Goal: Task Accomplishment & Management: Complete application form

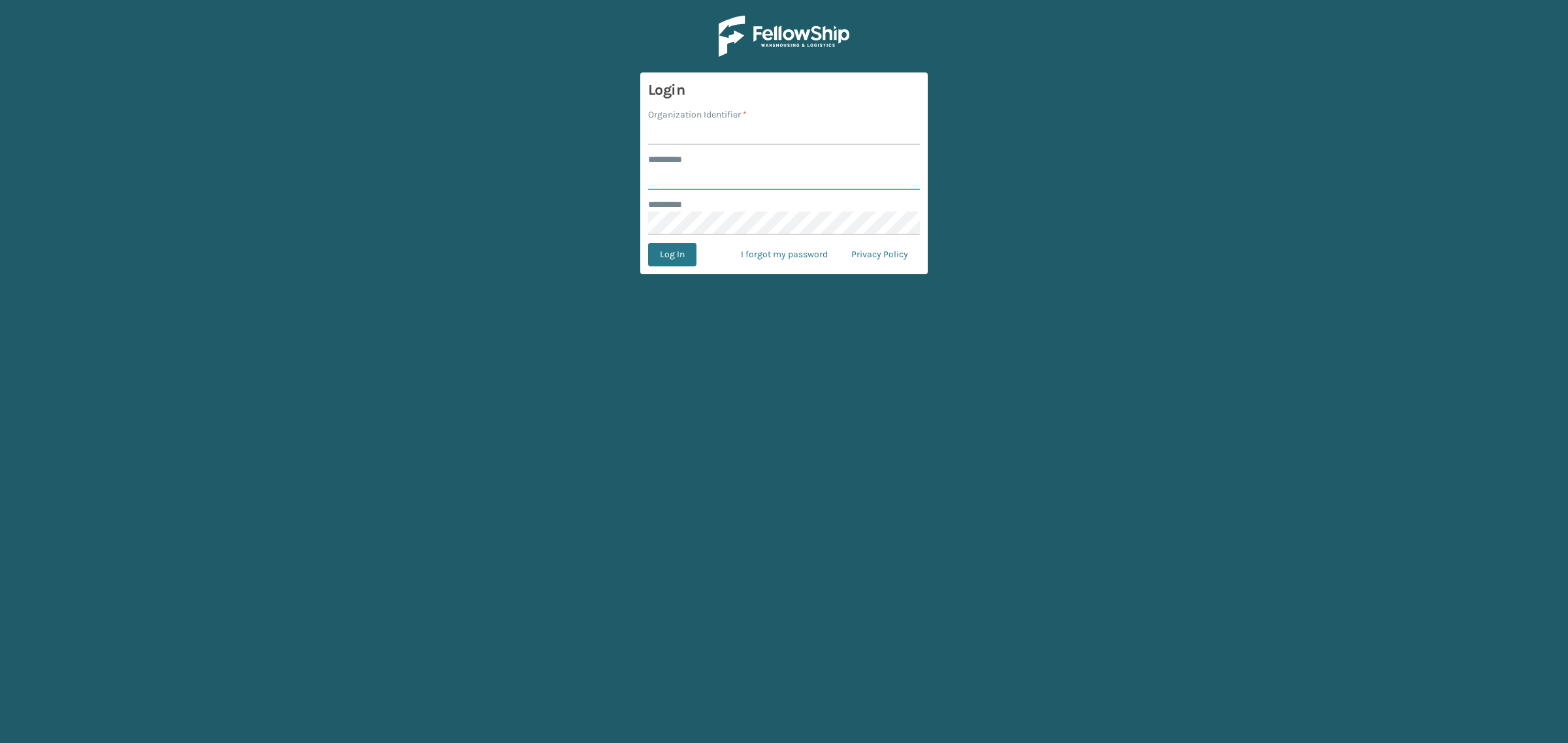
type input "**********"
click at [680, 134] on input "Organization Identifier *" at bounding box center [784, 133] width 272 height 23
type input "SuperAdminOrganization"
click at [691, 259] on button "Log In" at bounding box center [672, 255] width 48 height 23
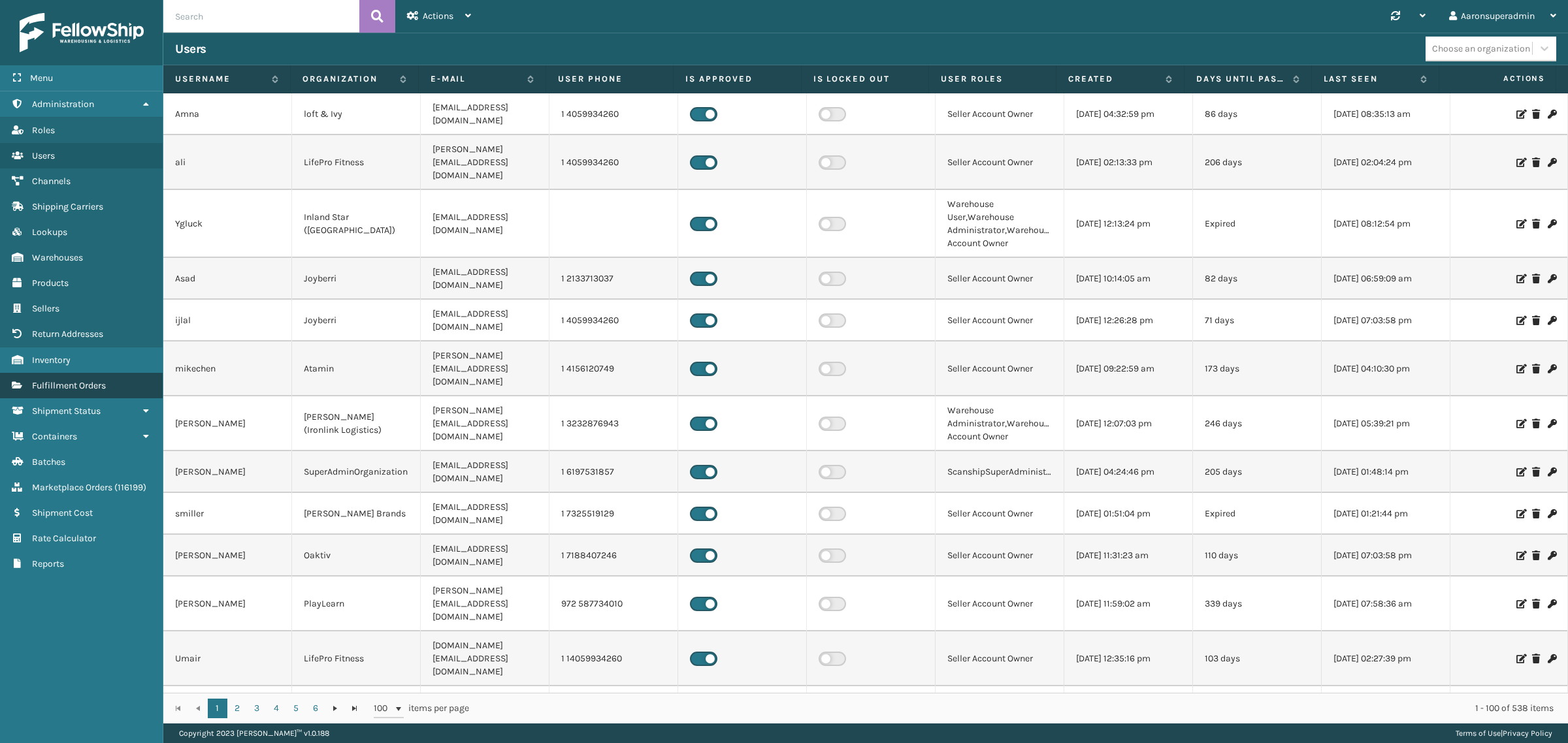
click at [23, 375] on link "Fulfillment Orders" at bounding box center [81, 385] width 162 height 26
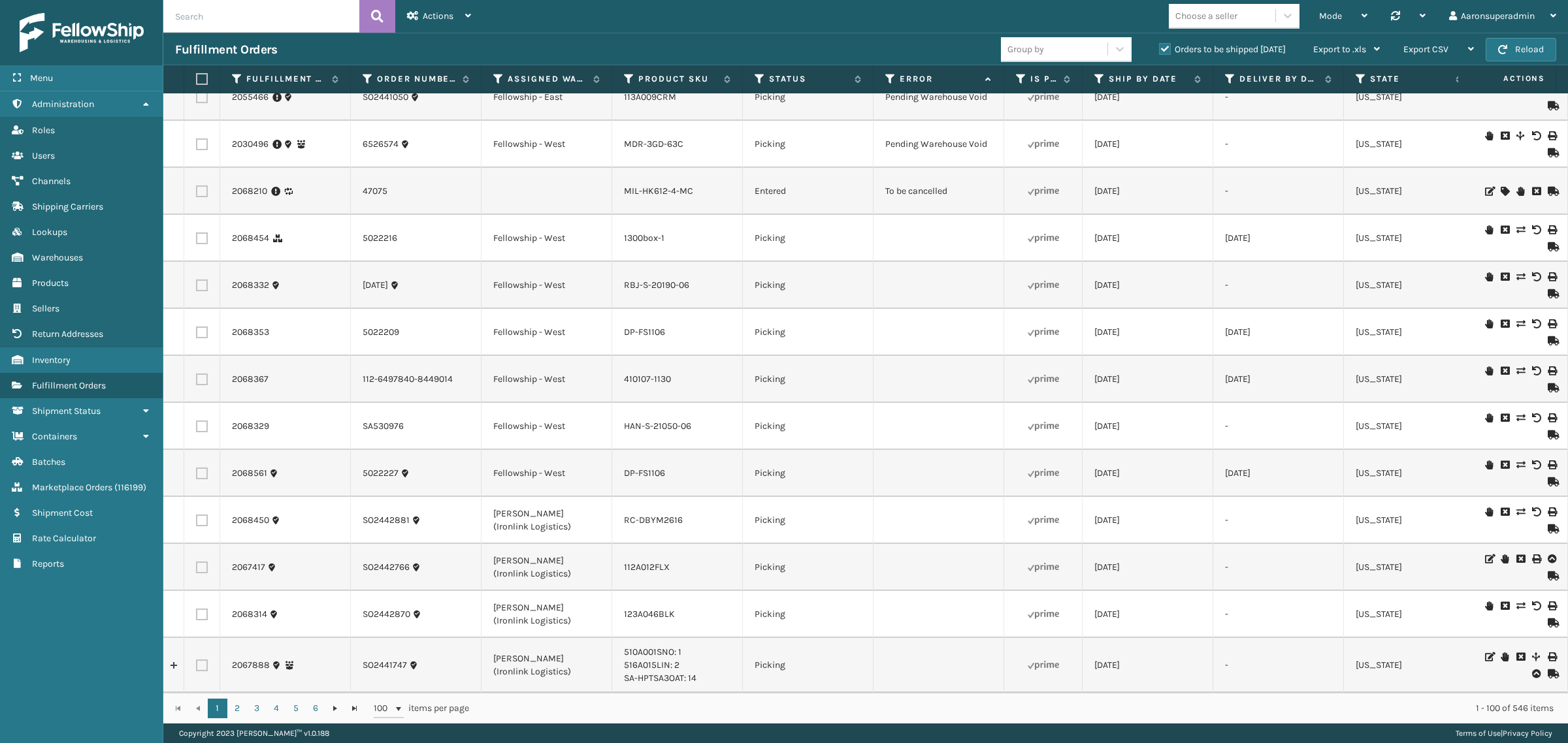
scroll to position [4112, 0]
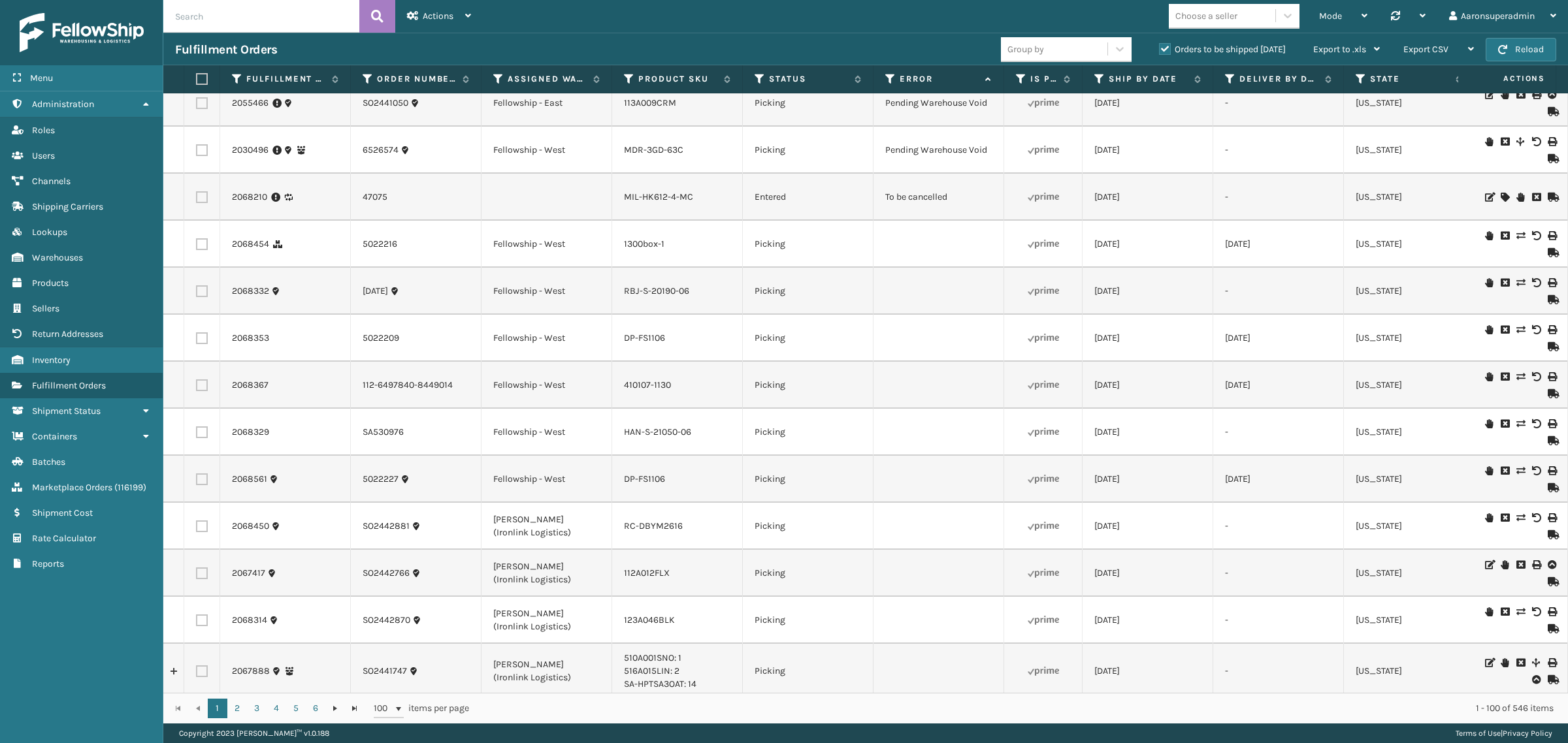
click at [1532, 196] on icon at bounding box center [1535, 197] width 8 height 9
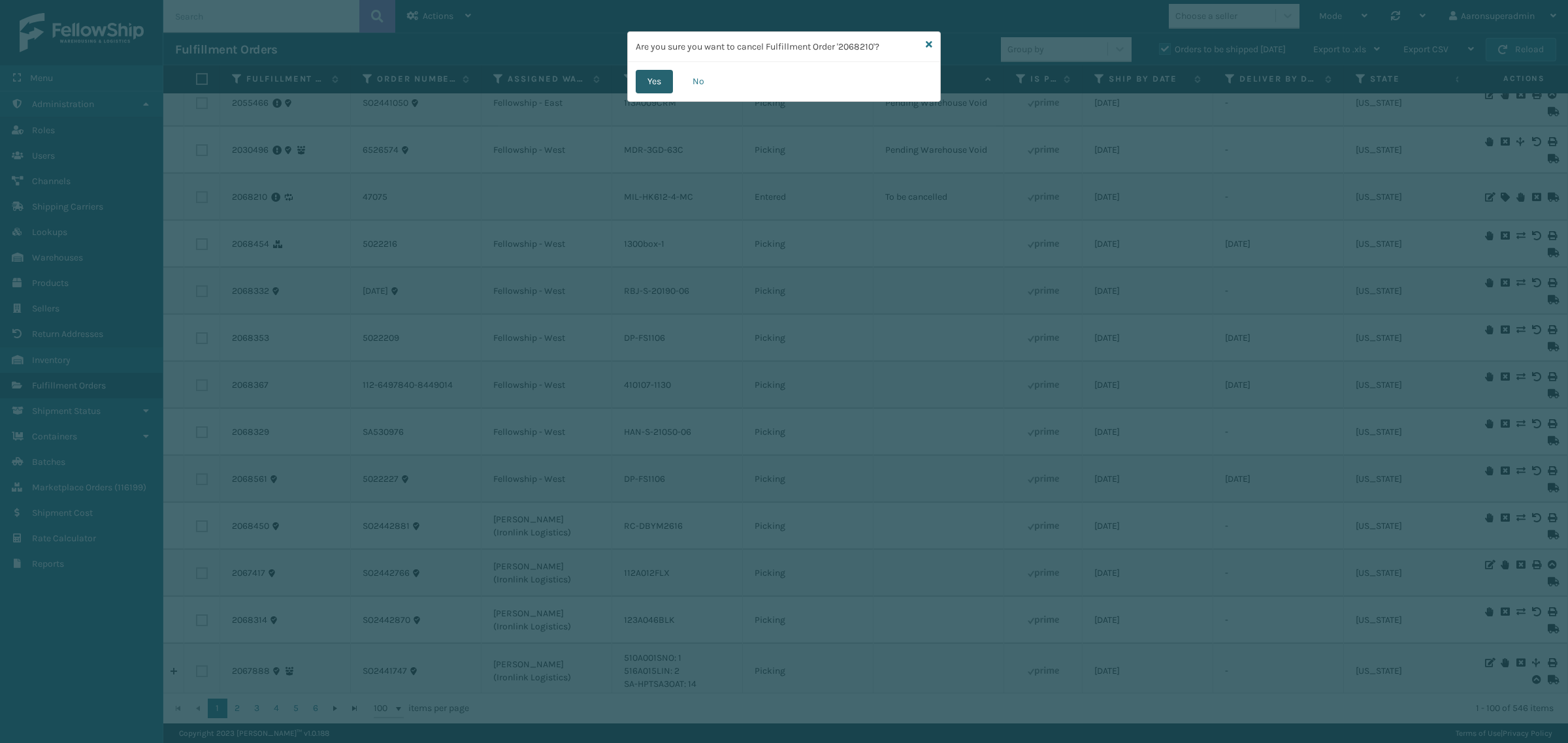
click at [652, 82] on button "Yes" at bounding box center [654, 82] width 37 height 23
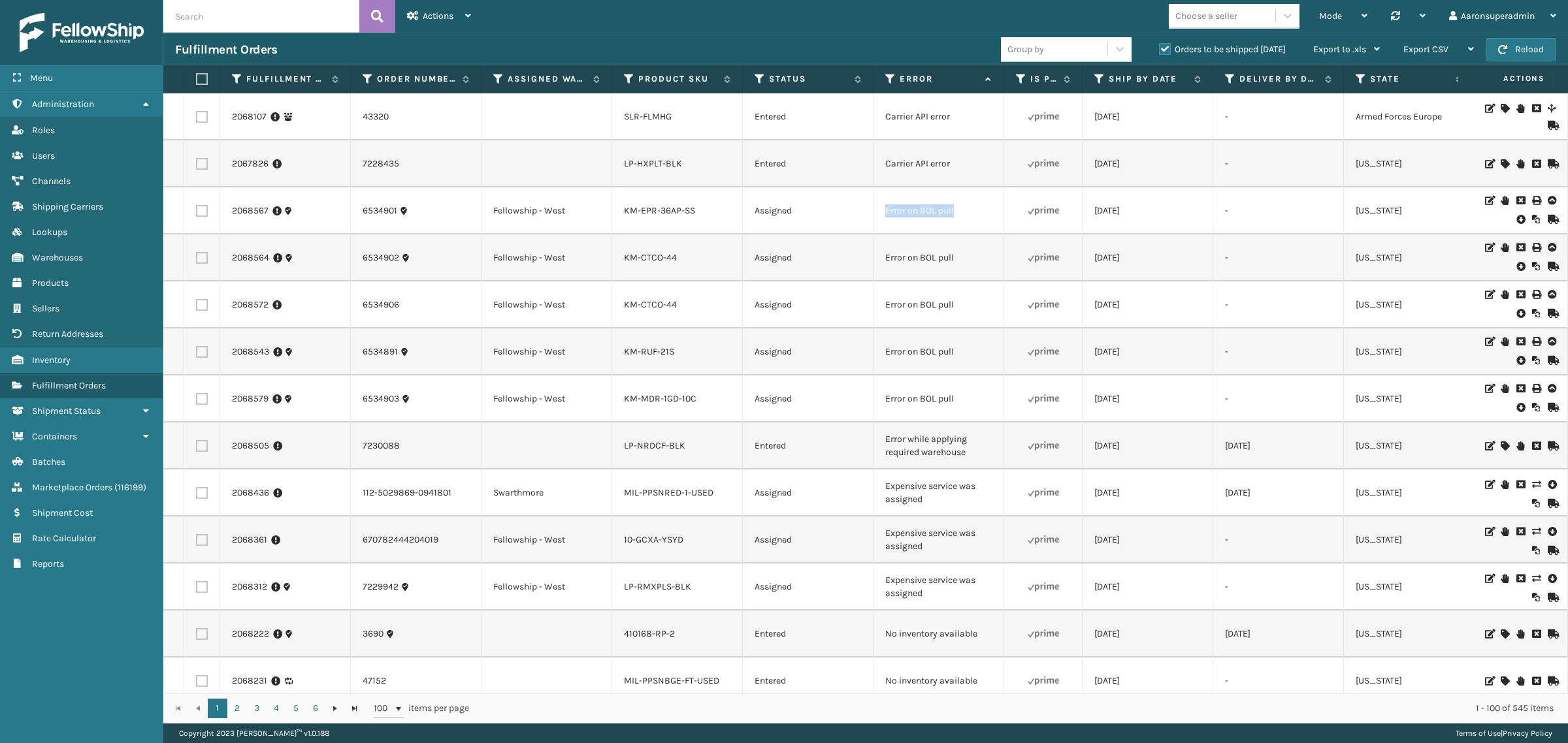
drag, startPoint x: 972, startPoint y: 217, endPoint x: 879, endPoint y: 214, distance: 93.0
click at [879, 214] on td "Error on BOL pull" at bounding box center [938, 210] width 131 height 47
copy td "Error on BOL pull"
click at [246, 11] on input "text" at bounding box center [261, 16] width 196 height 33
paste input "Error on BOL pull"
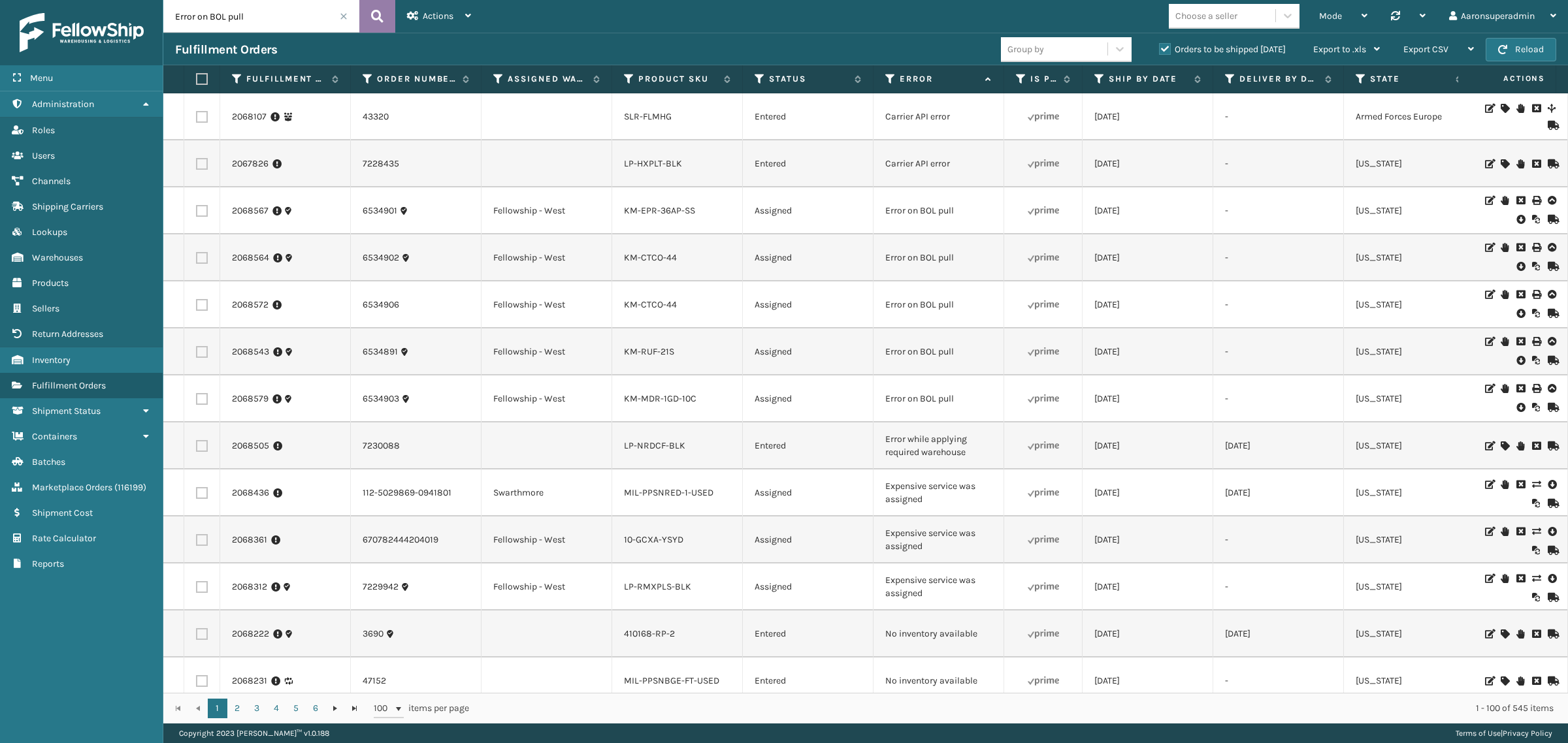
type input "Error on BOL pull"
click at [380, 13] on icon at bounding box center [377, 16] width 12 height 20
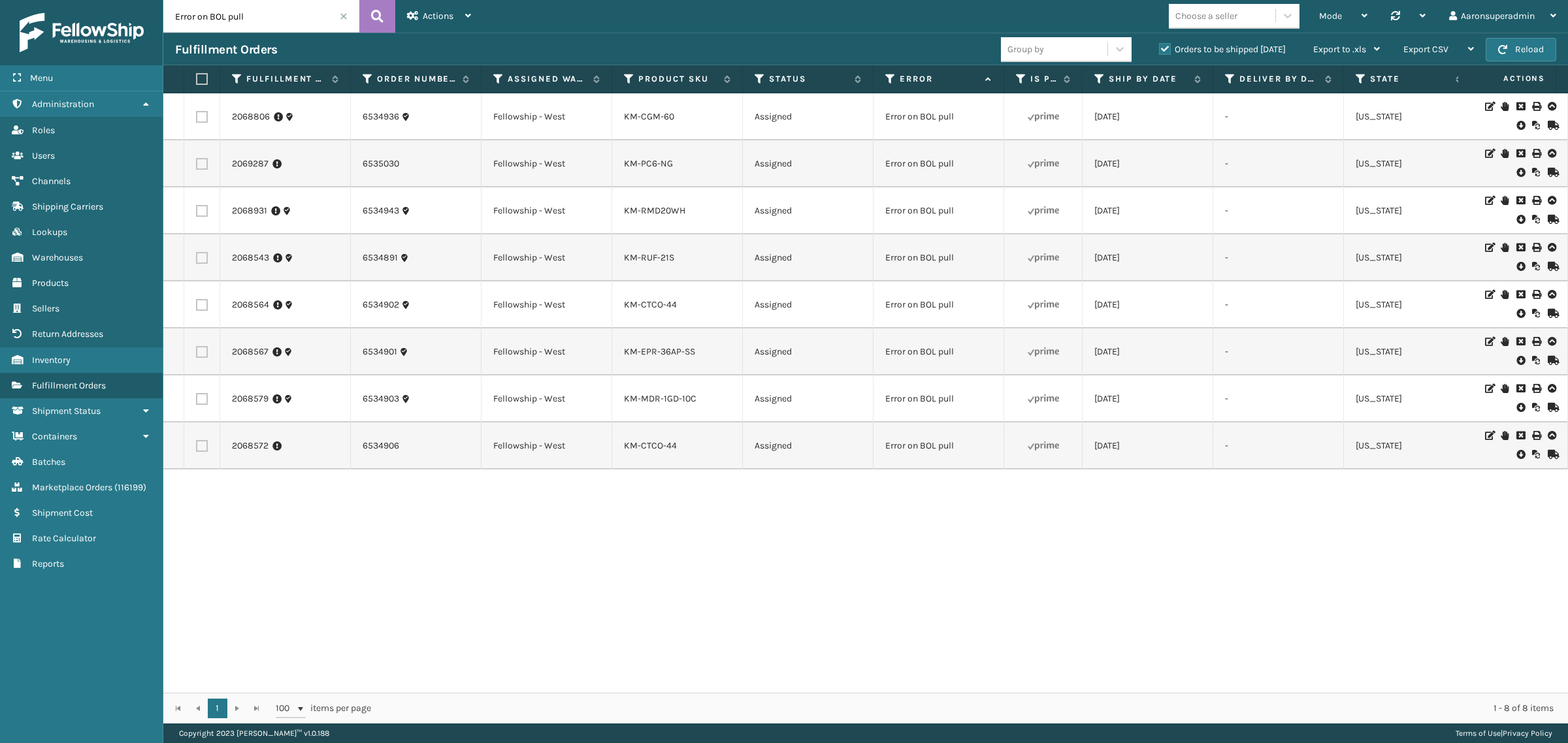
click at [1516, 125] on icon at bounding box center [1519, 125] width 8 height 13
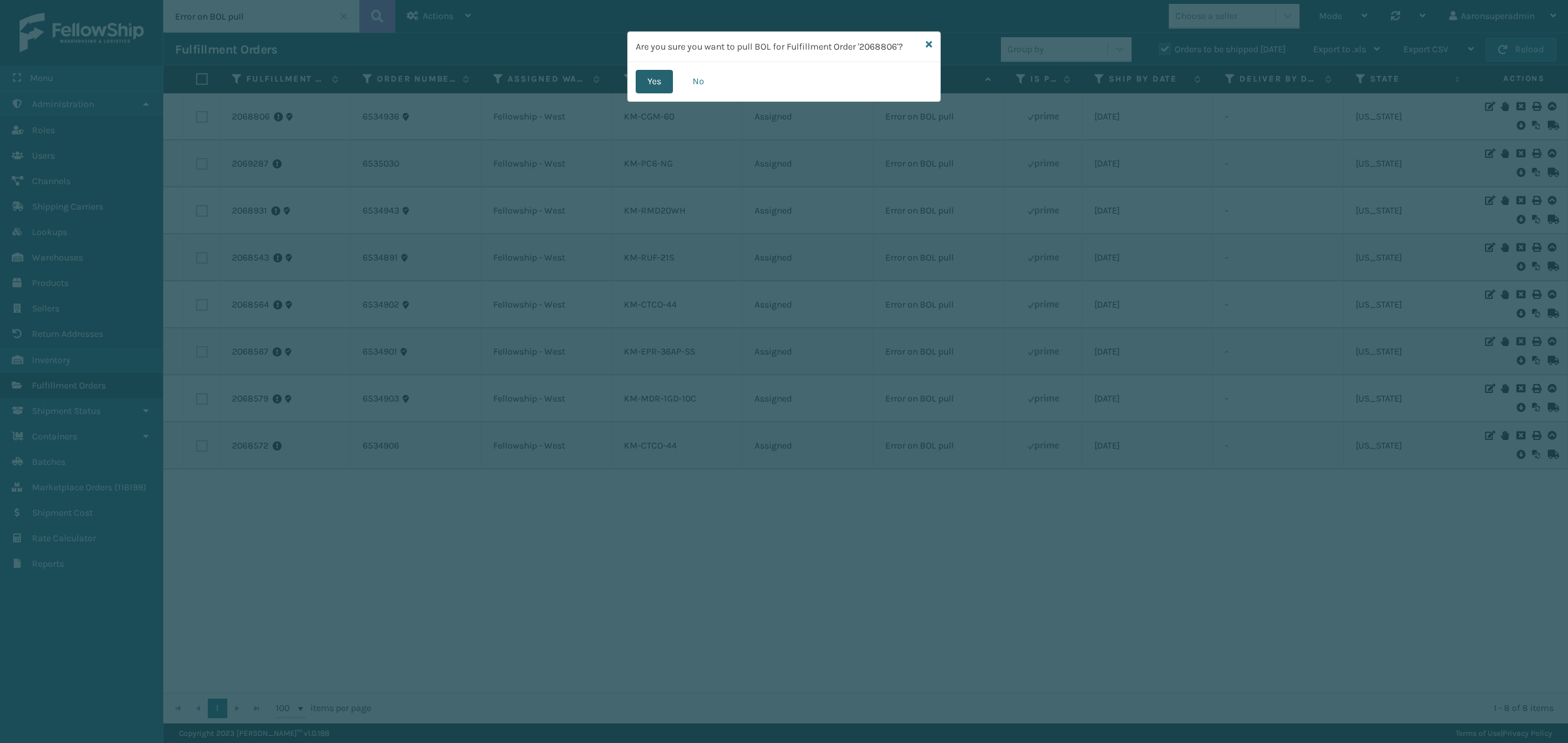
click at [660, 79] on button "Yes" at bounding box center [654, 82] width 37 height 23
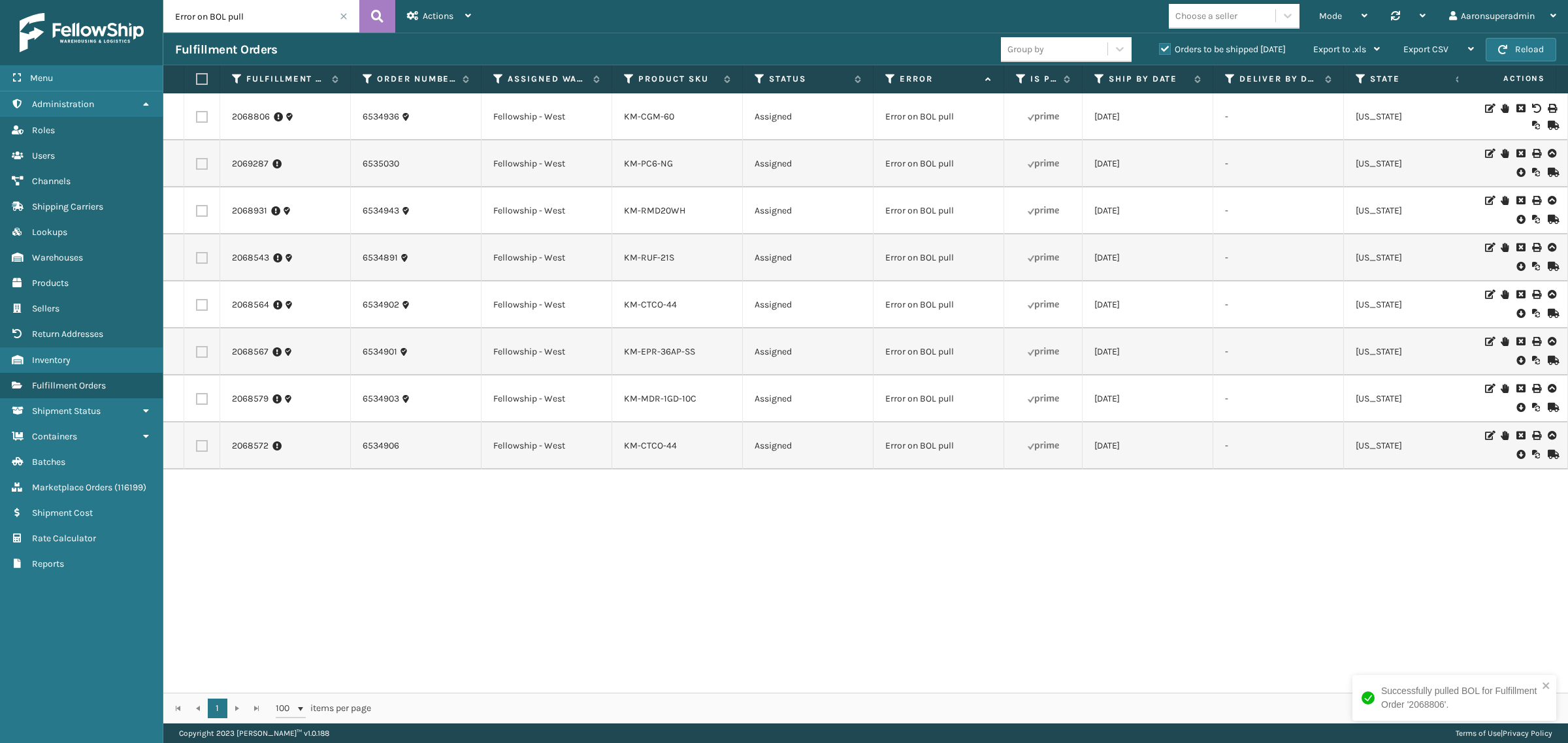
click at [1516, 175] on icon at bounding box center [1519, 172] width 8 height 13
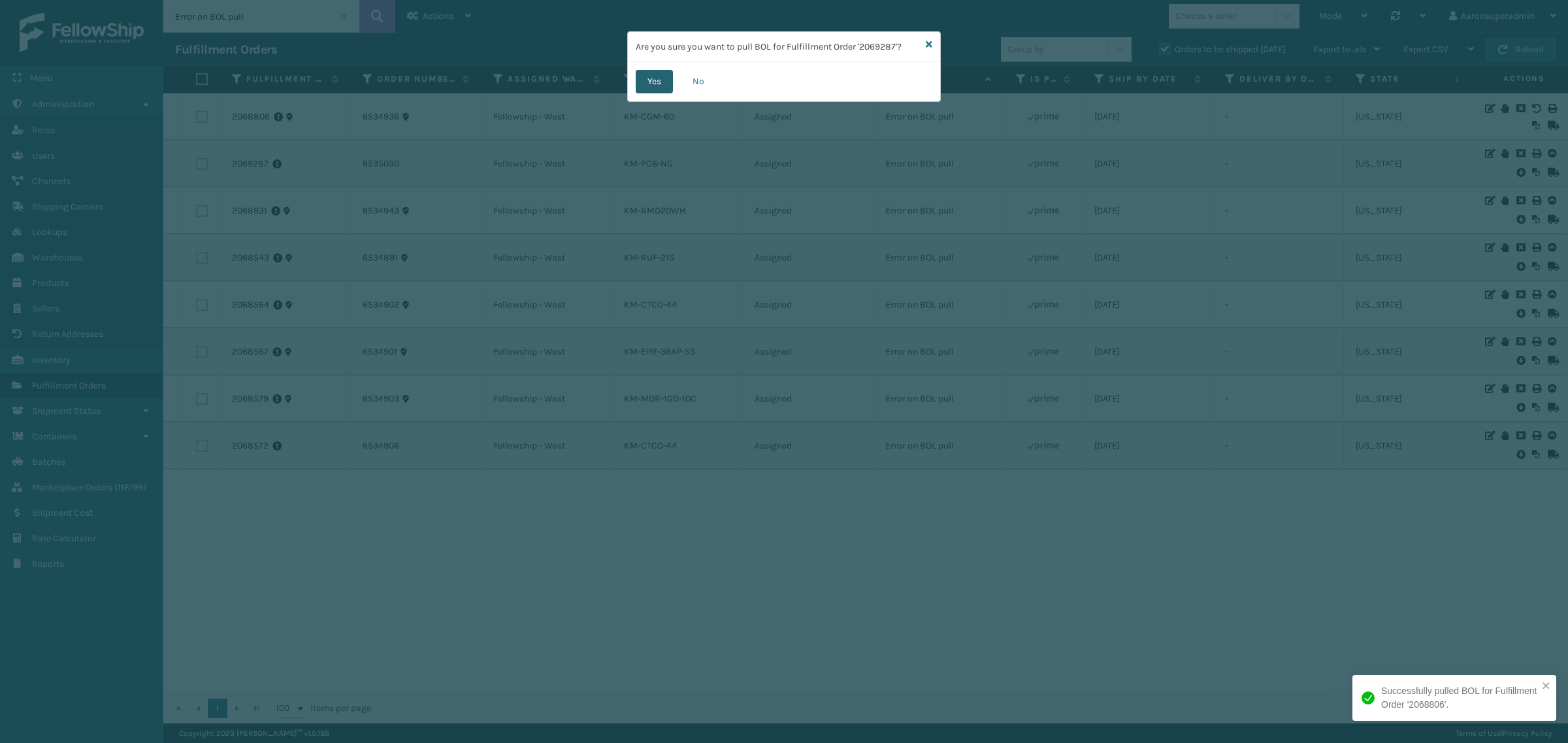
click at [657, 83] on button "Yes" at bounding box center [654, 82] width 37 height 23
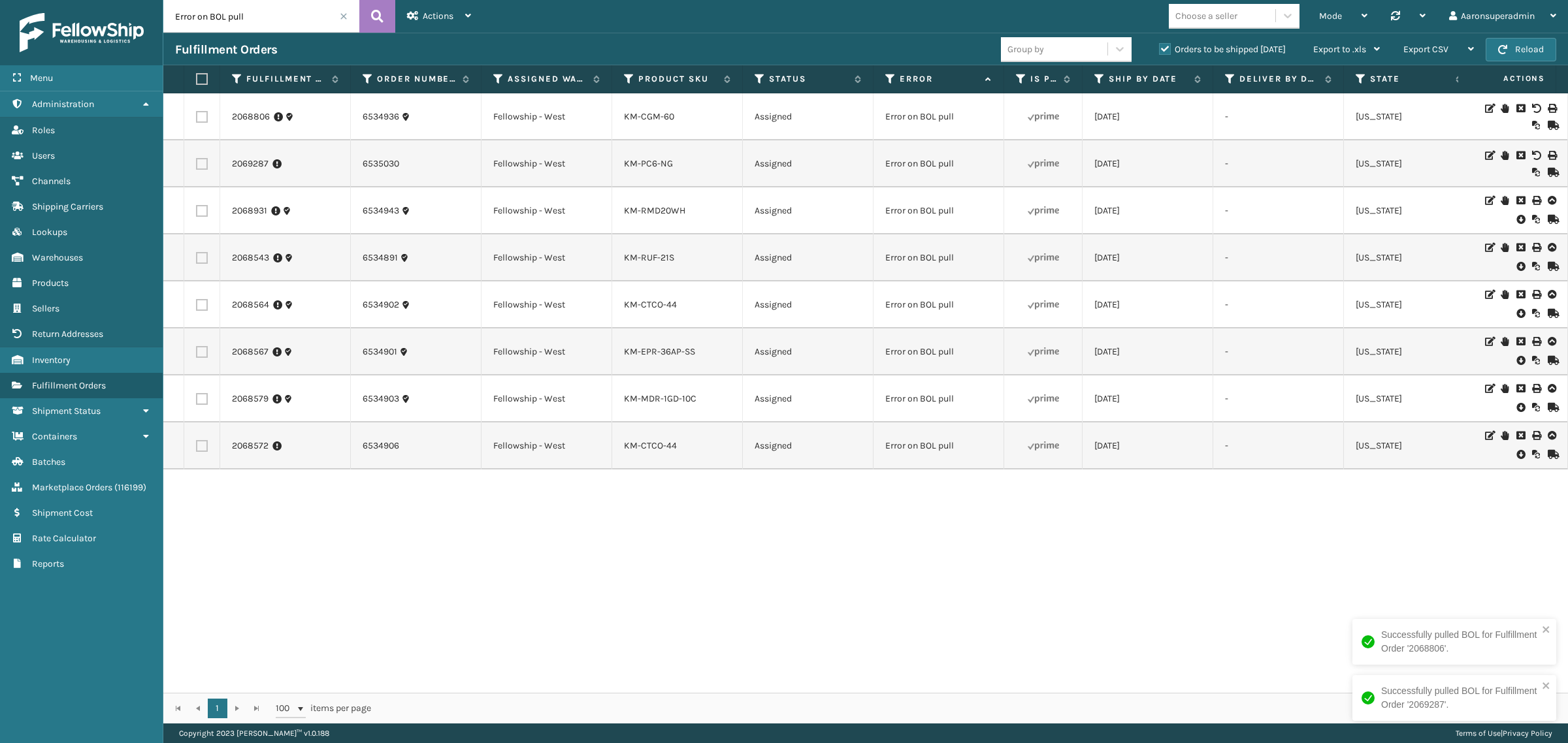
click at [1516, 218] on icon at bounding box center [1519, 219] width 8 height 13
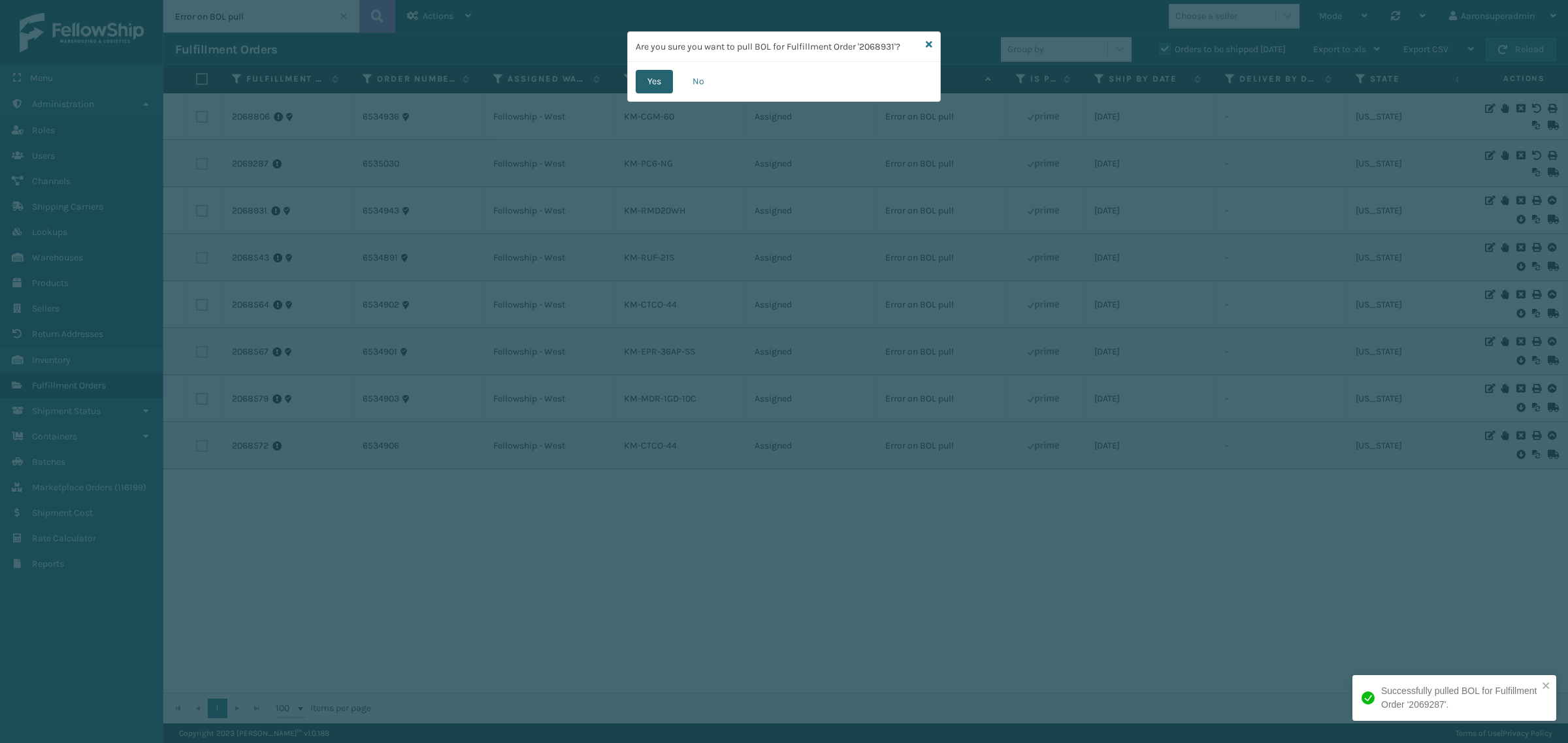
click at [649, 83] on button "Yes" at bounding box center [654, 82] width 37 height 23
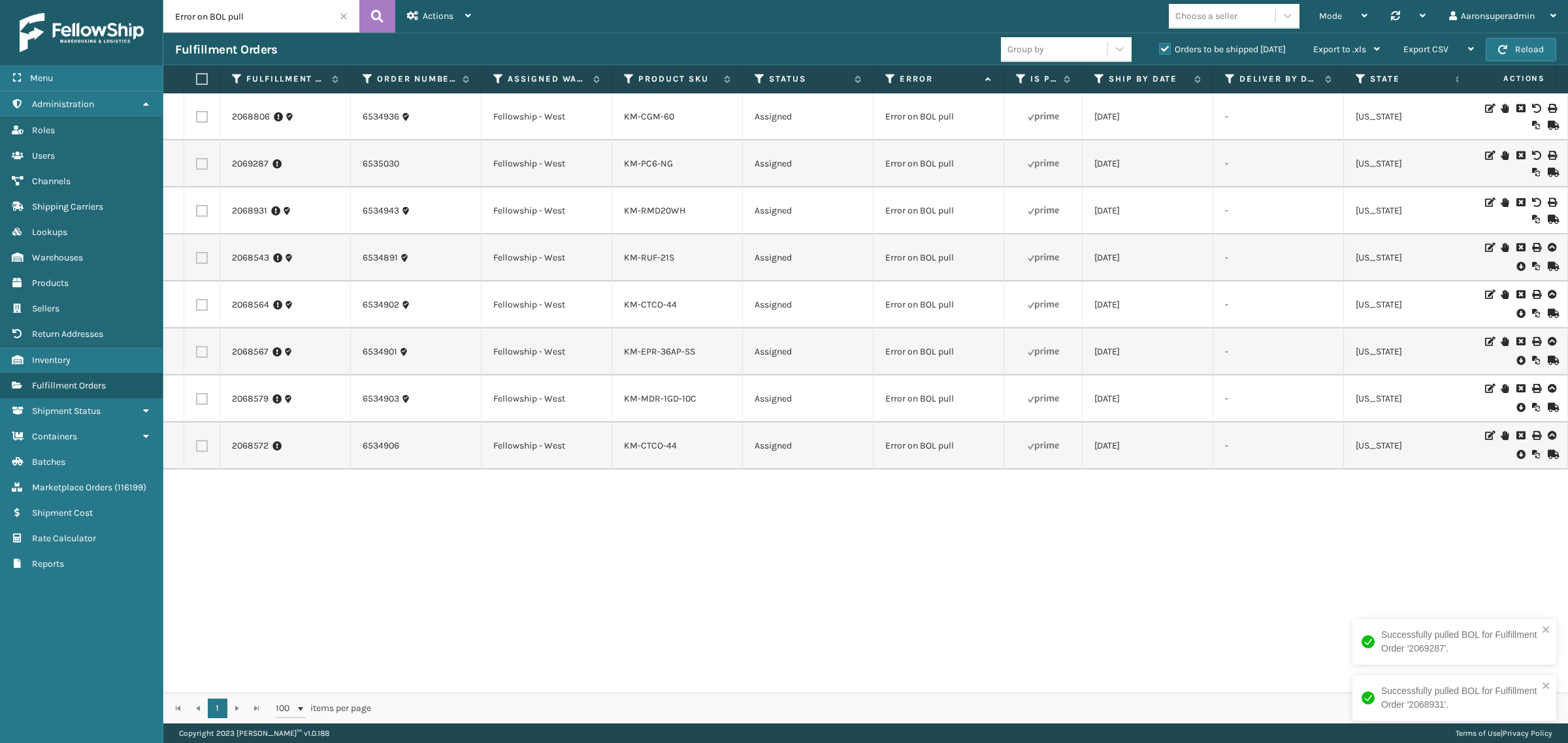
click at [1516, 265] on icon at bounding box center [1519, 266] width 8 height 13
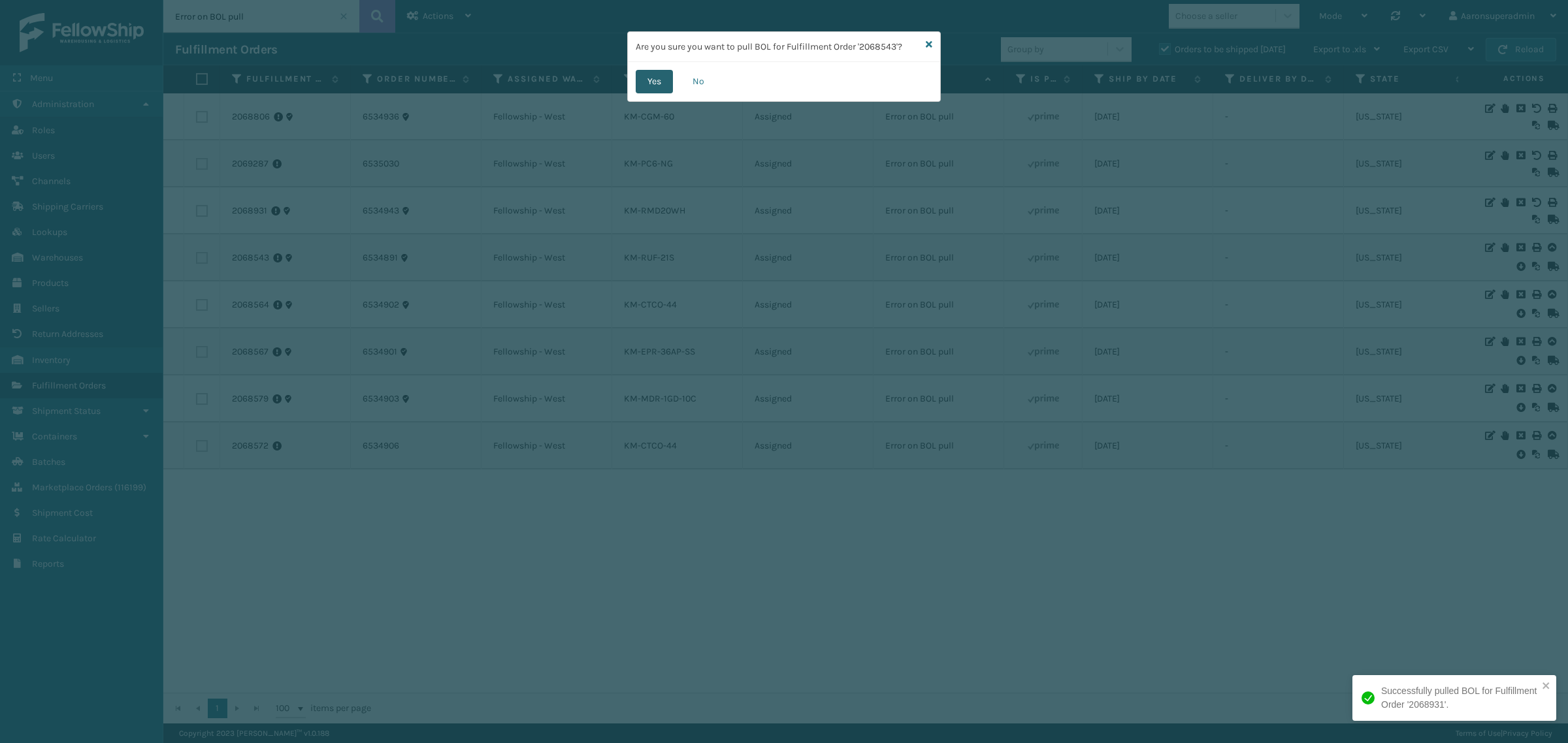
click at [669, 87] on button "Yes" at bounding box center [654, 82] width 37 height 23
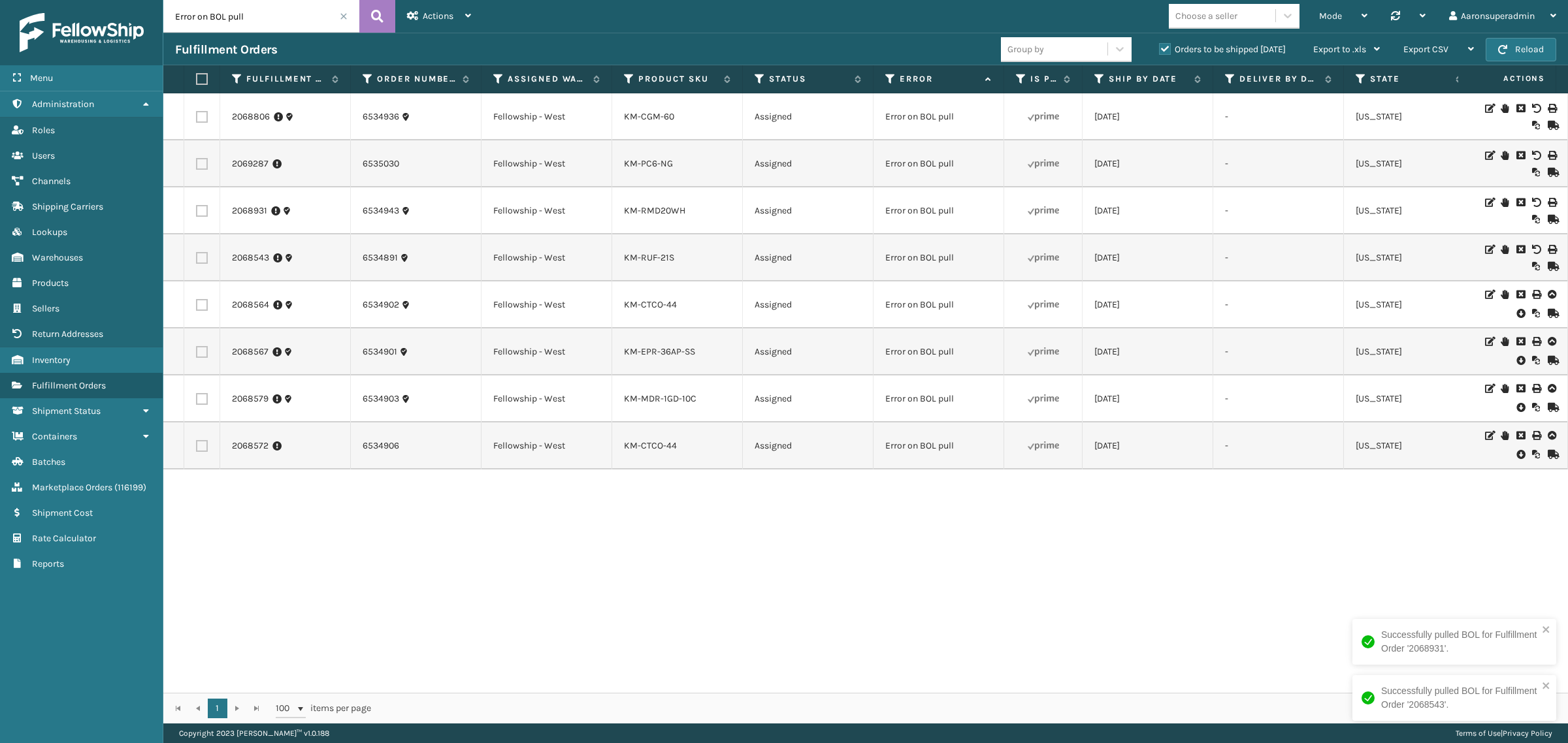
click at [1516, 313] on icon at bounding box center [1519, 313] width 8 height 13
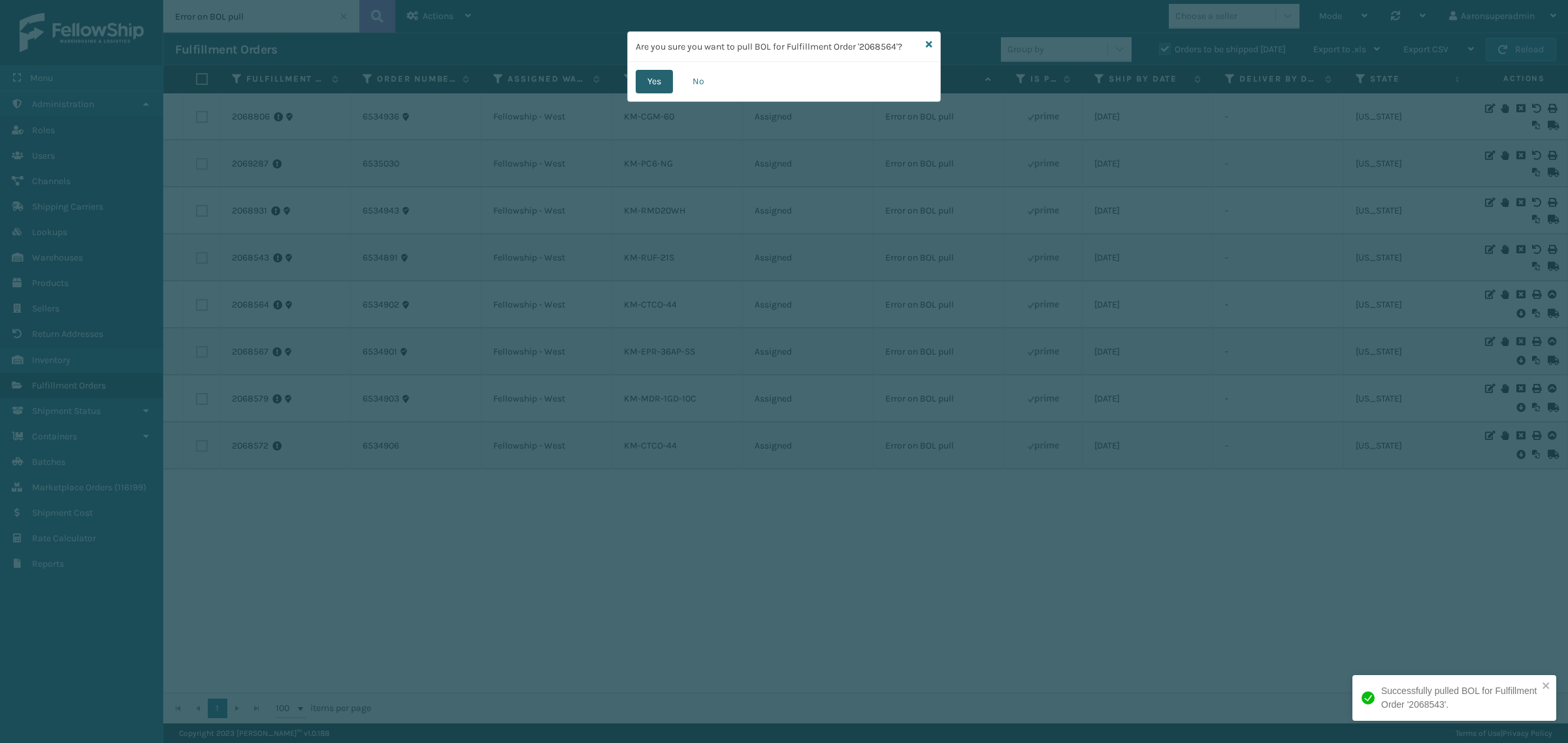
click at [653, 90] on button "Yes" at bounding box center [654, 82] width 37 height 23
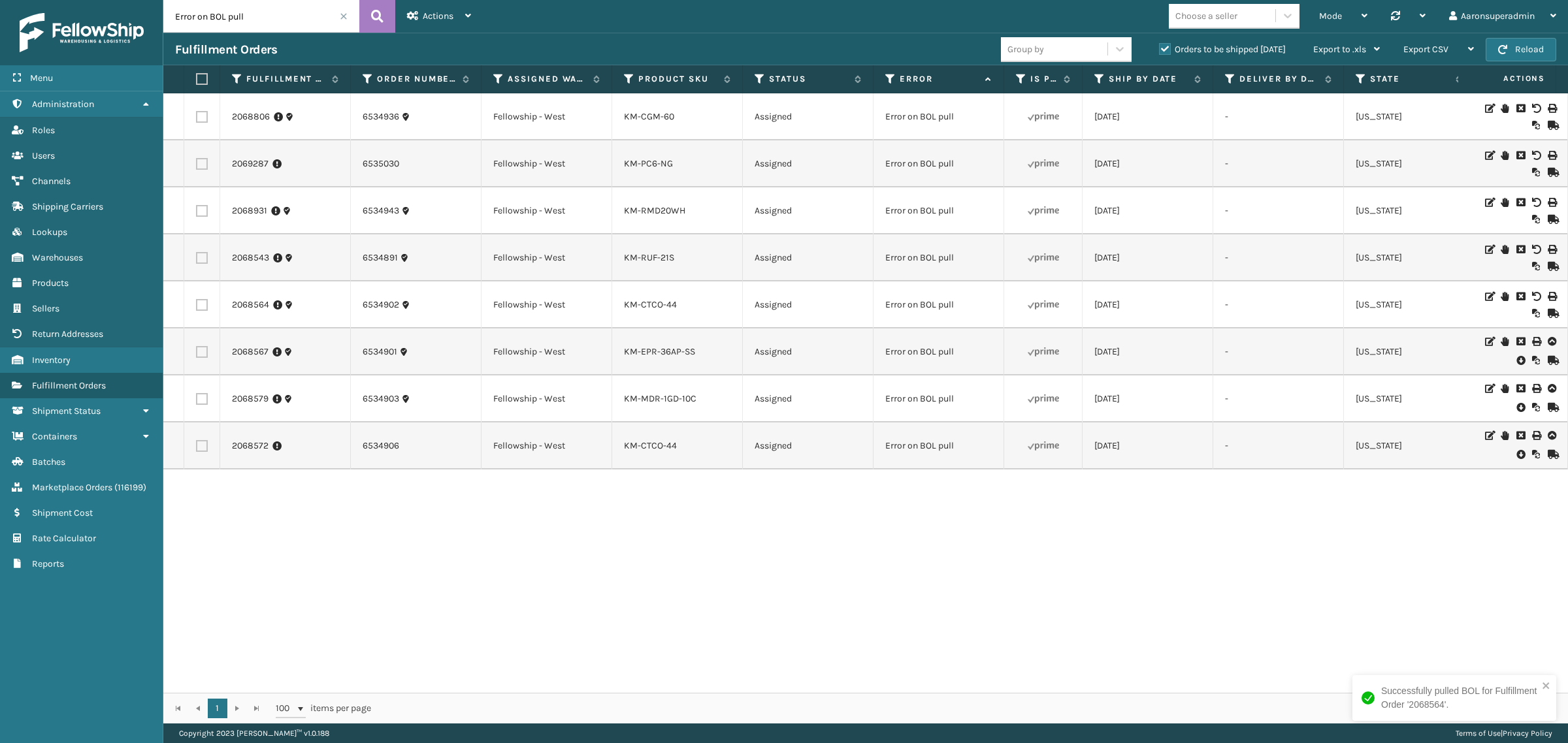
click at [1516, 360] on icon at bounding box center [1519, 360] width 8 height 13
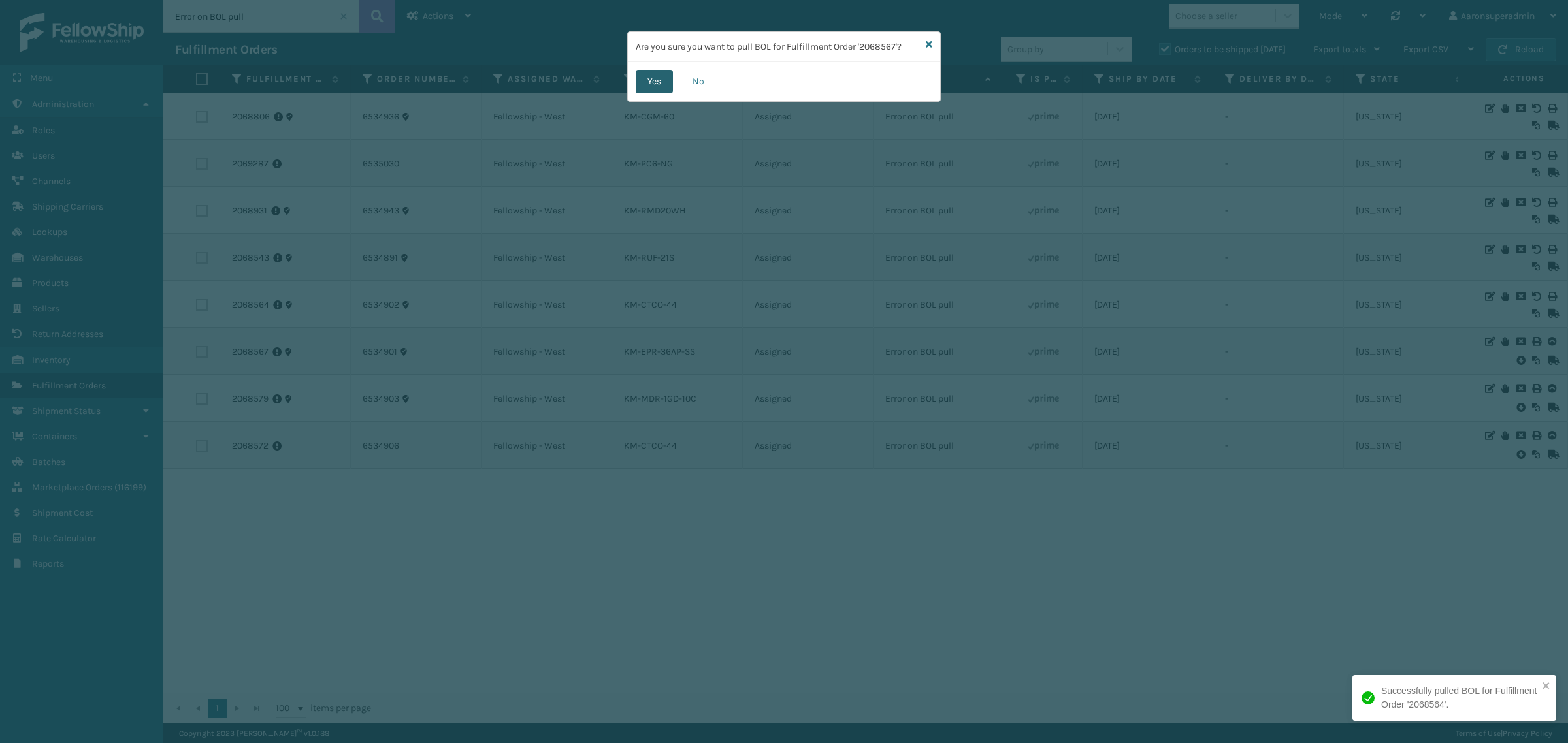
click at [664, 86] on button "Yes" at bounding box center [654, 82] width 37 height 23
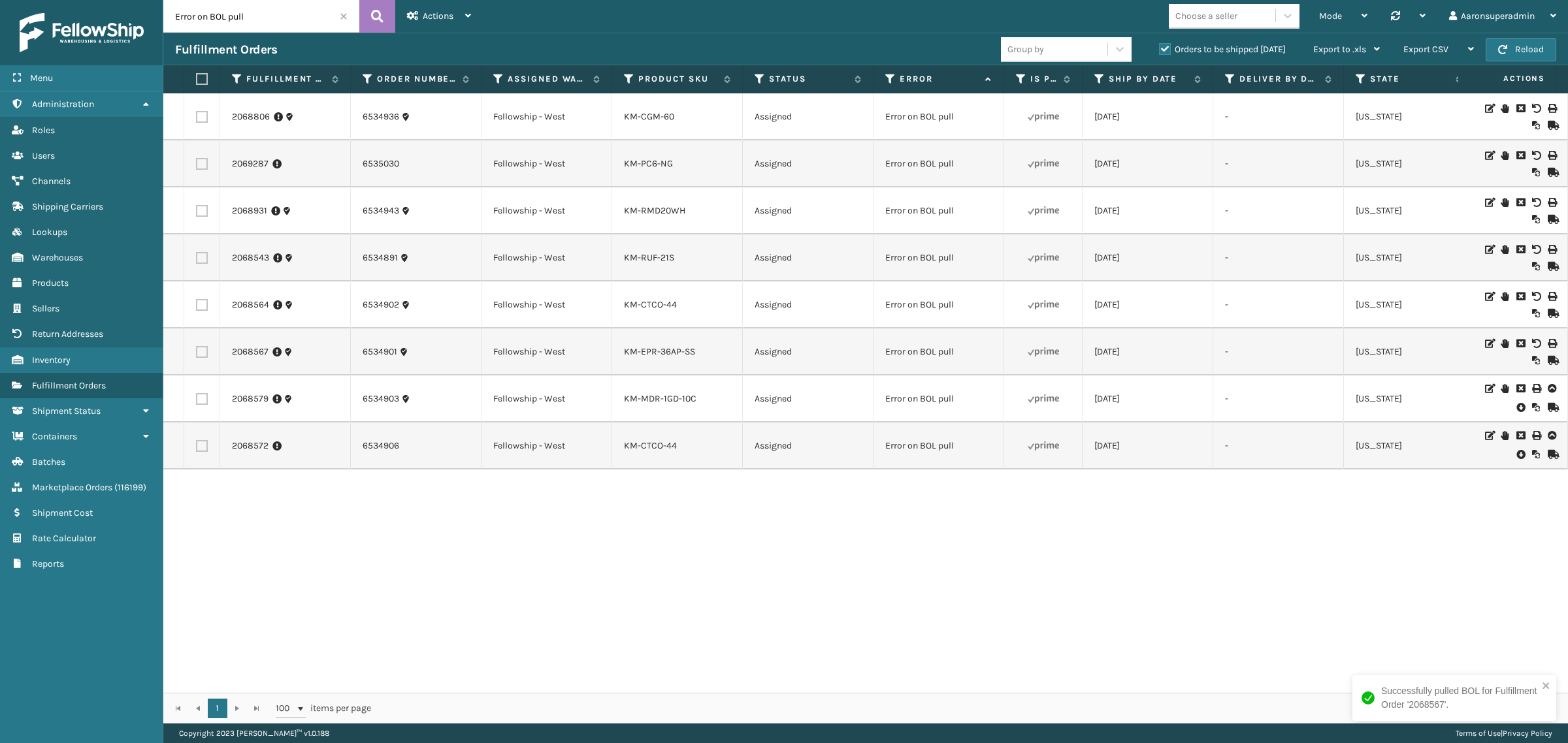
click at [1516, 410] on icon at bounding box center [1519, 407] width 8 height 13
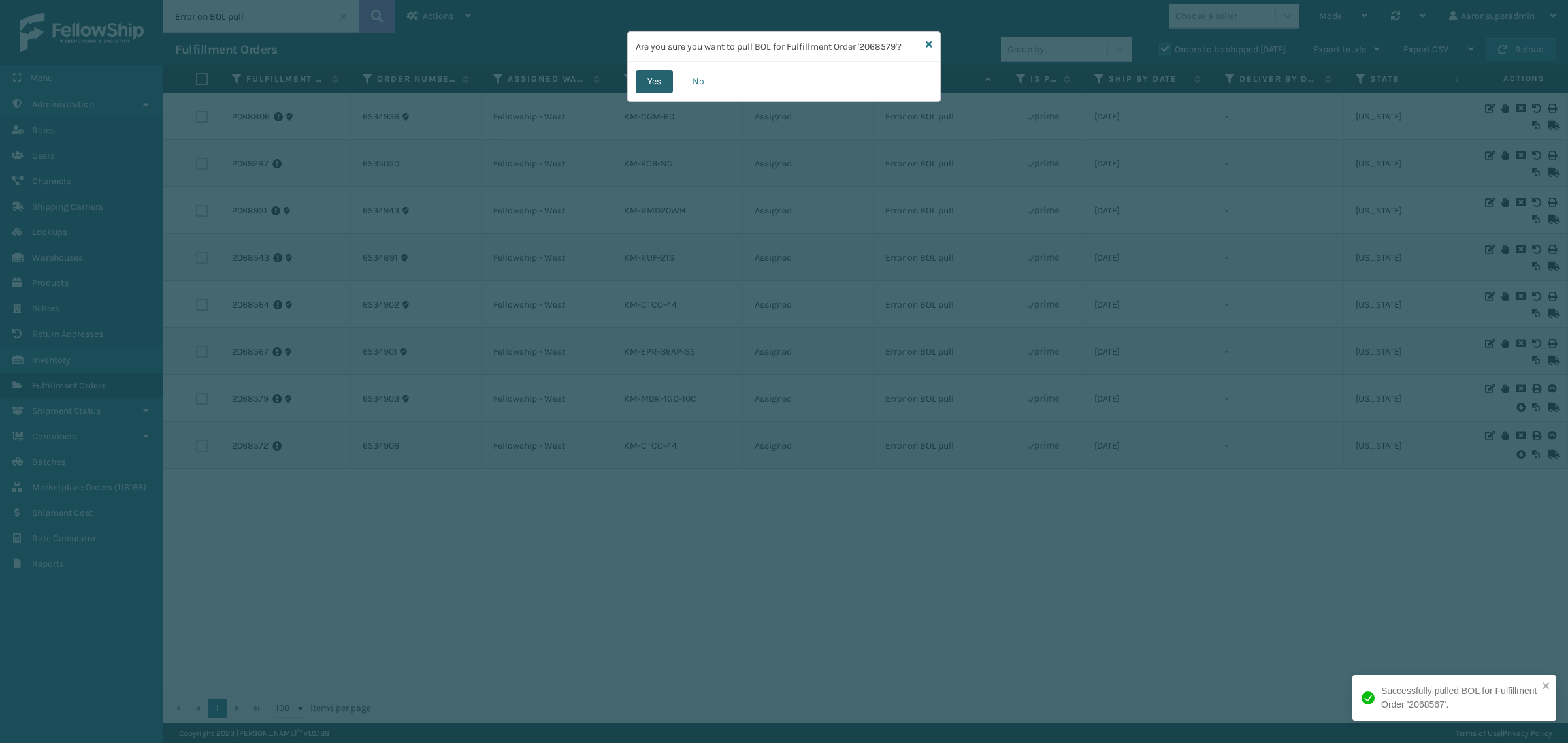
click at [655, 80] on button "Yes" at bounding box center [654, 82] width 37 height 23
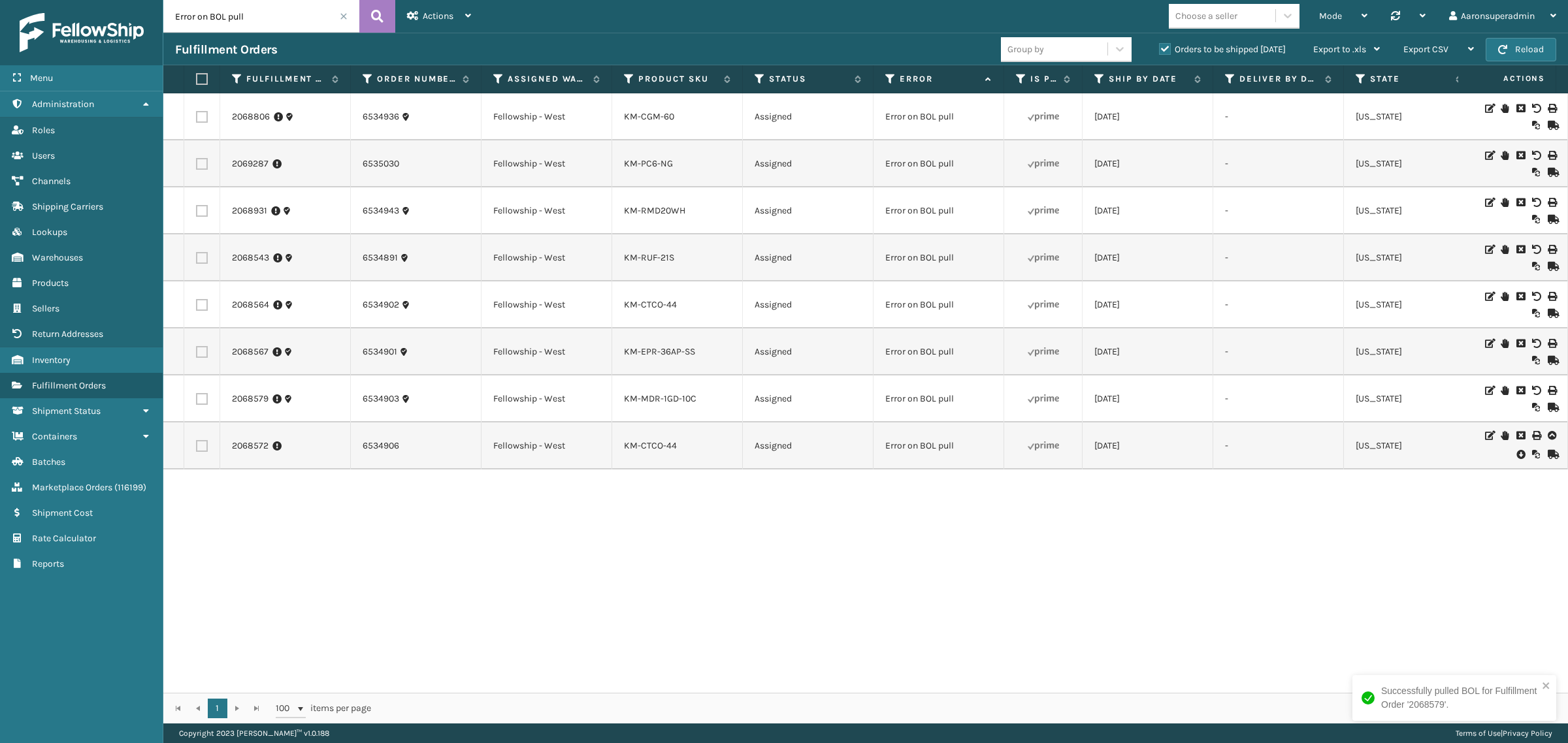
click at [1516, 455] on icon at bounding box center [1519, 454] width 8 height 13
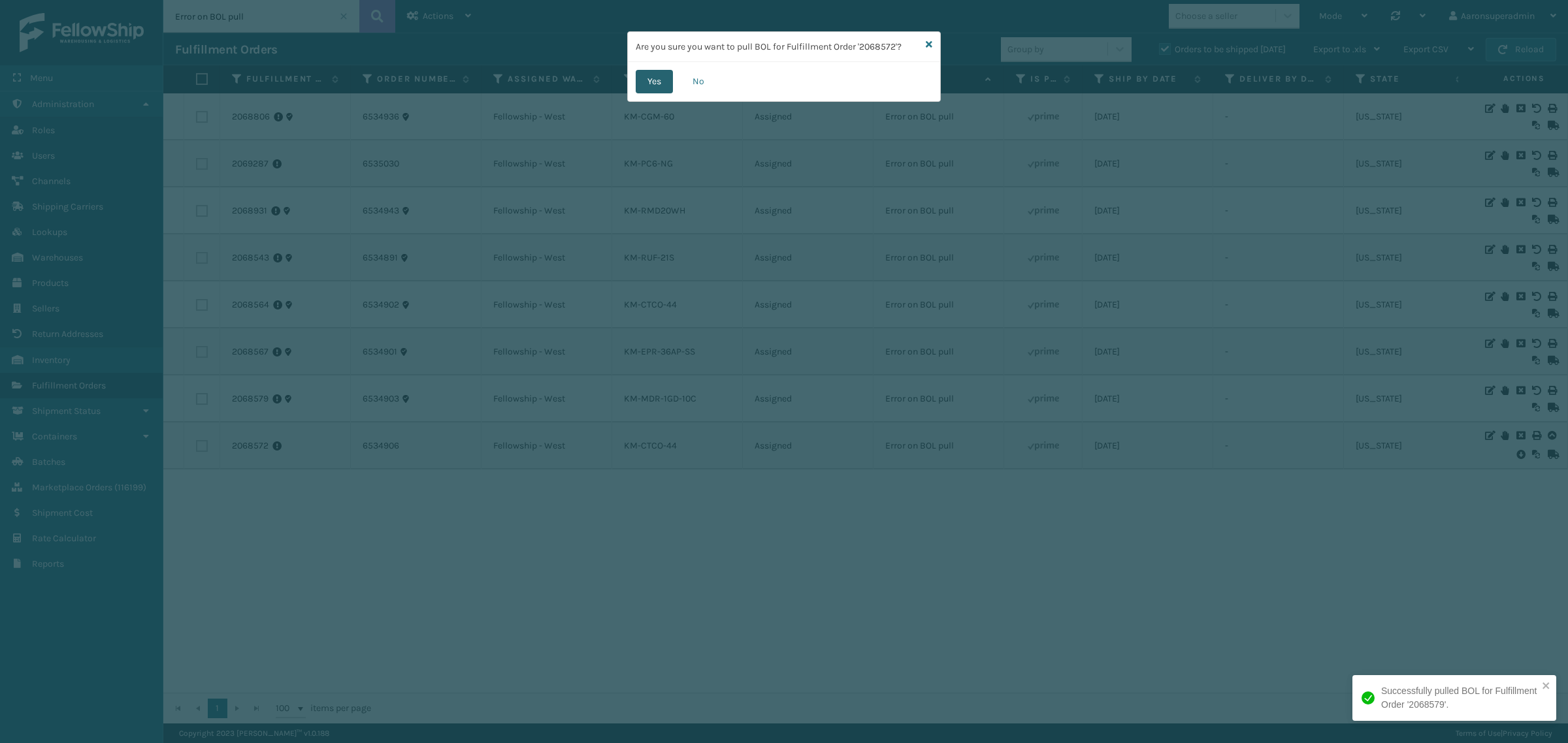
click at [644, 90] on button "Yes" at bounding box center [654, 82] width 37 height 23
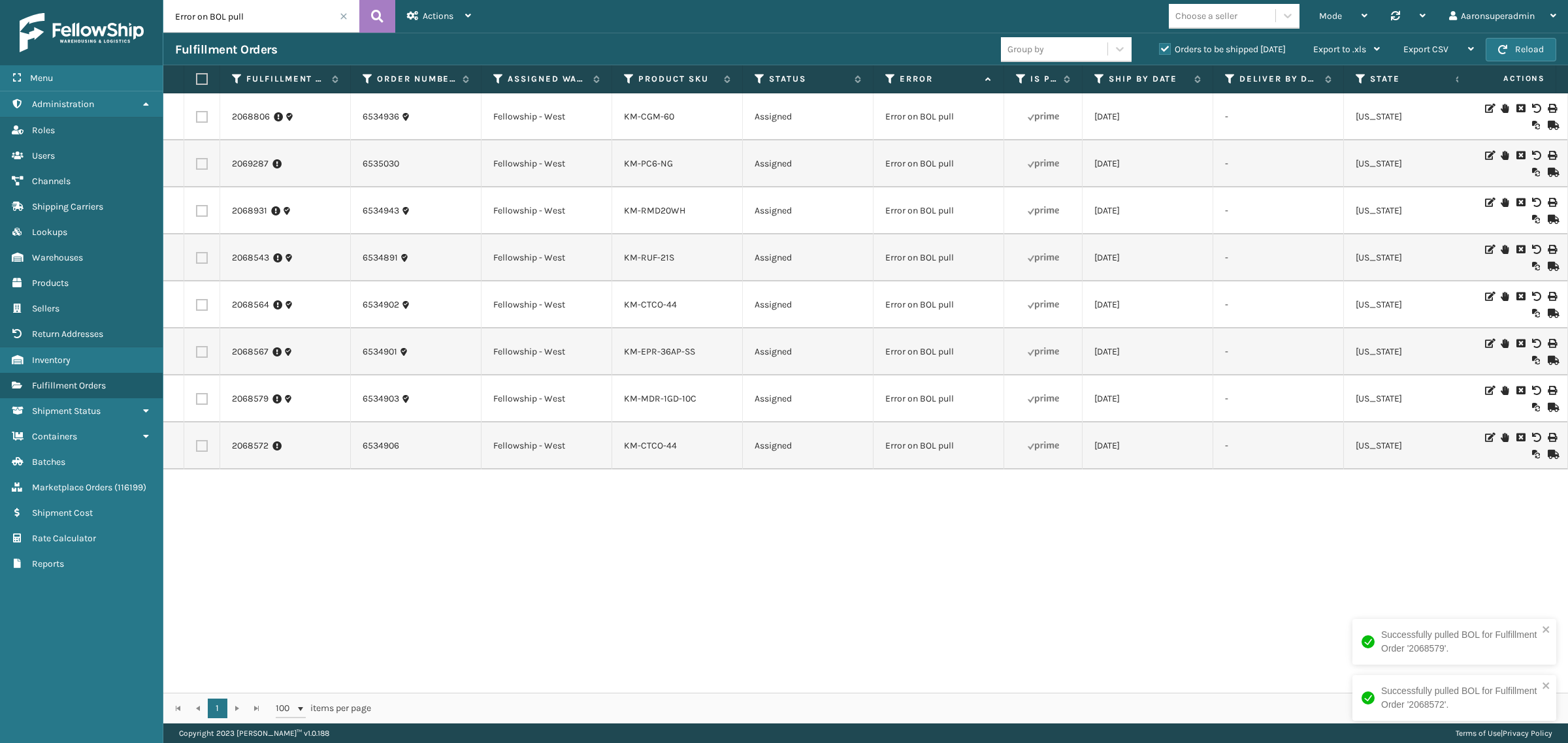
click at [199, 80] on label at bounding box center [200, 78] width 8 height 12
click at [196, 80] on input "checkbox" at bounding box center [196, 80] width 1 height 9
checkbox input "true"
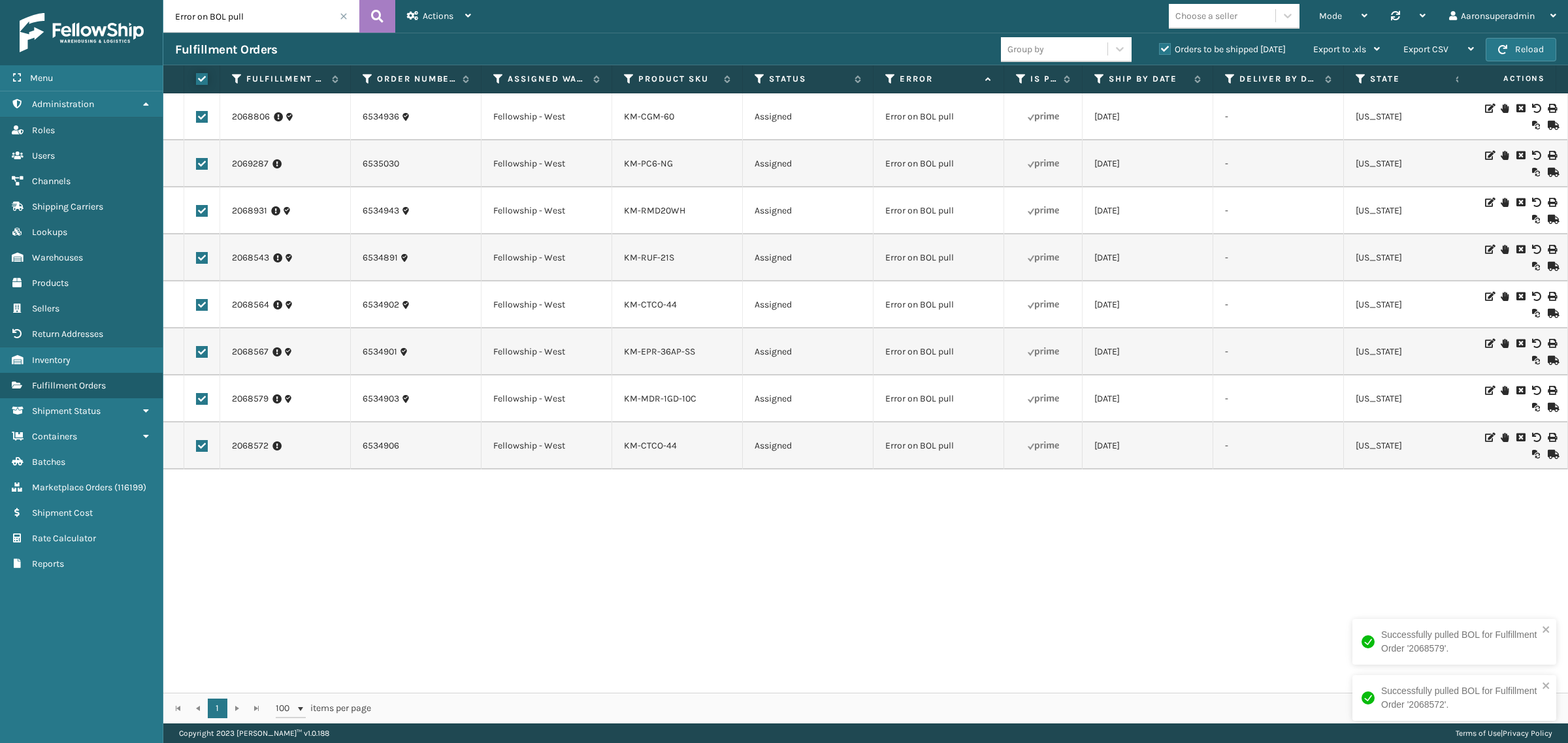
checkbox input "true"
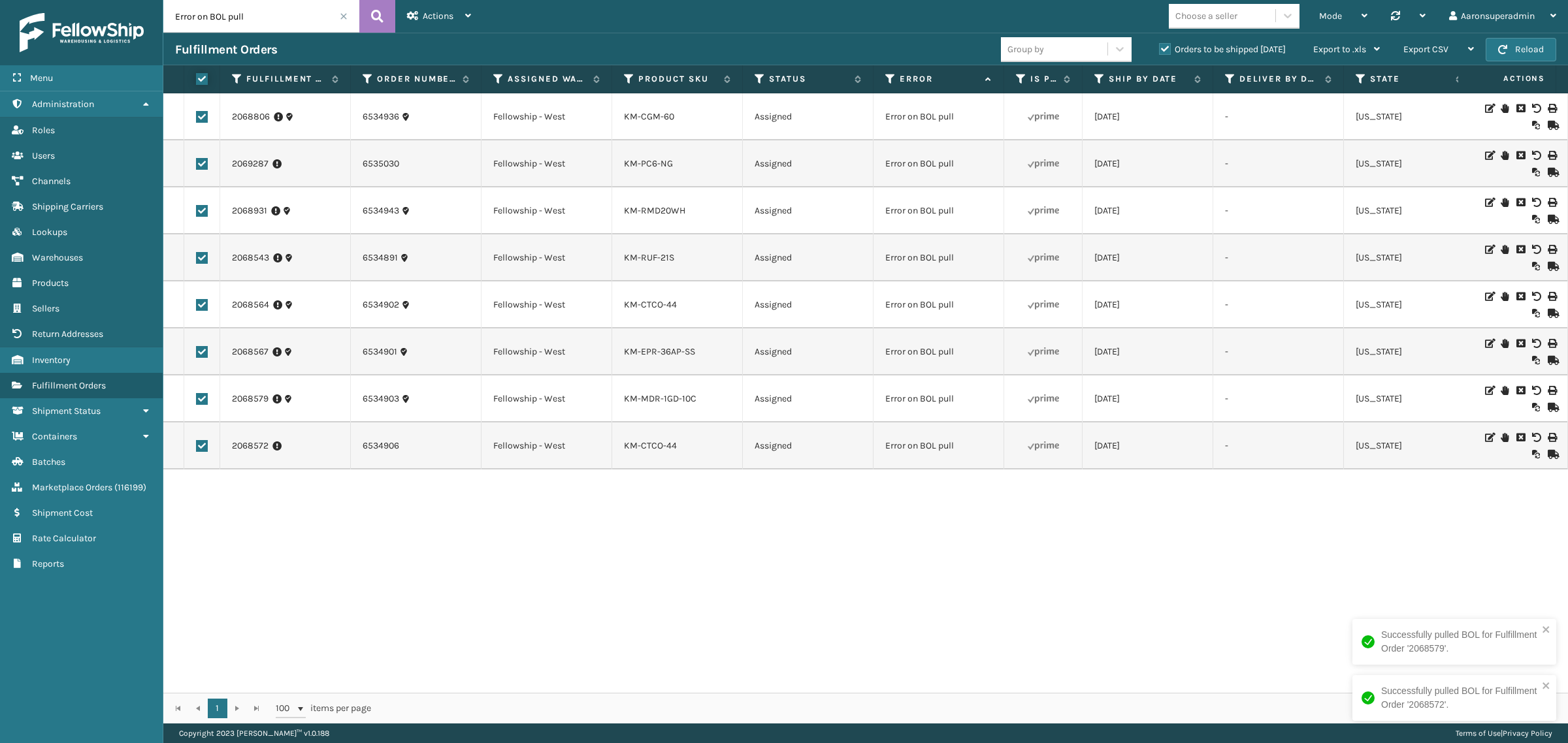
checkbox input "true"
click at [1098, 51] on span "Bulk Actions" at bounding box center [1084, 49] width 51 height 12
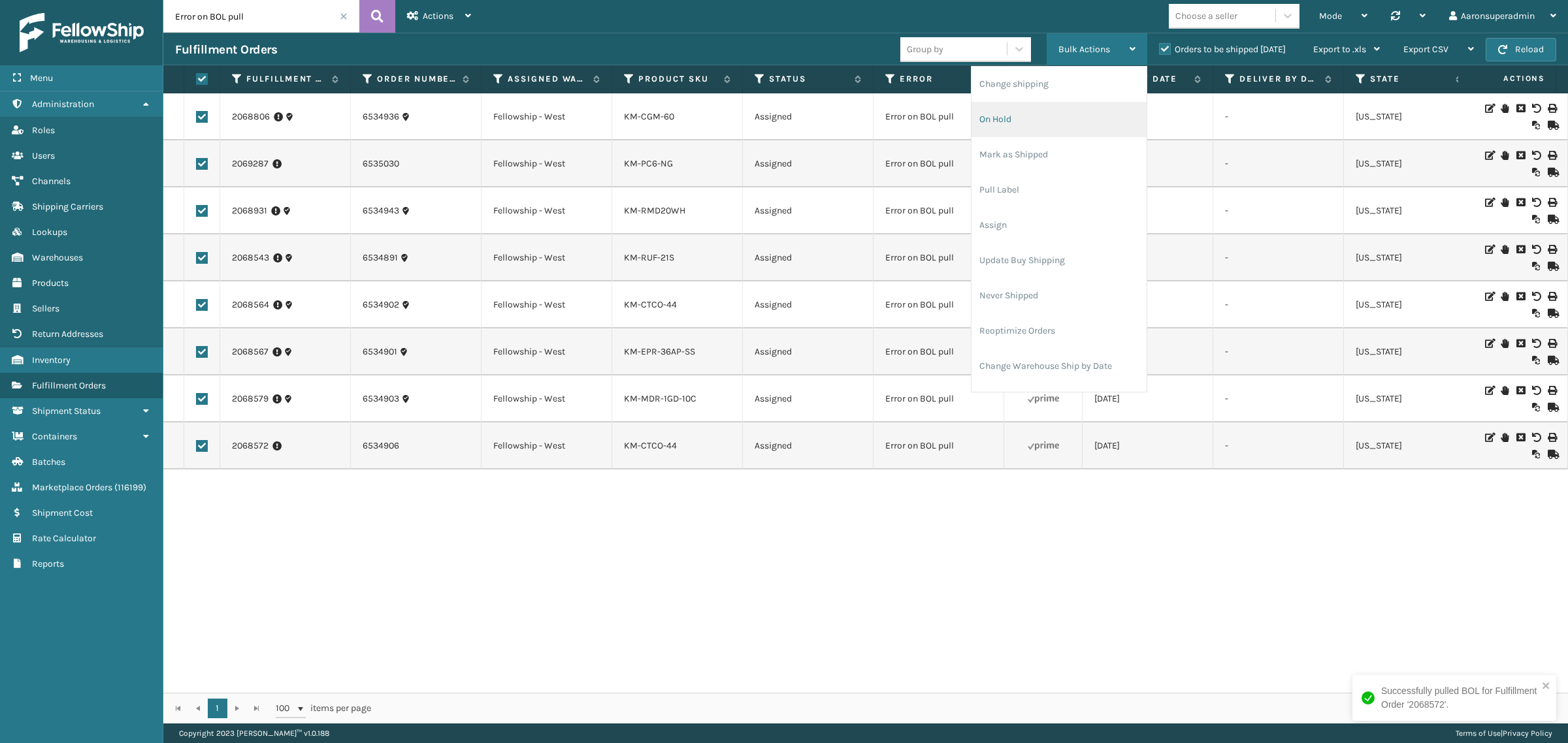
click at [1047, 121] on li "On Hold" at bounding box center [1058, 120] width 175 height 36
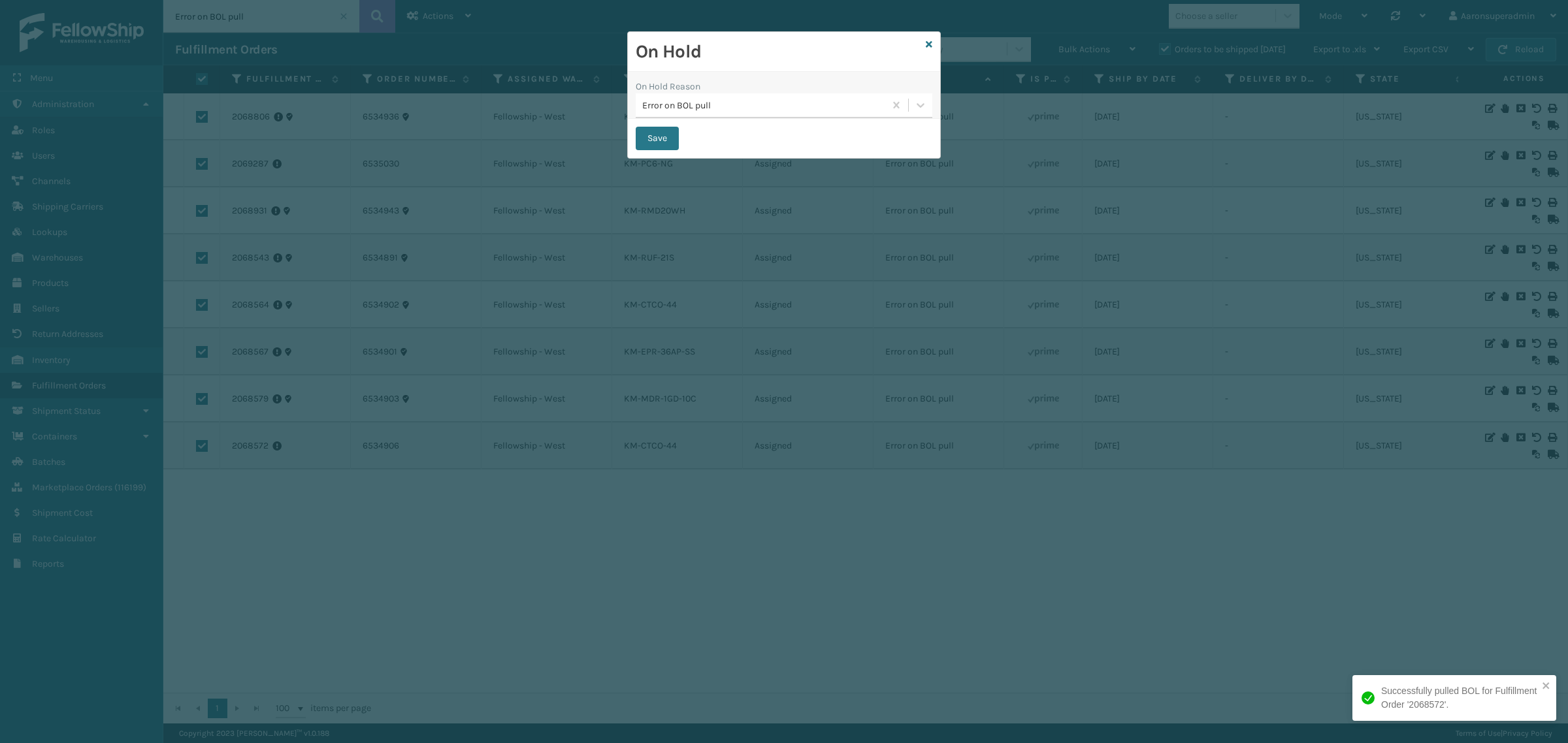
drag, startPoint x: 891, startPoint y: 105, endPoint x: 812, endPoint y: 107, distance: 79.0
click at [664, 135] on button "Save" at bounding box center [657, 138] width 44 height 23
checkbox input "false"
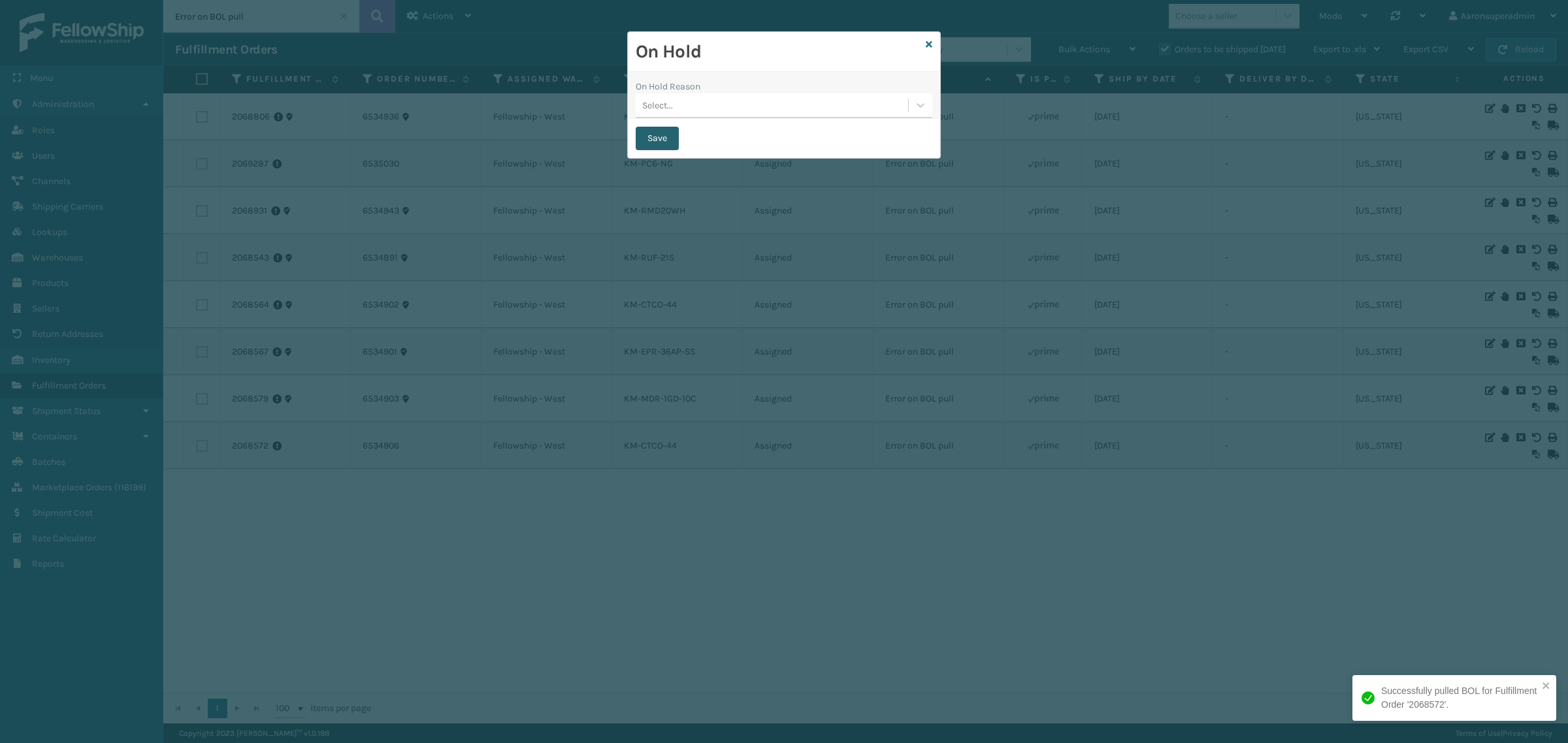
checkbox input "false"
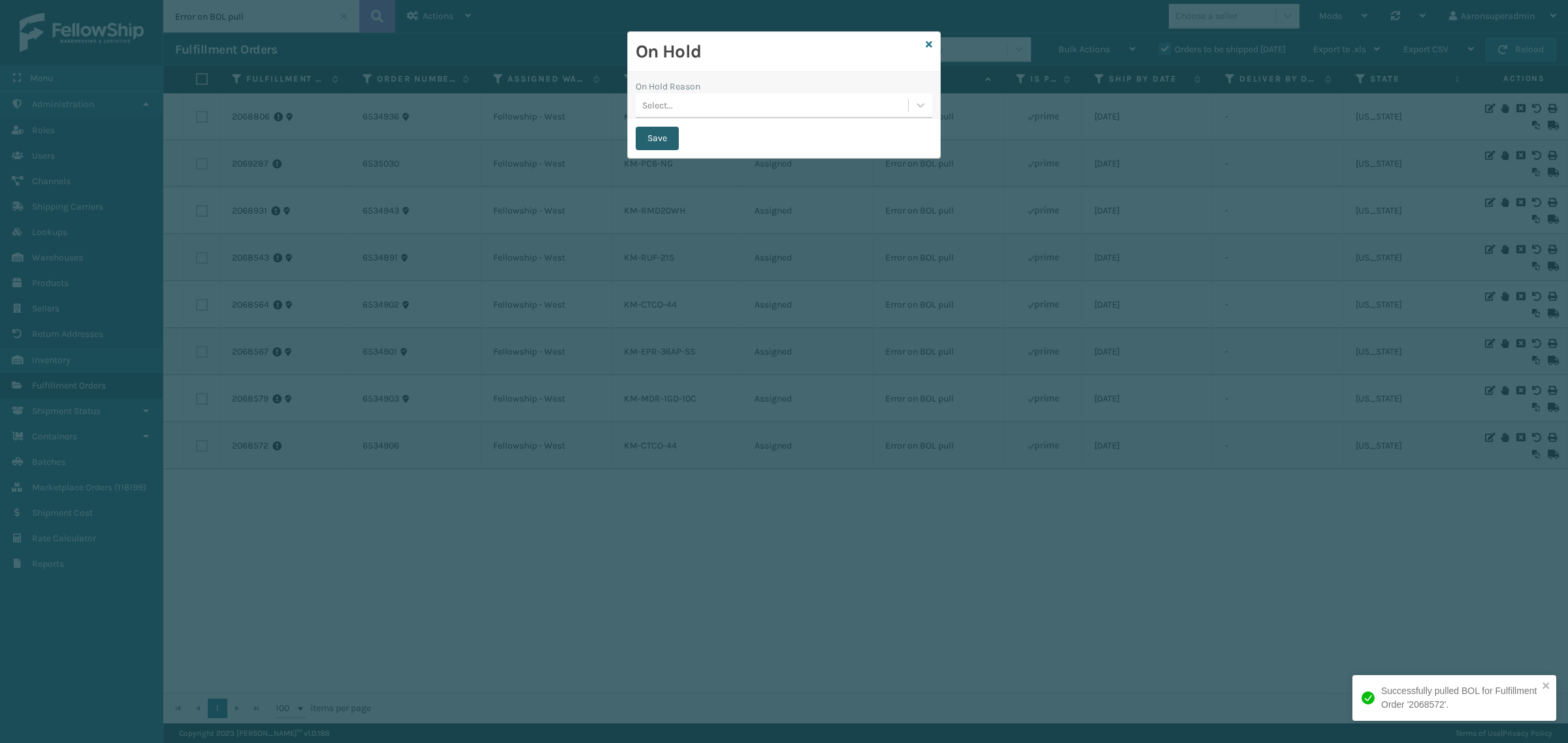
checkbox input "false"
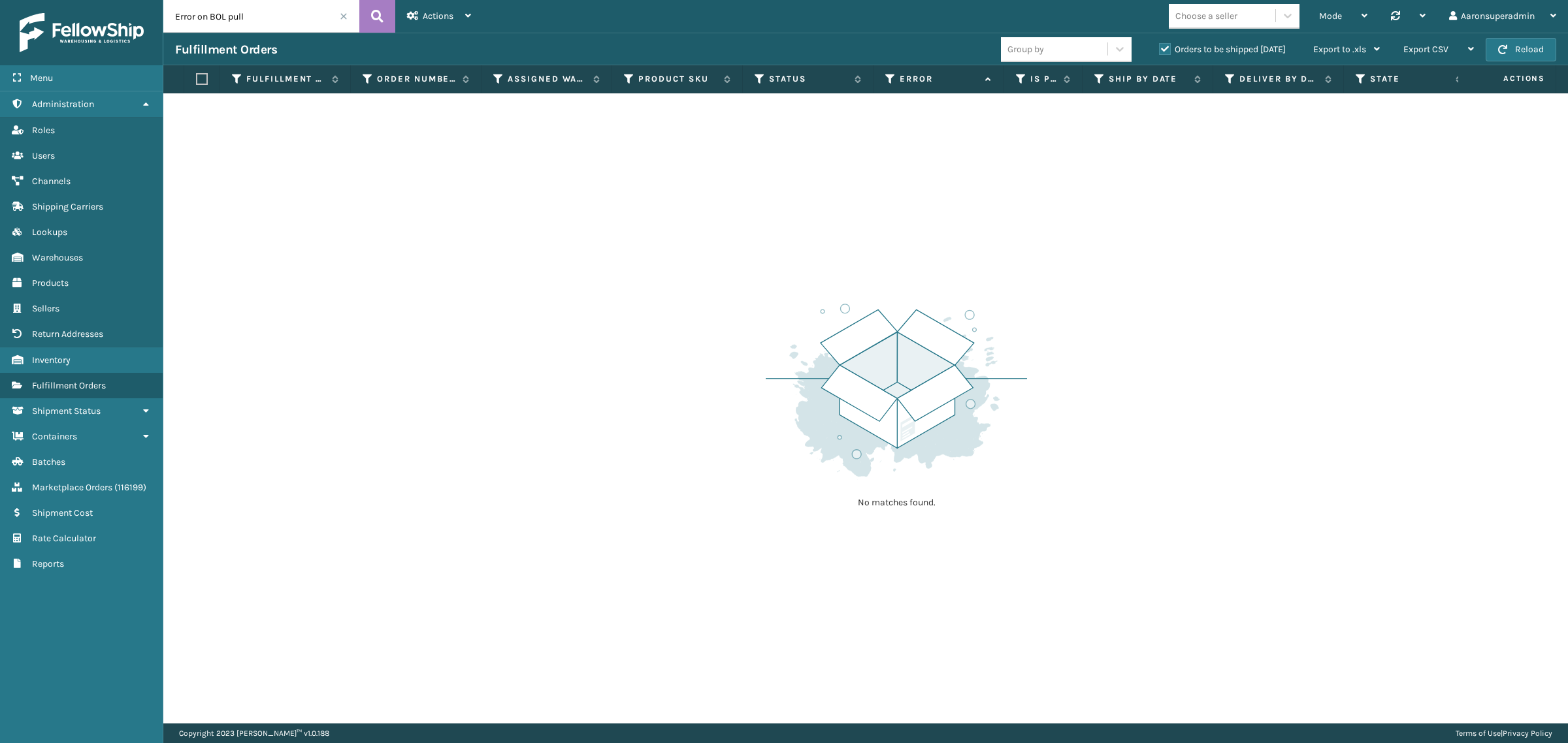
click at [344, 17] on span at bounding box center [344, 16] width 8 height 8
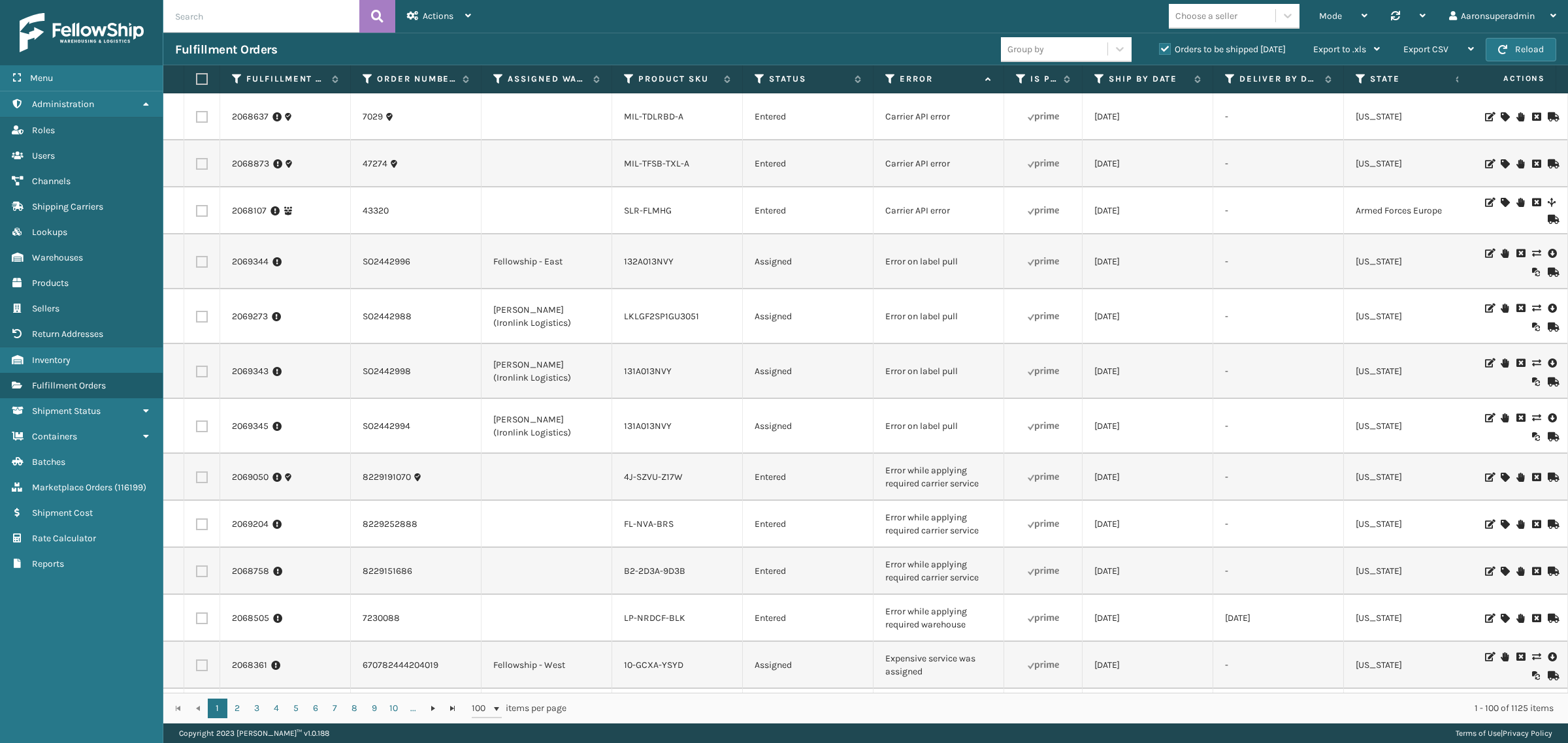
scroll to position [653, 0]
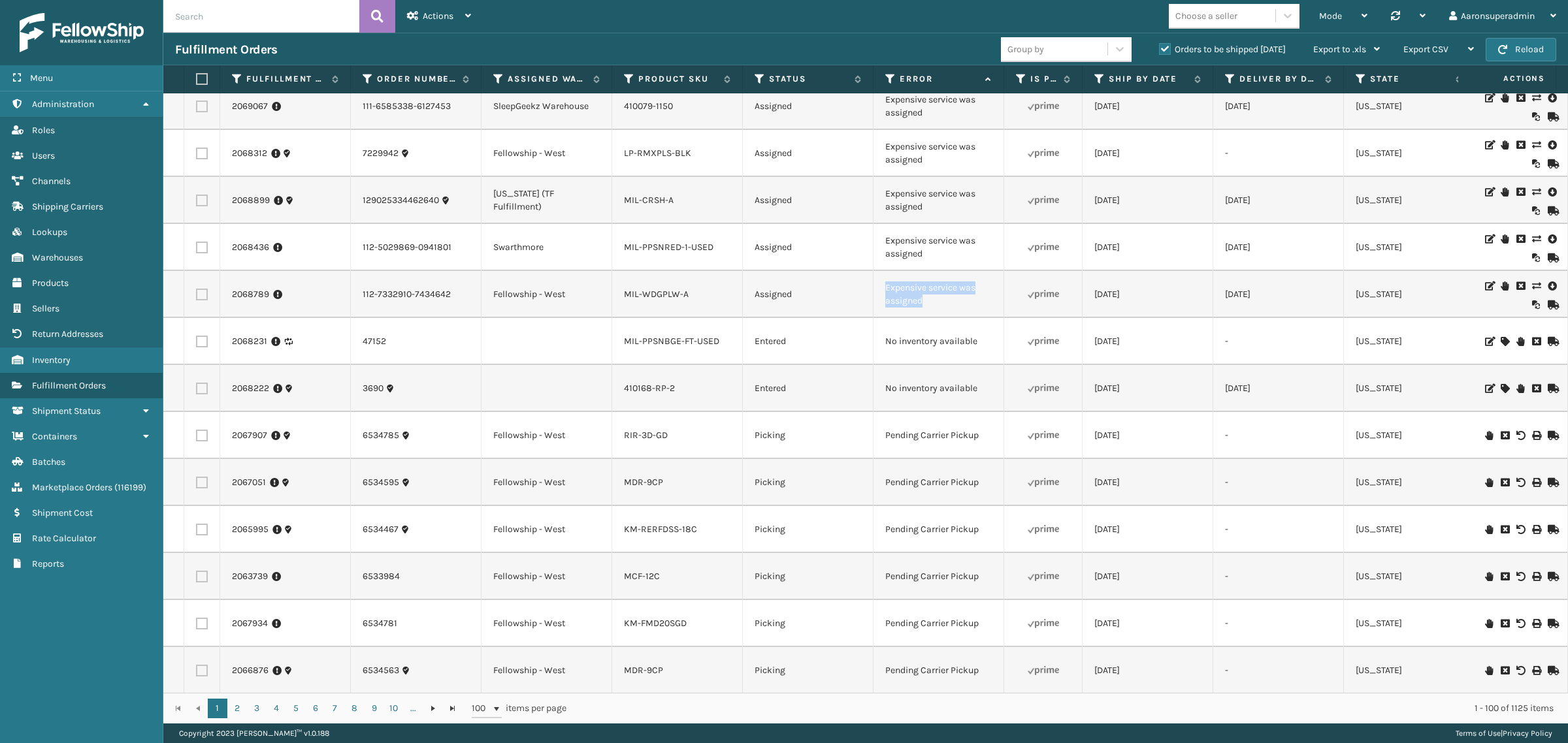
drag, startPoint x: 931, startPoint y: 266, endPoint x: 874, endPoint y: 260, distance: 57.3
click at [874, 271] on td "Expensive service was assigned" at bounding box center [938, 294] width 131 height 47
copy td "Expensive service was assigned"
click at [239, 15] on input "text" at bounding box center [261, 16] width 196 height 33
paste input "Expensive service was assigned"
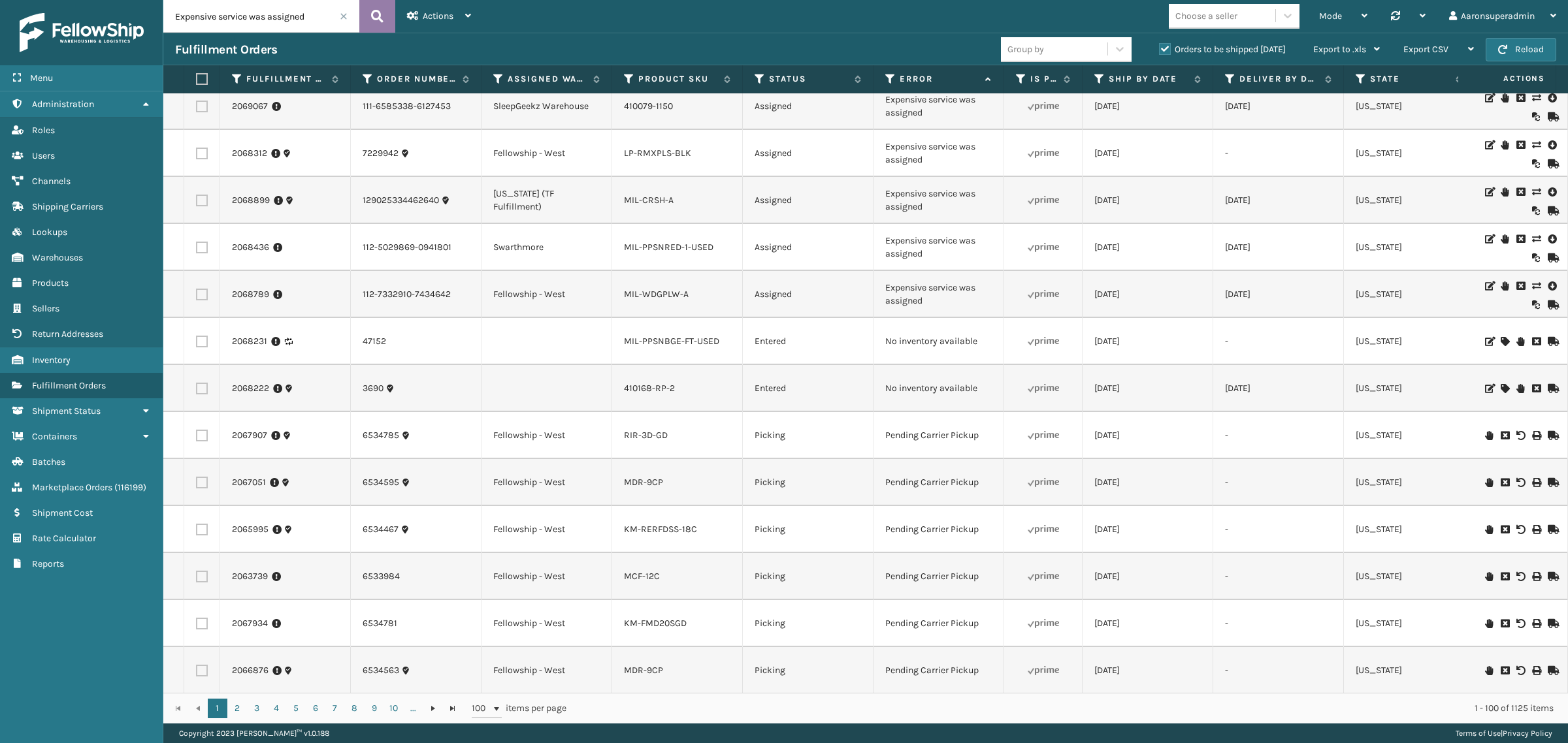
type input "Expensive service was assigned"
click at [381, 12] on icon at bounding box center [377, 16] width 12 height 20
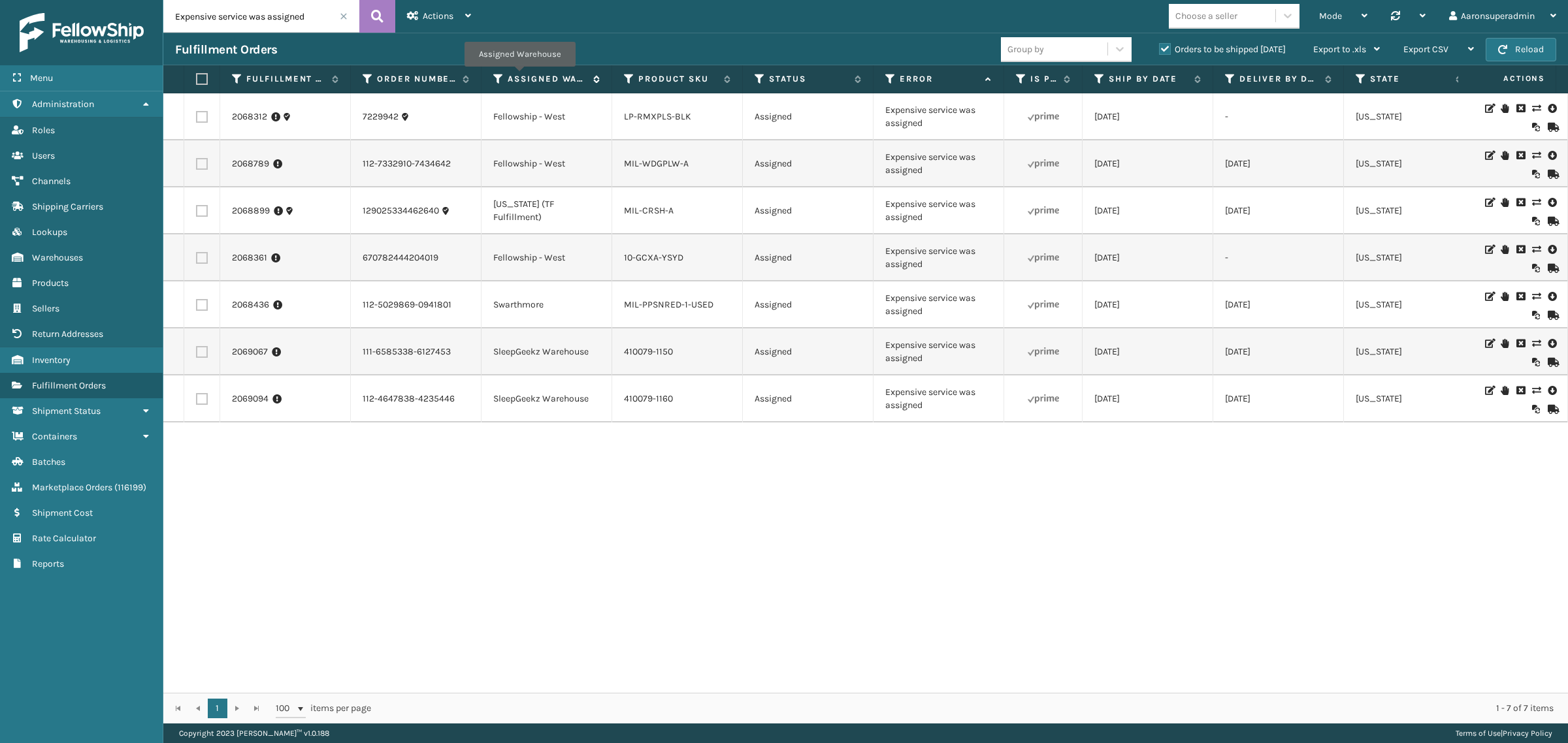
click at [519, 75] on label "Assigned Warehouse" at bounding box center [547, 78] width 79 height 12
click at [1532, 387] on icon at bounding box center [1535, 391] width 8 height 9
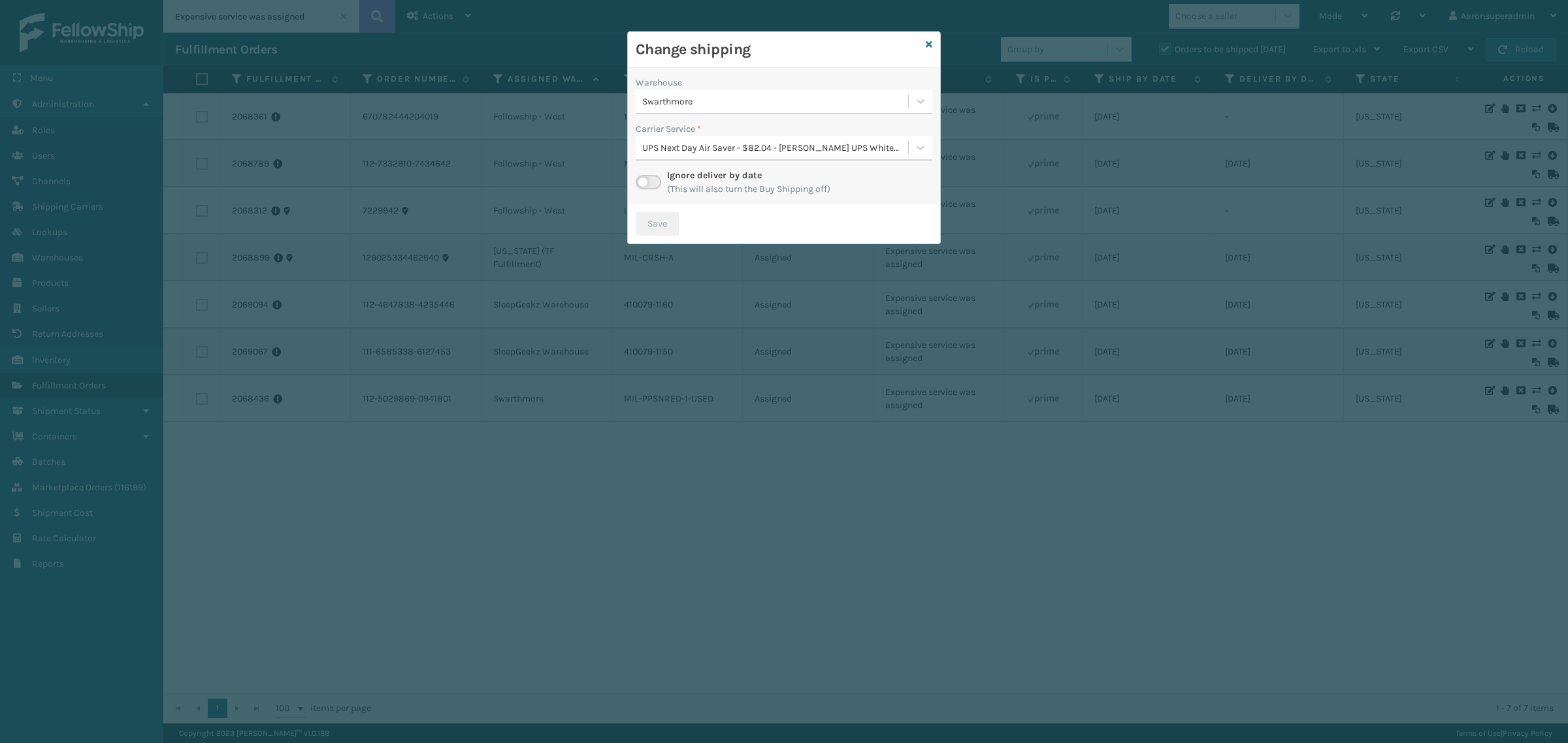
click at [655, 180] on label at bounding box center [648, 182] width 26 height 14
click at [644, 180] on input "checkbox" at bounding box center [640, 179] width 9 height 9
click at [689, 154] on div "Select..." at bounding box center [772, 147] width 273 height 21
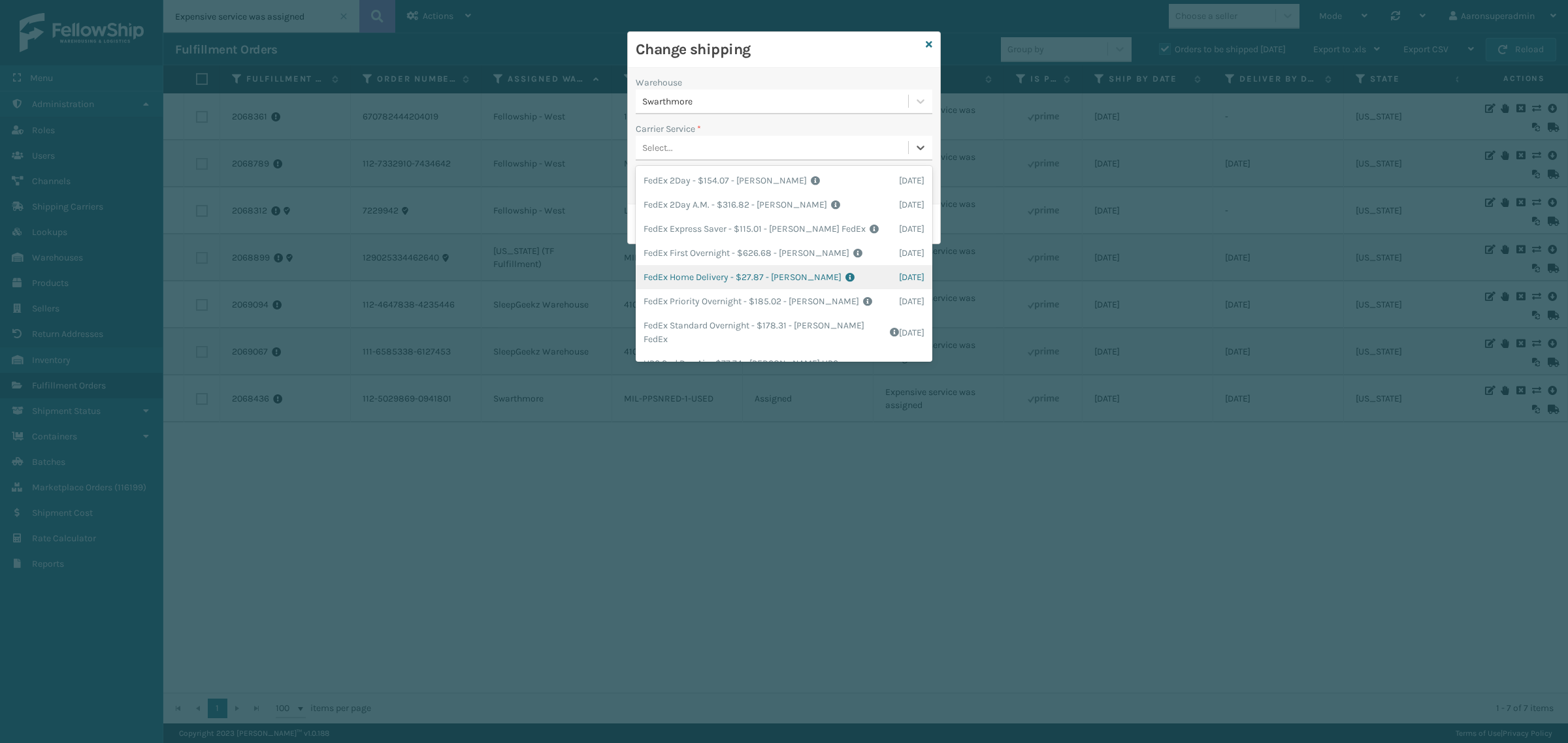
click at [691, 271] on div "FedEx Home Delivery - $27.87 - Milliard FedEx Shipping Cost $24.45 Surplus Cost…" at bounding box center [784, 277] width 297 height 24
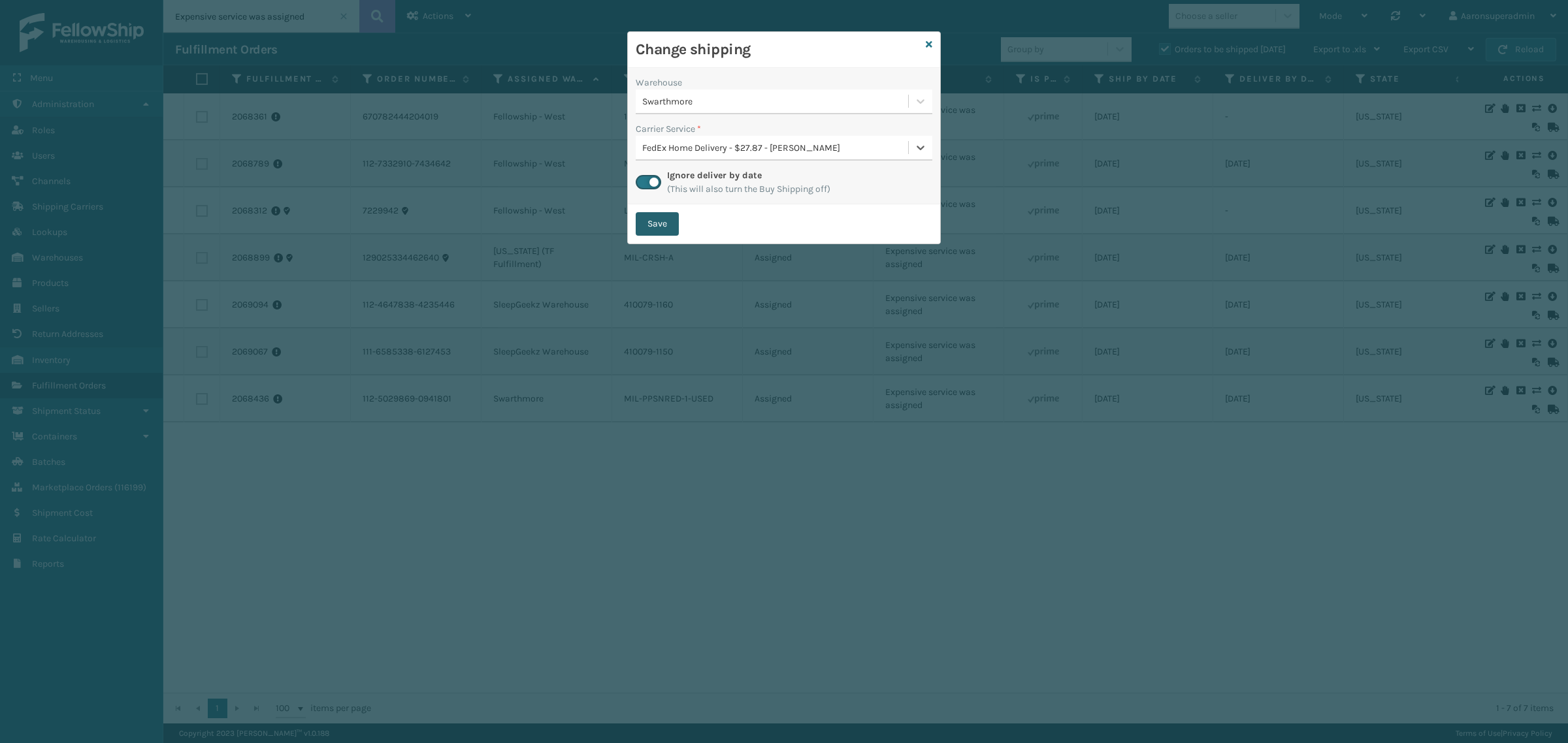
click at [658, 224] on button "Save" at bounding box center [657, 224] width 44 height 23
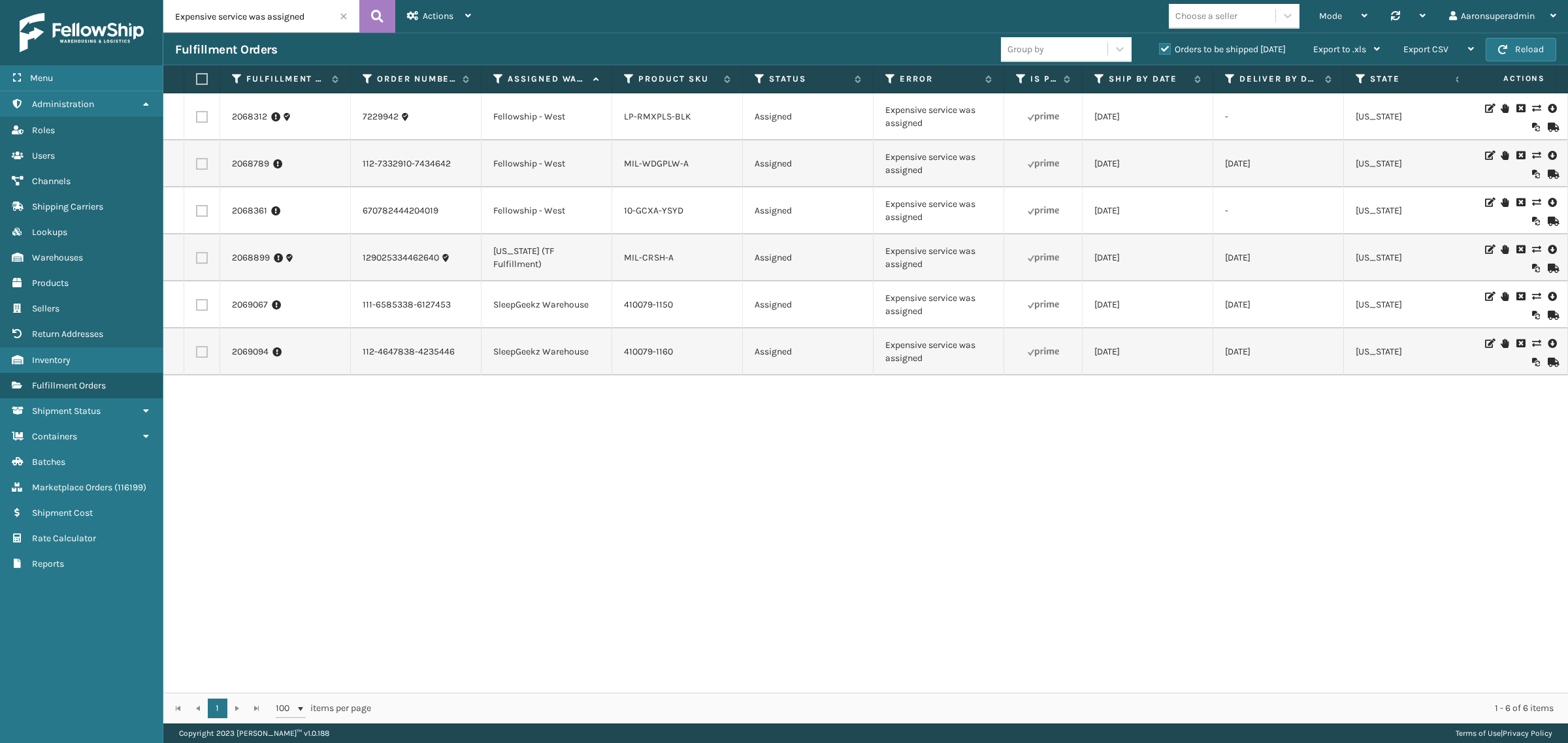
drag, startPoint x: 204, startPoint y: 357, endPoint x: 201, endPoint y: 314, distance: 43.1
click at [204, 357] on label at bounding box center [202, 352] width 12 height 12
click at [196, 354] on input "checkbox" at bounding box center [196, 351] width 1 height 9
checkbox input "true"
click at [199, 307] on label at bounding box center [202, 304] width 12 height 12
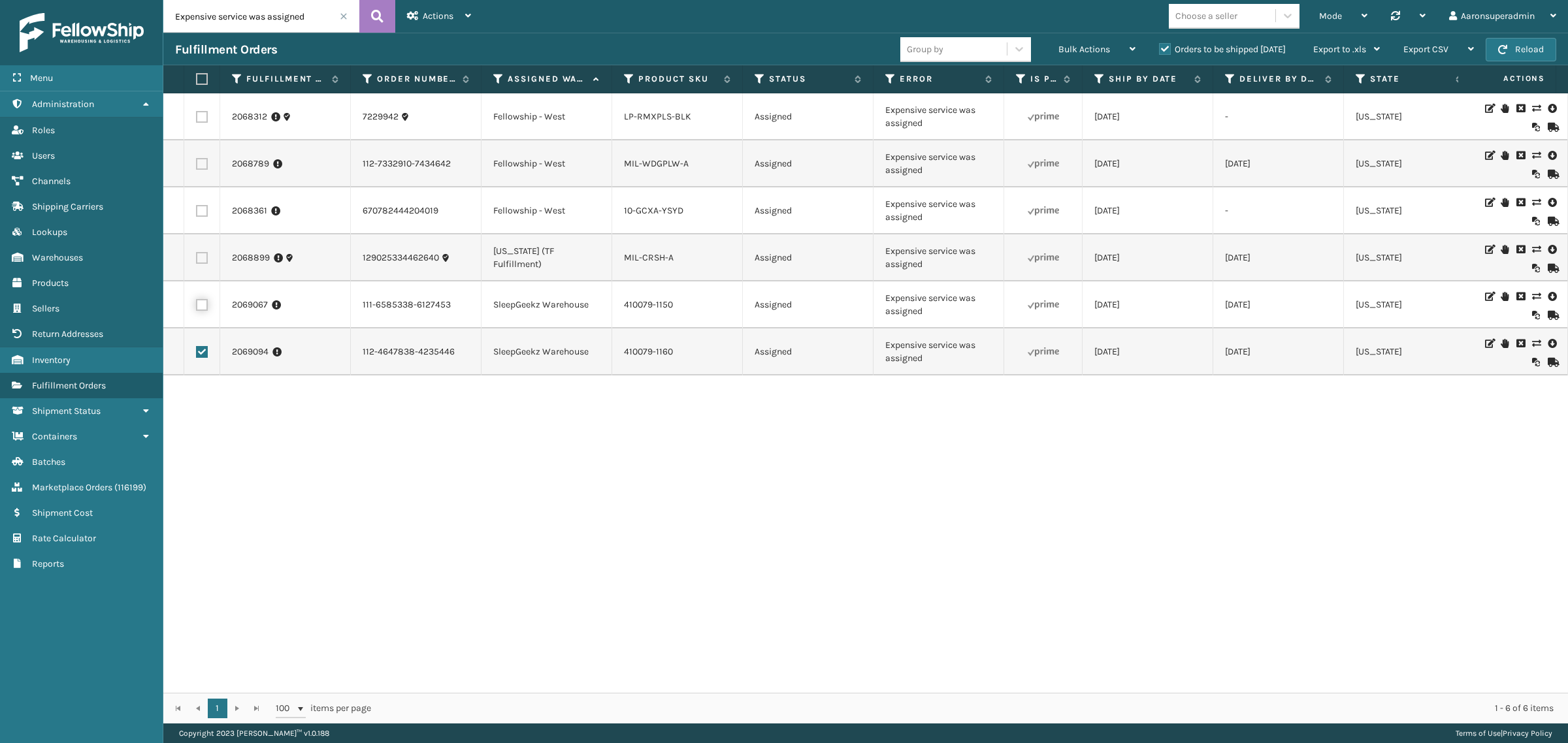
click at [196, 307] on input "checkbox" at bounding box center [196, 304] width 1 height 9
click at [1085, 43] on div "Bulk Actions" at bounding box center [1097, 50] width 77 height 33
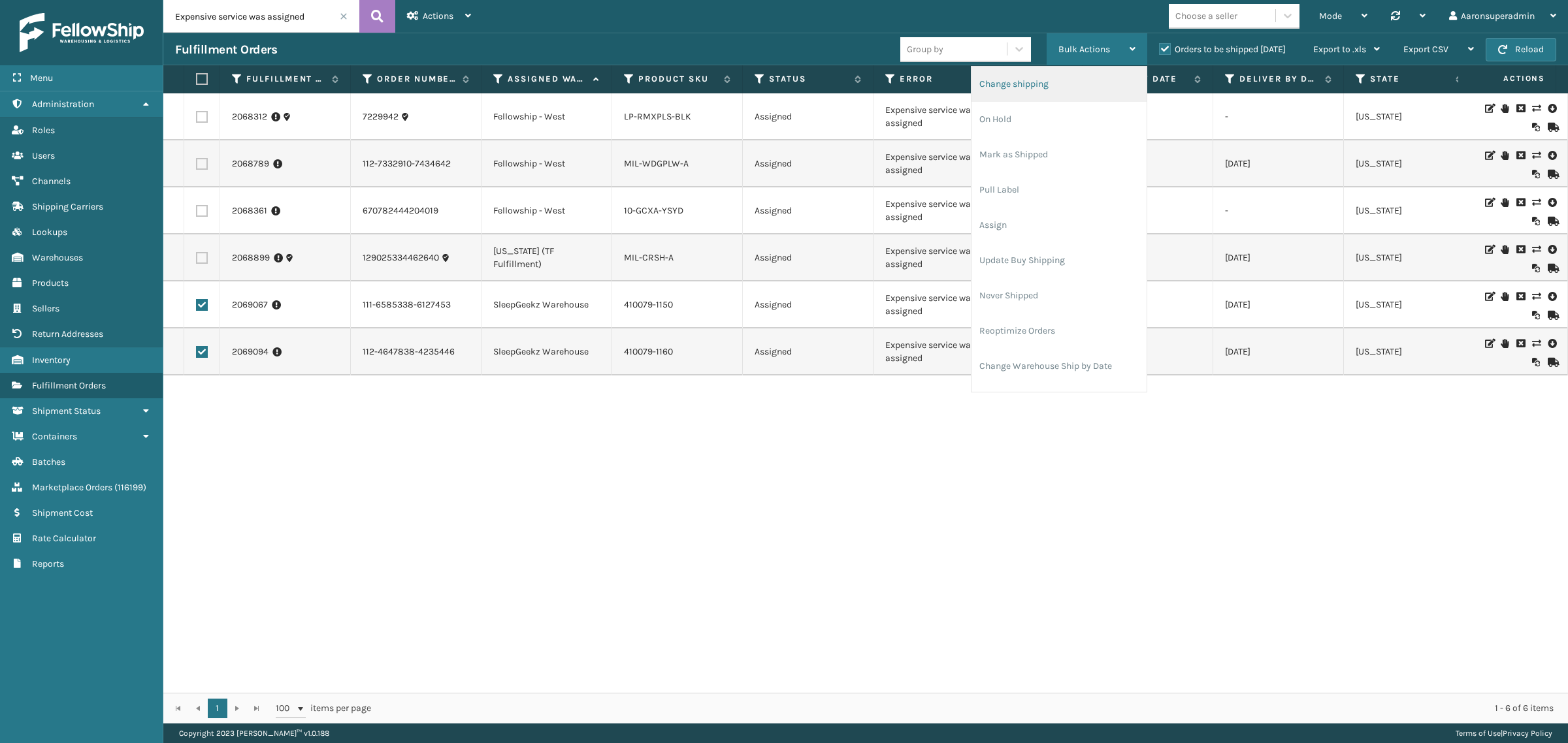
click at [1054, 80] on li "Change shipping" at bounding box center [1058, 84] width 175 height 36
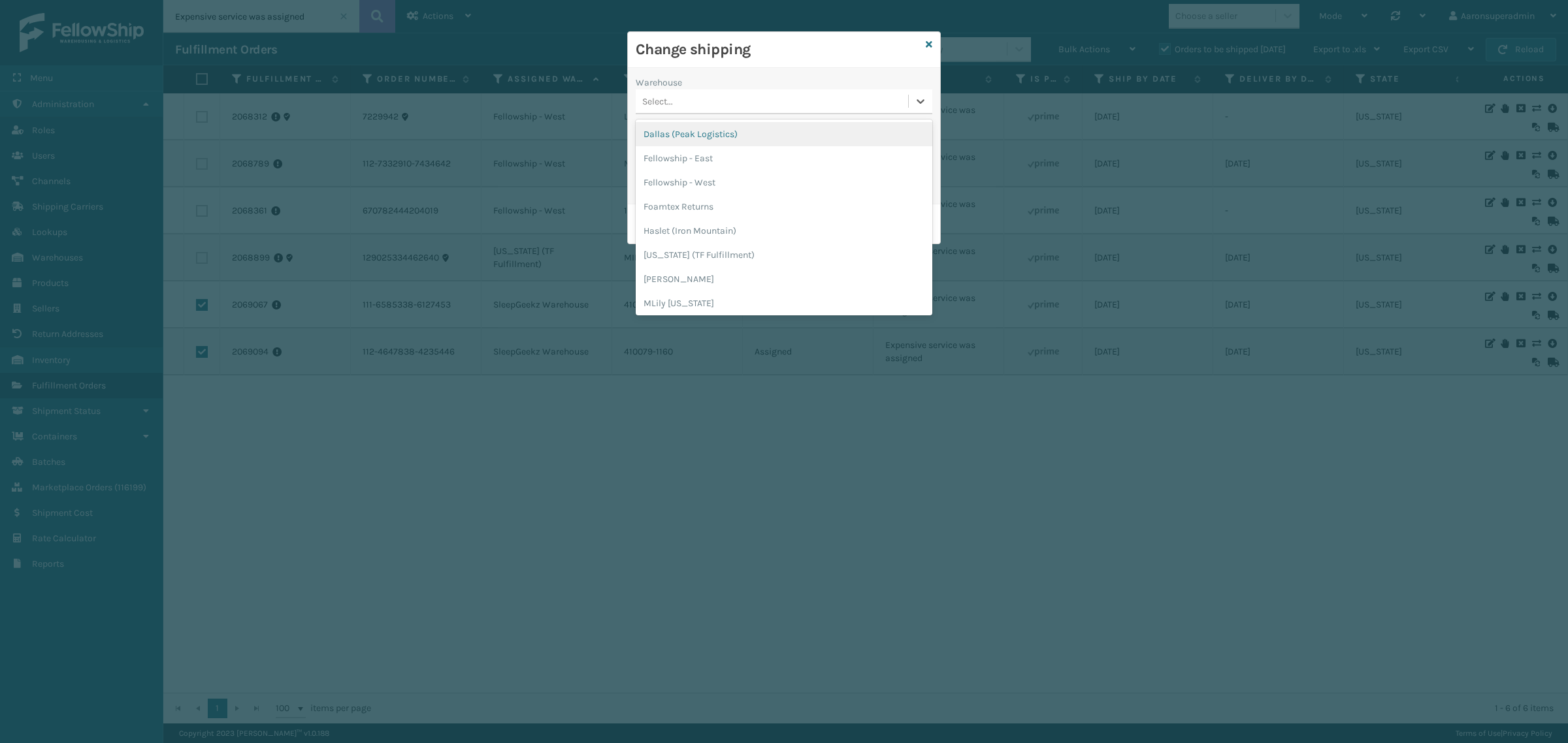
click at [738, 103] on div "Select..." at bounding box center [772, 101] width 273 height 21
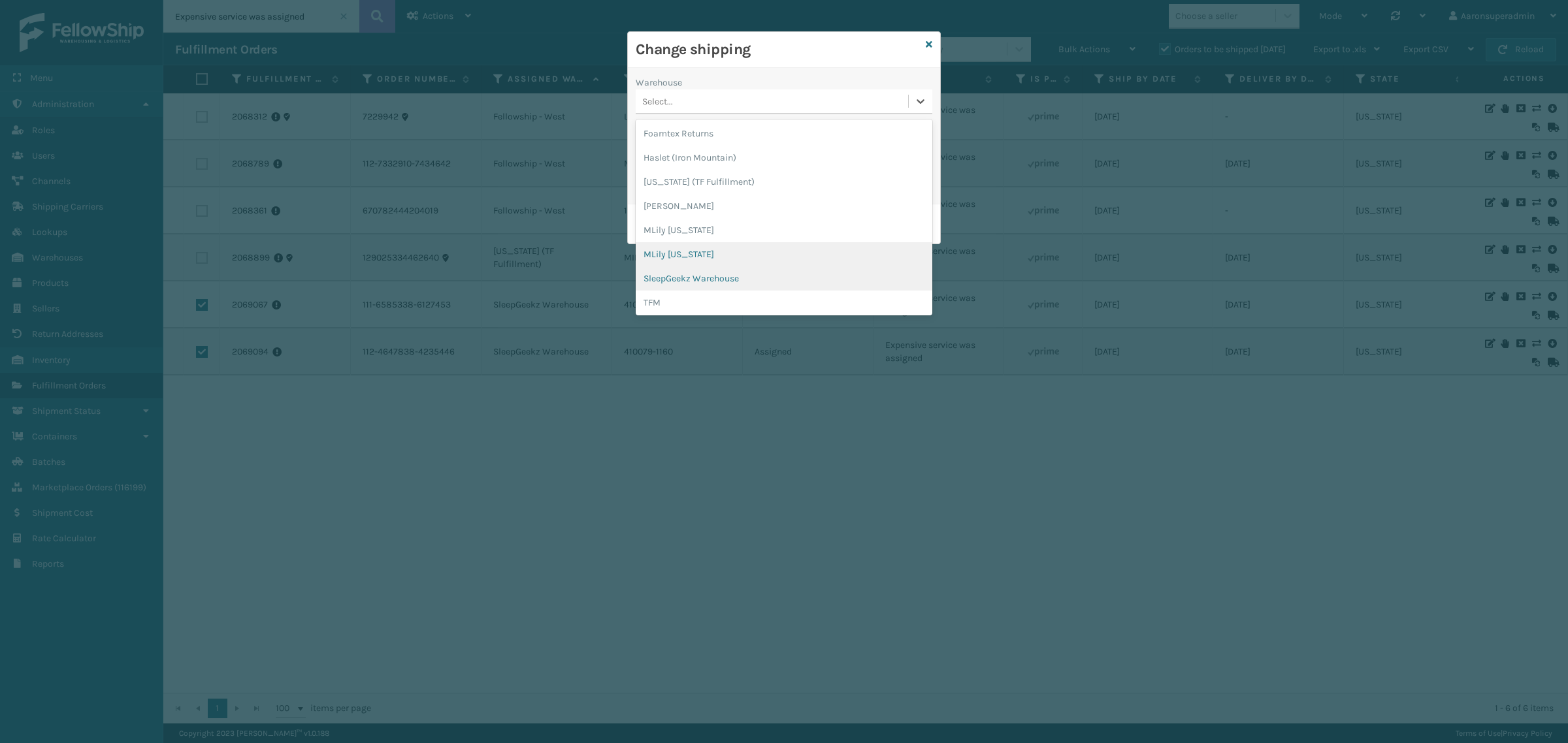
scroll to position [74, 0]
click at [708, 281] on div "SleepGeekz Warehouse" at bounding box center [784, 277] width 297 height 24
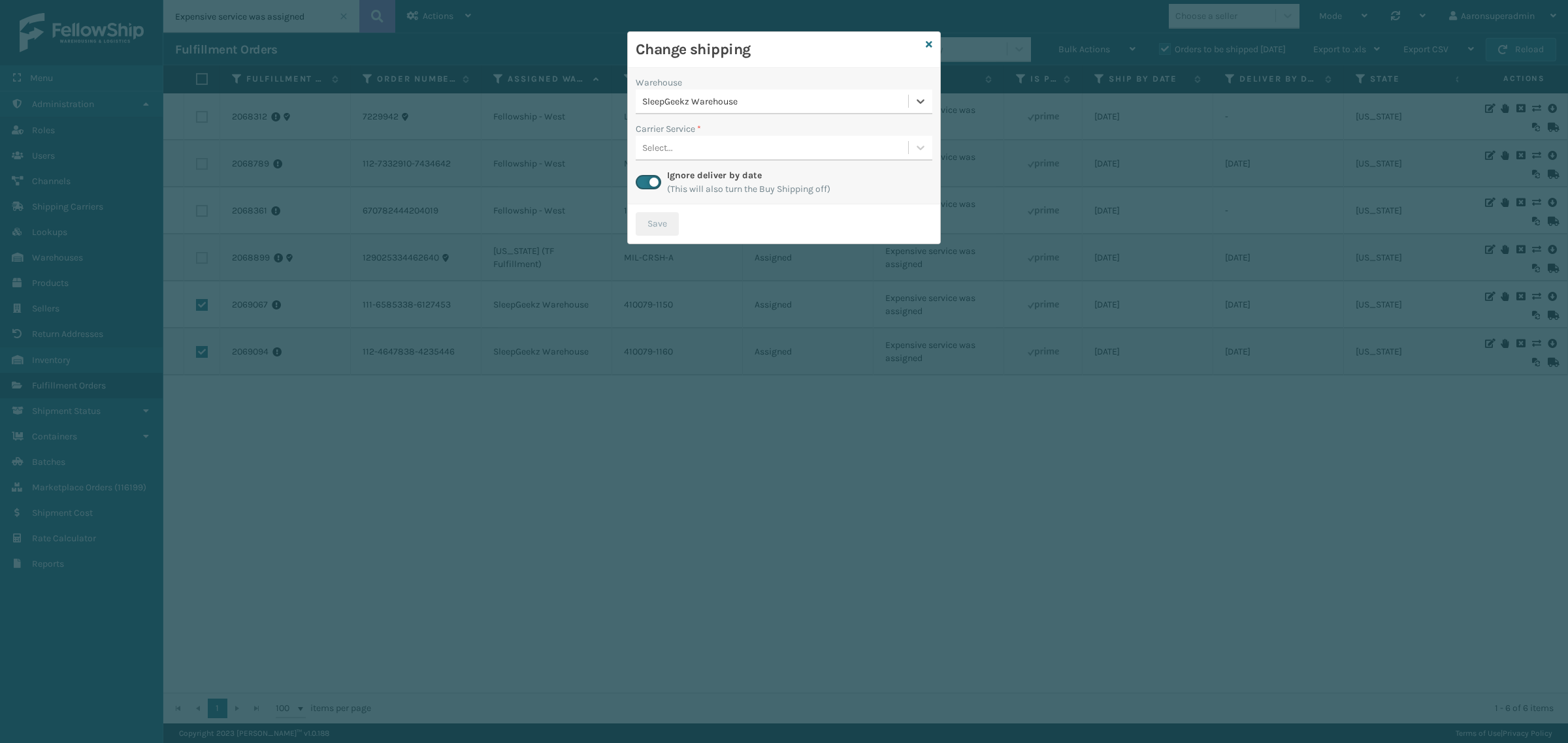
click at [686, 154] on div "Select..." at bounding box center [772, 147] width 273 height 21
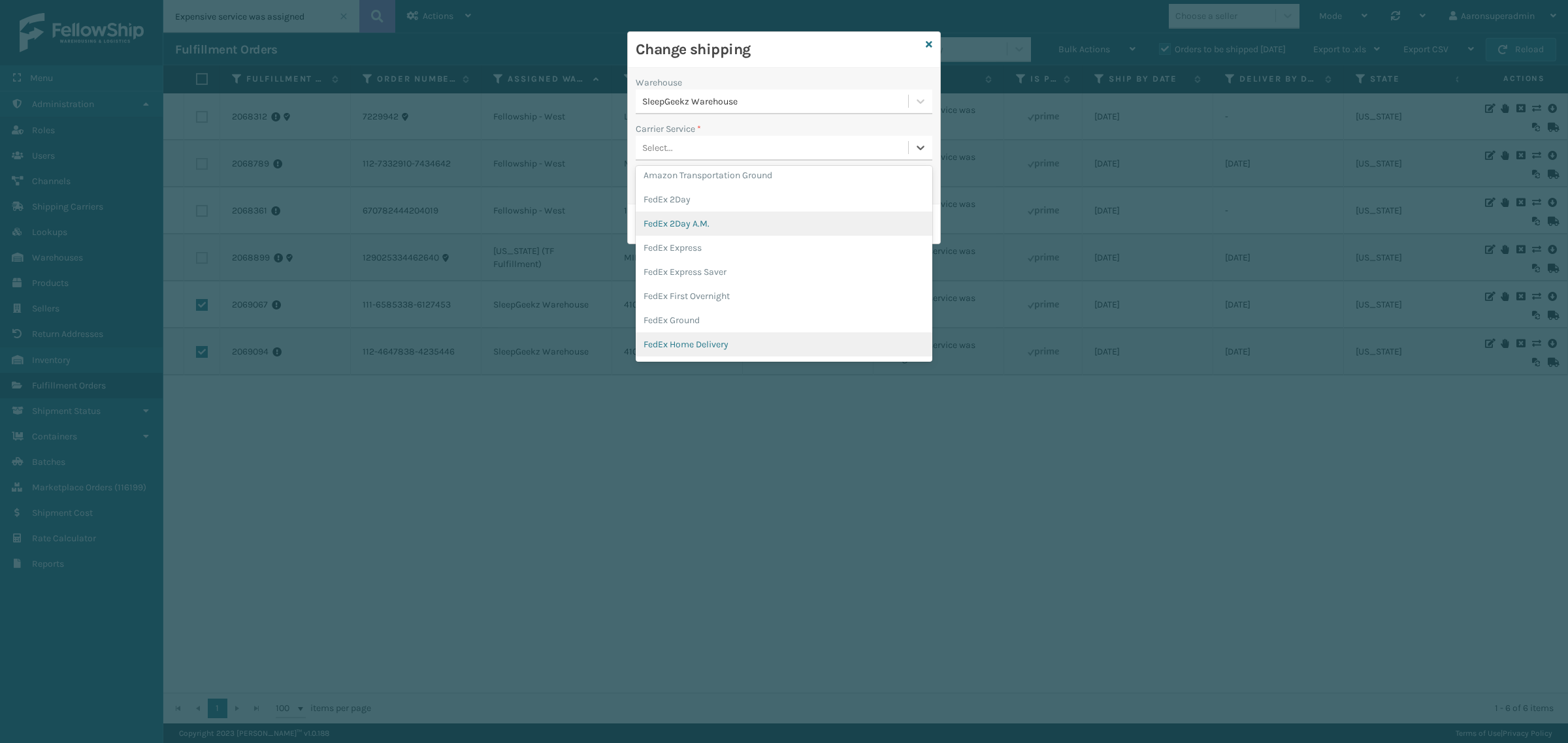
scroll to position [54, 0]
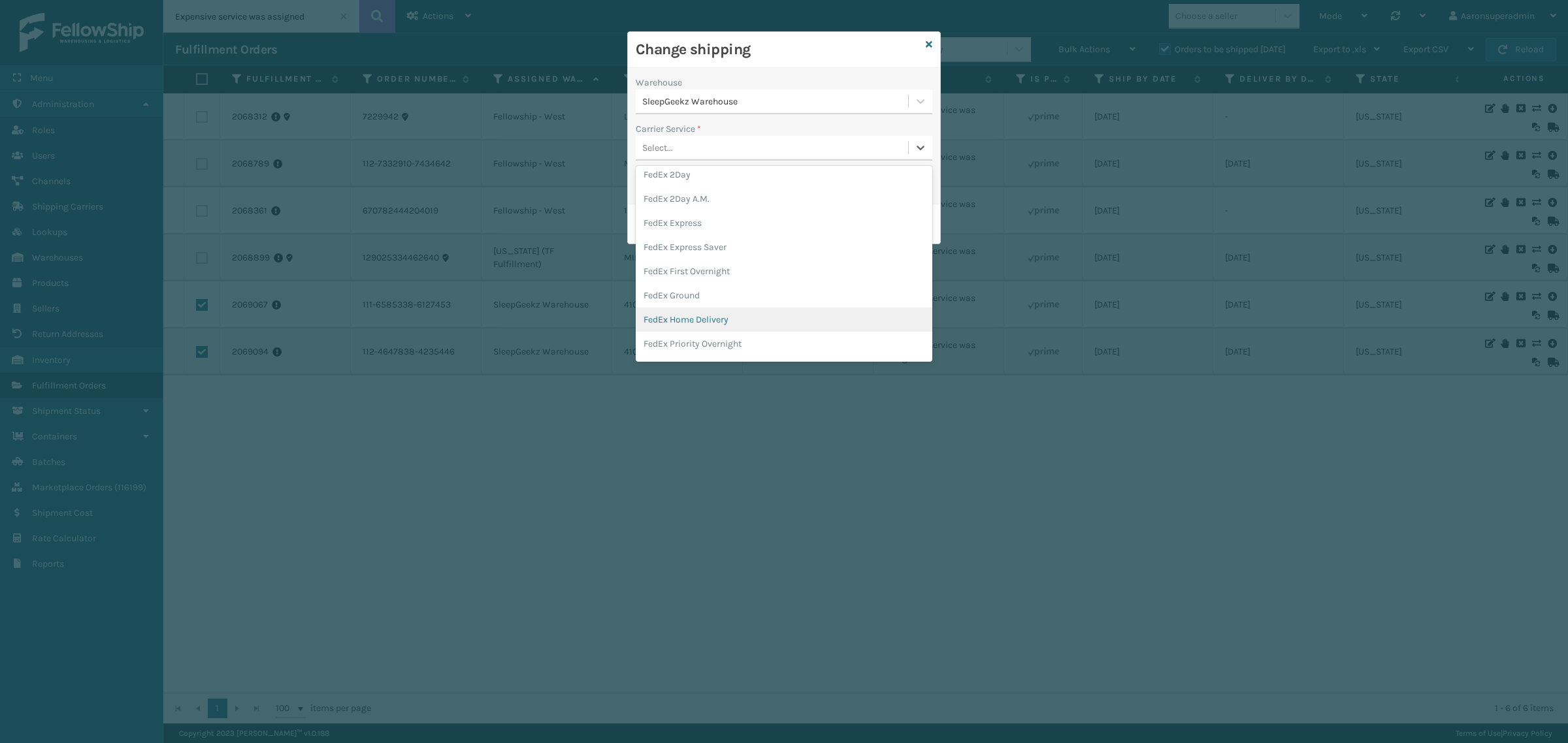
click at [702, 322] on div "FedEx Home Delivery" at bounding box center [784, 319] width 297 height 24
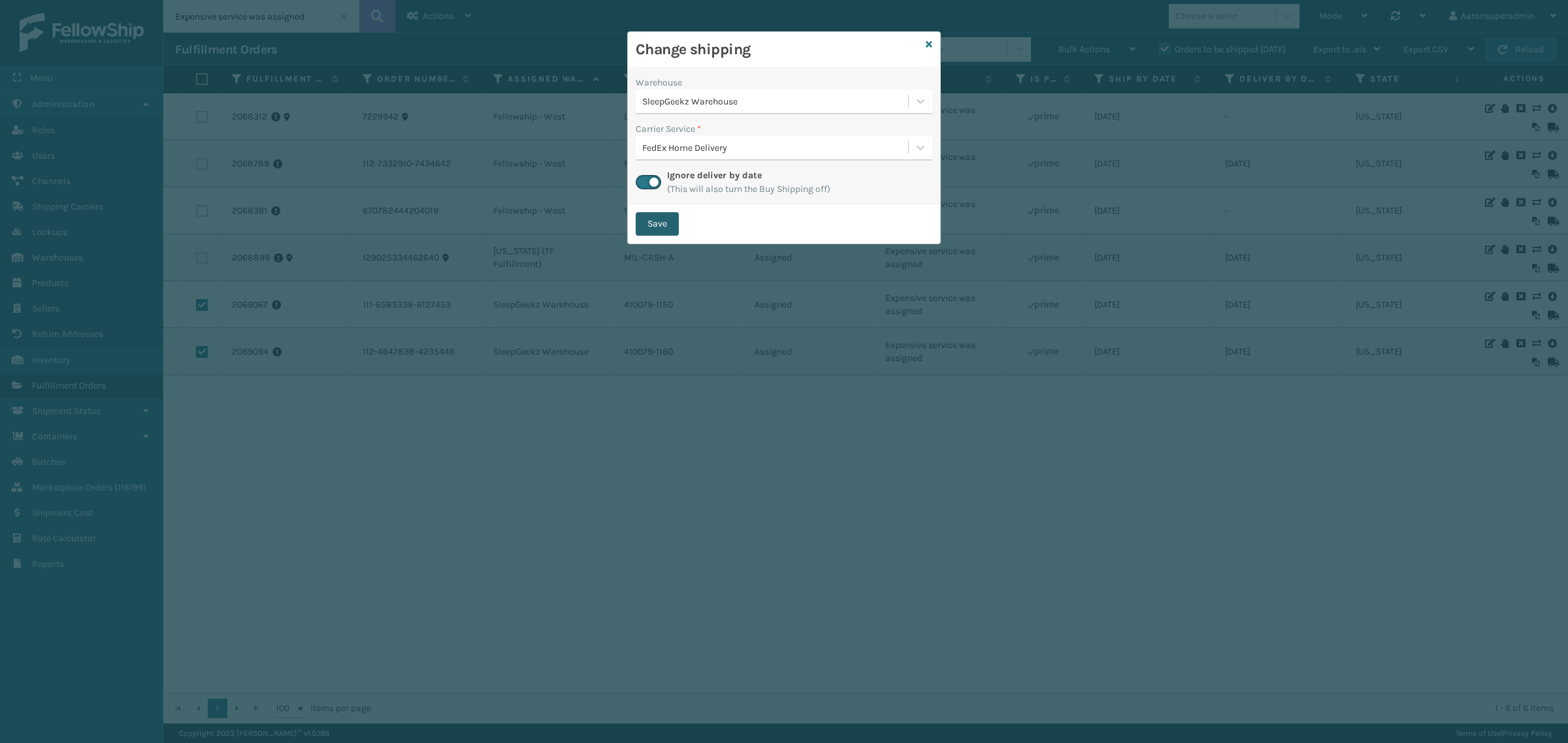
click at [651, 230] on button "Save" at bounding box center [657, 224] width 44 height 23
checkbox input "false"
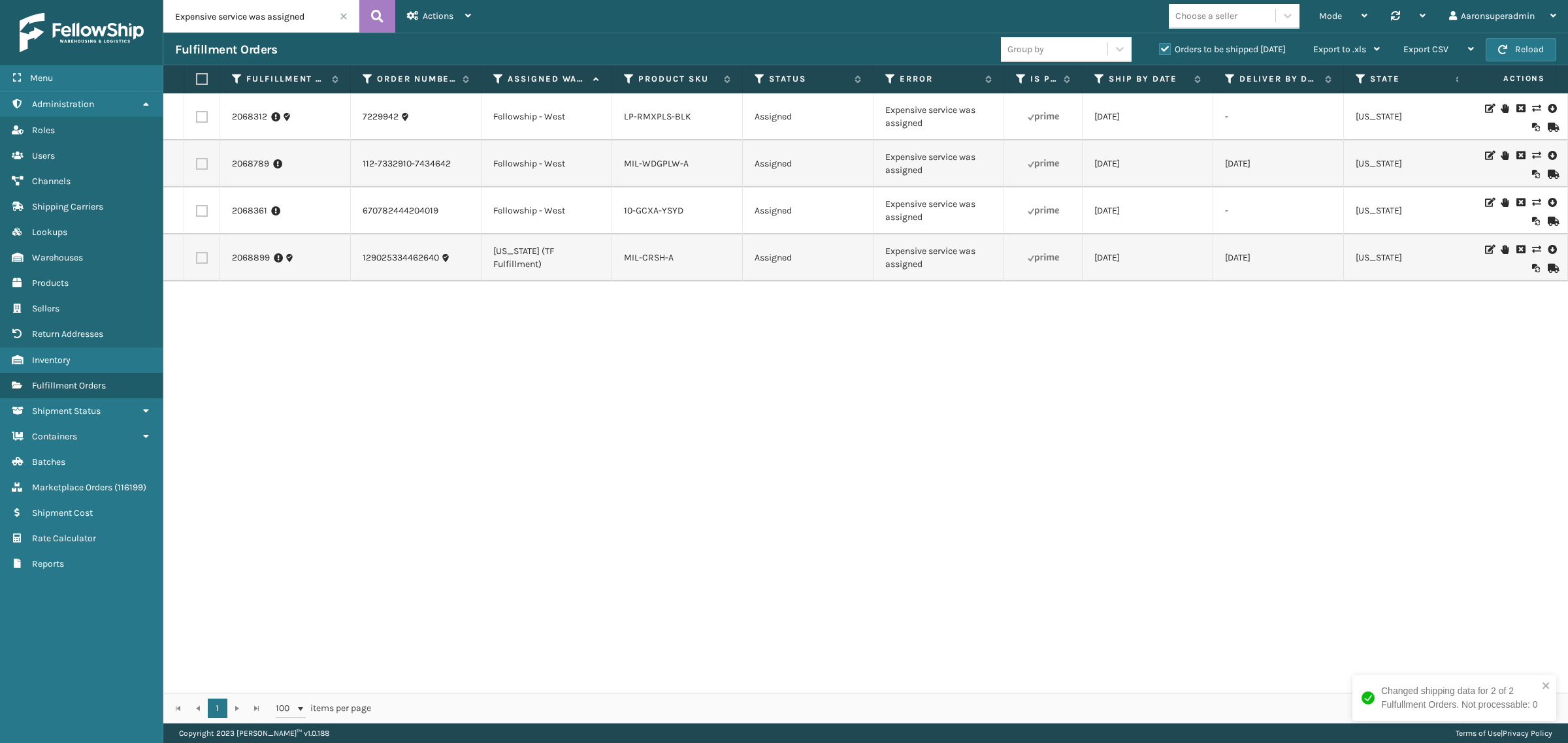
click at [1532, 249] on icon at bounding box center [1535, 249] width 8 height 9
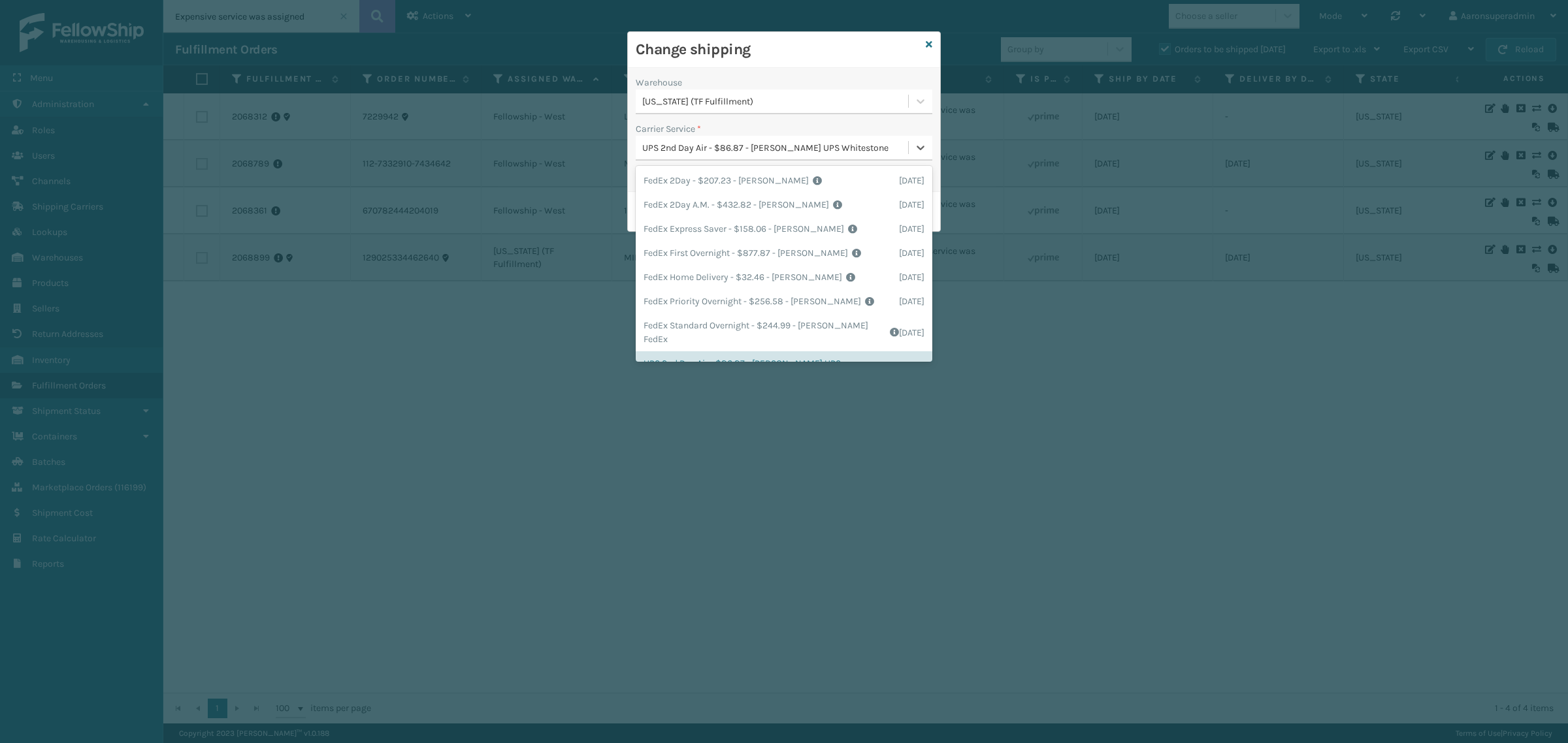
click at [655, 151] on div "UPS 2nd Day Air - $86.87 - Milliard UPS Whitestone" at bounding box center [775, 147] width 267 height 13
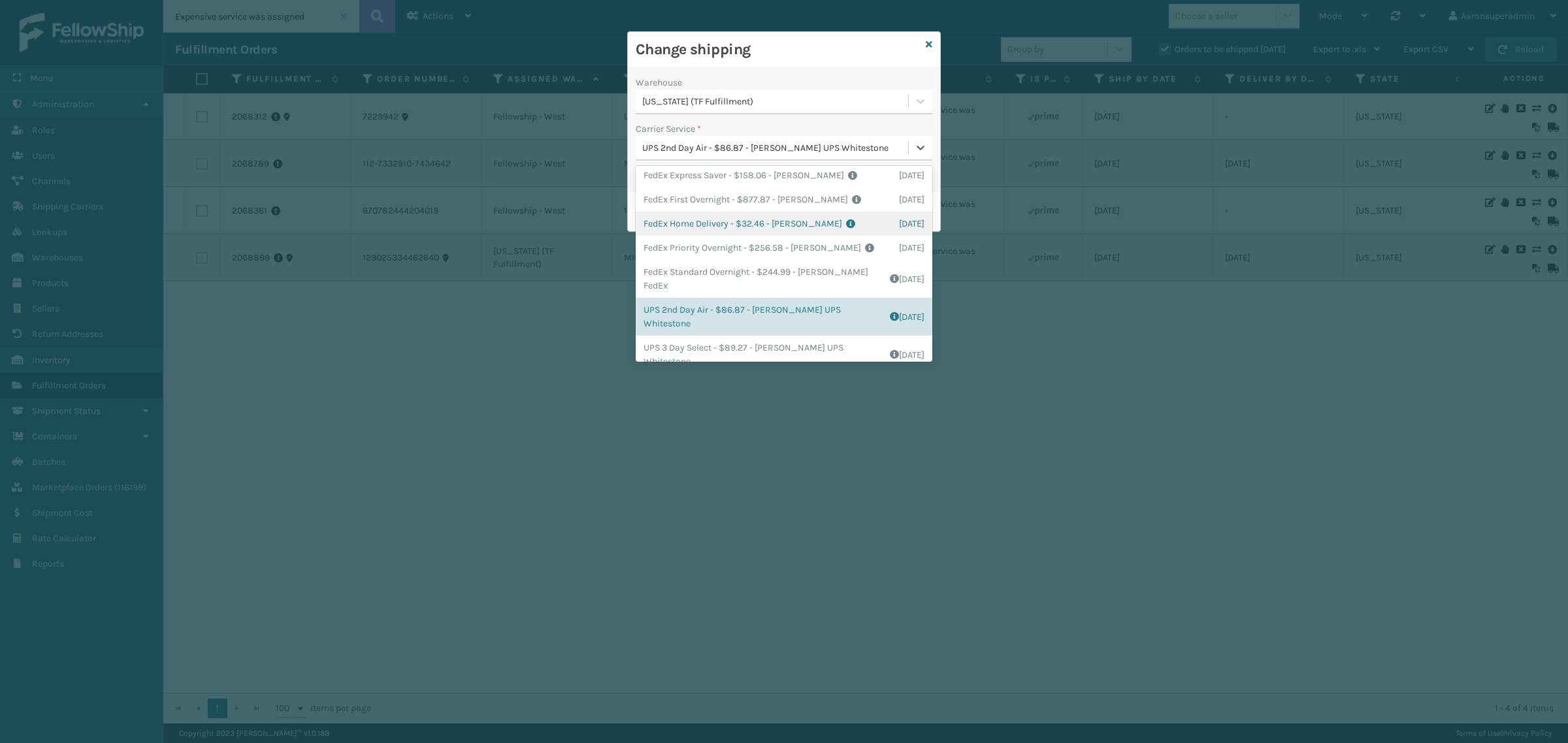
click at [673, 219] on div "FedEx Home Delivery - $32.46 - Milliard FedEx Shipping Cost $28.47 Surplus Cost…" at bounding box center [784, 223] width 297 height 24
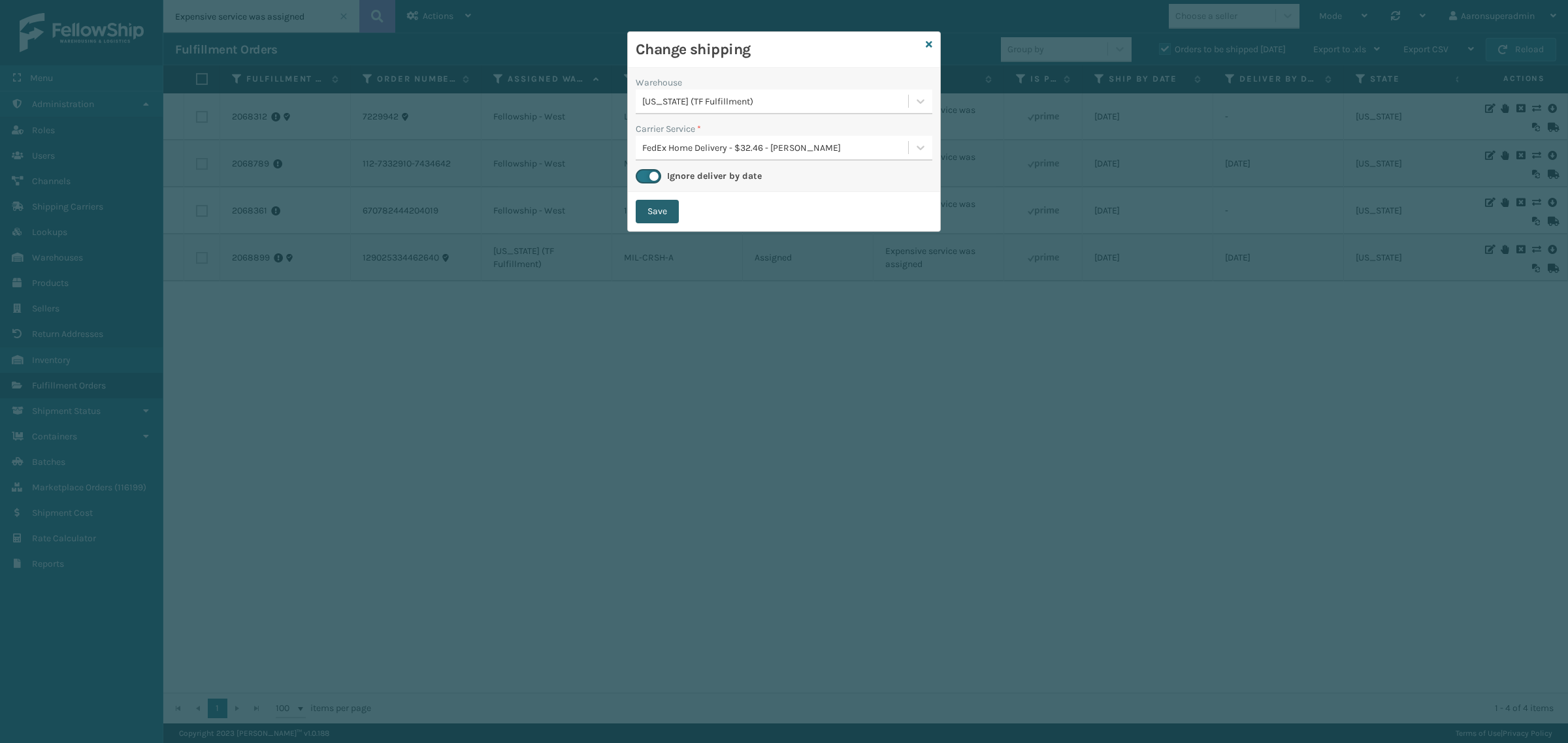
click at [647, 204] on button "Save" at bounding box center [657, 211] width 44 height 23
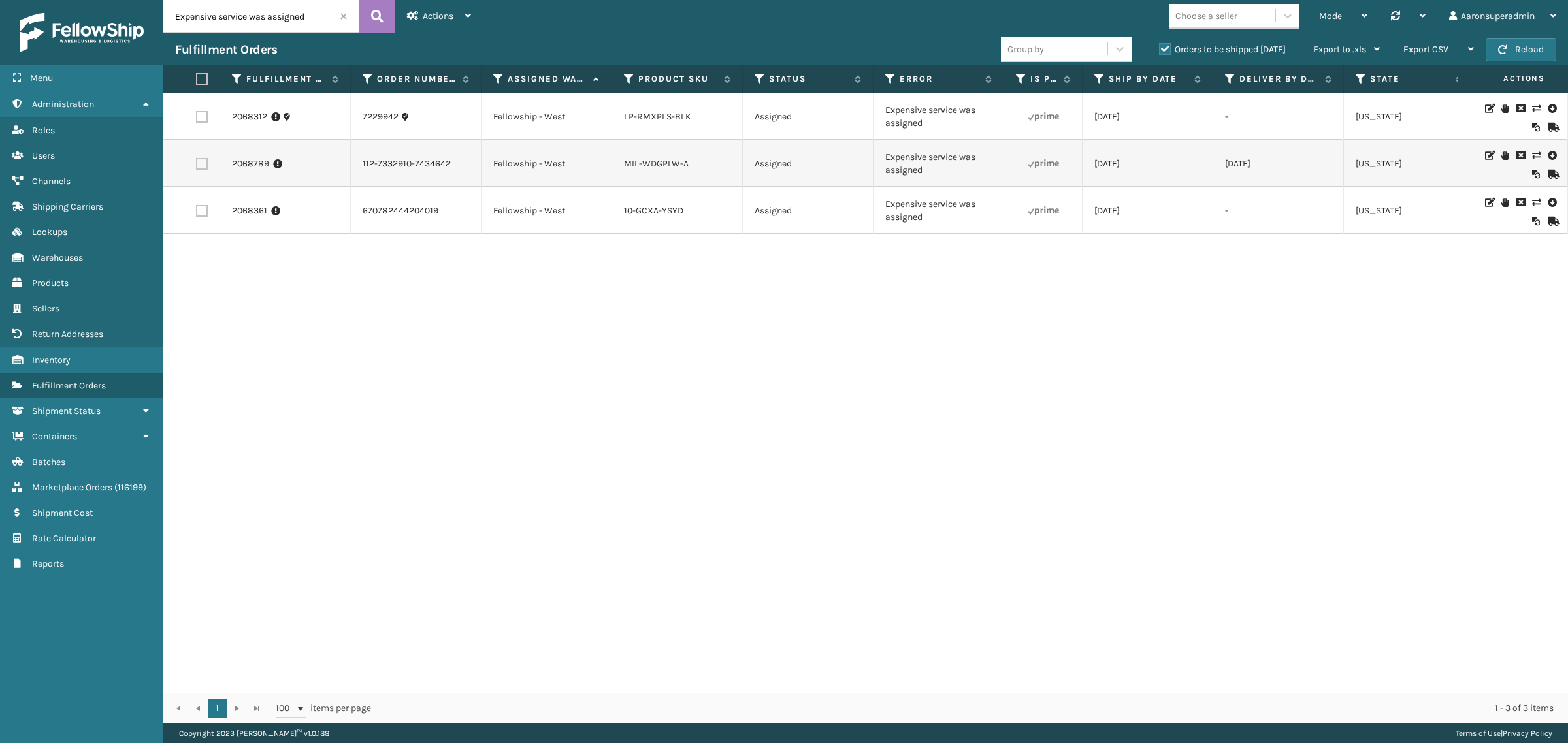
click at [487, 678] on div "2068312 7229942 Fellowship - West LP-RMXPLS-BLK Assigned Expensive service was …" at bounding box center [866, 392] width 1405 height 599
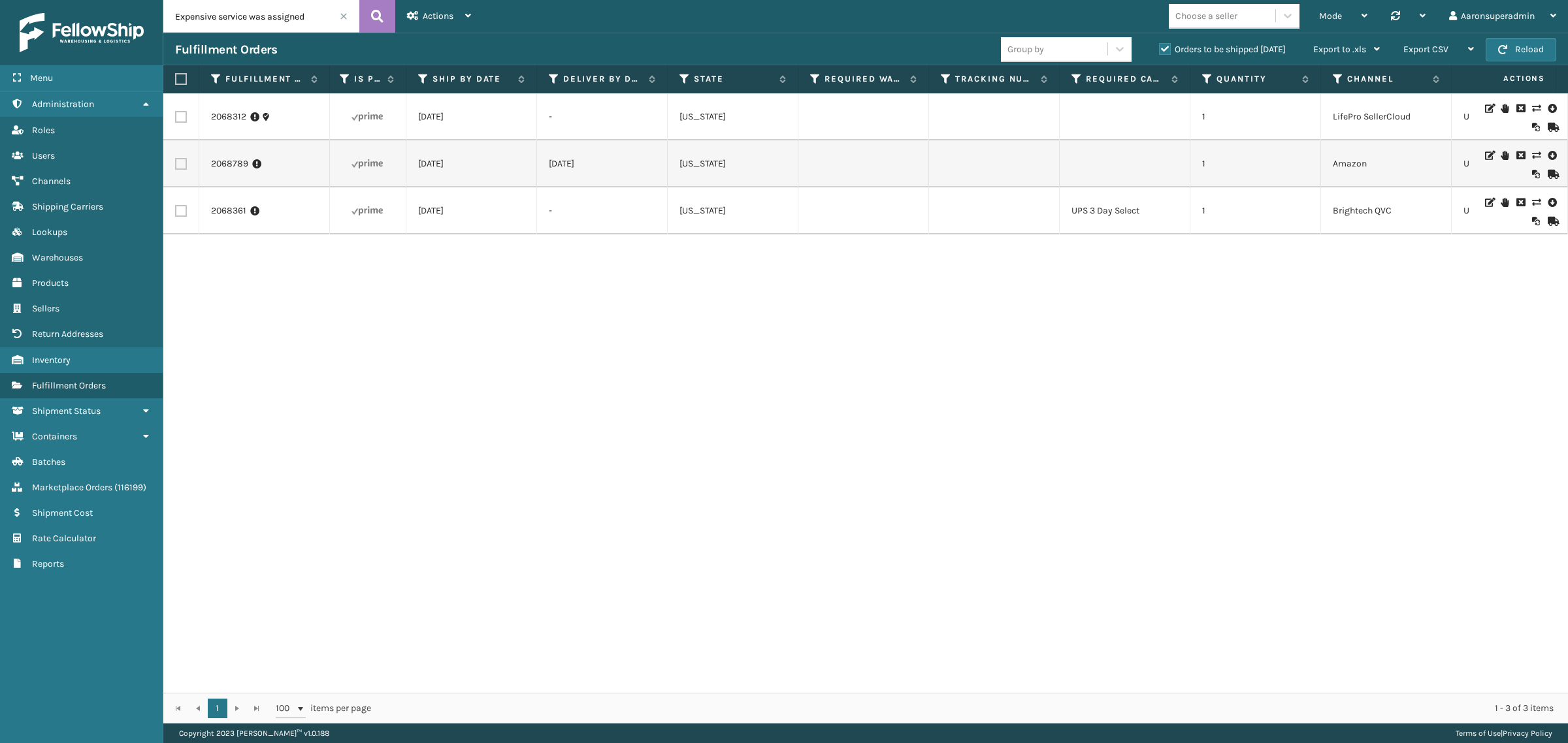
scroll to position [0, 0]
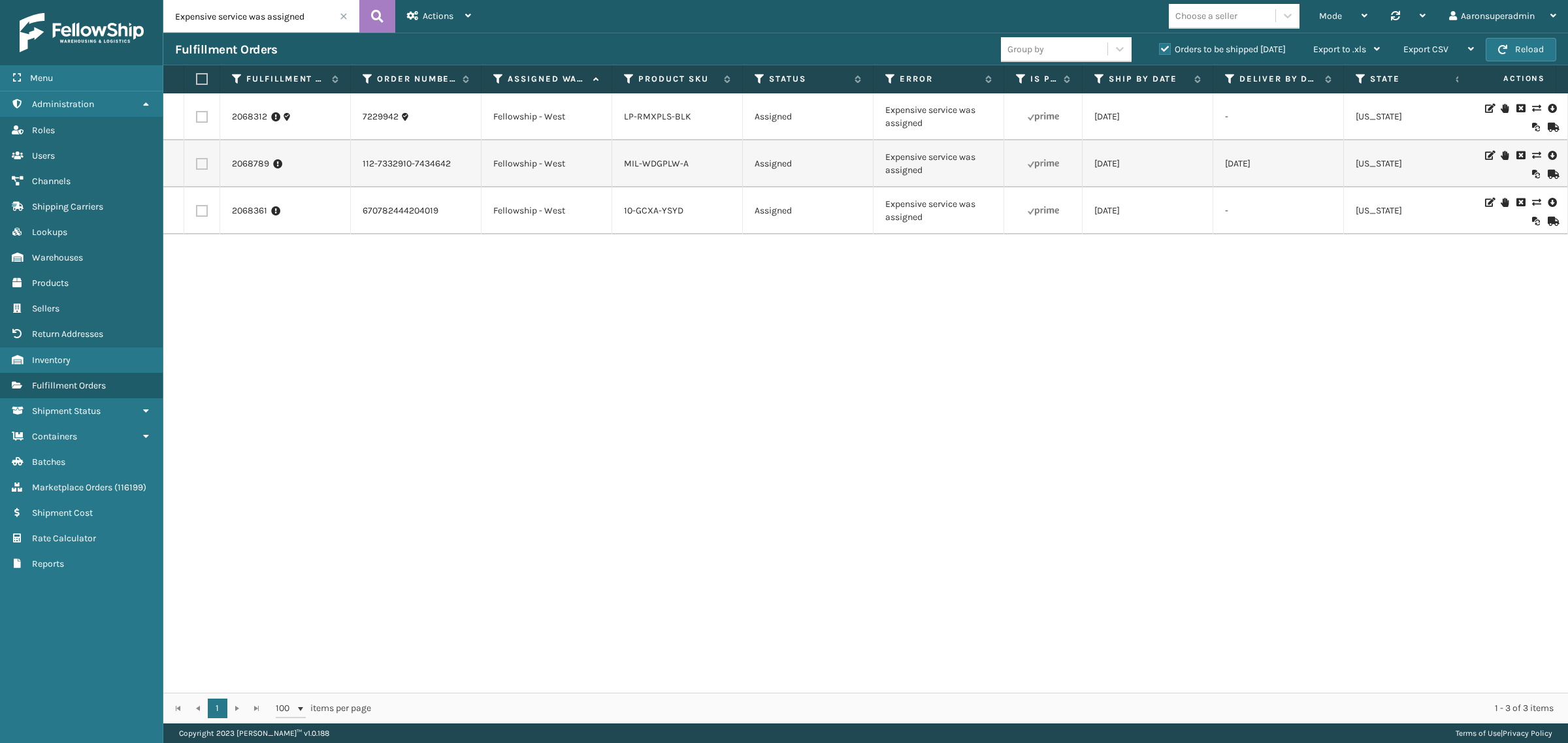
click at [1532, 201] on icon at bounding box center [1535, 202] width 8 height 9
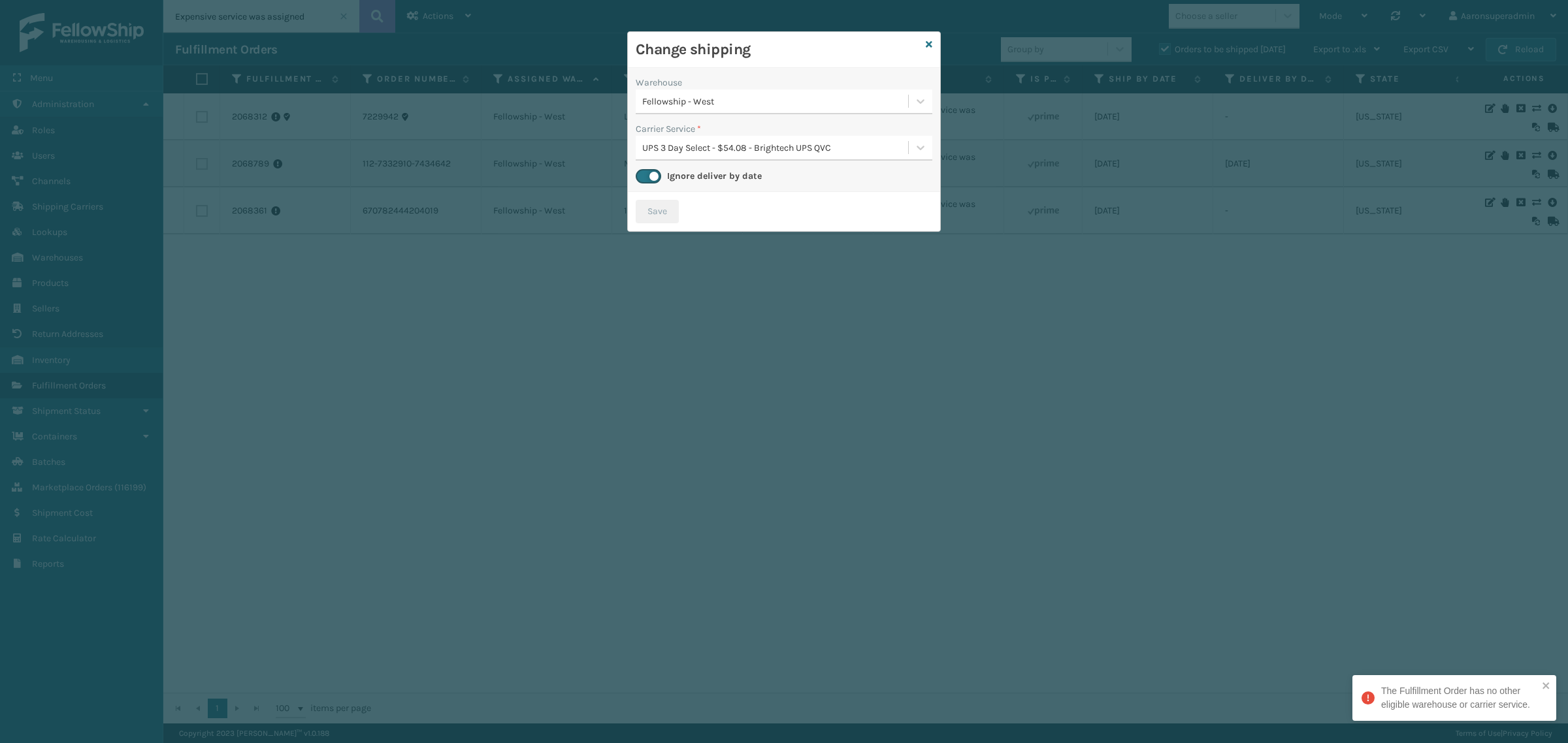
click at [665, 155] on div "UPS 3 Day Select - $54.08 - Brightech UPS QVC" at bounding box center [772, 147] width 273 height 21
click at [930, 40] on icon at bounding box center [928, 44] width 6 height 9
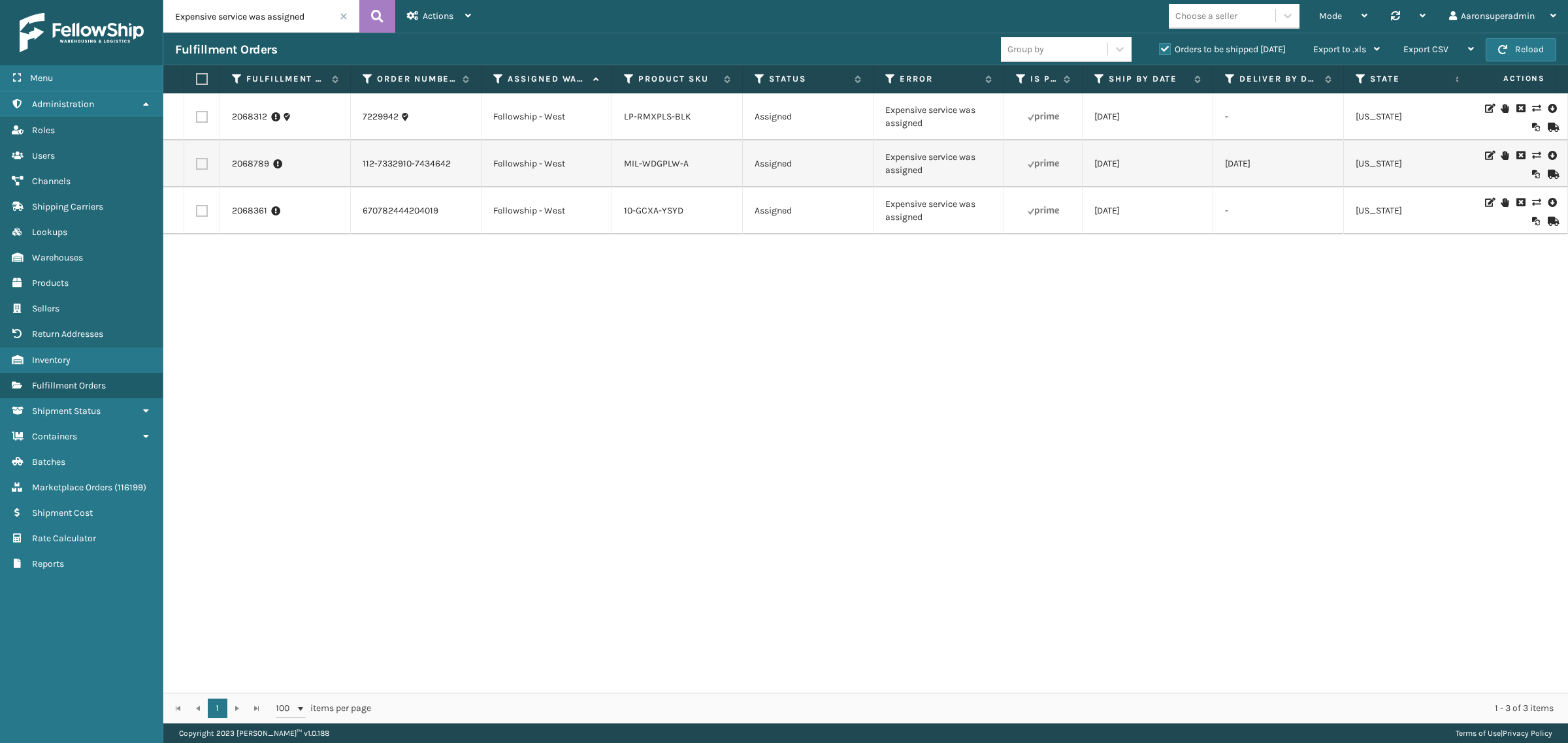
click at [1548, 202] on icon at bounding box center [1551, 202] width 8 height 13
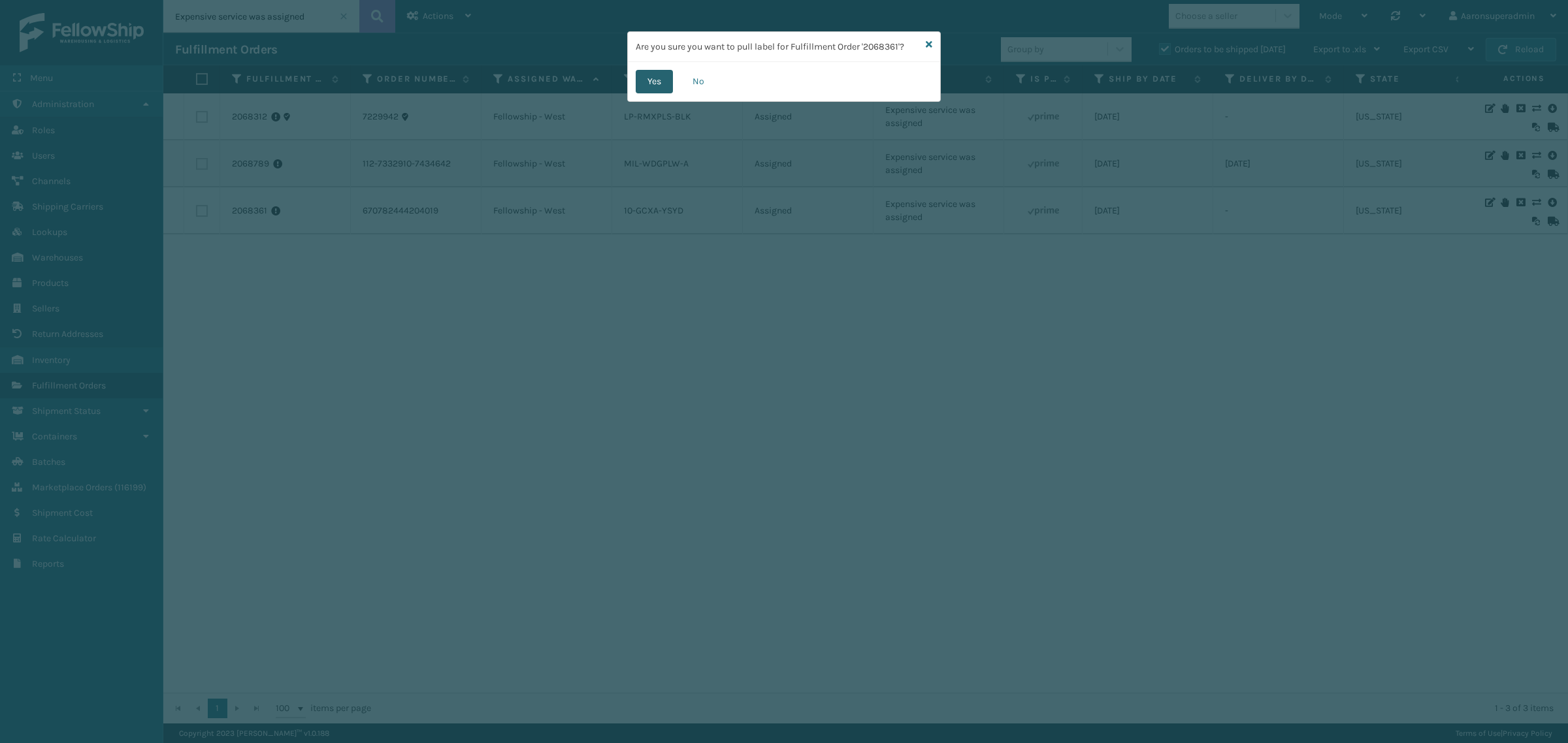
click at [651, 85] on button "Yes" at bounding box center [654, 82] width 37 height 23
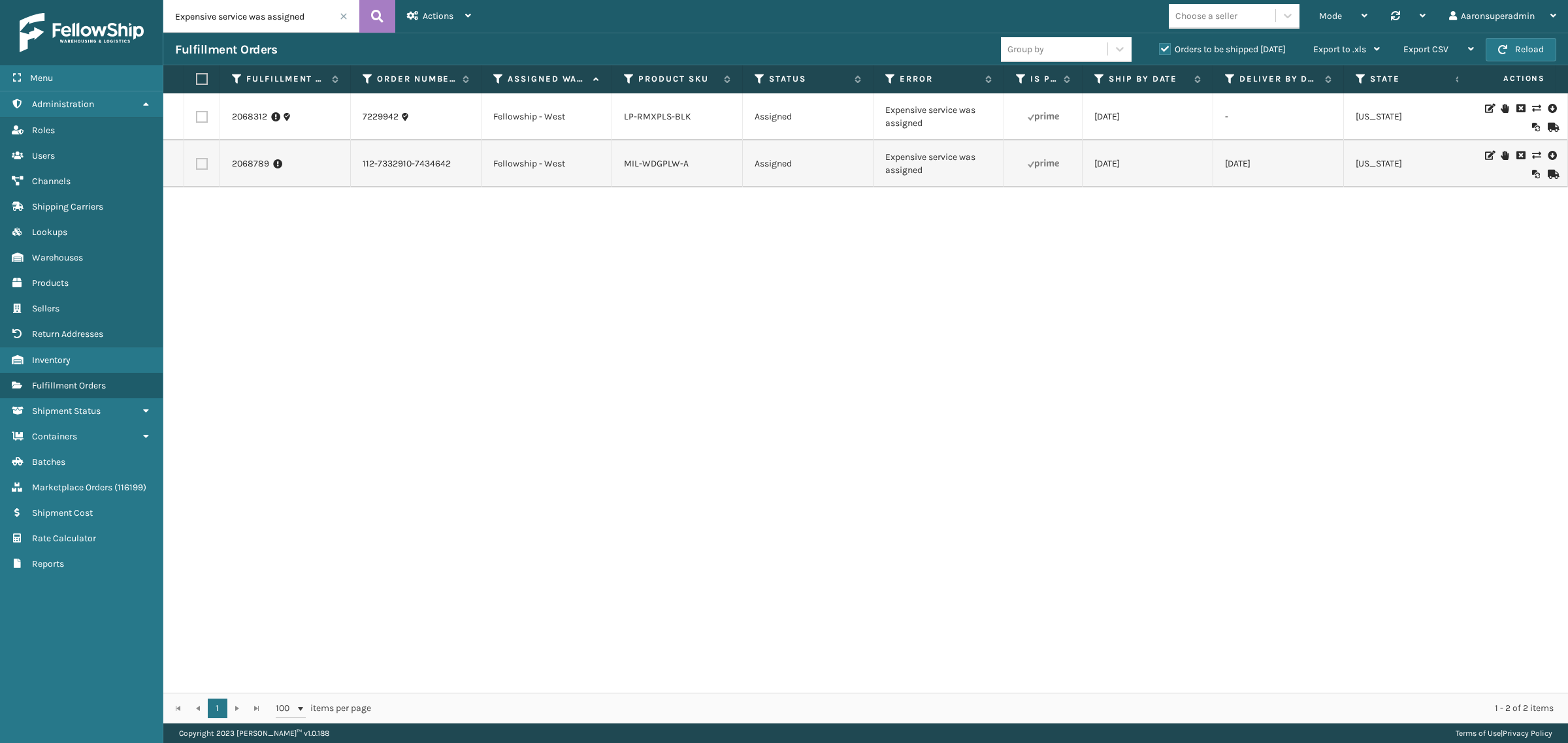
click at [204, 77] on label at bounding box center [200, 78] width 8 height 12
click at [196, 77] on input "checkbox" at bounding box center [196, 80] width 1 height 9
checkbox input "true"
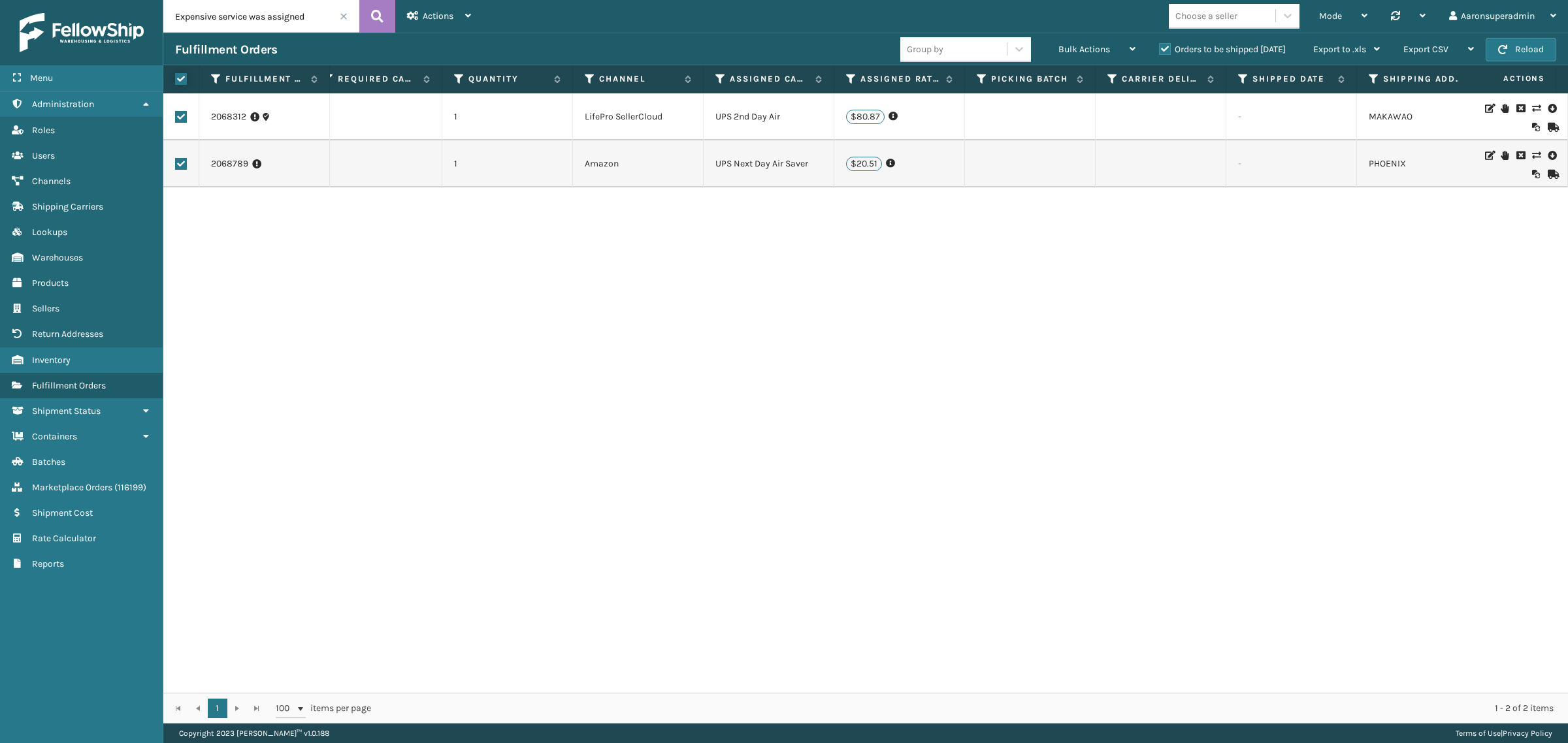
scroll to position [0, 1435]
click at [1548, 107] on icon at bounding box center [1551, 108] width 8 height 13
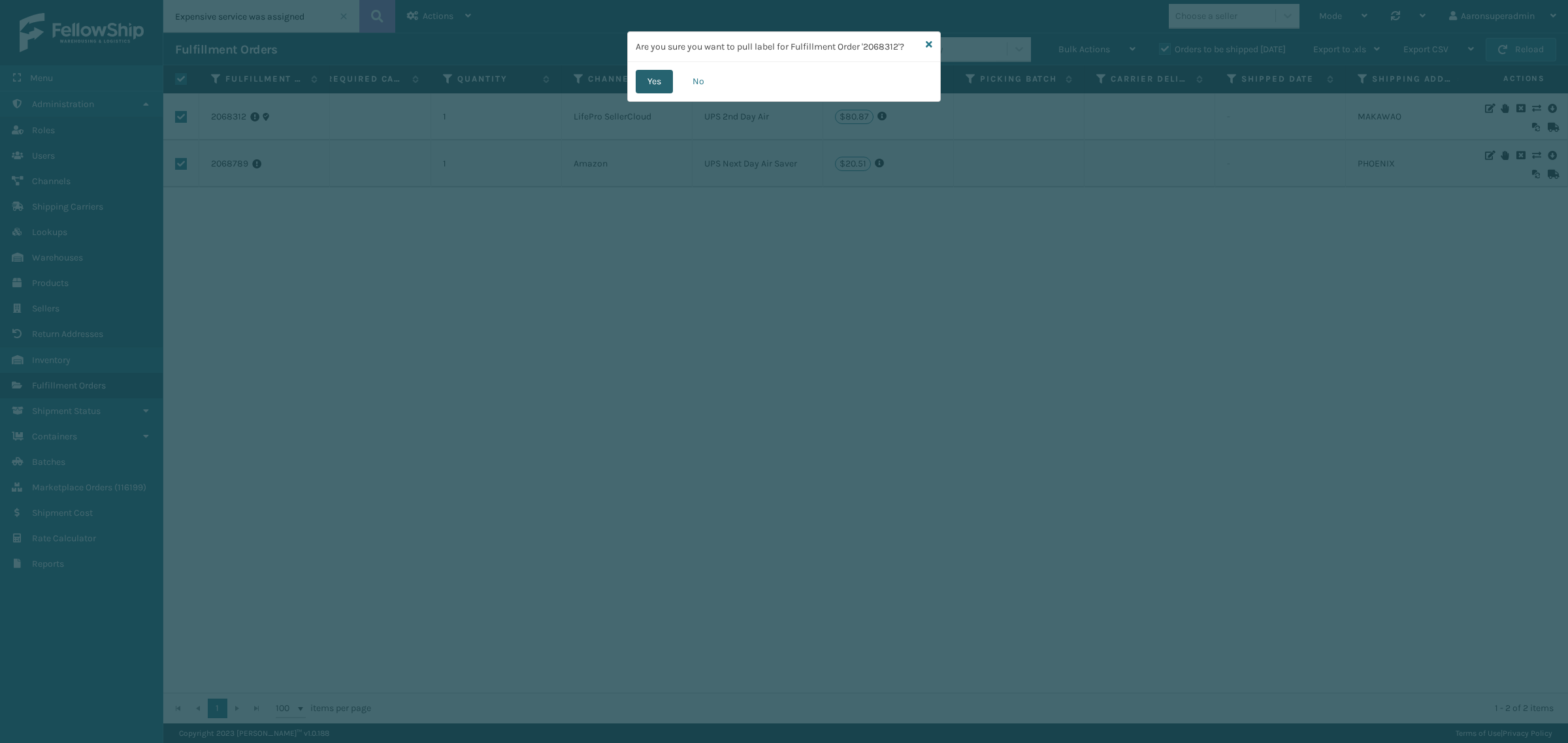
click at [665, 86] on button "Yes" at bounding box center [654, 82] width 37 height 23
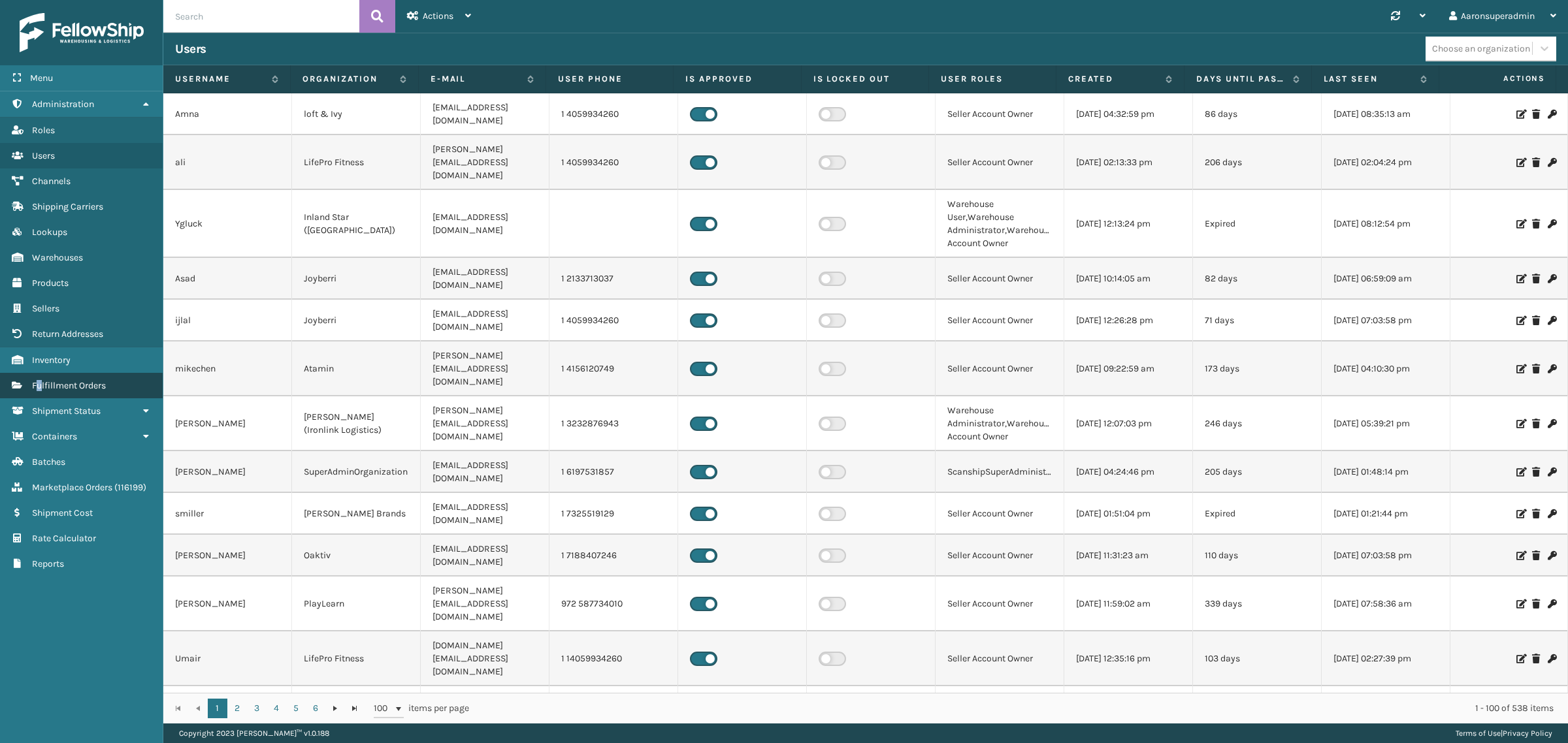
click at [40, 380] on span "Fulfillment Orders" at bounding box center [68, 385] width 74 height 12
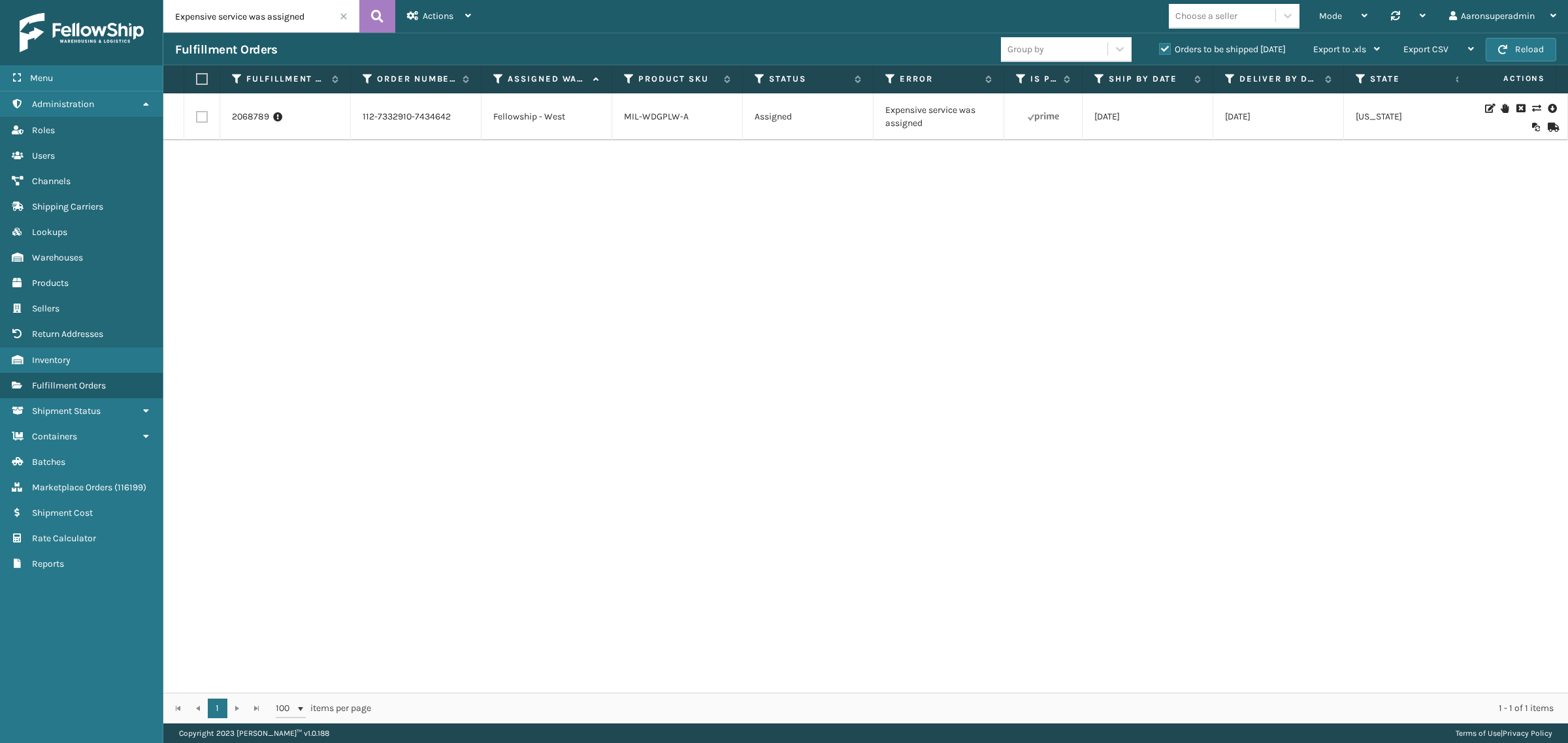
click at [1532, 105] on icon at bounding box center [1535, 108] width 8 height 9
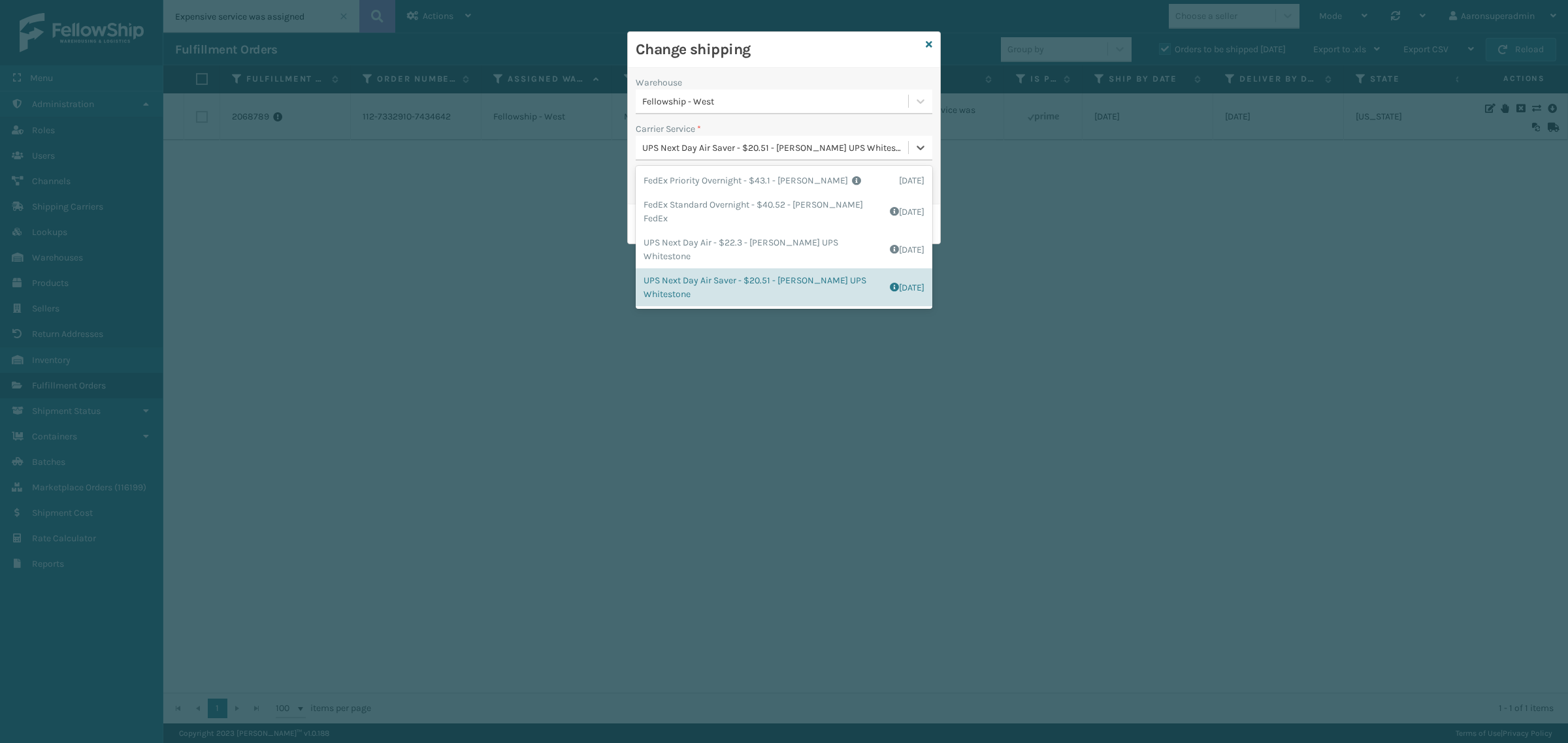
click at [653, 150] on div "UPS Next Day Air Saver - $20.51 - [PERSON_NAME] UPS Whitestone" at bounding box center [775, 147] width 267 height 13
click at [659, 131] on label "Carrier Service *" at bounding box center [669, 129] width 66 height 13
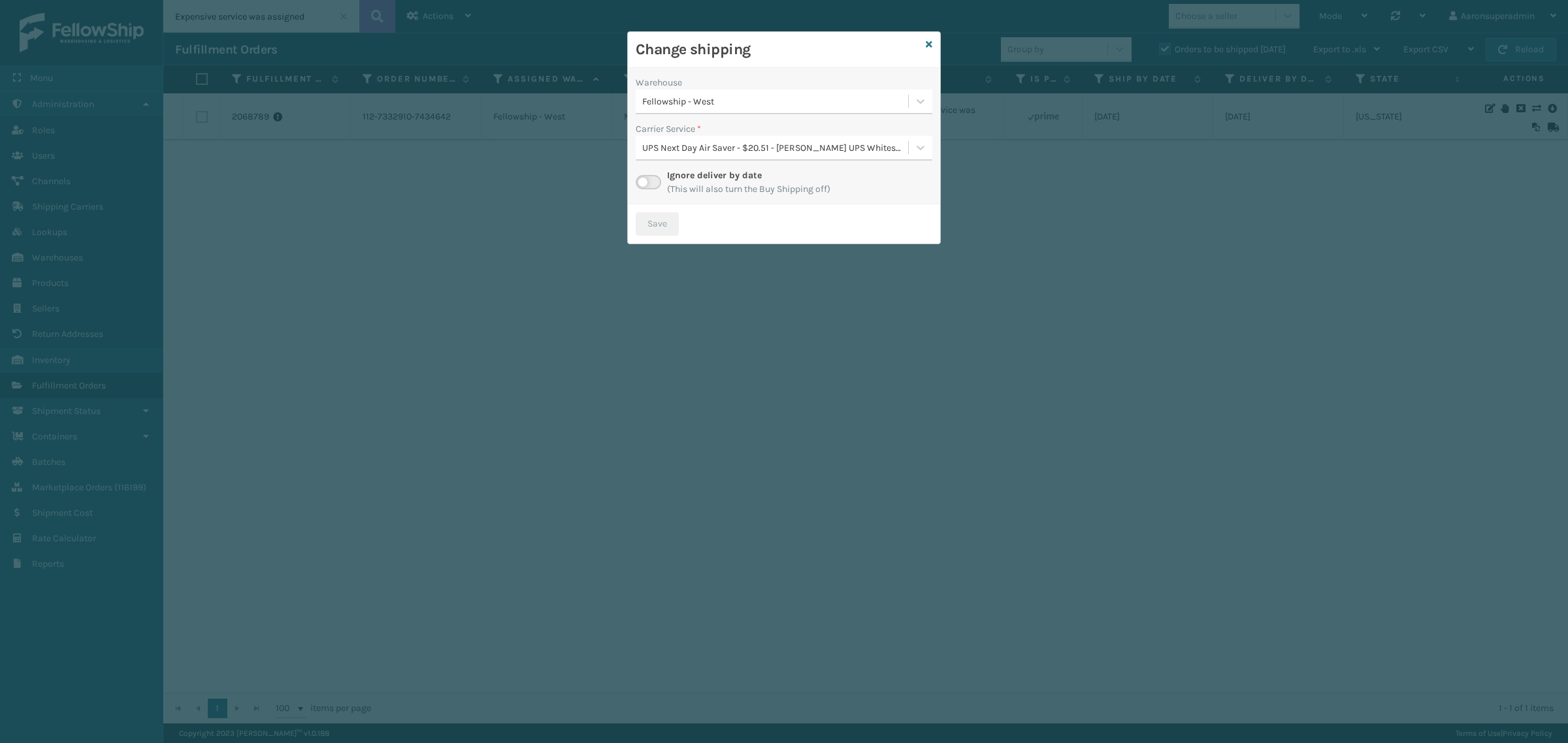
click at [641, 180] on label at bounding box center [648, 182] width 26 height 14
click at [641, 180] on input "checkbox" at bounding box center [640, 179] width 9 height 9
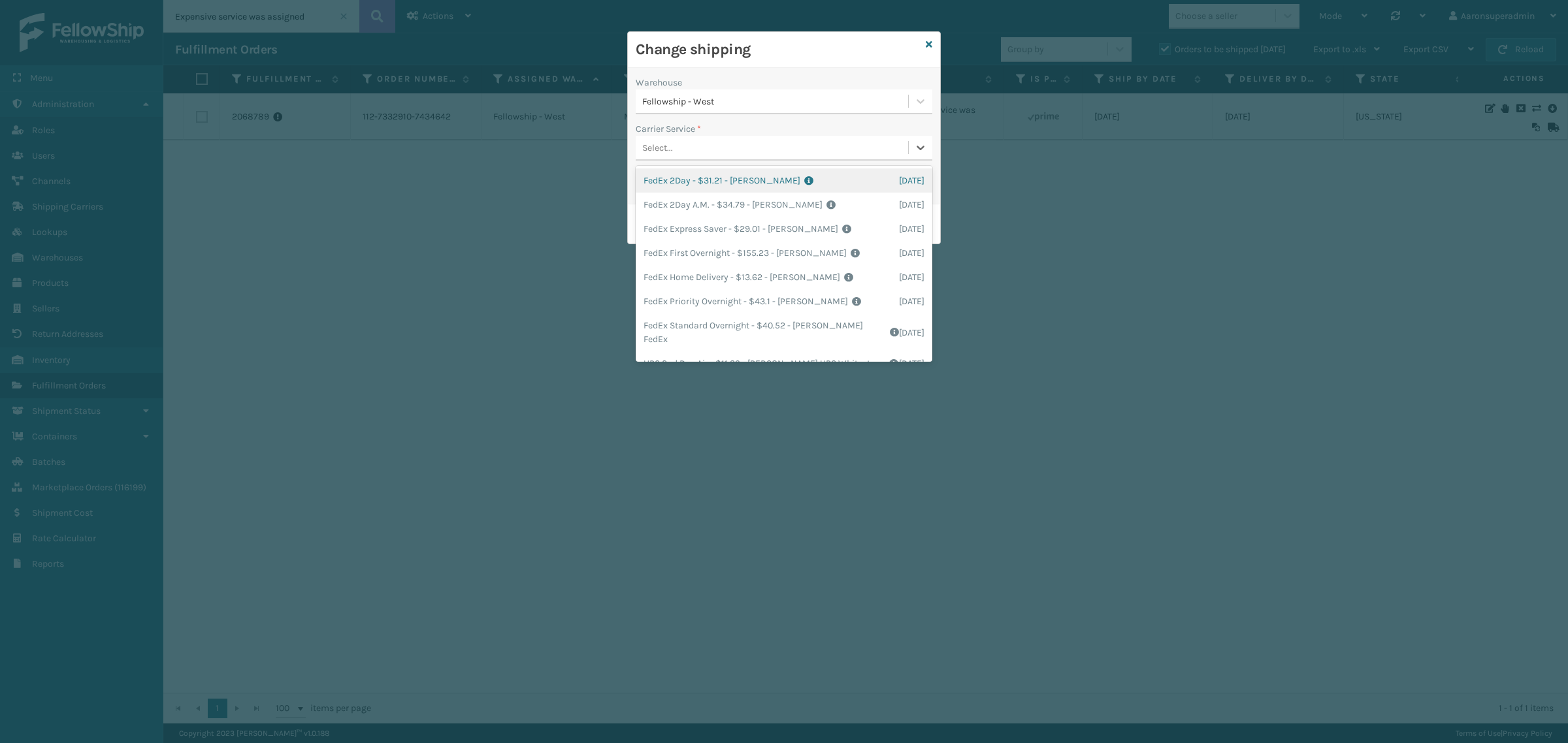
click at [700, 149] on div "Select..." at bounding box center [772, 147] width 273 height 21
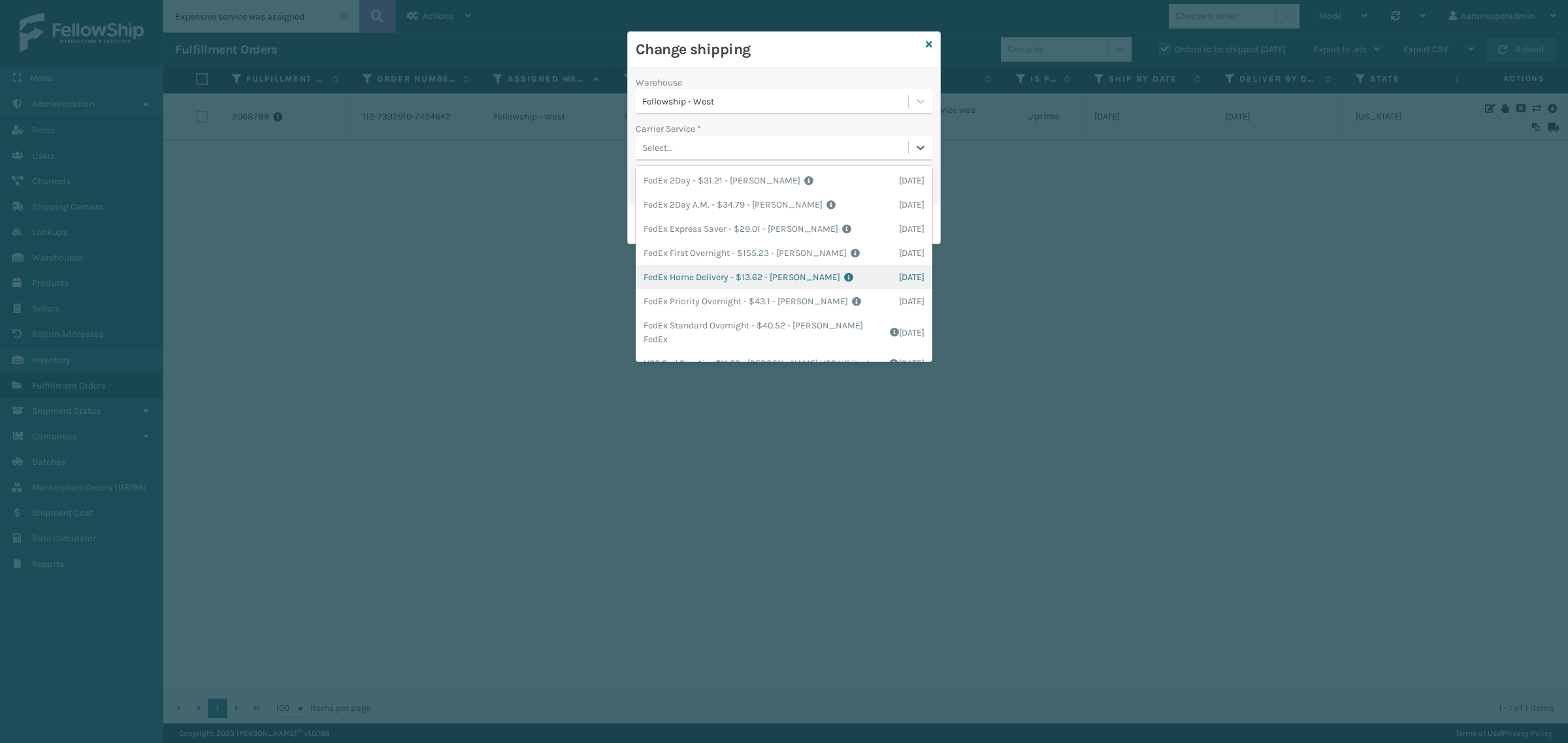
click at [685, 281] on div "FedEx Home Delivery - $13.62 - [PERSON_NAME] FedEx Shipping Cost $11.95 Surplus…" at bounding box center [784, 277] width 297 height 24
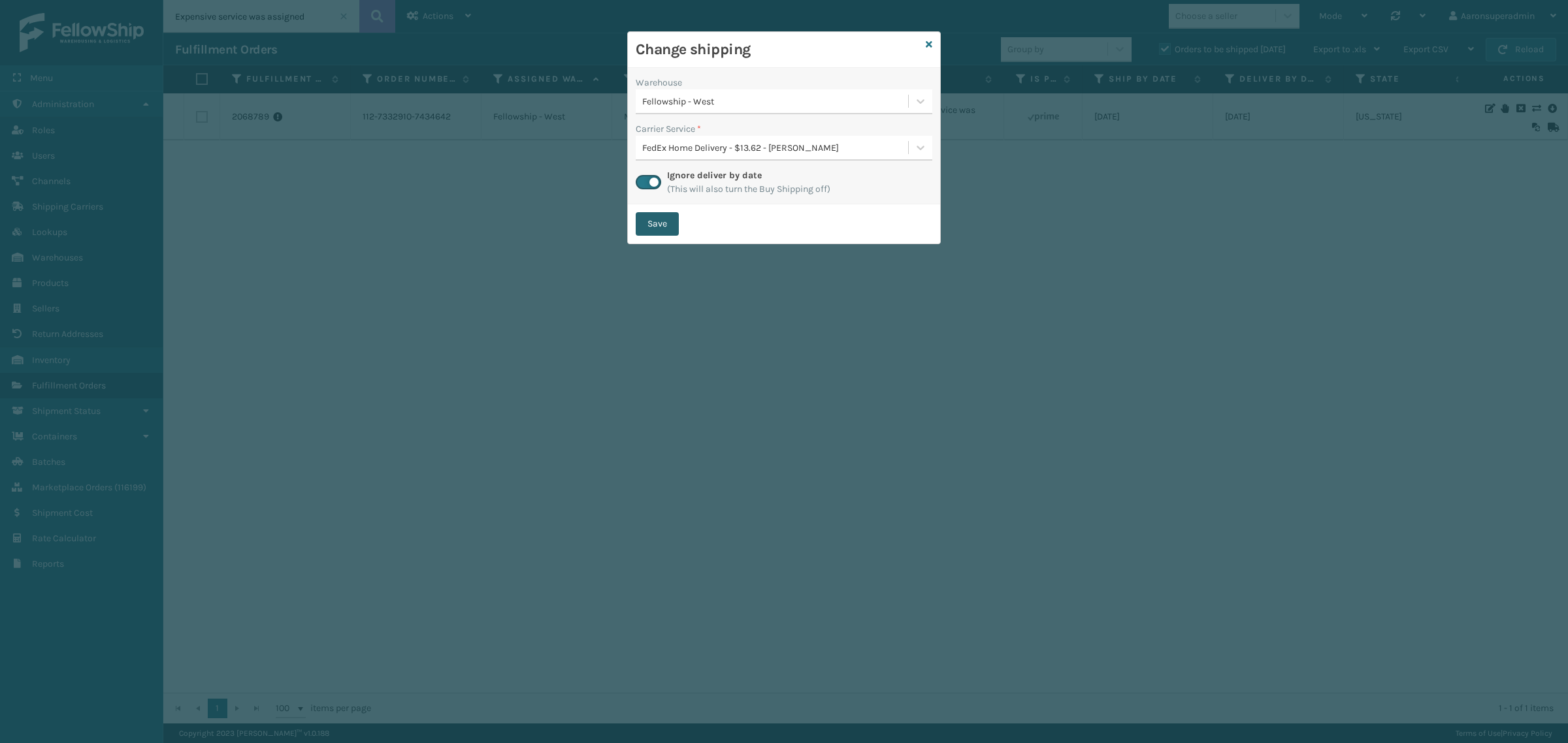
click at [664, 221] on button "Save" at bounding box center [657, 224] width 44 height 23
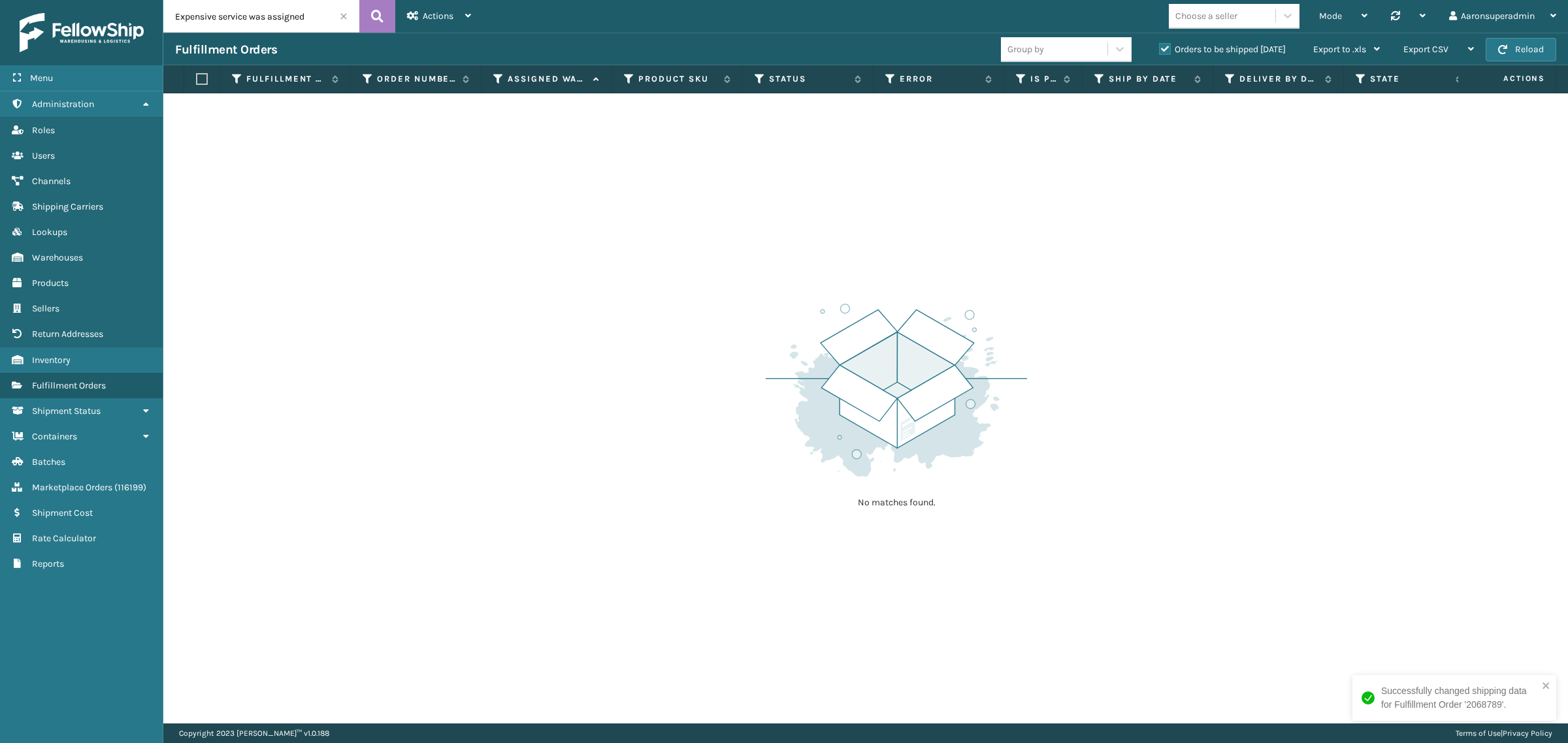
click at [207, 15] on input "Expensive service was assigned" at bounding box center [261, 16] width 196 height 33
click at [206, 16] on input "Expensive service was assigned" at bounding box center [261, 16] width 196 height 33
paste input "5022242"
type input "5022242"
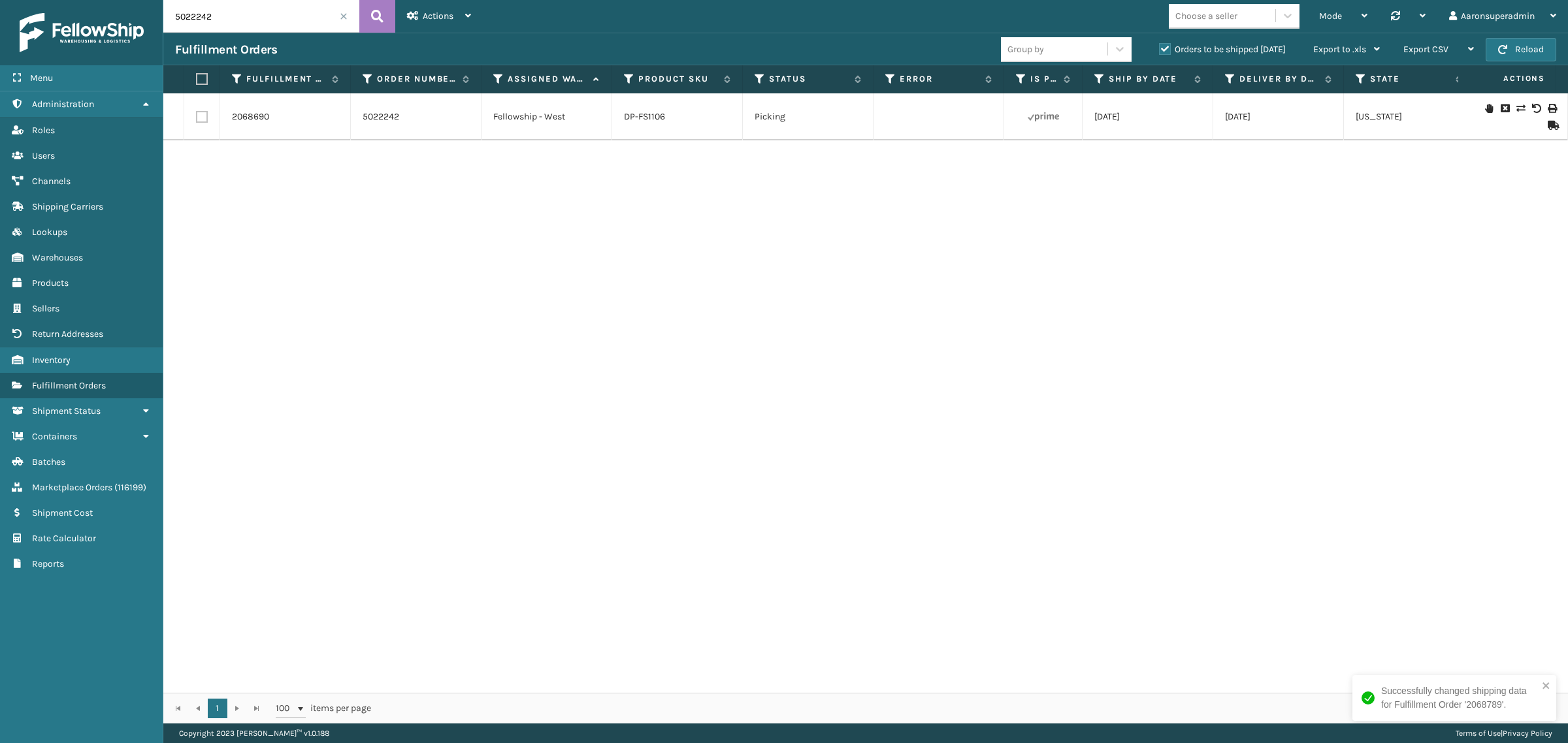
click at [1501, 107] on icon at bounding box center [1504, 108] width 8 height 9
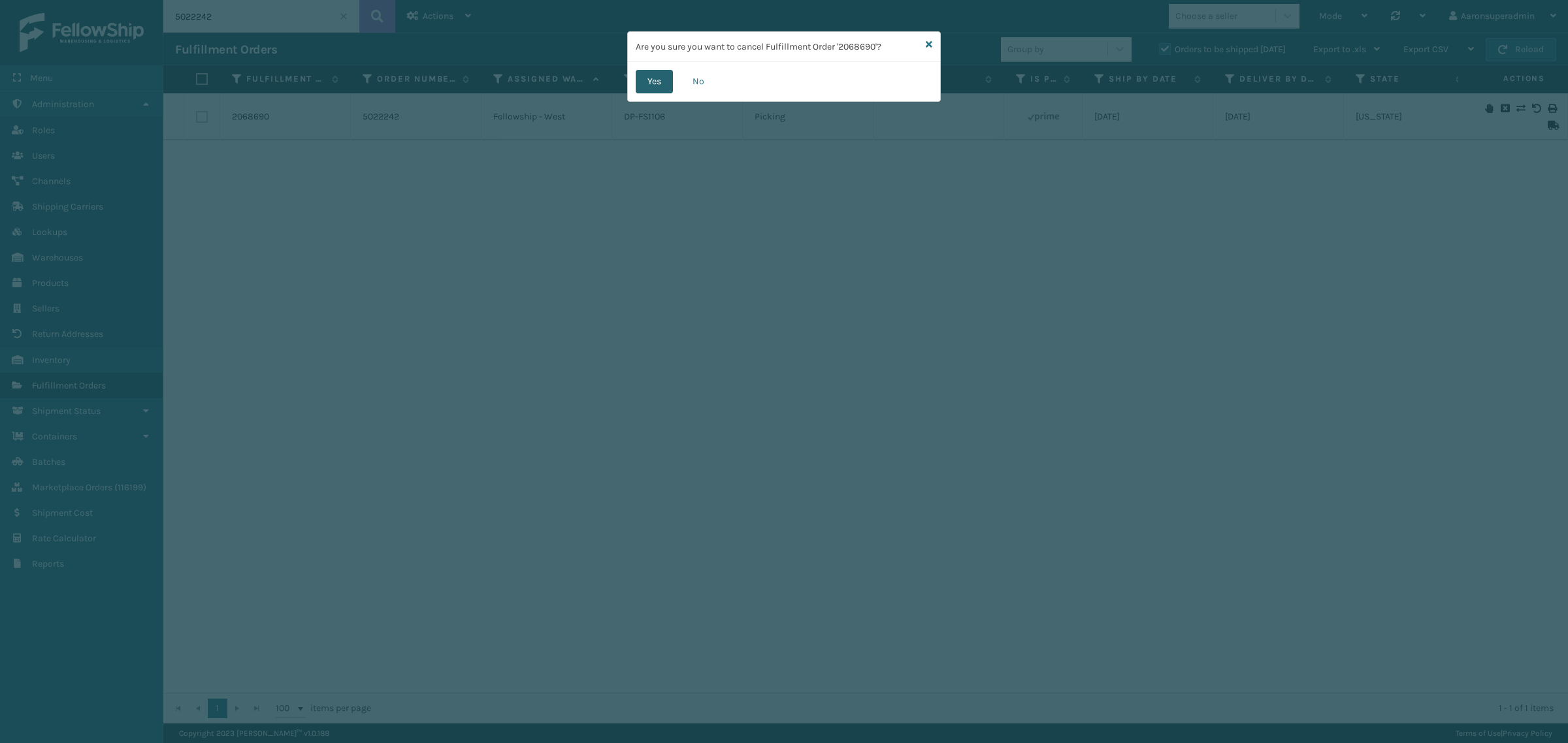
click at [638, 80] on button "Yes" at bounding box center [654, 82] width 37 height 23
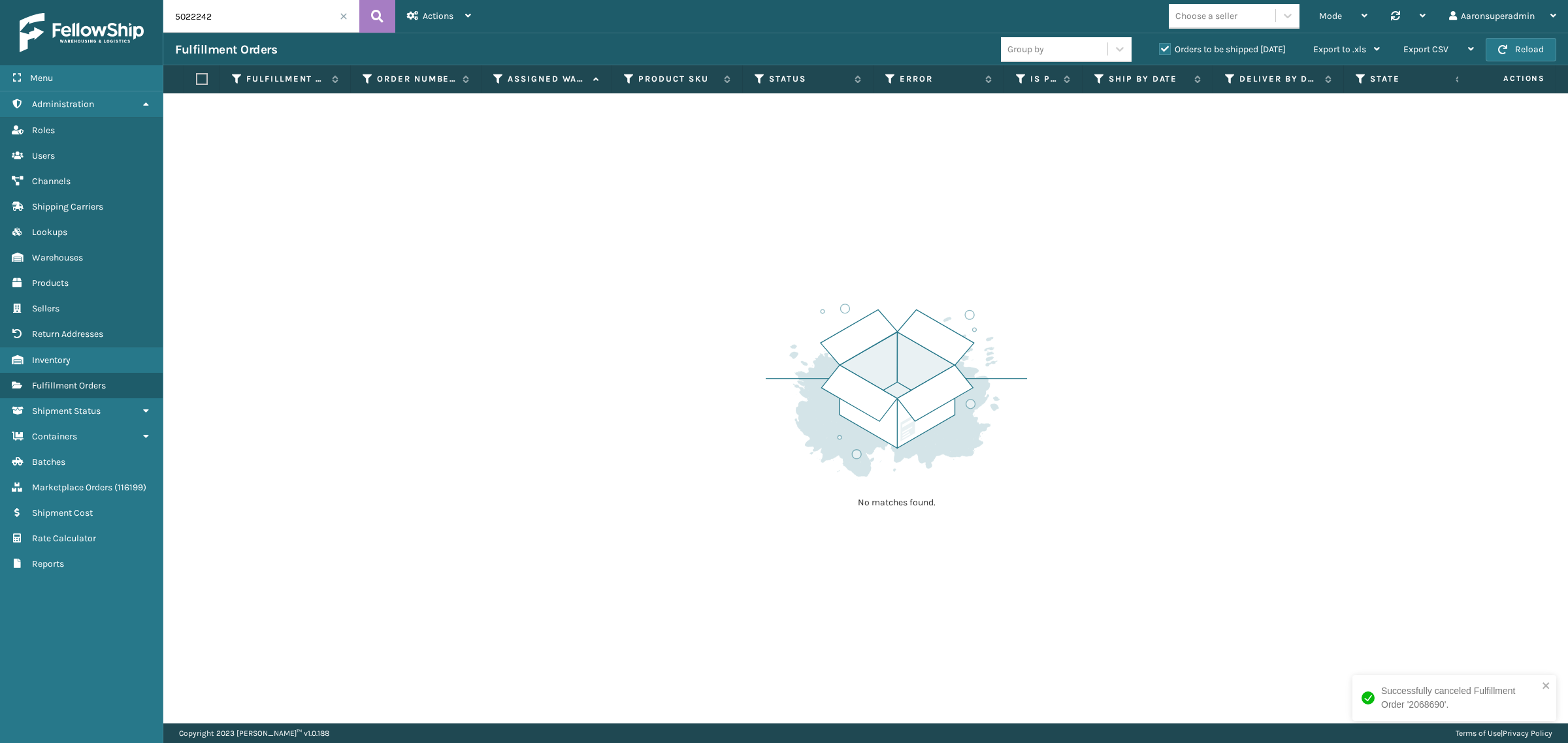
click at [344, 14] on span at bounding box center [344, 16] width 8 height 8
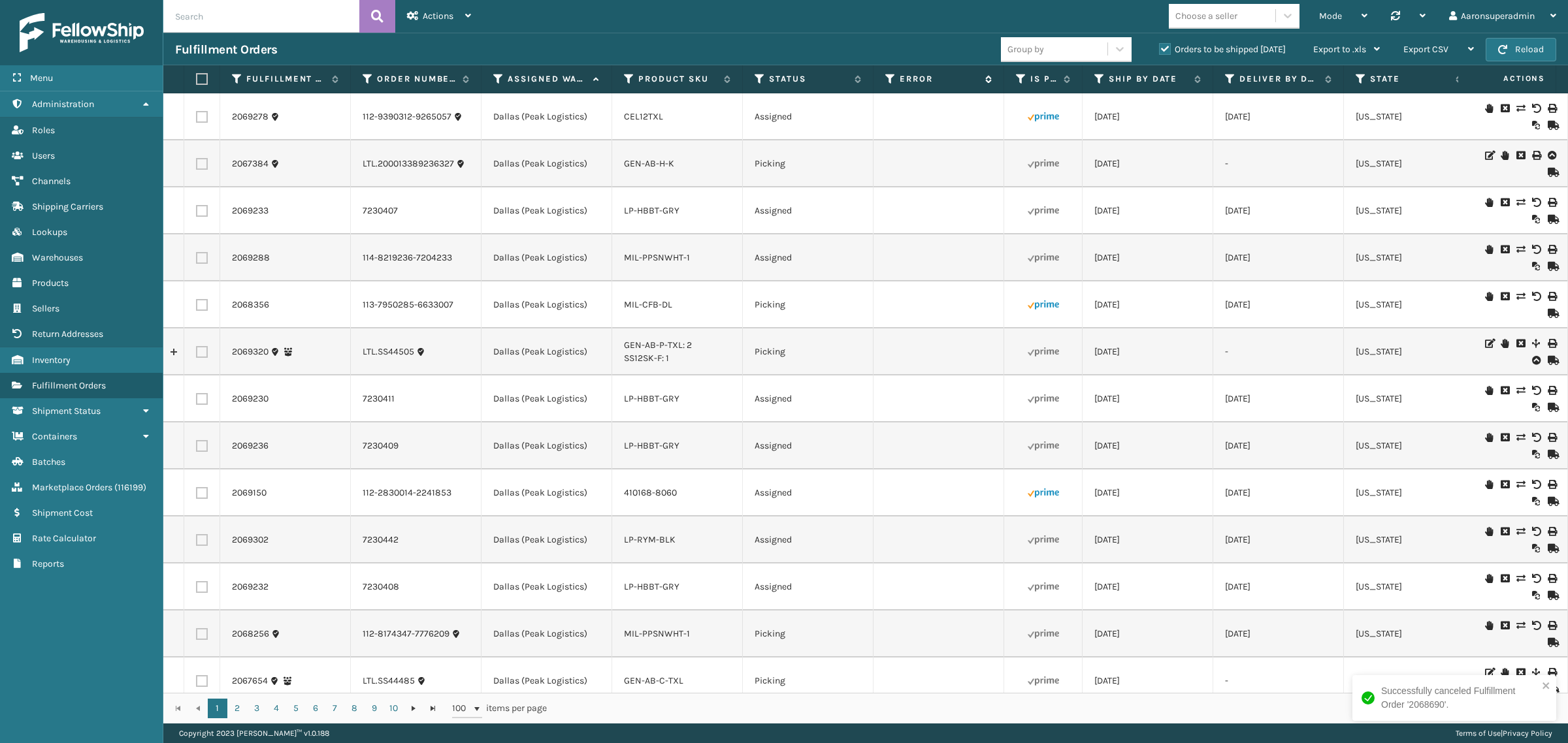
click at [923, 80] on label "Error" at bounding box center [938, 78] width 79 height 12
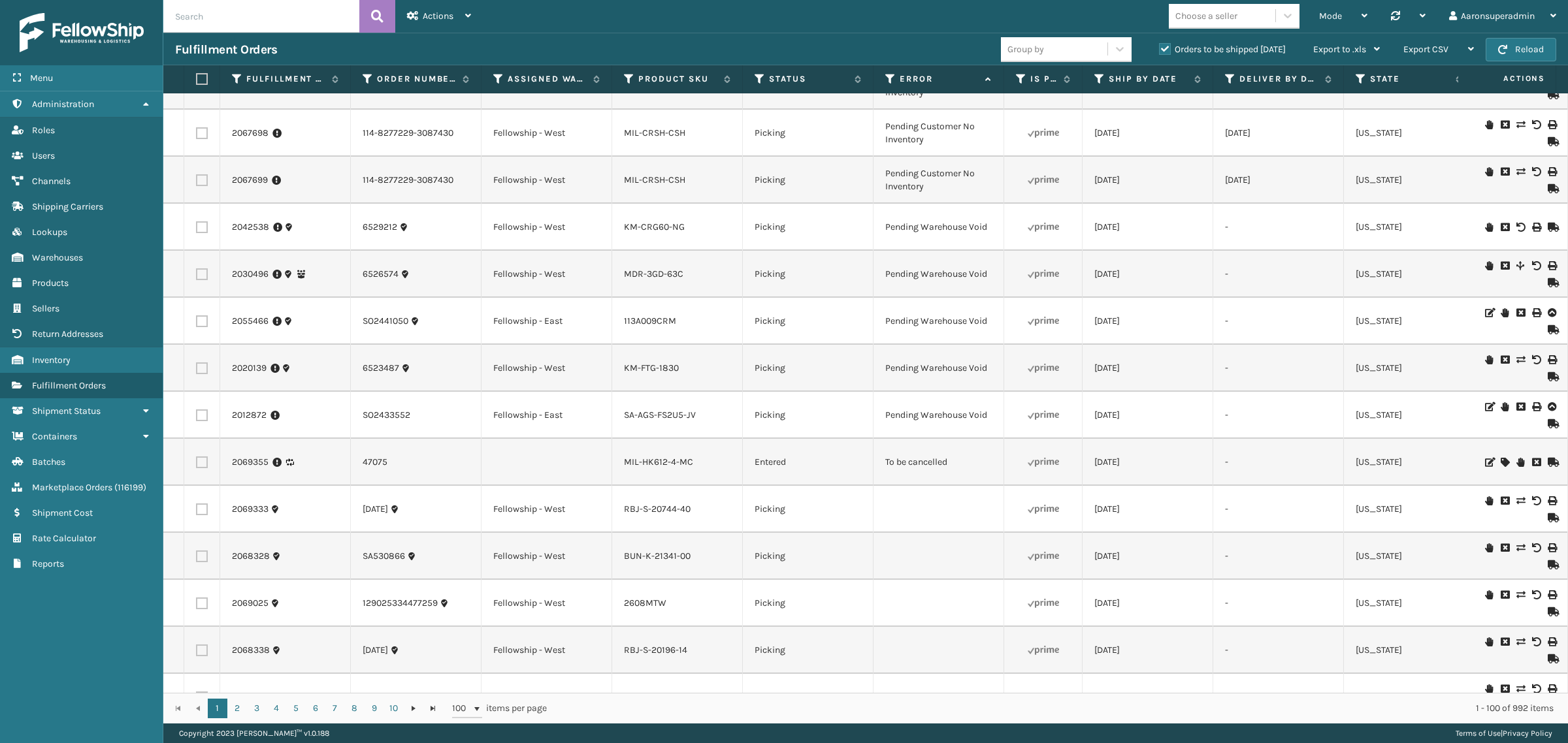
scroll to position [3776, 0]
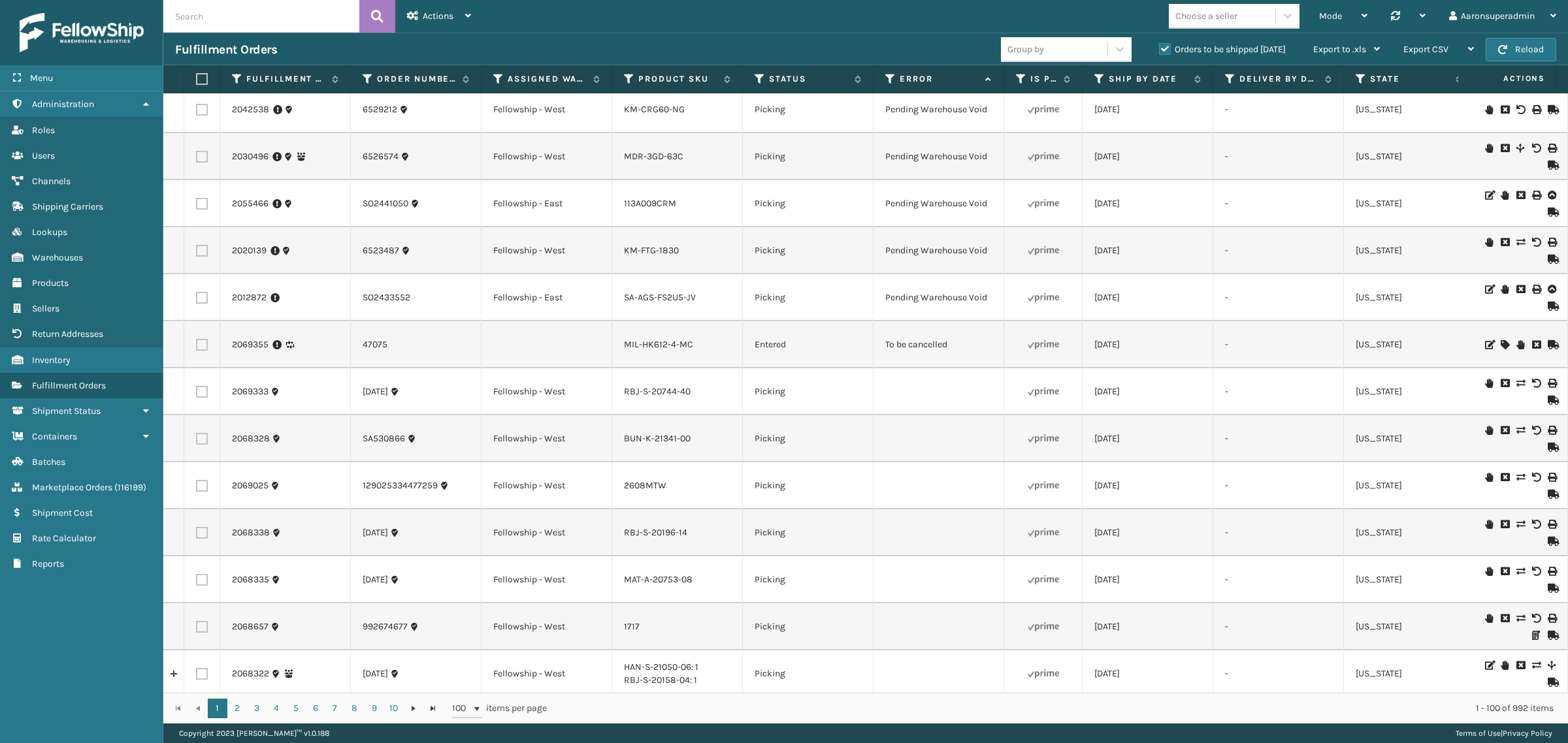
click at [1532, 343] on icon at bounding box center [1535, 344] width 8 height 9
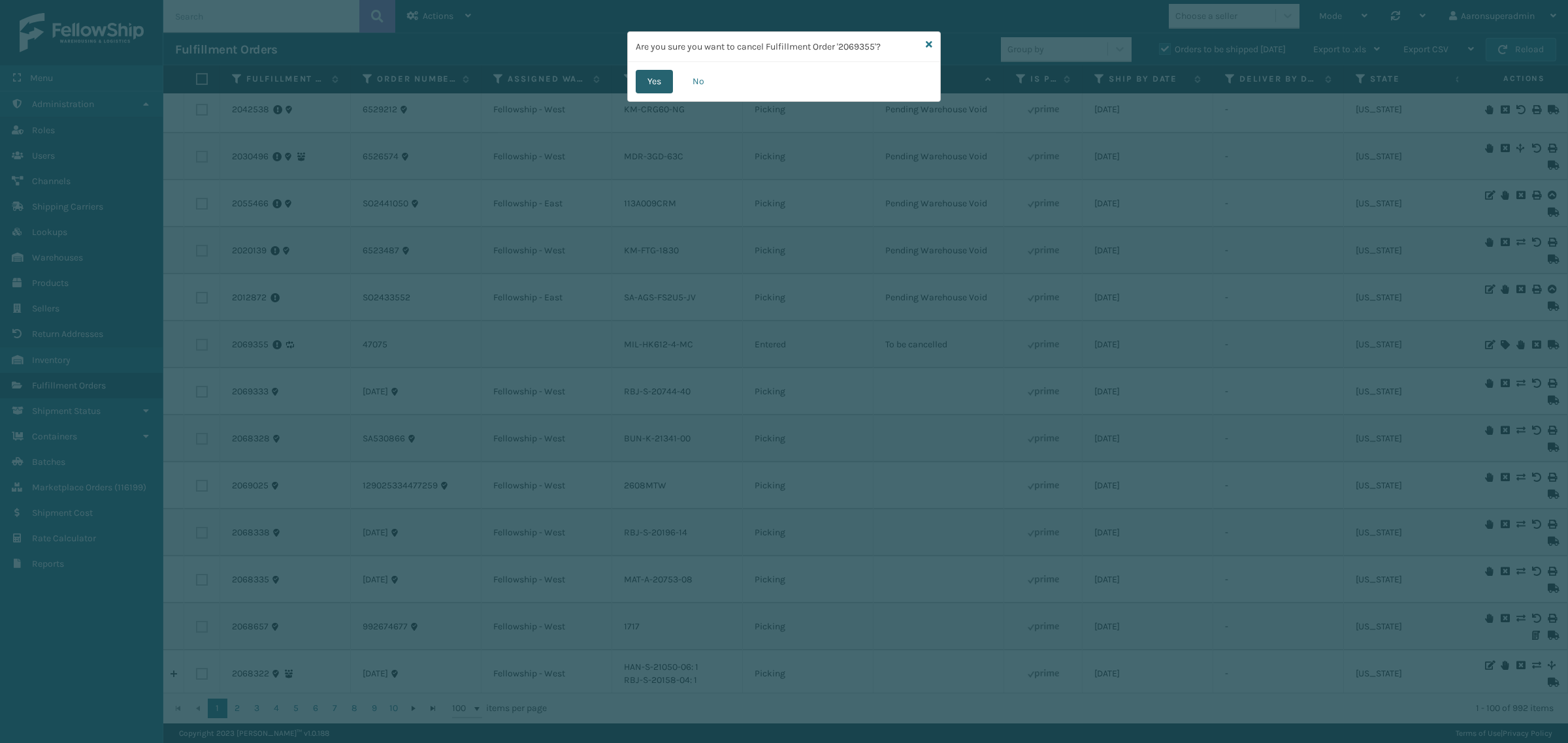
click at [652, 85] on button "Yes" at bounding box center [654, 82] width 37 height 23
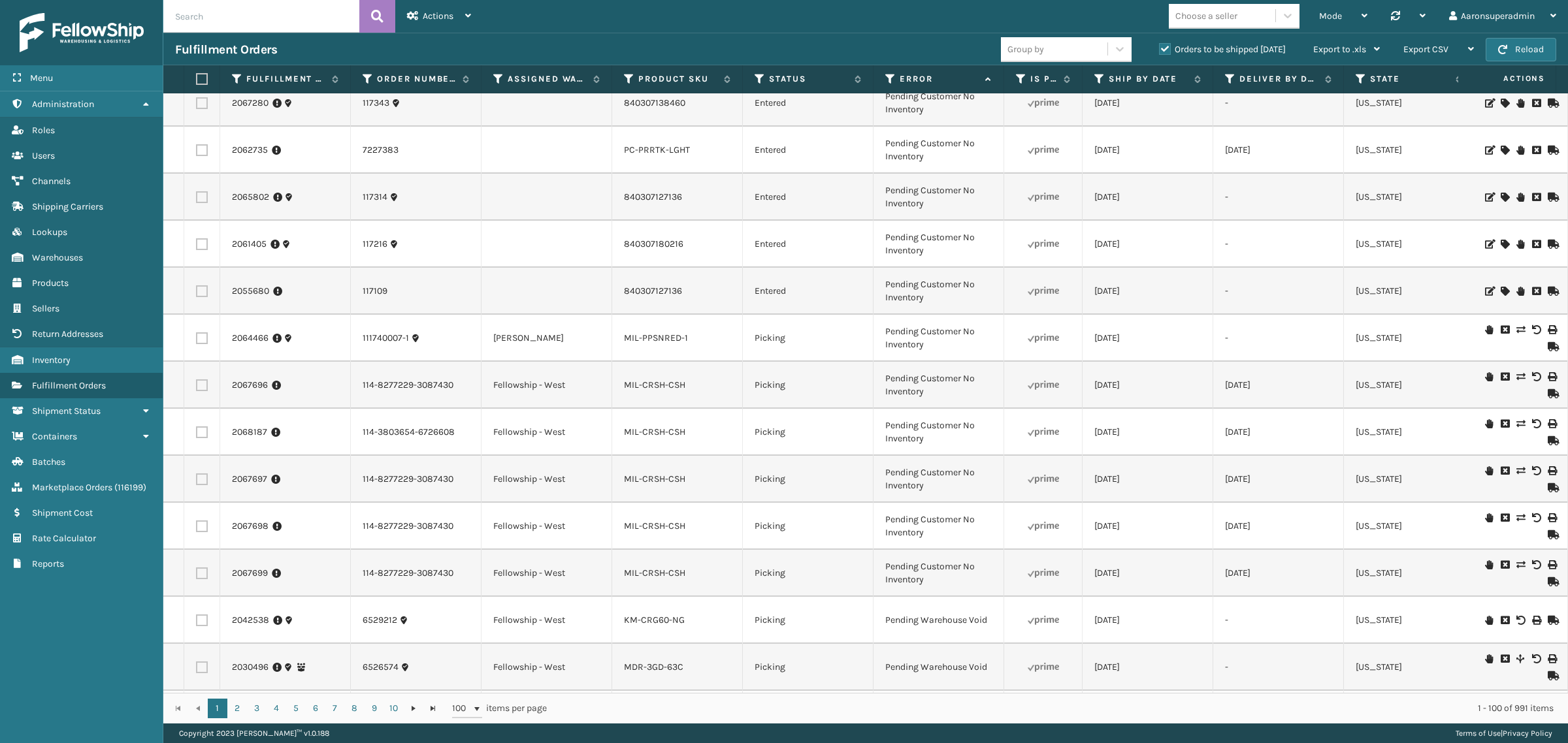
scroll to position [3259, 0]
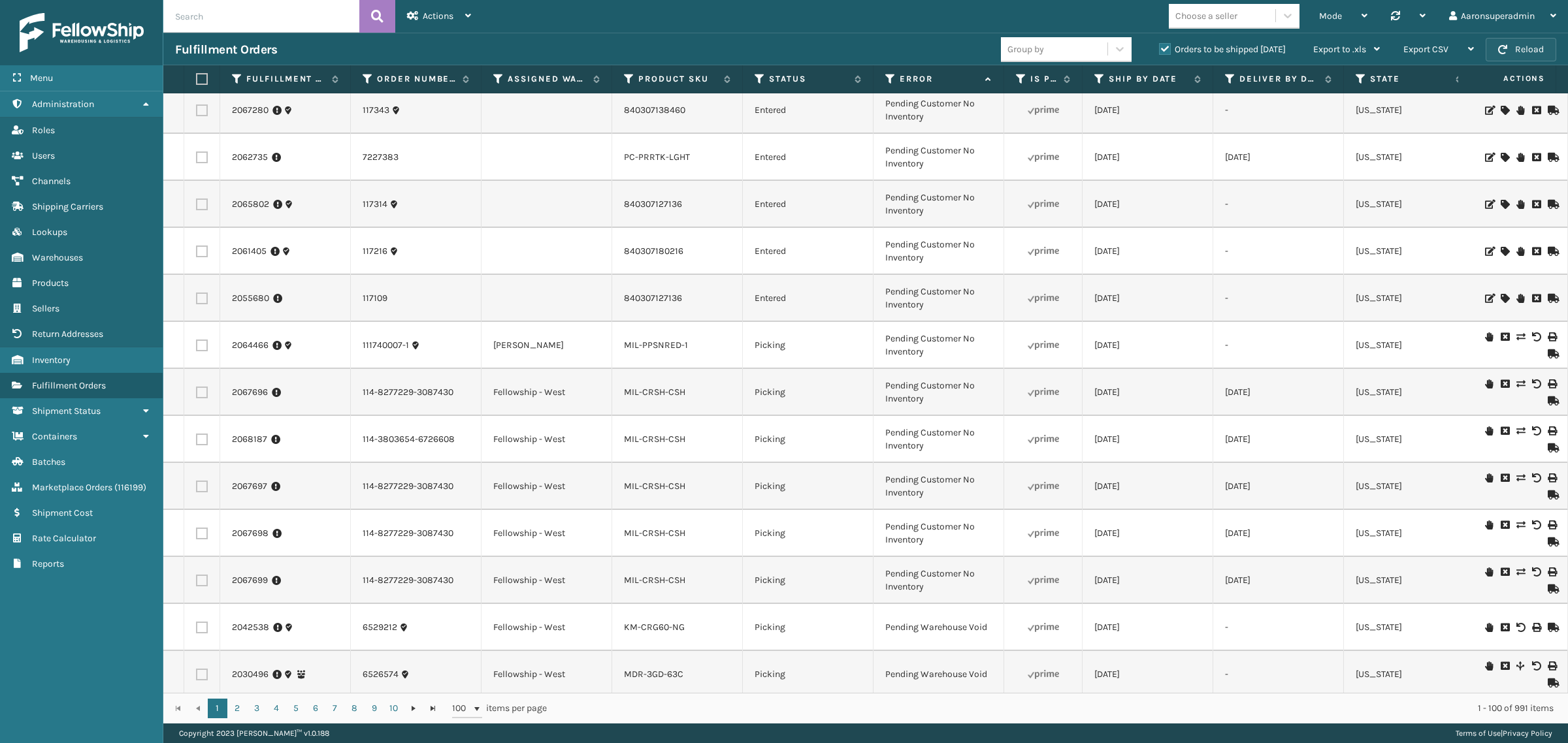
click at [1523, 53] on button "Reload" at bounding box center [1520, 50] width 70 height 23
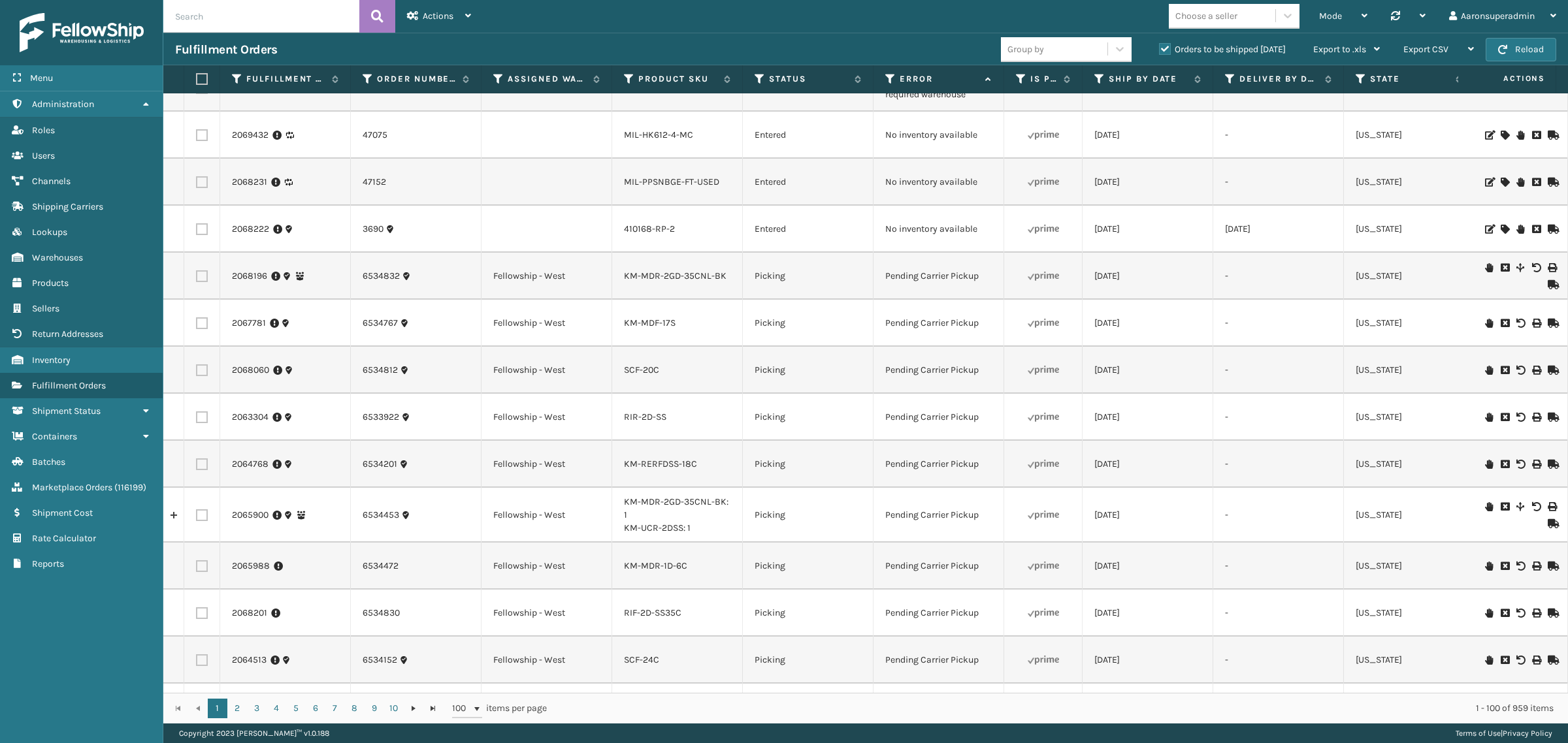
scroll to position [0, 0]
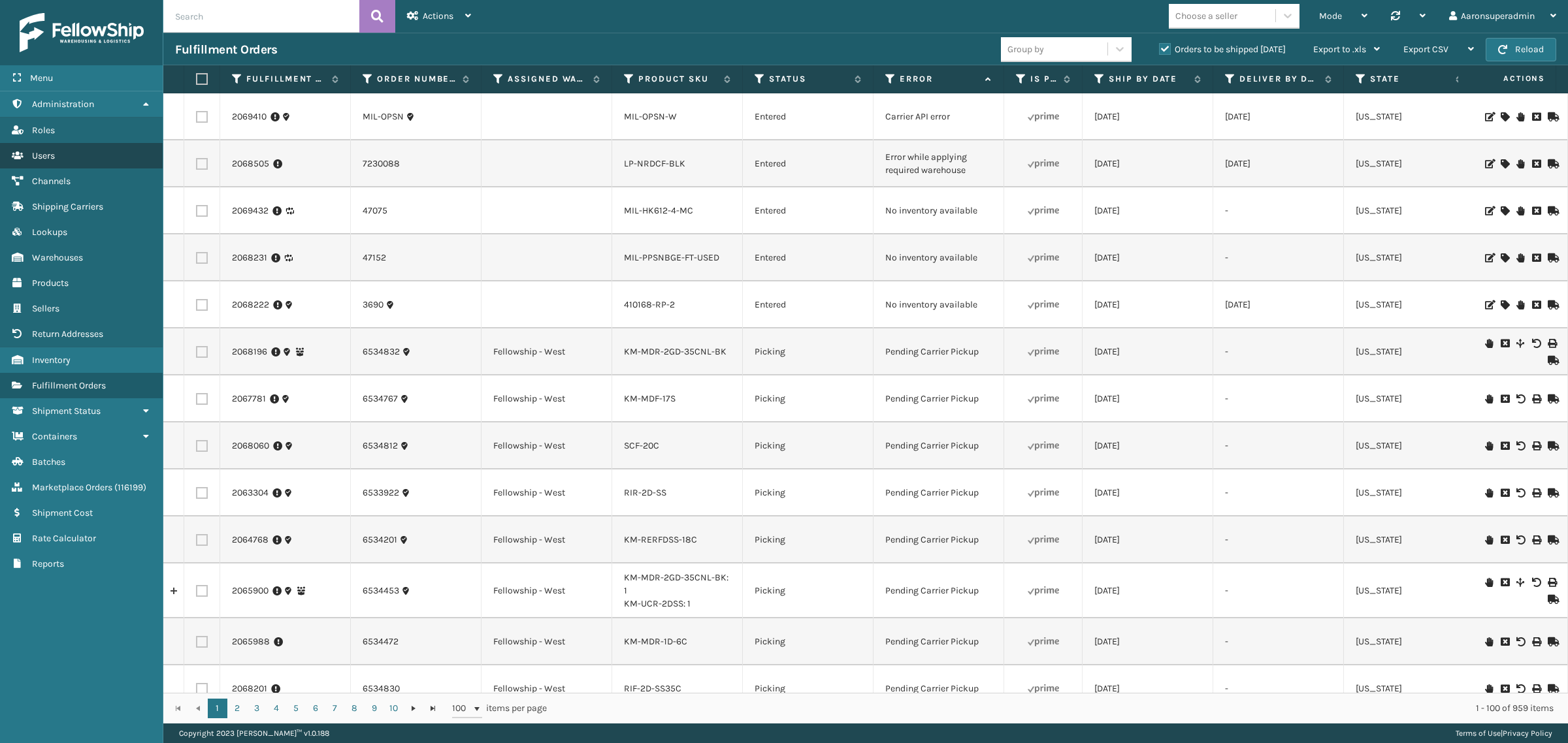
click at [44, 143] on link "Return Addresses Users" at bounding box center [81, 155] width 162 height 26
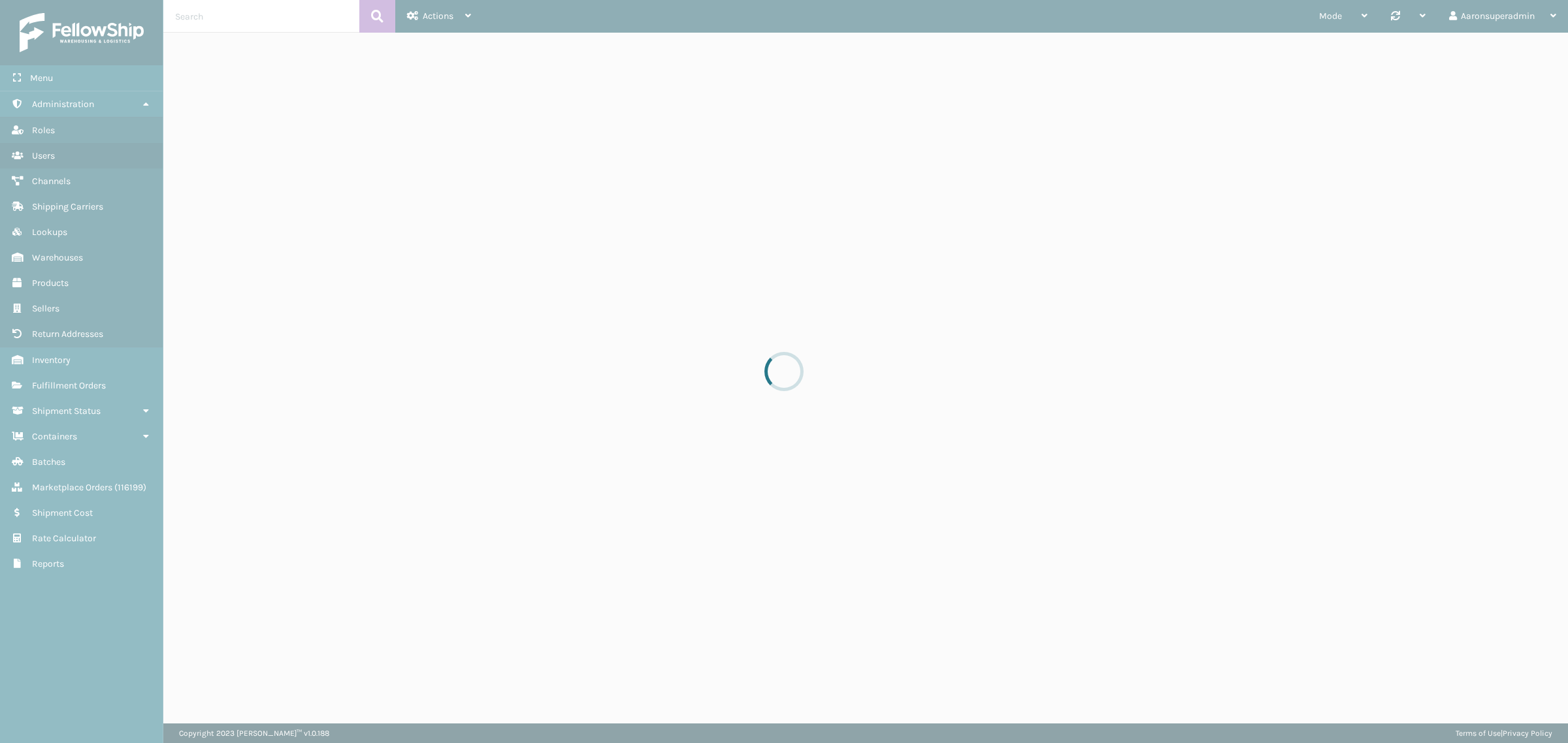
click at [439, 21] on div at bounding box center [784, 371] width 1568 height 743
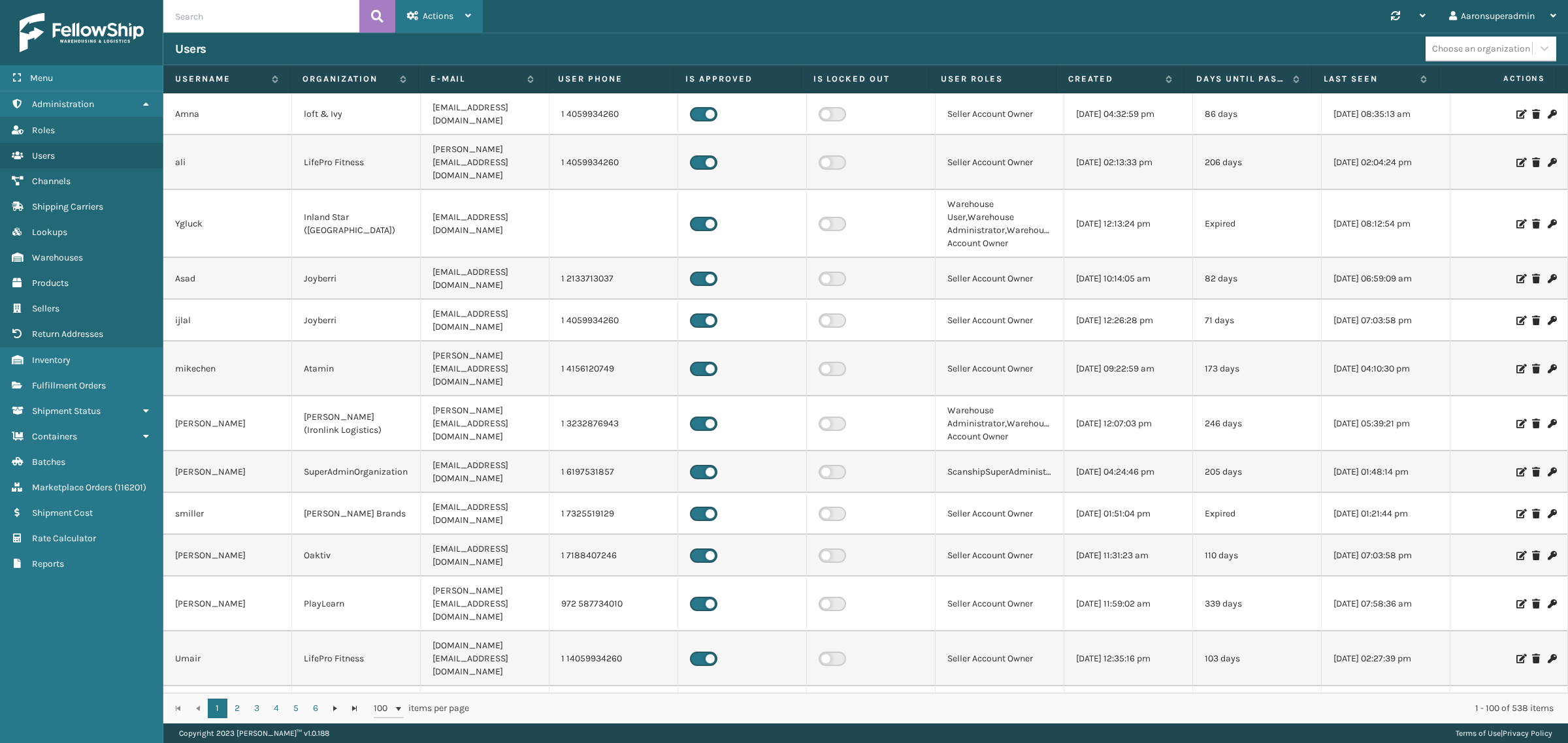
click at [429, 27] on div "Actions" at bounding box center [439, 16] width 64 height 33
click at [439, 63] on button "New User" at bounding box center [483, 51] width 175 height 34
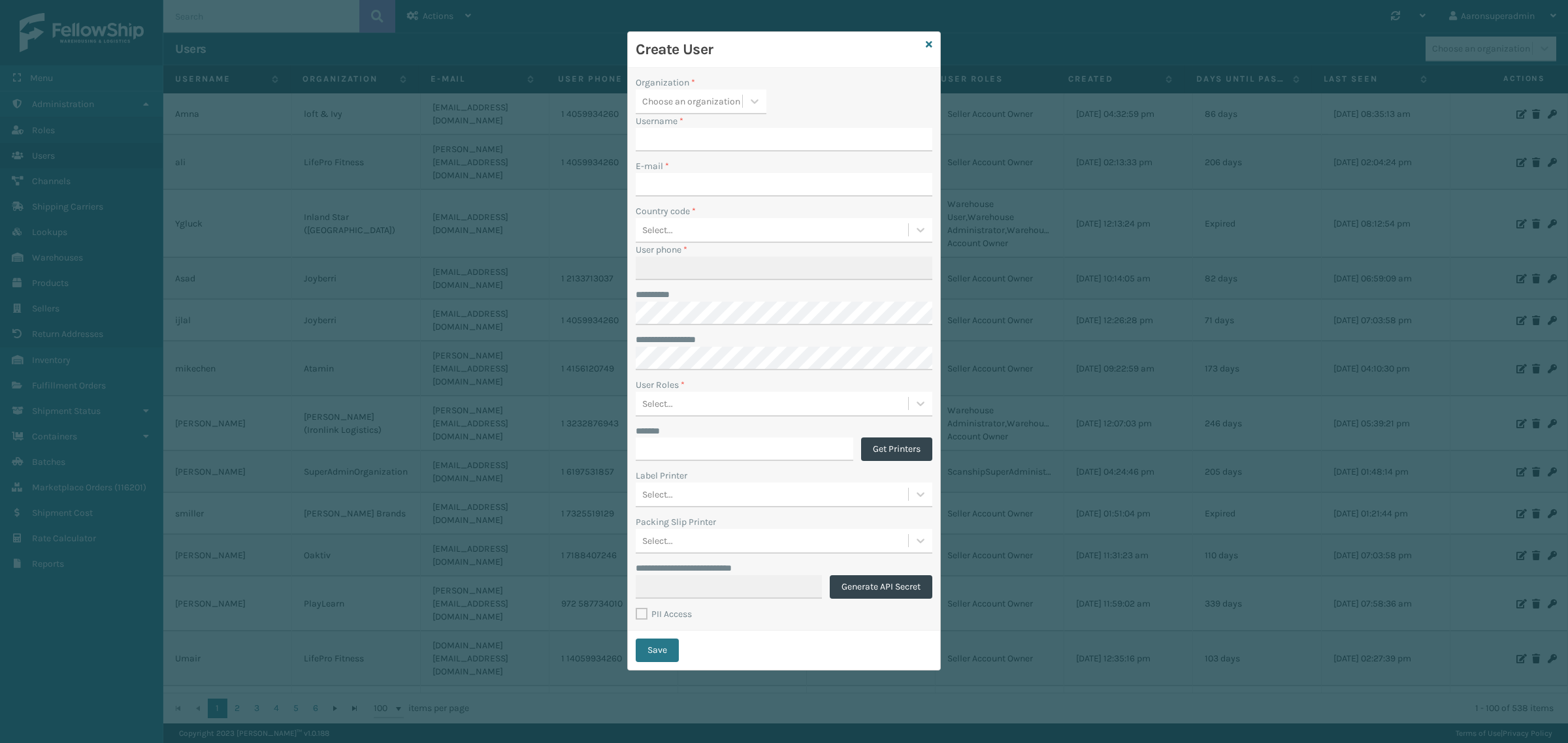
type input "aaronsuperadmin"
click at [685, 100] on div "Choose an organization" at bounding box center [691, 101] width 98 height 13
type input "mi"
click at [671, 261] on div "[PERSON_NAME]" at bounding box center [701, 268] width 131 height 24
click at [691, 102] on div "[PERSON_NAME]" at bounding box center [693, 101] width 101 height 13
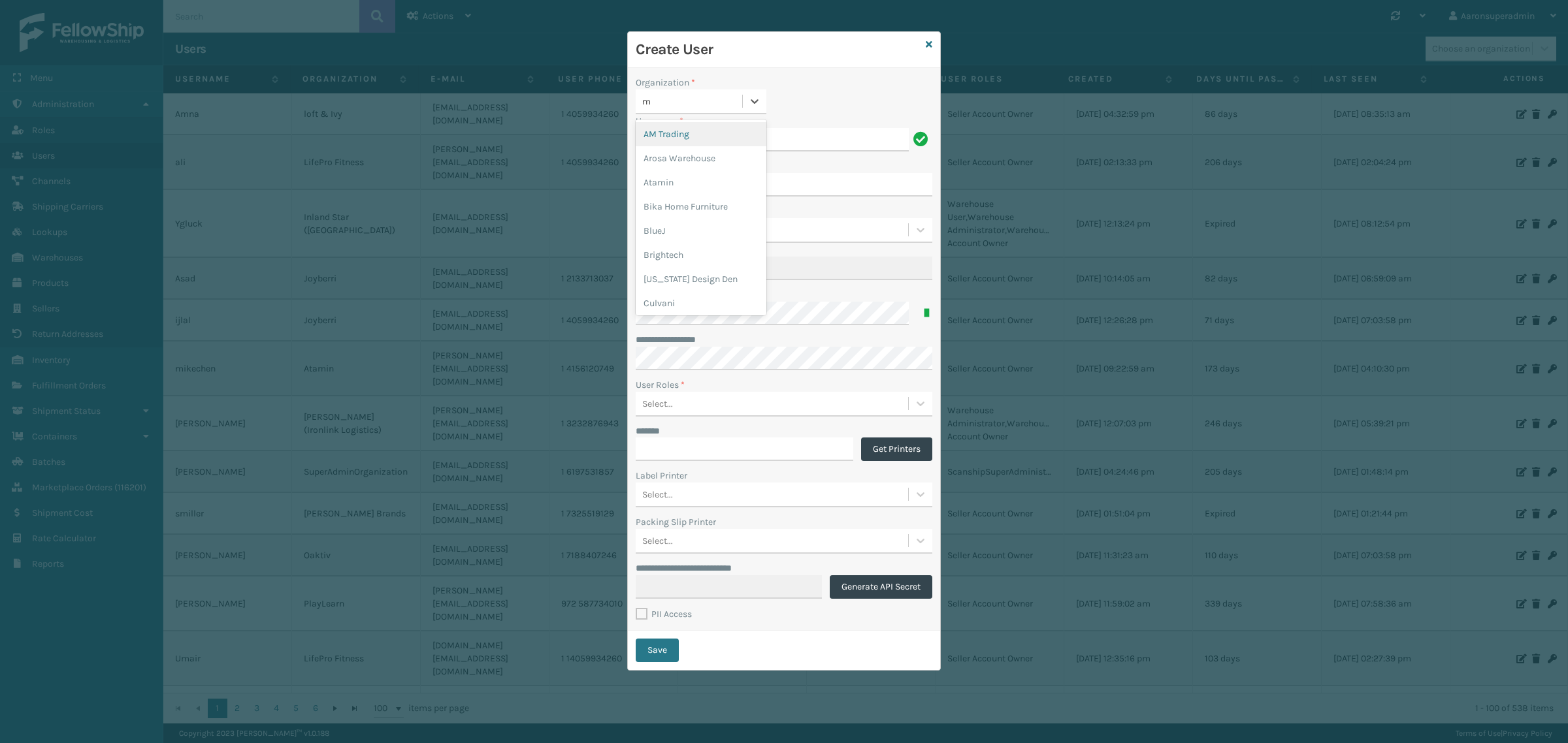
type input "mi"
click at [671, 233] on div "[PERSON_NAME] Brands" at bounding box center [701, 244] width 131 height 24
click at [693, 141] on input "aaronsuperadmin" at bounding box center [772, 139] width 273 height 23
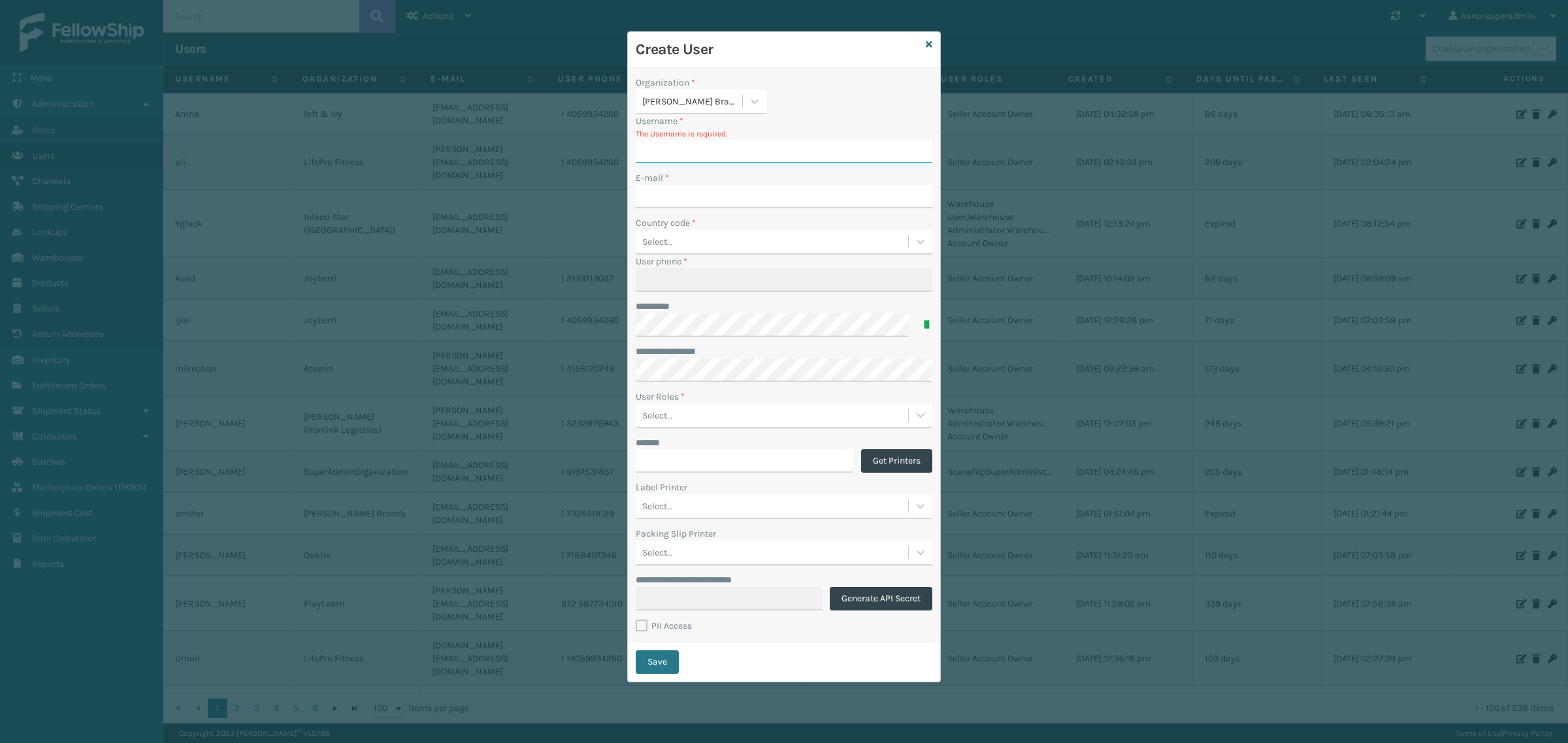
click at [716, 160] on input "Username *" at bounding box center [784, 151] width 297 height 23
type input "V"
paste input "[PERSON_NAME]"
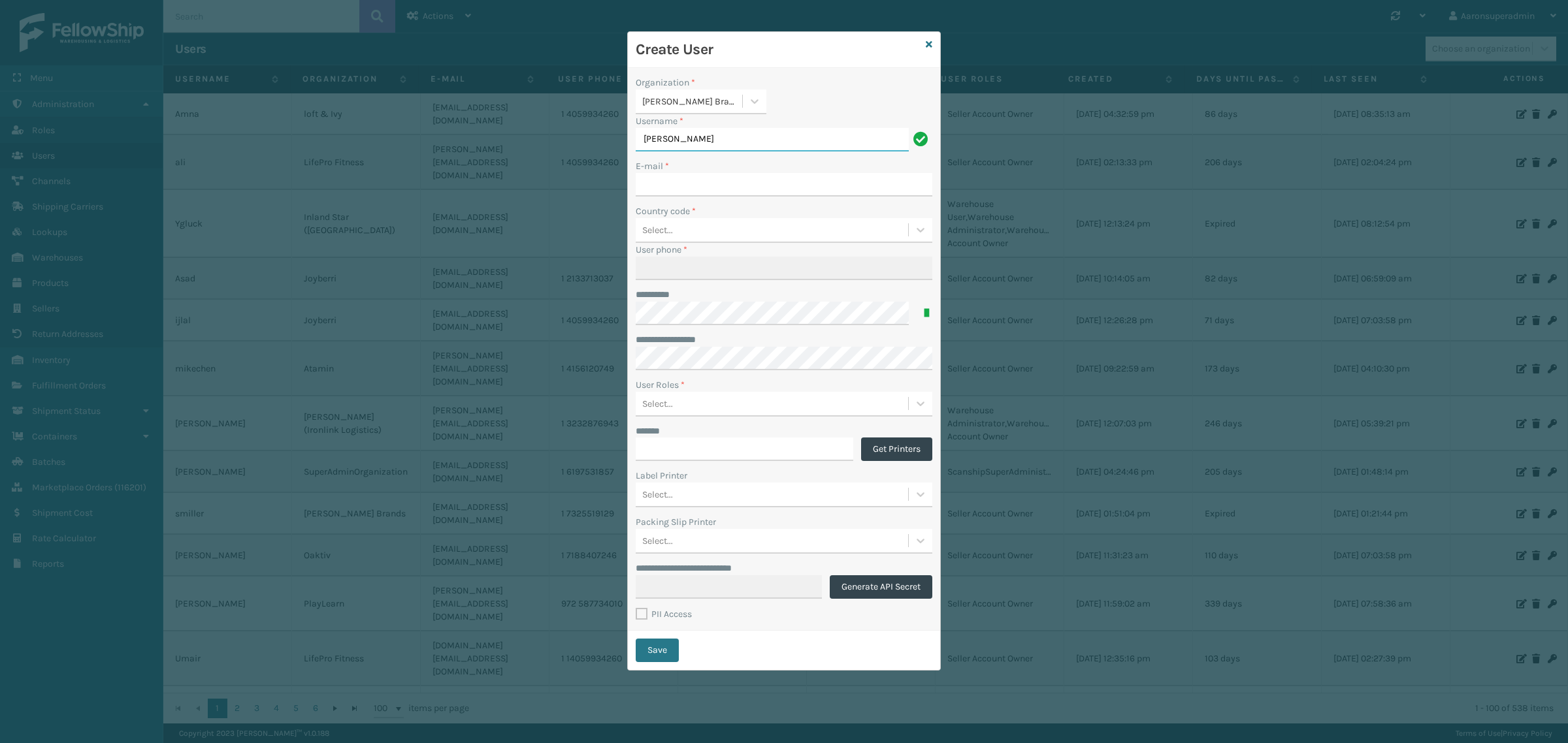
type input "[PERSON_NAME]"
click at [657, 189] on input "E-mail *" at bounding box center [784, 185] width 297 height 23
click at [770, 183] on input "E-mail *" at bounding box center [784, 185] width 297 height 23
paste input "[EMAIL_ADDRESS][DOMAIN_NAME]"
type input "[EMAIL_ADDRESS][DOMAIN_NAME]"
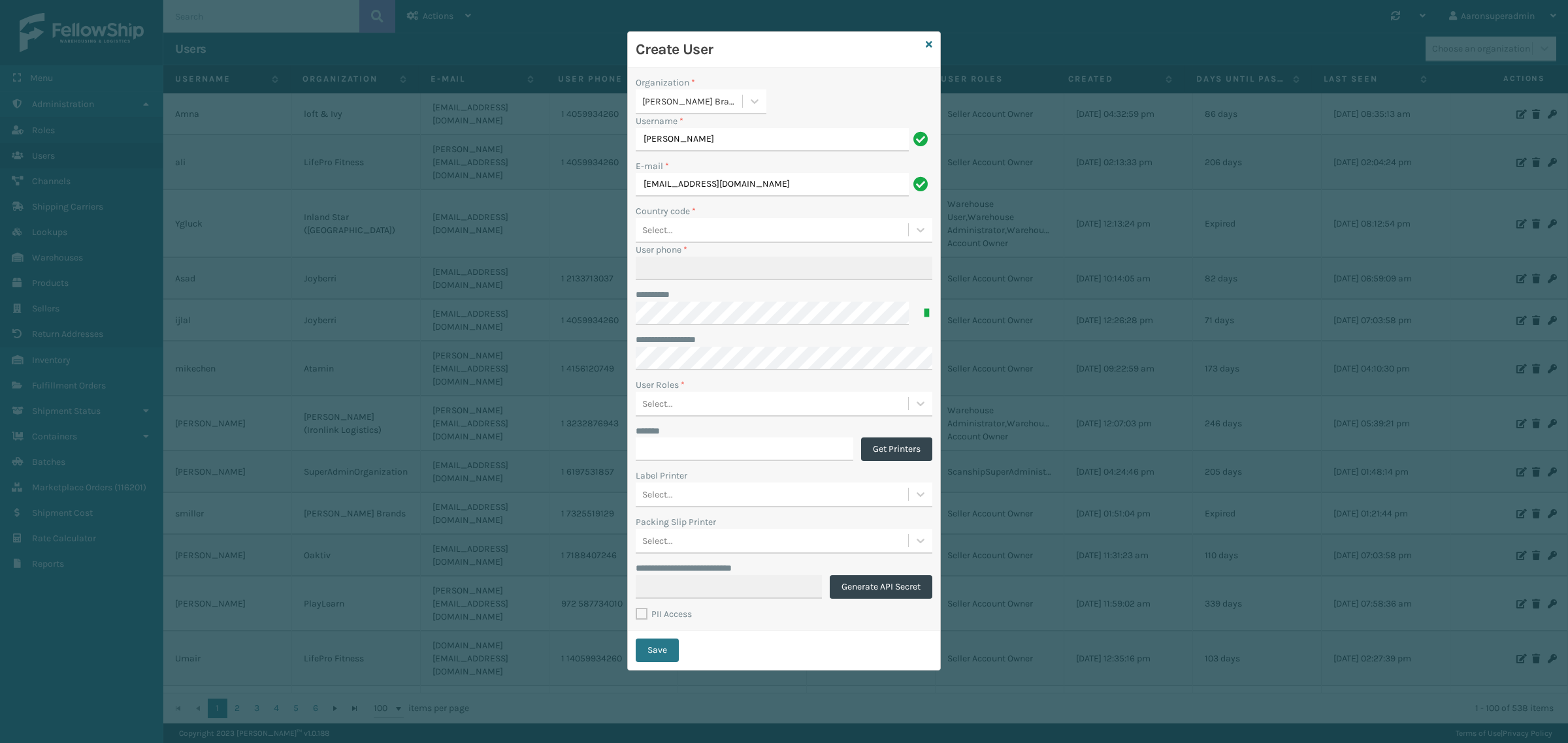
click at [717, 241] on div "Select..." at bounding box center [784, 231] width 297 height 25
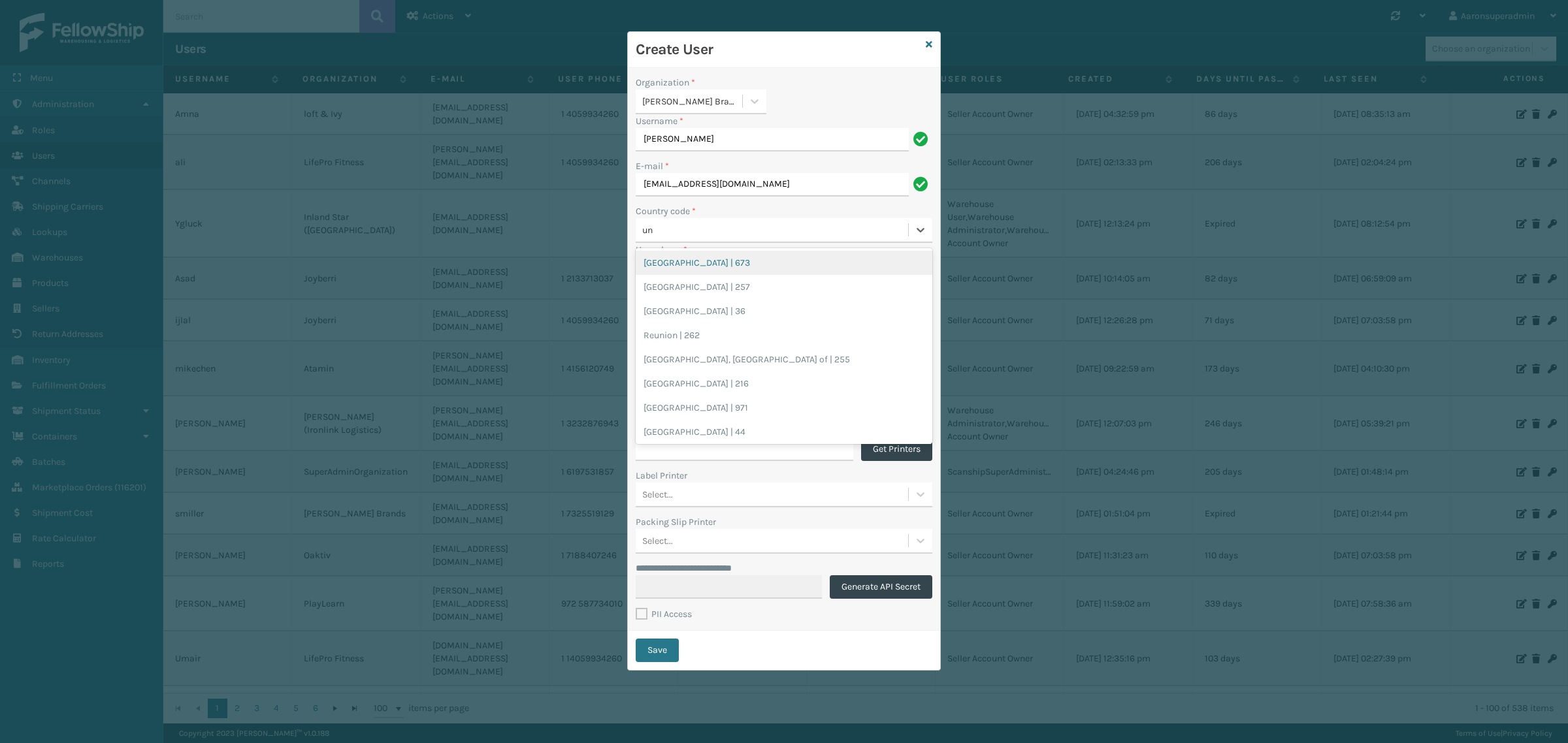
type input "[GEOGRAPHIC_DATA]"
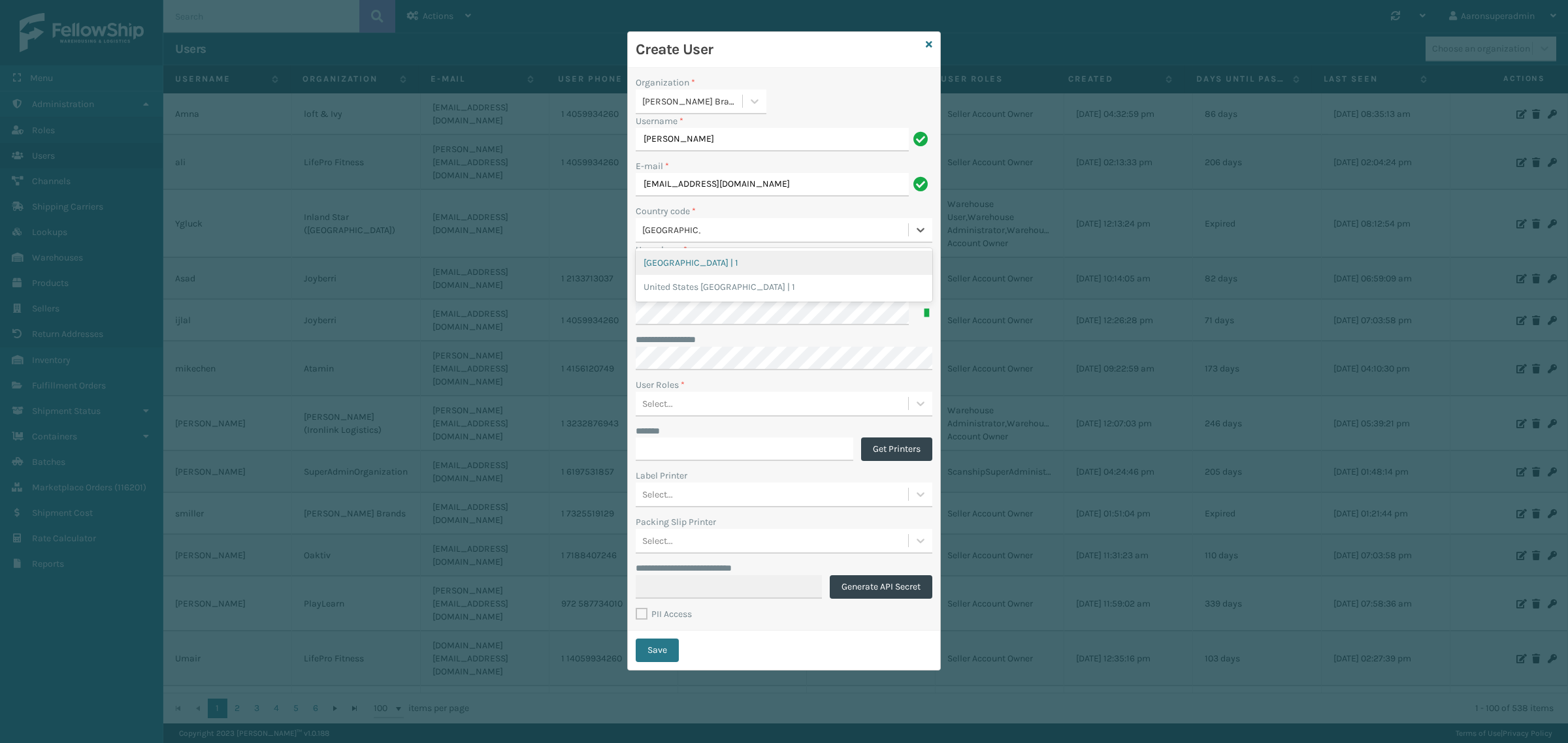
click at [683, 268] on div "[GEOGRAPHIC_DATA] | 1" at bounding box center [784, 262] width 297 height 24
click at [684, 263] on input "User phone *" at bounding box center [784, 268] width 297 height 23
paste input "[PHONE_NUMBER]"
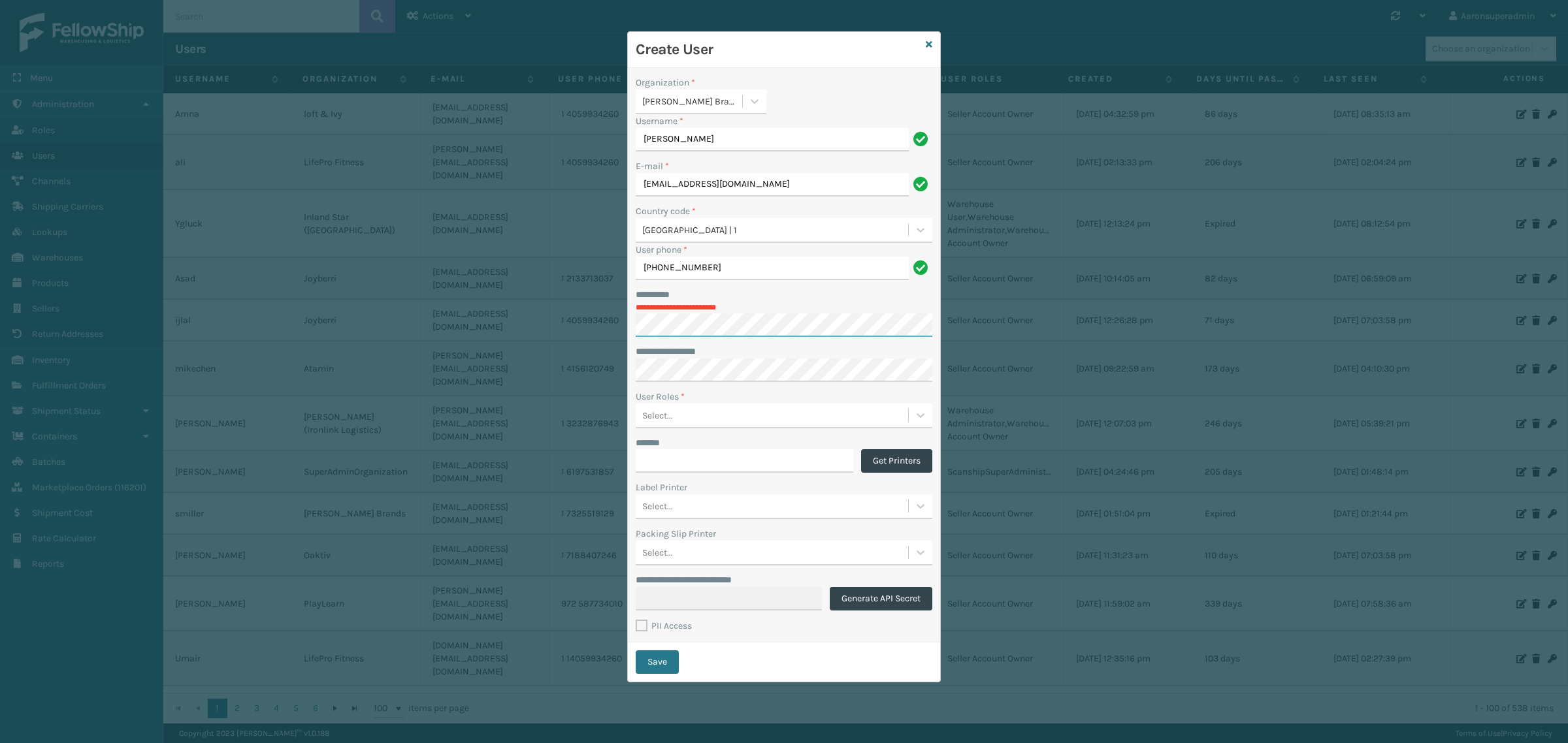
type input "2035104325"
click at [684, 410] on div "Select..." at bounding box center [772, 415] width 273 height 21
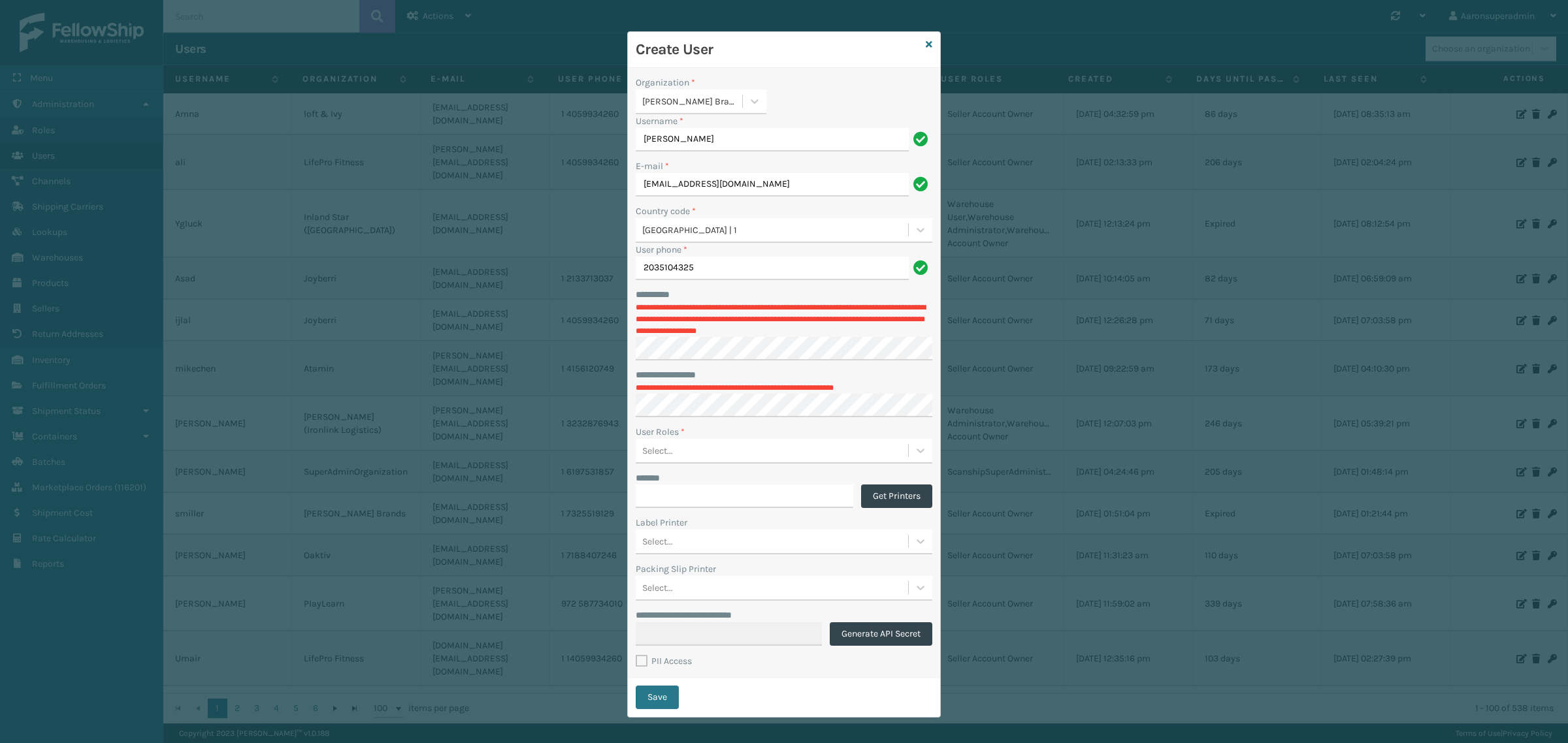
click at [655, 318] on p "**********" at bounding box center [784, 320] width 297 height 36
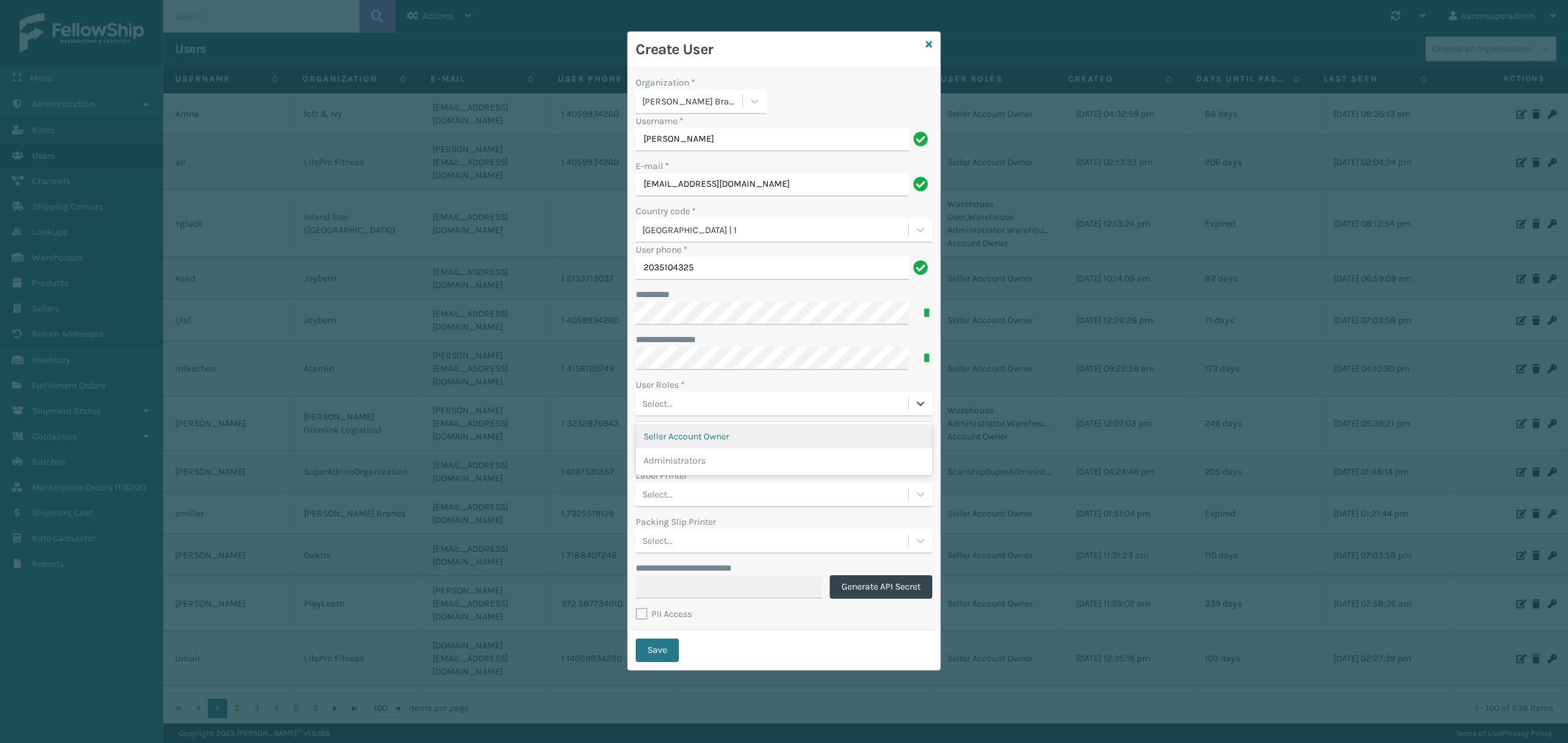
click at [665, 401] on div "Select..." at bounding box center [657, 403] width 31 height 13
click at [677, 441] on div "Seller Account Owner" at bounding box center [784, 436] width 297 height 24
click at [749, 409] on div "Seller Account Owner" at bounding box center [760, 403] width 249 height 21
click at [719, 446] on div "Administrators" at bounding box center [784, 436] width 297 height 24
click at [644, 619] on label "PII Access" at bounding box center [663, 614] width 56 height 12
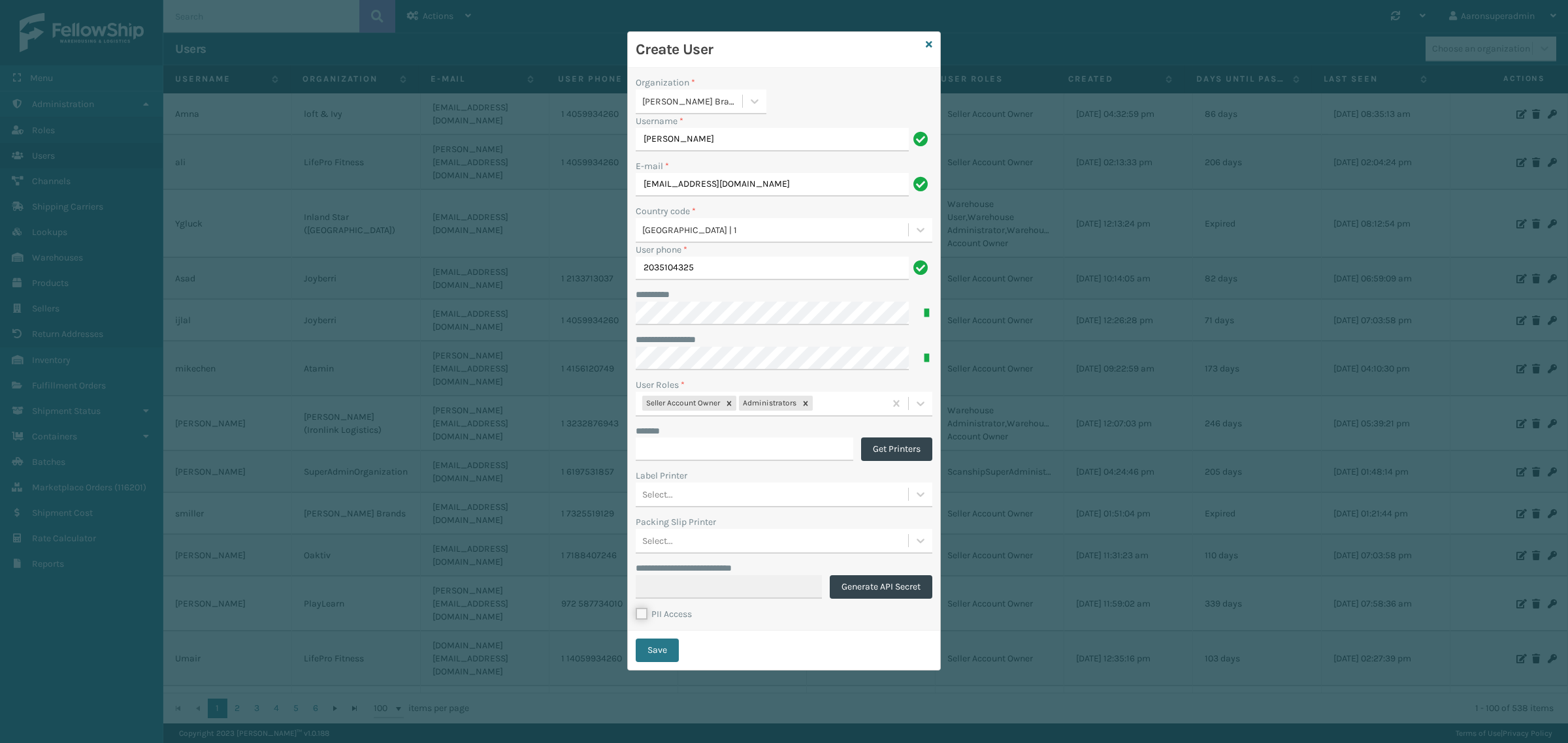
click at [637, 615] on input "PII Access" at bounding box center [636, 611] width 1 height 9
checkbox input "true"
click at [654, 82] on label "Organization *" at bounding box center [665, 82] width 59 height 13
copy label "Organization"
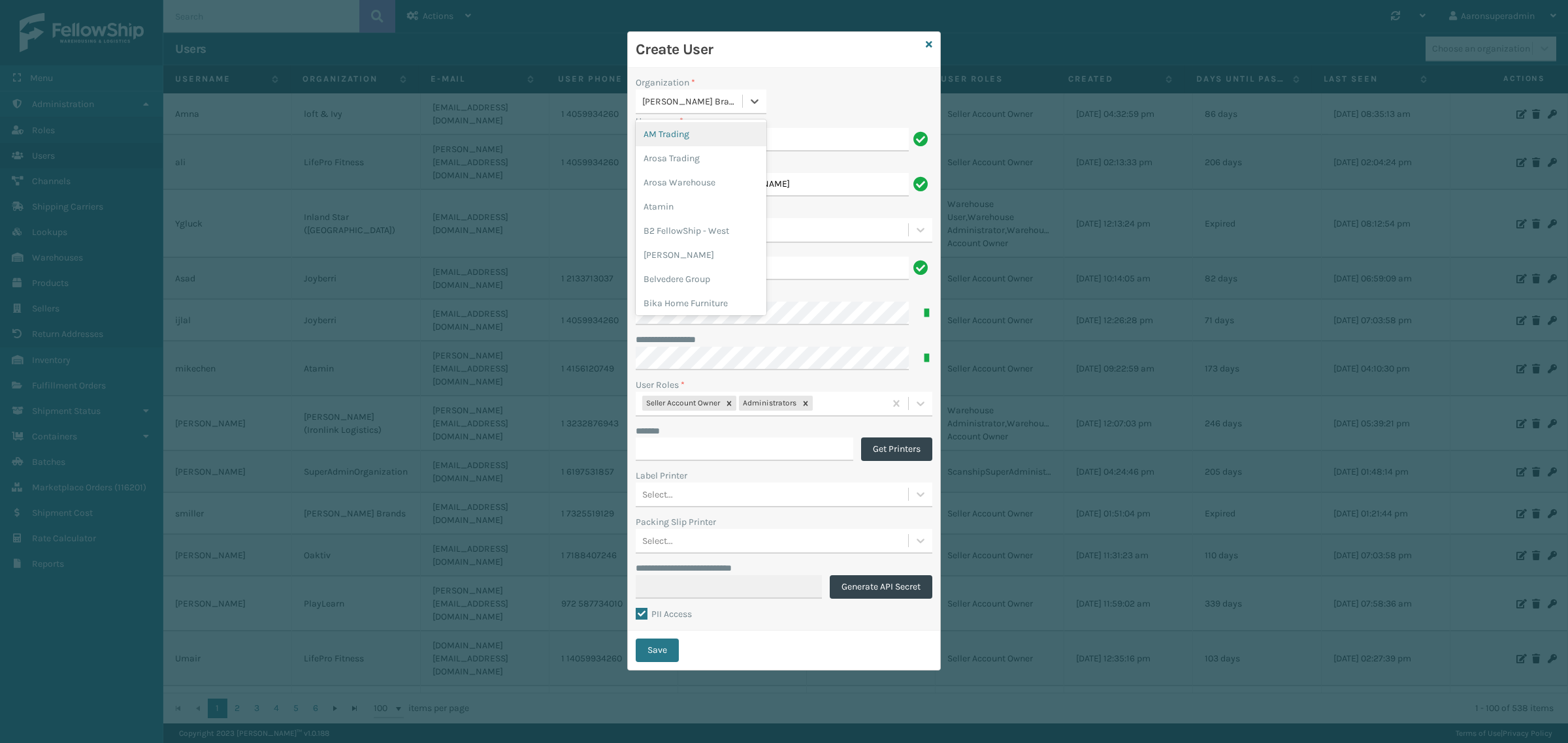
drag, startPoint x: 709, startPoint y: 112, endPoint x: 644, endPoint y: 115, distance: 65.1
click at [644, 115] on div "**********" at bounding box center [784, 350] width 313 height 563
click at [738, 110] on div "[PERSON_NAME] Brands" at bounding box center [689, 101] width 107 height 21
click at [1108, 161] on div "**********" at bounding box center [784, 371] width 1568 height 743
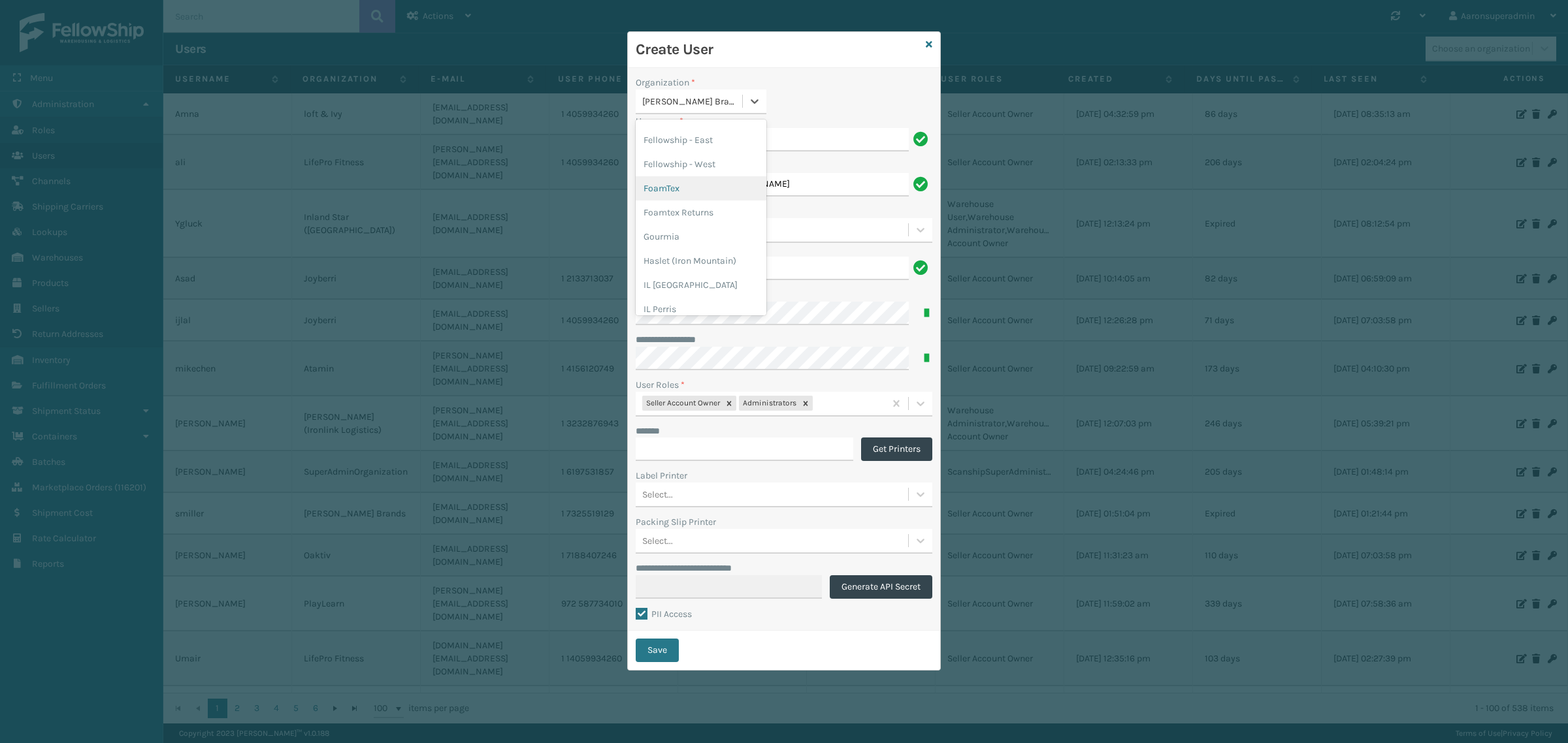
click at [319, 122] on div "**********" at bounding box center [784, 371] width 1568 height 743
click at [302, 194] on div "**********" at bounding box center [784, 371] width 1568 height 743
click at [420, 189] on div "**********" at bounding box center [784, 371] width 1568 height 743
click at [732, 59] on div "Create User" at bounding box center [784, 50] width 313 height 36
drag, startPoint x: 716, startPoint y: 99, endPoint x: 668, endPoint y: 99, distance: 48.0
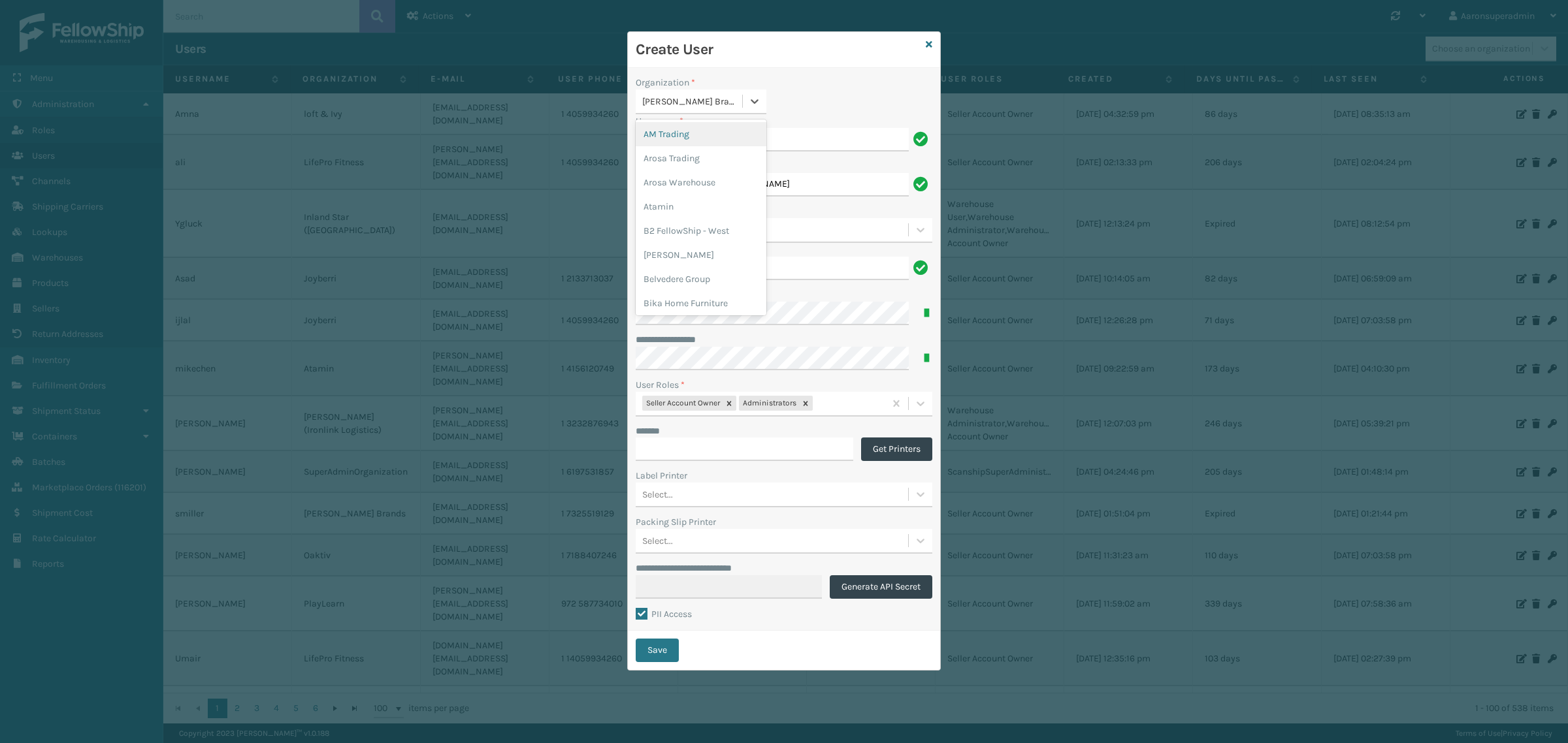
click at [668, 99] on div "[PERSON_NAME] Brands" at bounding box center [693, 101] width 101 height 13
drag, startPoint x: 668, startPoint y: 142, endPoint x: 666, endPoint y: 129, distance: 13.2
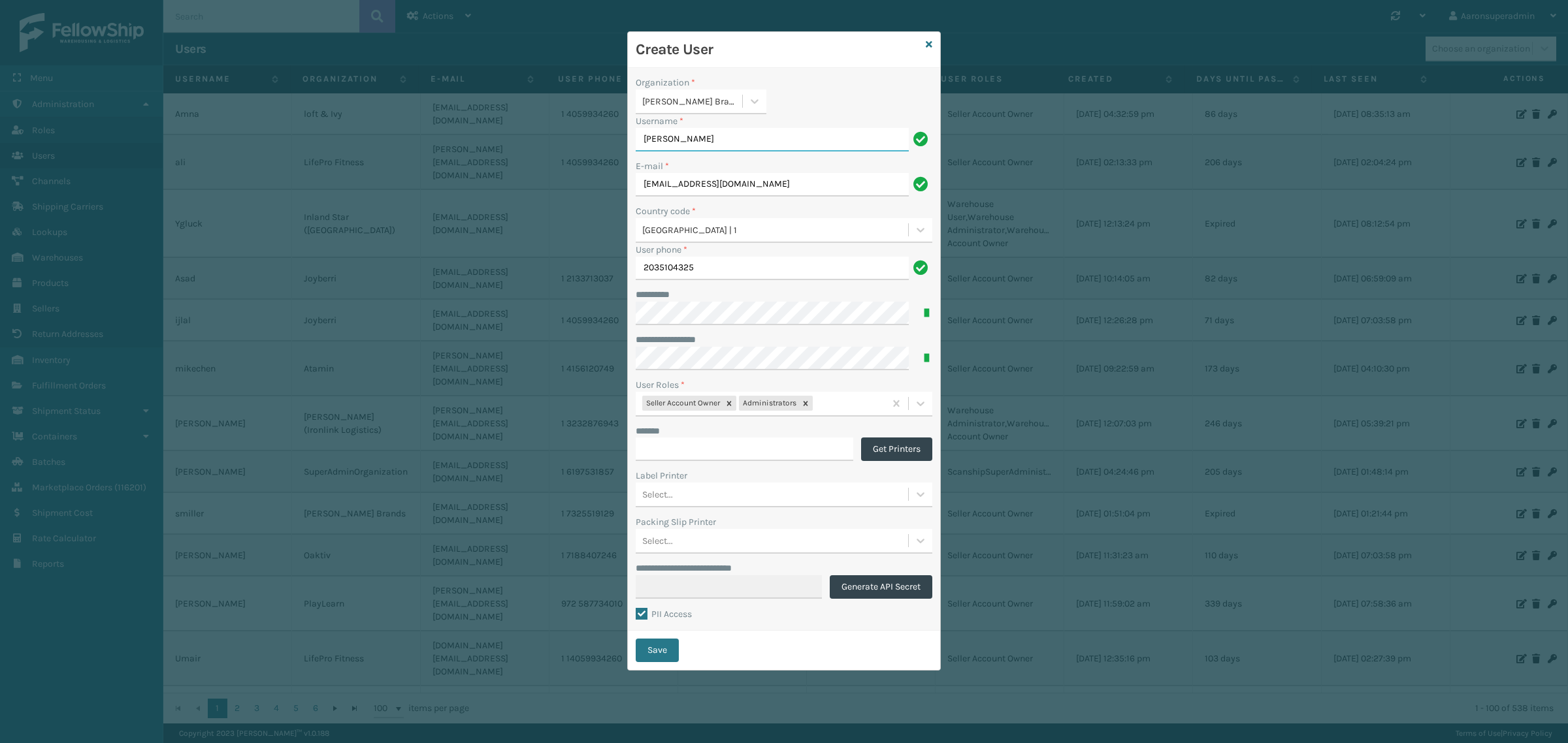
click at [651, 141] on input "[PERSON_NAME]" at bounding box center [772, 139] width 273 height 23
click at [669, 123] on label "Username *" at bounding box center [660, 121] width 48 height 13
click at [669, 128] on input "[PERSON_NAME]" at bounding box center [772, 139] width 273 height 23
click at [669, 123] on label "Username *" at bounding box center [660, 121] width 48 height 13
click at [669, 128] on input "[PERSON_NAME]" at bounding box center [772, 139] width 273 height 23
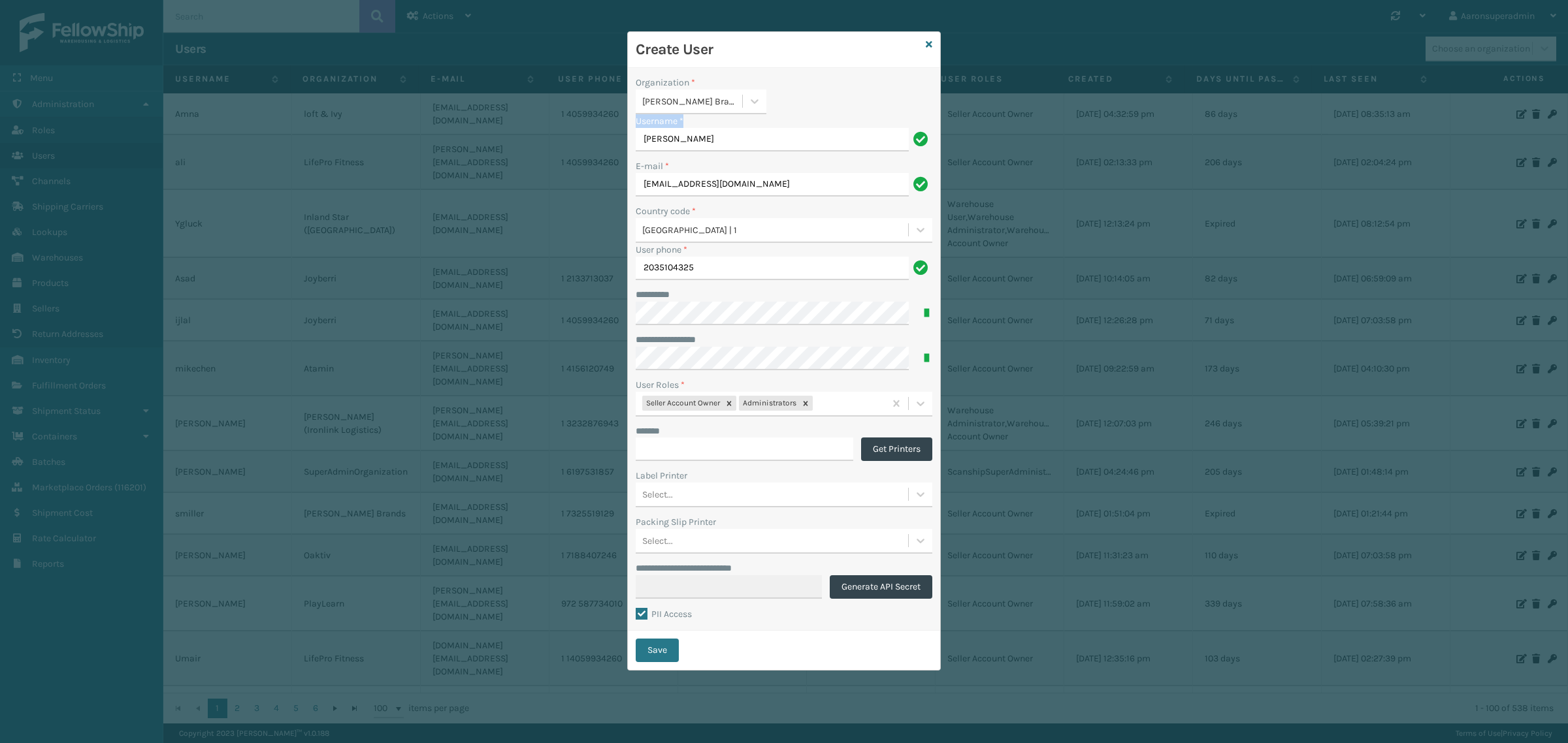
click at [669, 123] on label "Username *" at bounding box center [660, 121] width 48 height 13
click at [669, 128] on input "[PERSON_NAME]" at bounding box center [772, 139] width 273 height 23
click at [691, 136] on input "[PERSON_NAME]" at bounding box center [772, 139] width 273 height 23
click at [665, 658] on button "Save" at bounding box center [657, 650] width 44 height 23
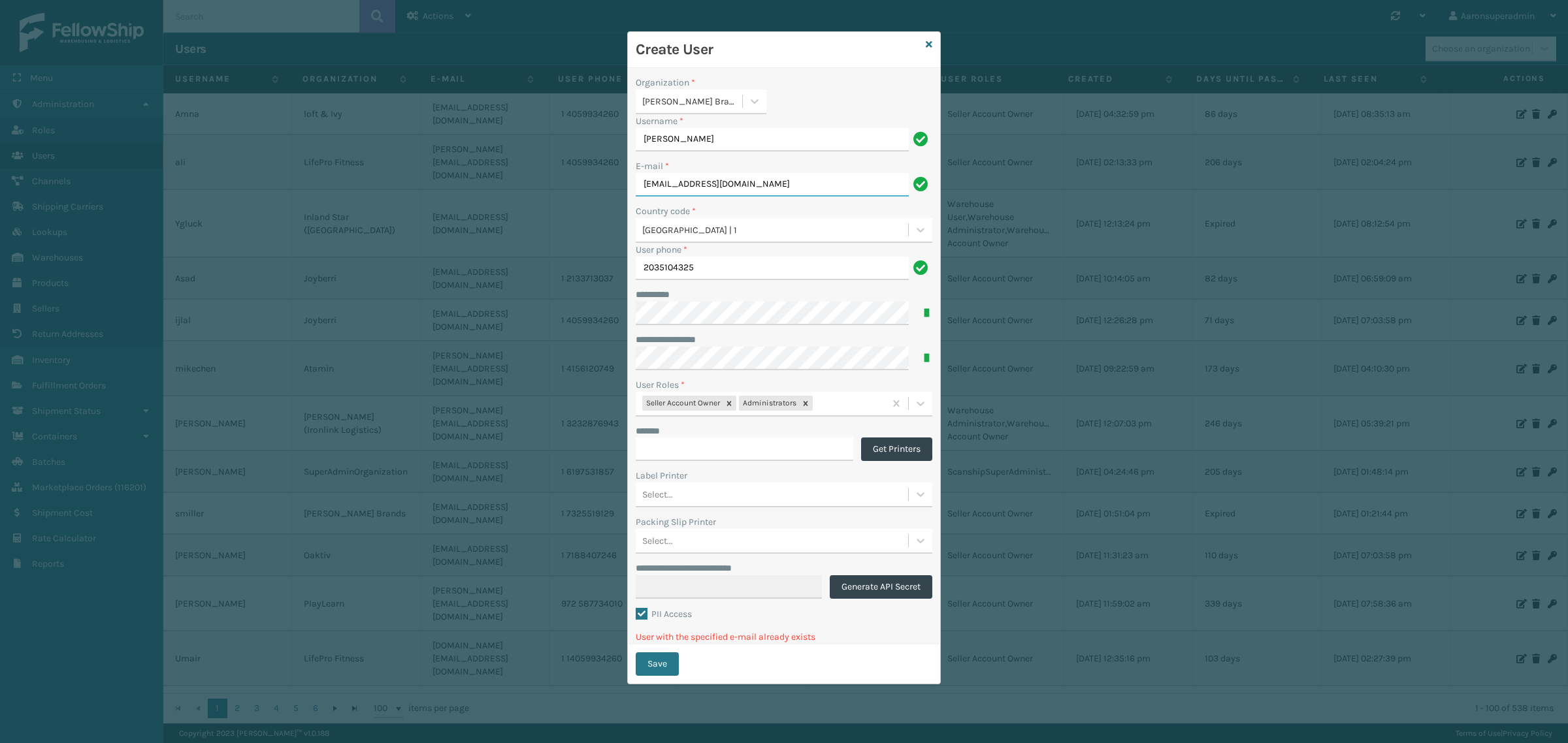
click at [719, 182] on input "[EMAIL_ADDRESS][DOMAIN_NAME]" at bounding box center [772, 185] width 273 height 23
paste input "milliardbrands"
type input "[EMAIL_ADDRESS][DOMAIN_NAME]"
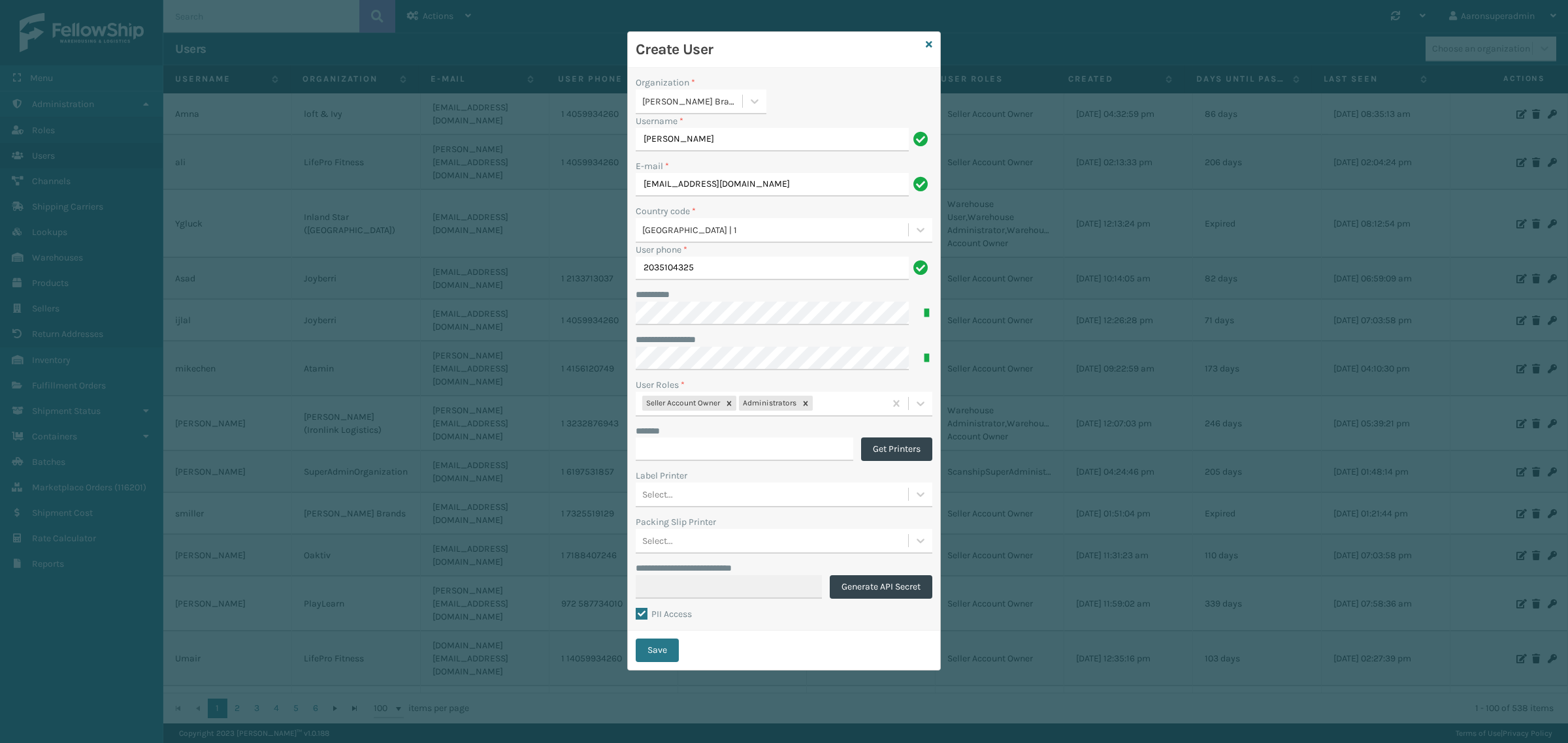
click at [673, 655] on button "Save" at bounding box center [657, 650] width 44 height 23
click at [724, 137] on input "[PERSON_NAME]" at bounding box center [772, 139] width 273 height 23
click at [716, 145] on input "[PERSON_NAME]" at bounding box center [772, 139] width 273 height 23
paste input "Akerib"
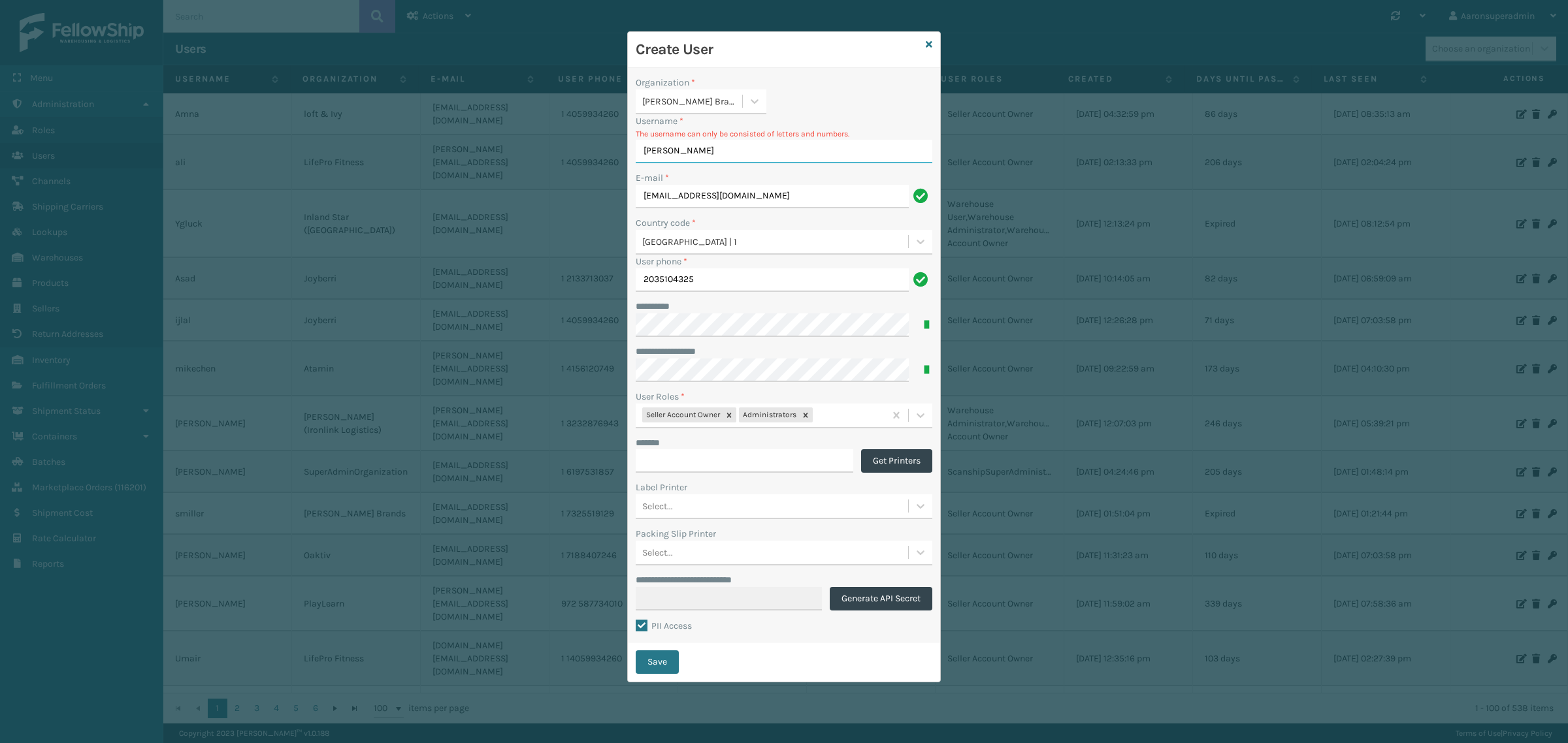
click at [669, 154] on input "[PERSON_NAME]" at bounding box center [784, 151] width 297 height 23
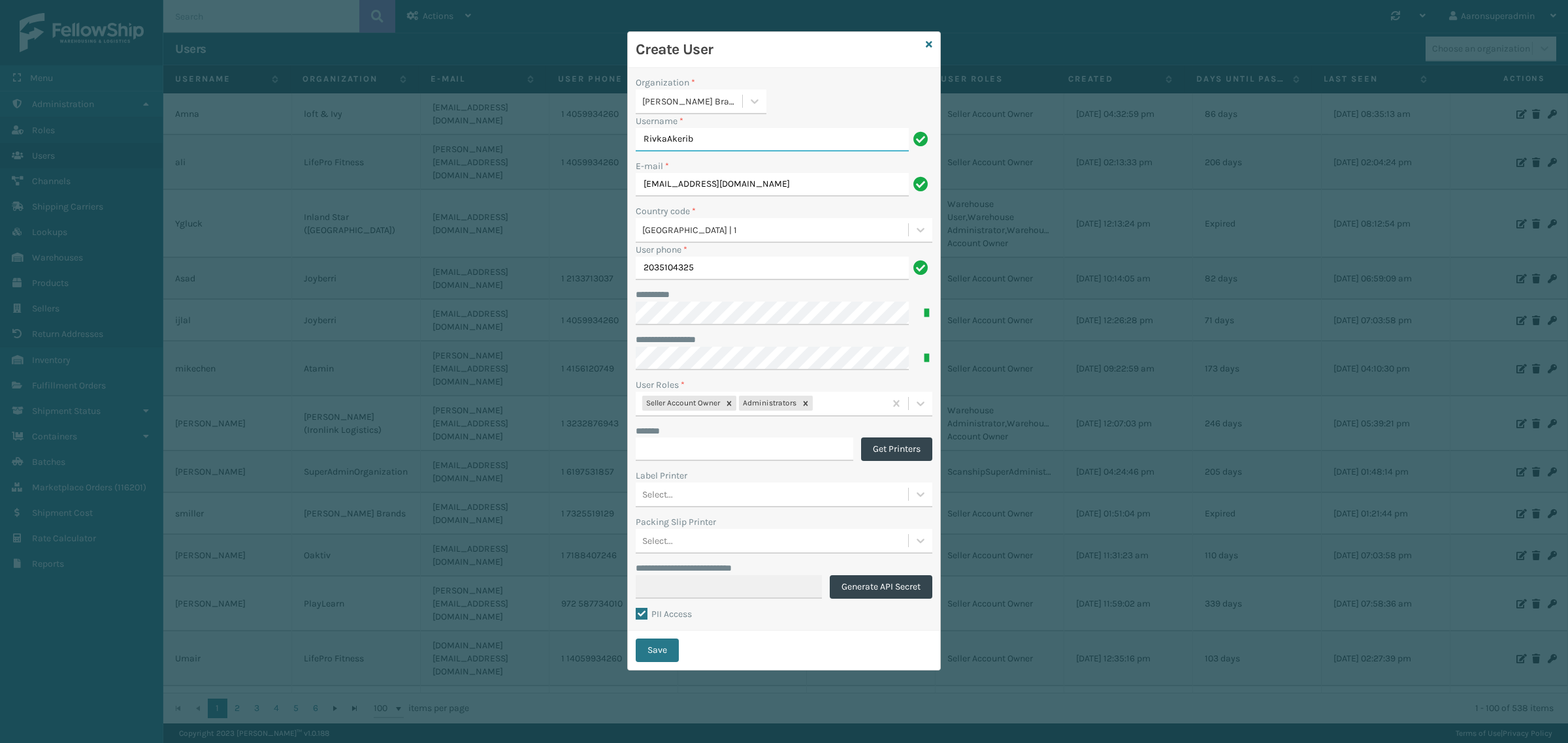
click at [703, 142] on input "RivkaAkerib" at bounding box center [772, 139] width 273 height 23
type input "Rivkaa"
click at [669, 80] on label "Organization *" at bounding box center [665, 82] width 59 height 13
copy label "Organization"
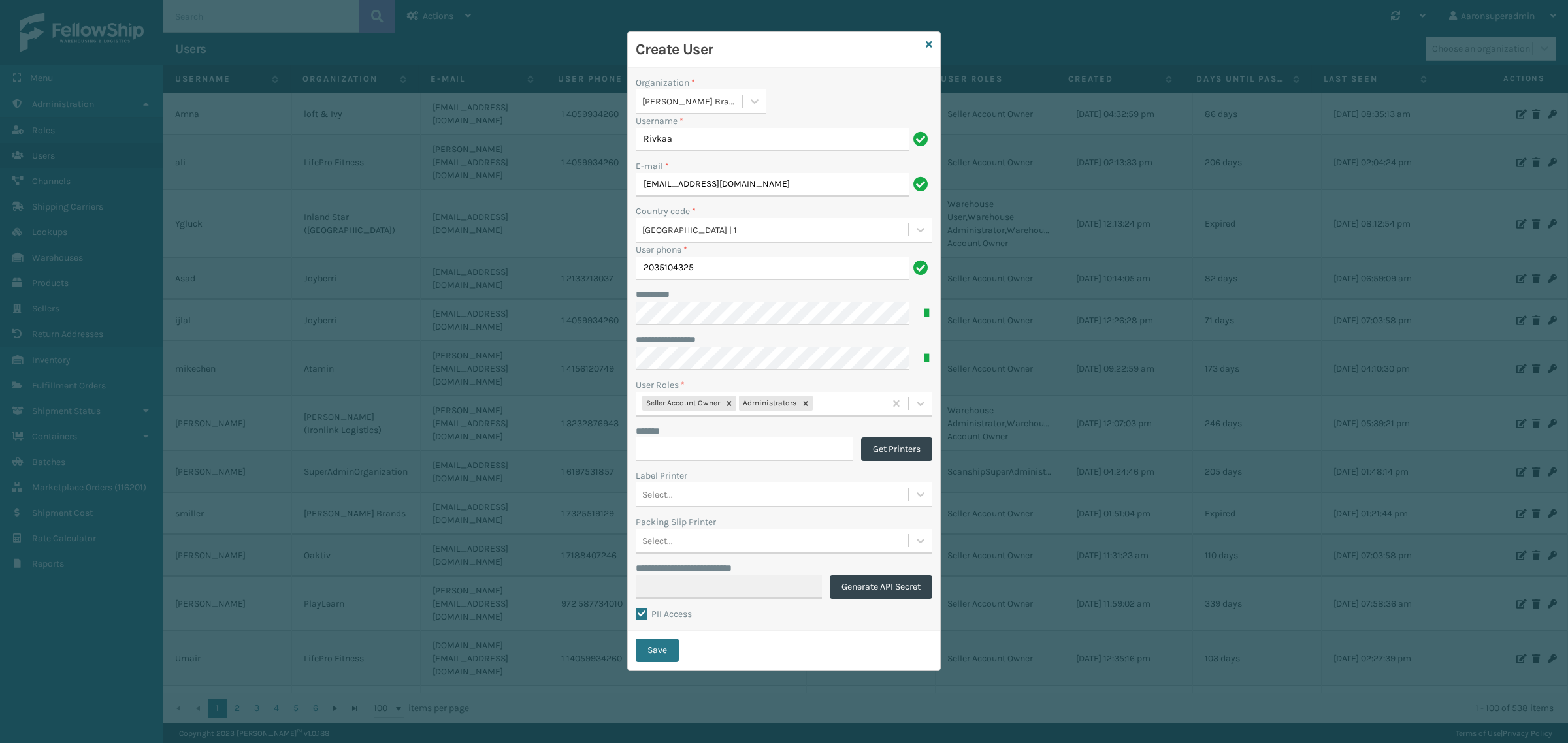
click at [644, 122] on label "Username *" at bounding box center [660, 121] width 48 height 13
click at [644, 128] on input "Rivkaa" at bounding box center [772, 139] width 273 height 23
click at [644, 122] on label "Username *" at bounding box center [660, 121] width 48 height 13
click at [644, 128] on input "Rivkaa" at bounding box center [772, 139] width 273 height 23
copy label "Username"
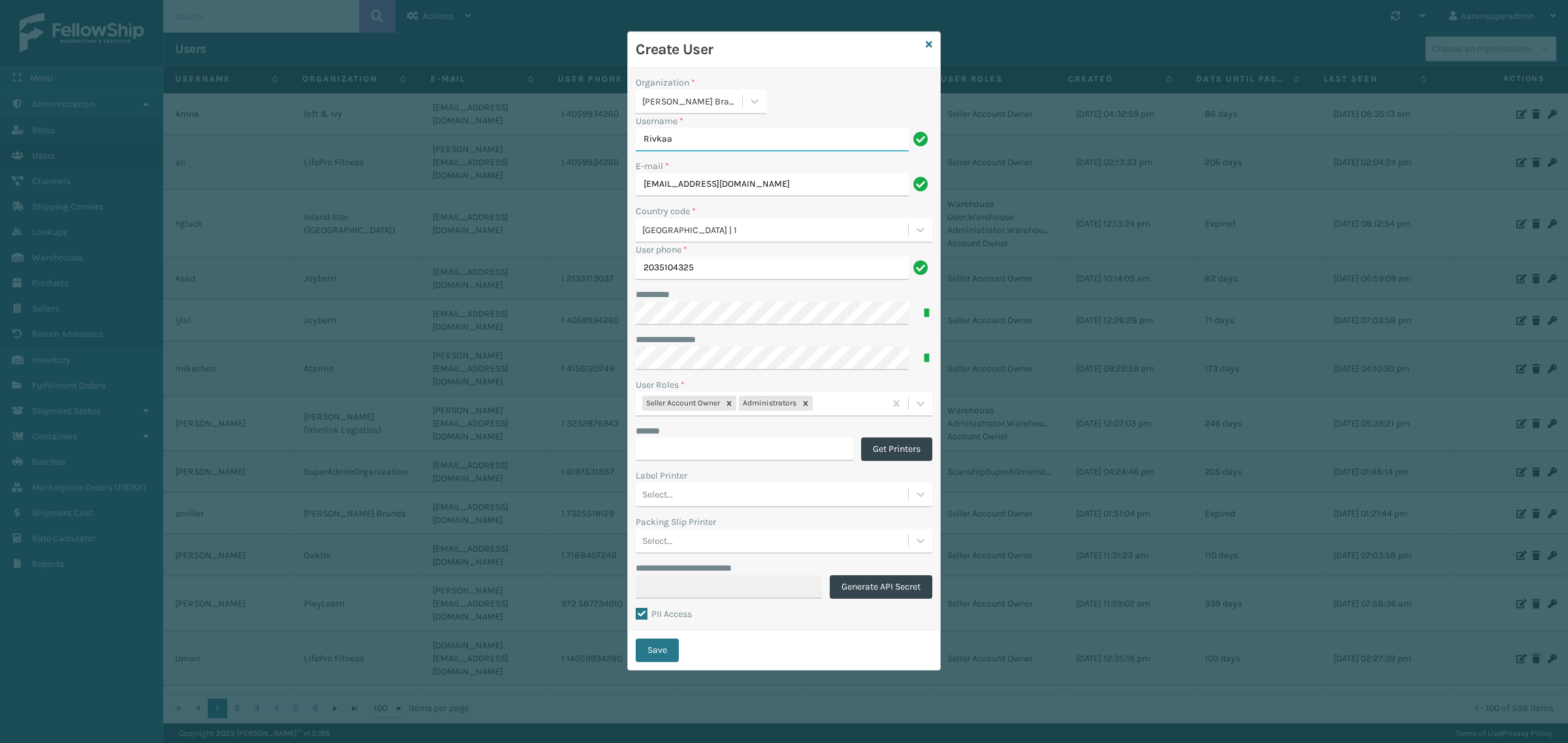
click at [668, 132] on input "Rivkaa" at bounding box center [772, 139] width 273 height 23
click at [668, 131] on input "Rivkaa" at bounding box center [772, 139] width 273 height 23
click at [668, 658] on button "Save" at bounding box center [657, 650] width 44 height 23
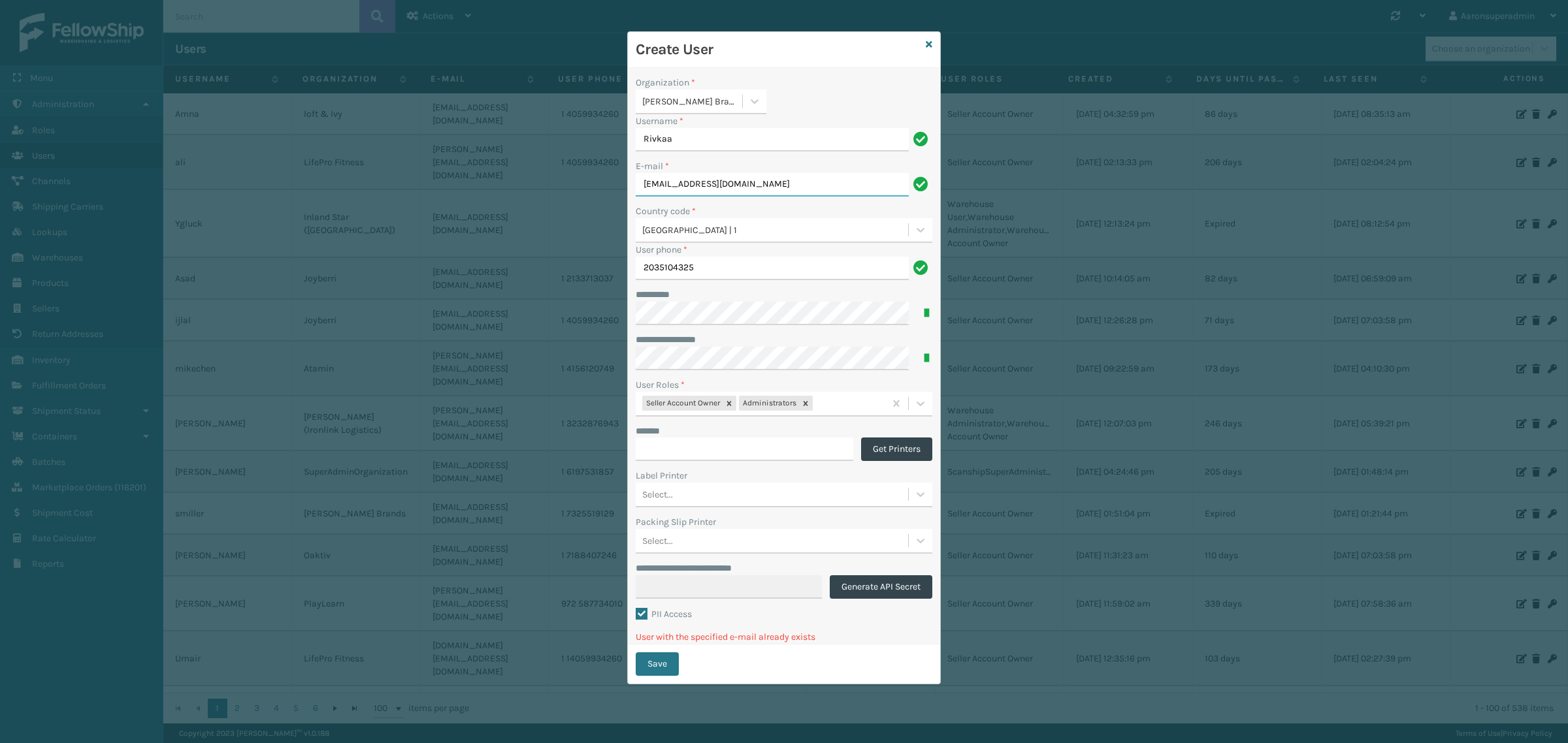
click at [756, 194] on input "[EMAIL_ADDRESS][DOMAIN_NAME]" at bounding box center [772, 185] width 273 height 23
paste input "text"
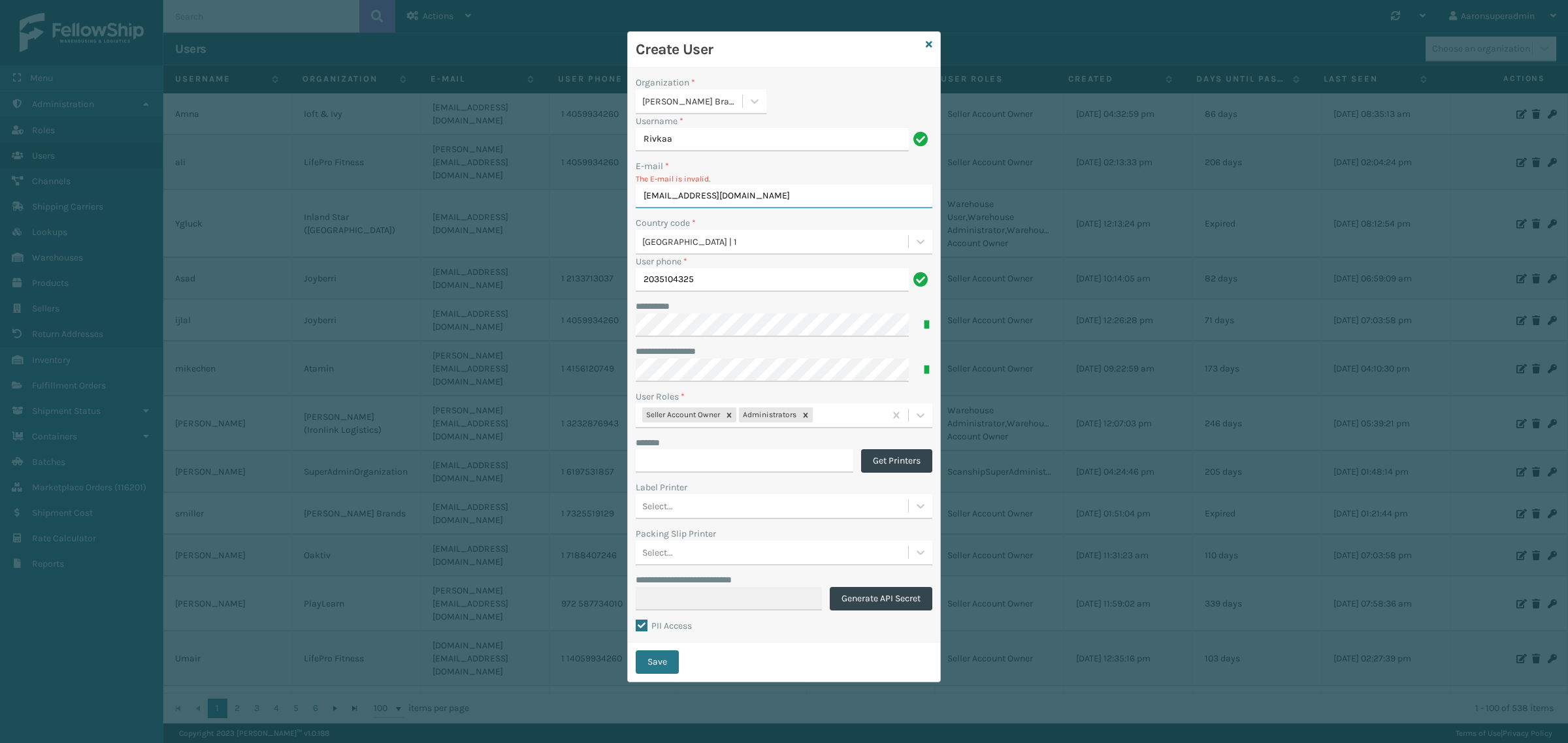
click at [651, 202] on input "[EMAIL_ADDRESS][DOMAIN_NAME]" at bounding box center [784, 196] width 297 height 23
type input "[EMAIL_ADDRESS][DOMAIN_NAME]"
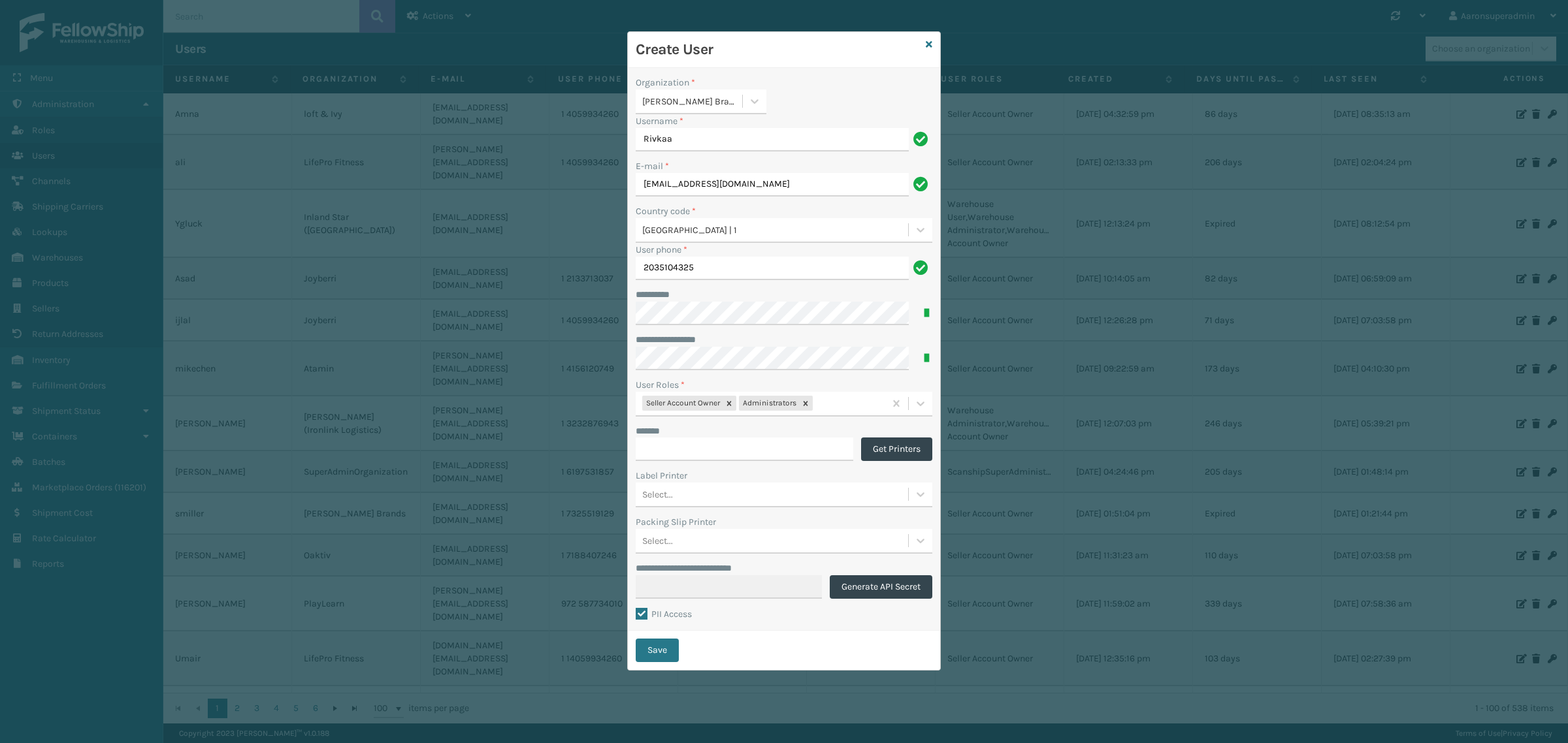
click at [659, 648] on button "Save" at bounding box center [657, 650] width 44 height 23
click at [646, 664] on button "Save" at bounding box center [657, 664] width 44 height 23
click at [930, 43] on icon at bounding box center [928, 44] width 6 height 9
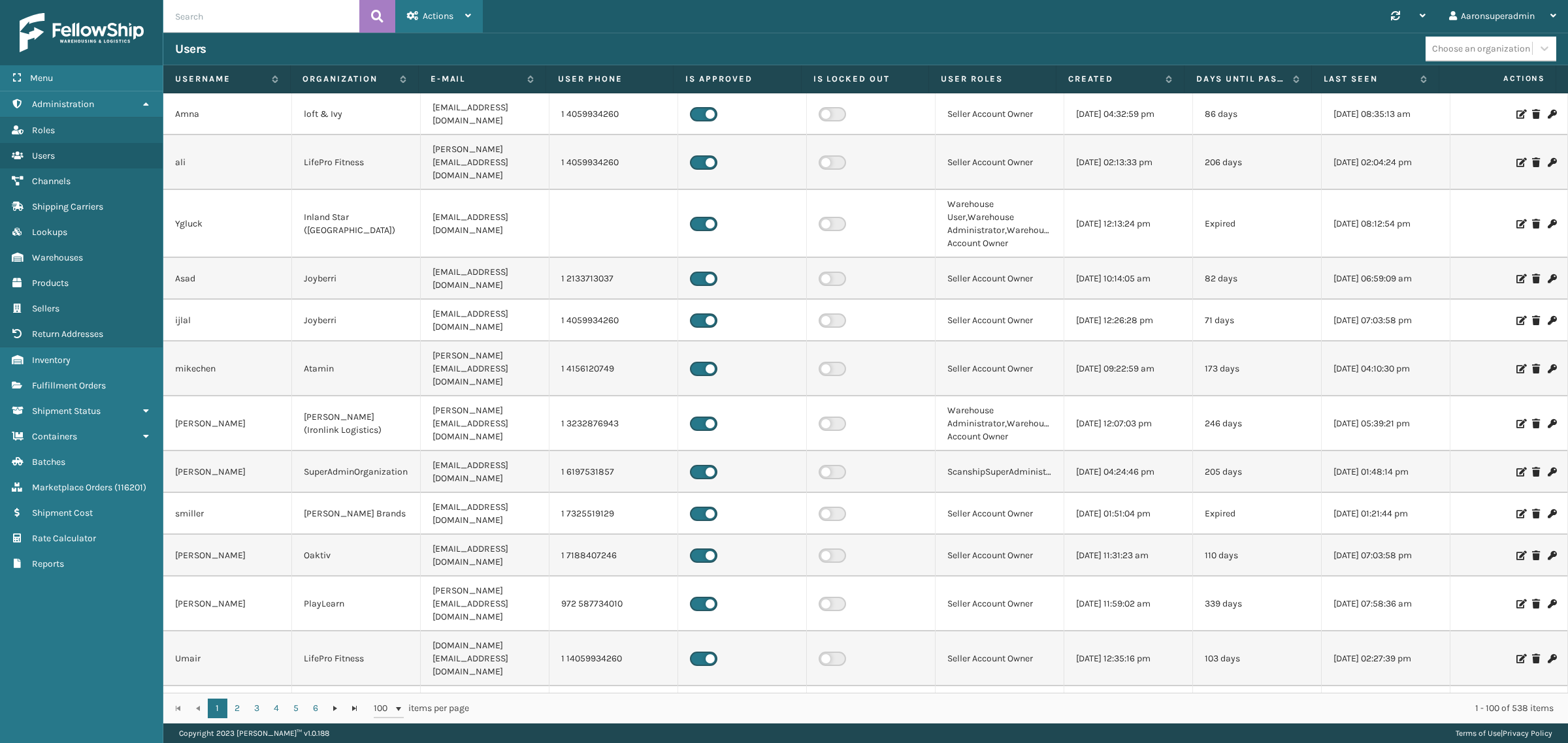
click at [410, 15] on icon at bounding box center [412, 16] width 12 height 9
click at [453, 62] on button "New User" at bounding box center [483, 51] width 175 height 34
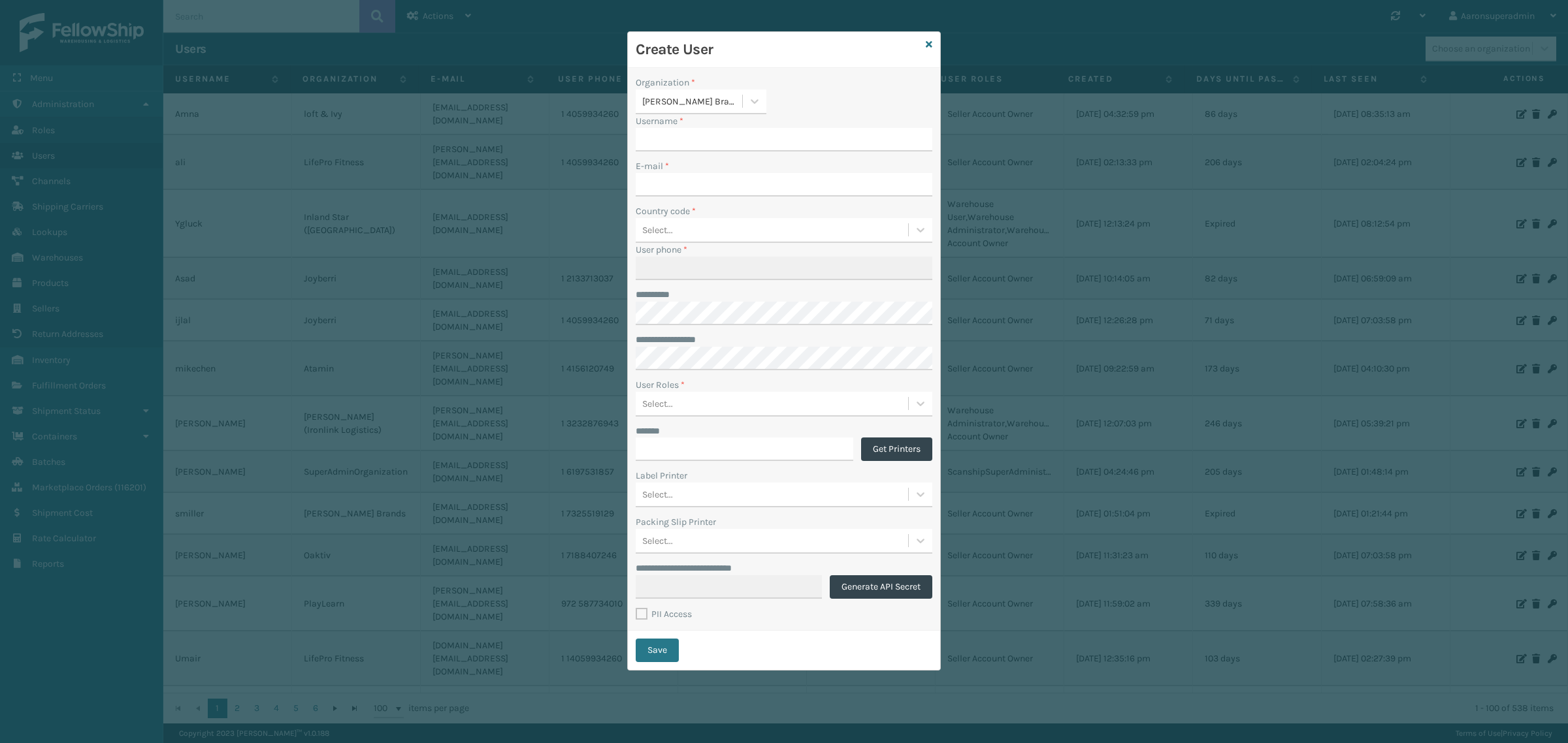
type input "aaronsuperadmin"
click at [736, 141] on input "aaronsuperadmin" at bounding box center [772, 139] width 273 height 23
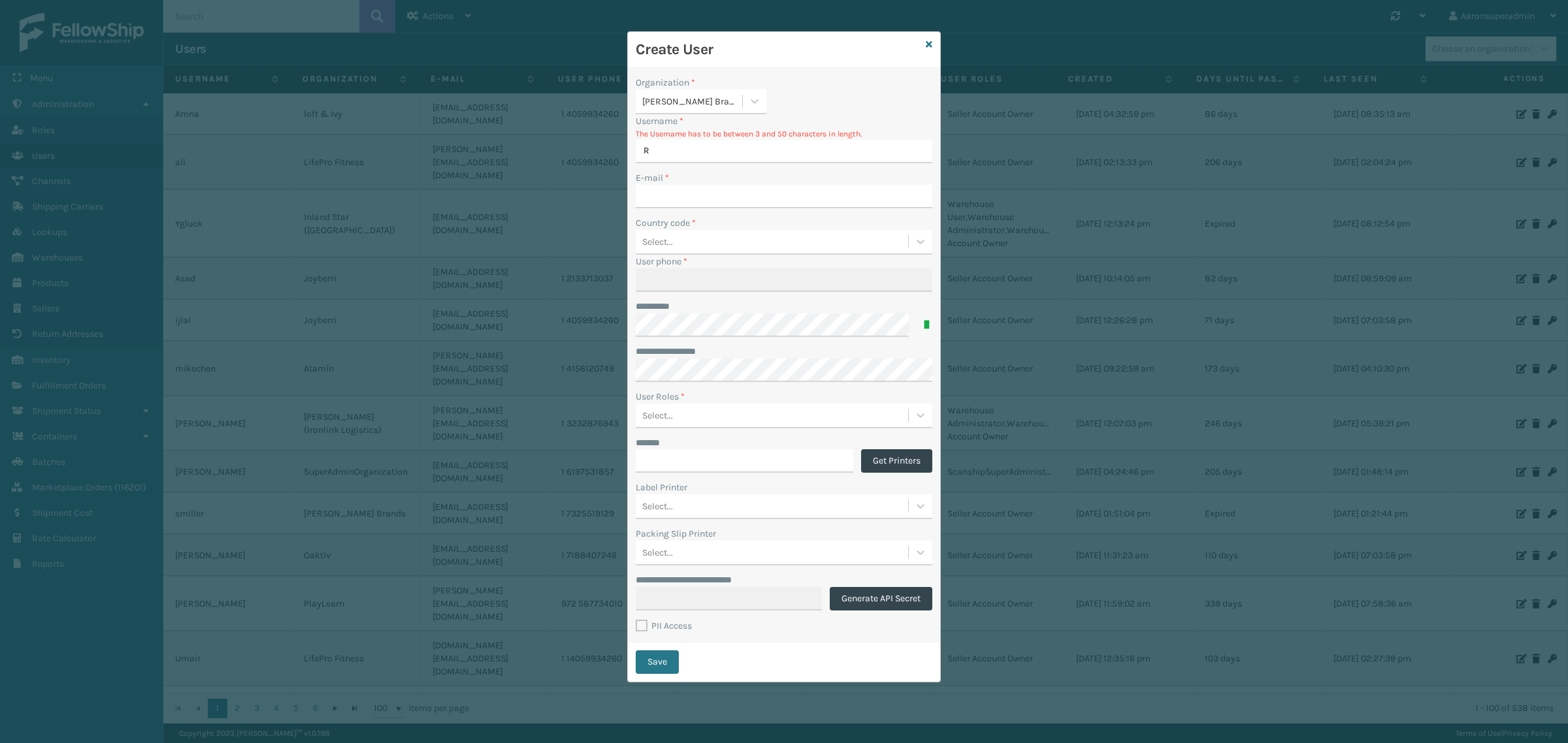
type input "Rivkaa"
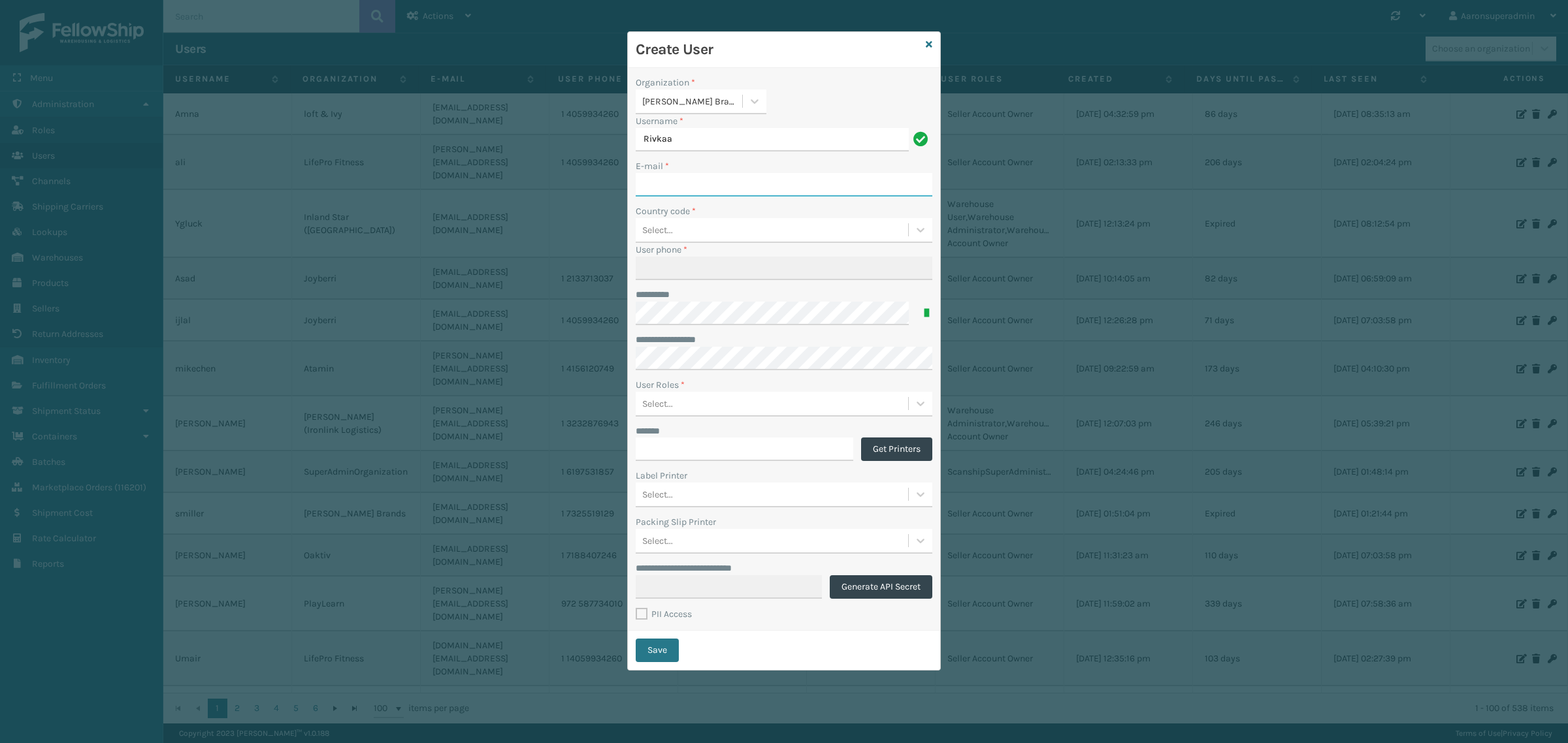
click at [709, 192] on input "E-mail *" at bounding box center [784, 185] width 297 height 23
paste input "[EMAIL_ADDRESS][DOMAIN_NAME]"
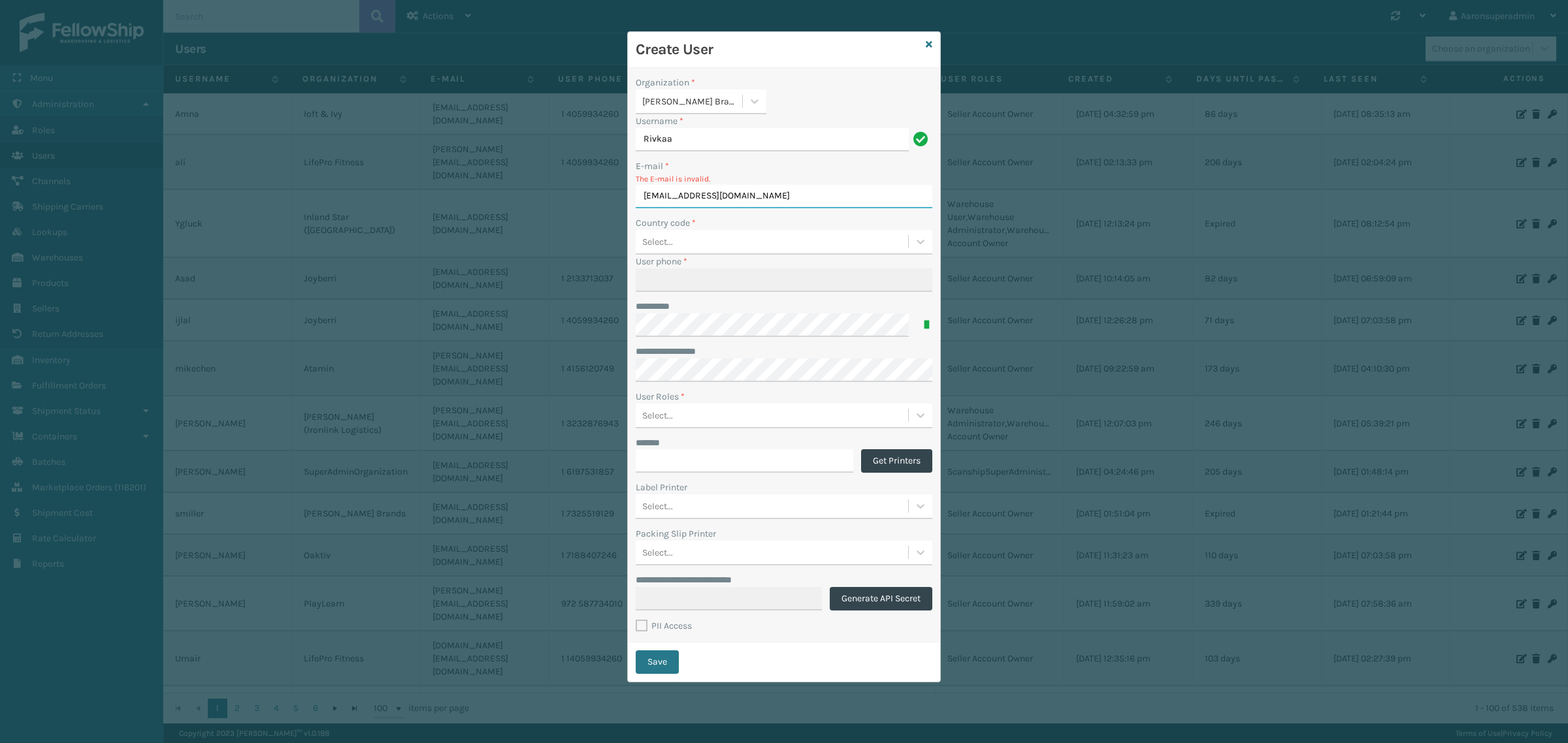
click at [645, 200] on input "[EMAIL_ADDRESS][DOMAIN_NAME]" at bounding box center [784, 196] width 297 height 23
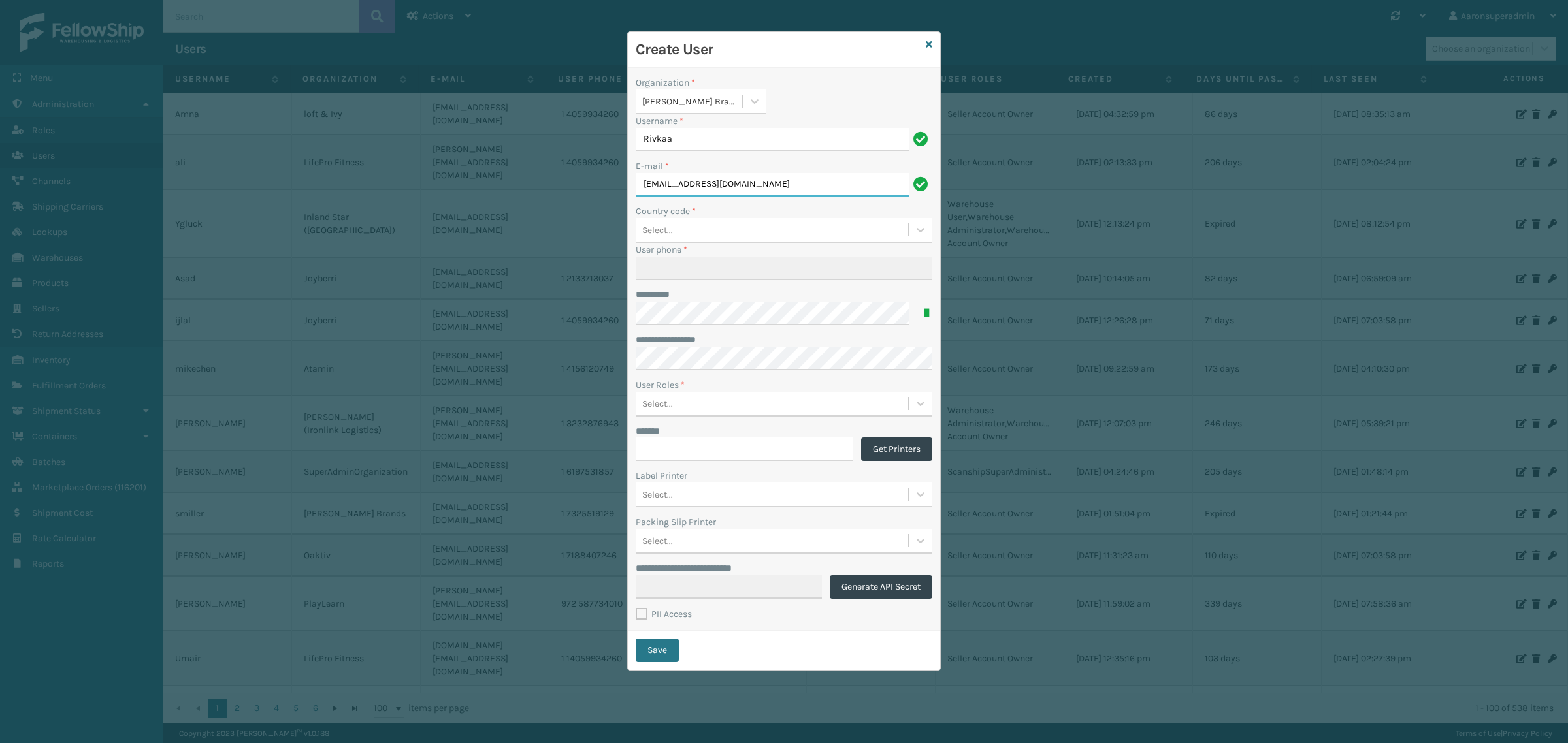
type input "[EMAIL_ADDRESS][DOMAIN_NAME]"
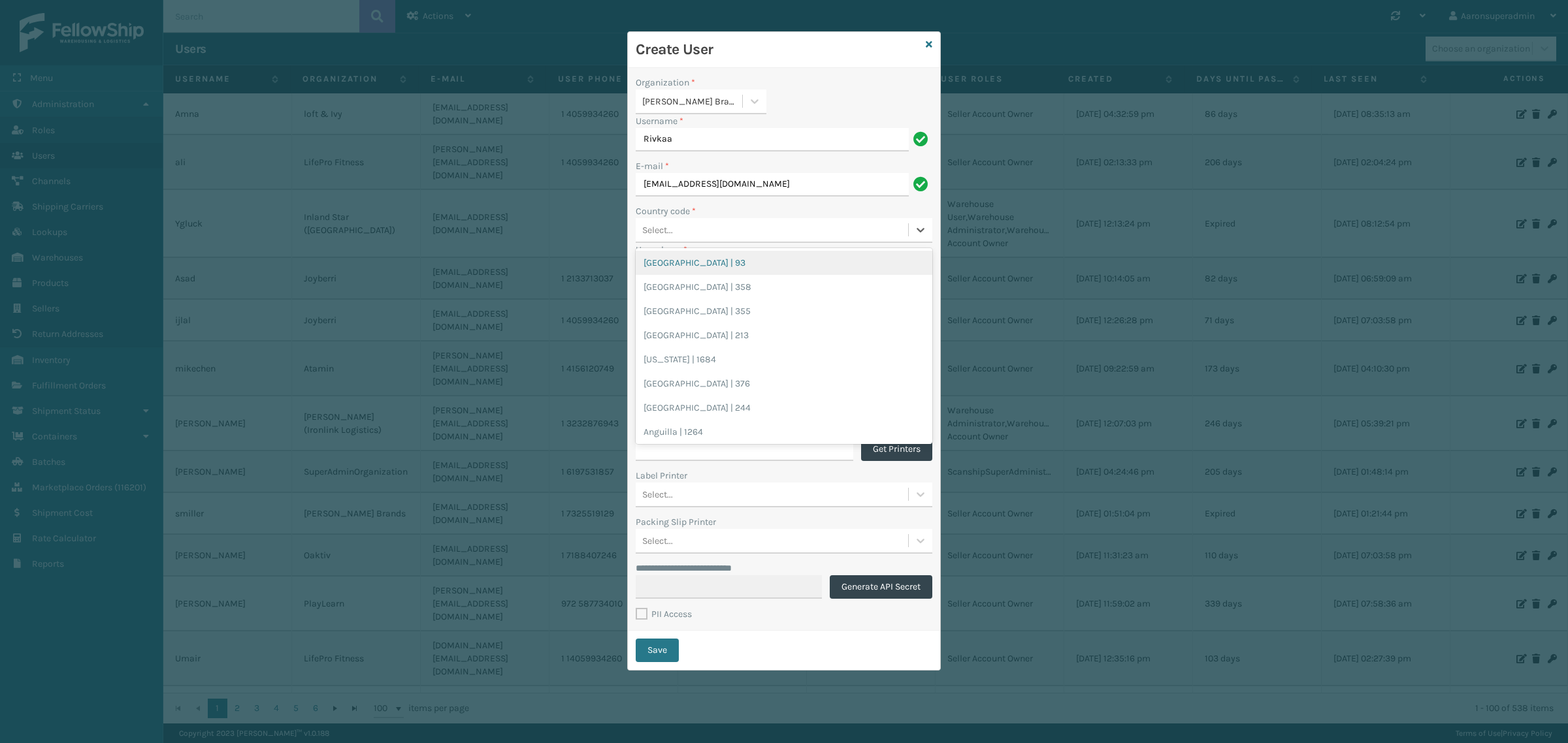
click at [659, 226] on div "Select..." at bounding box center [657, 230] width 31 height 13
type input "[GEOGRAPHIC_DATA]"
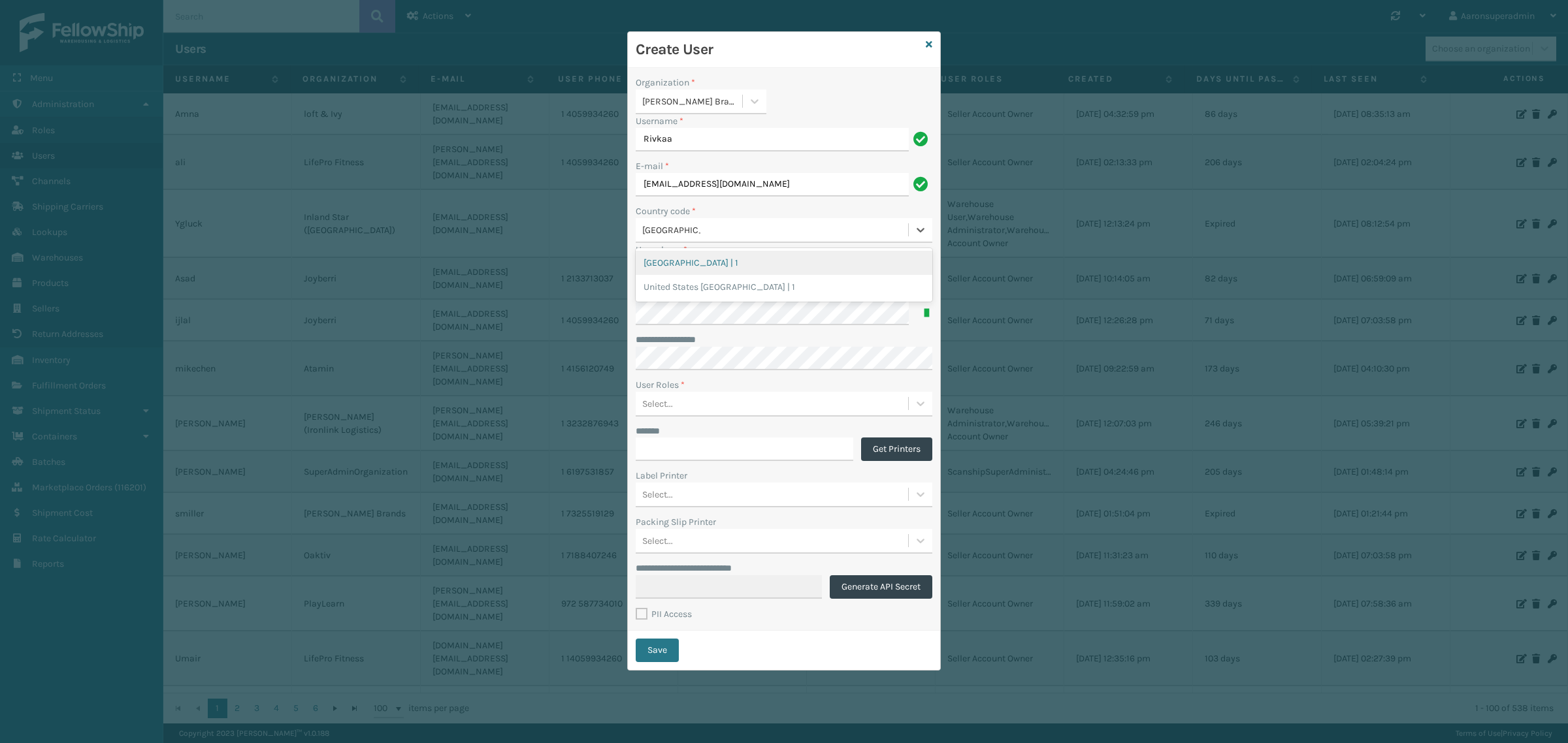
click at [701, 265] on div "[GEOGRAPHIC_DATA] | 1" at bounding box center [784, 262] width 297 height 24
click at [696, 272] on input "User phone *" at bounding box center [784, 268] width 297 height 23
click at [697, 272] on input "User phone *" at bounding box center [784, 268] width 297 height 23
paste input "[PHONE_NUMBER]"
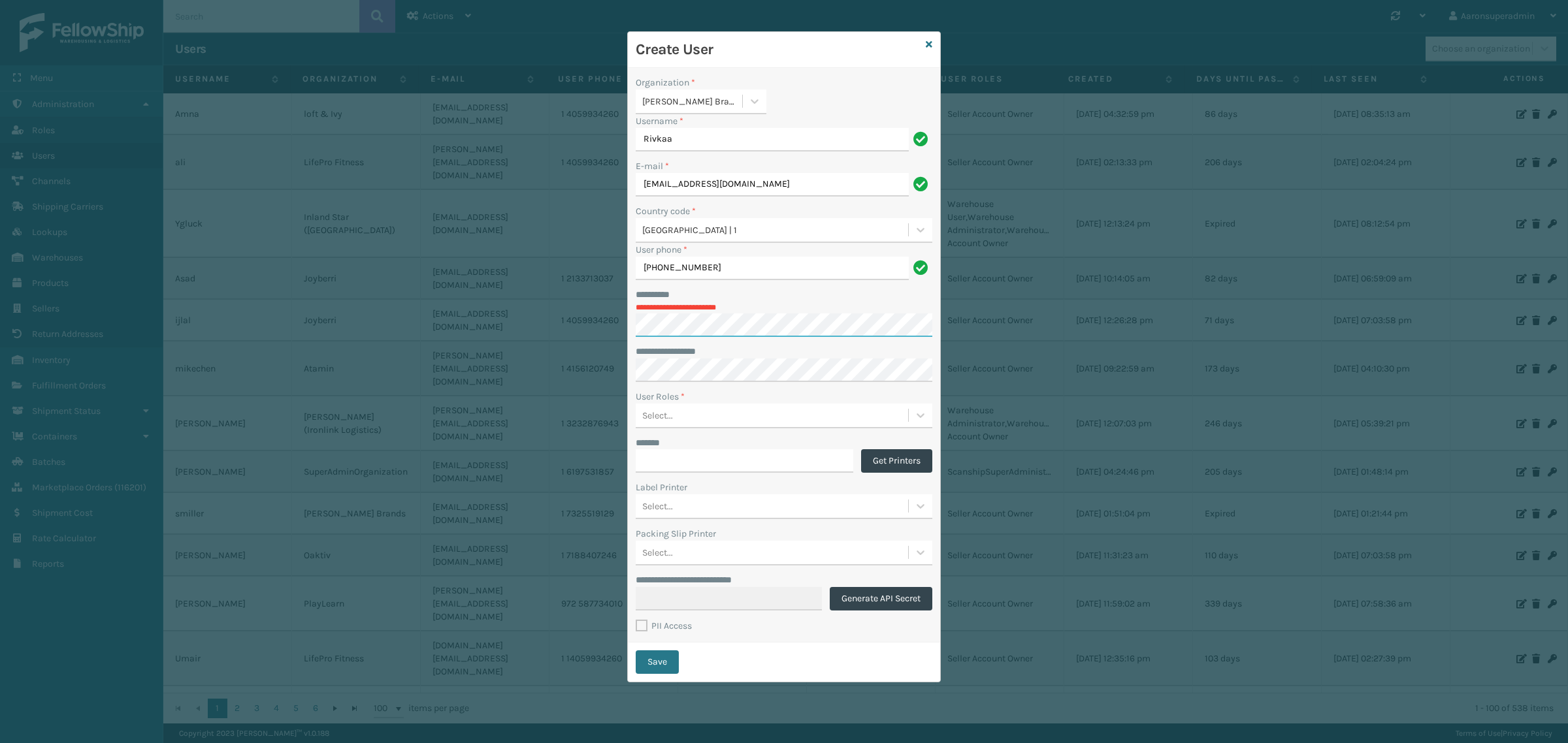
type input "2035104325"
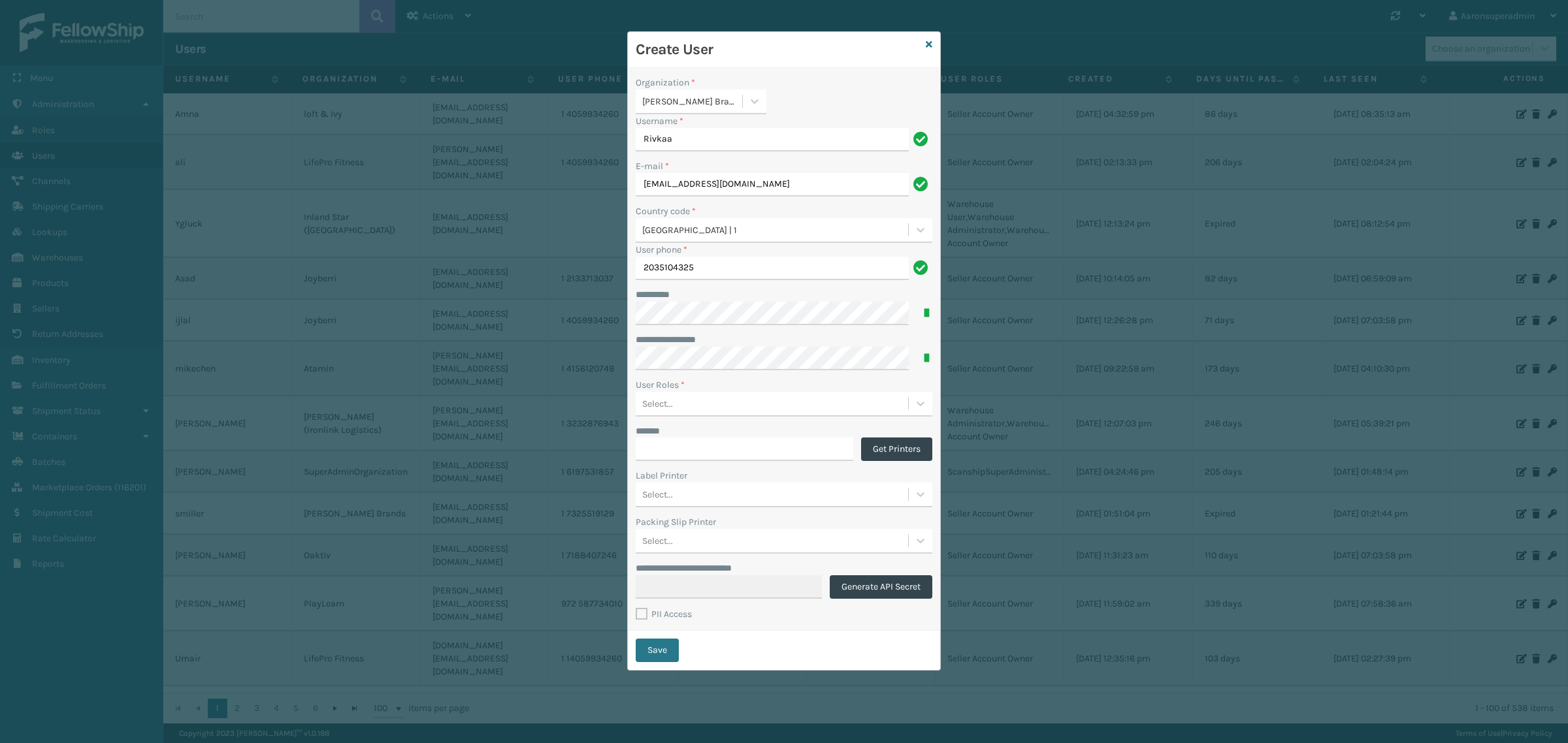
click at [687, 395] on div "Select..." at bounding box center [772, 403] width 273 height 21
click at [685, 433] on div "Seller Account Owner" at bounding box center [784, 436] width 297 height 24
click at [740, 392] on div "Seller Account Owner" at bounding box center [760, 403] width 249 height 21
click at [749, 395] on div "Seller Account Owner" at bounding box center [760, 403] width 249 height 21
click at [772, 413] on div "Seller Account Owner" at bounding box center [760, 403] width 249 height 21
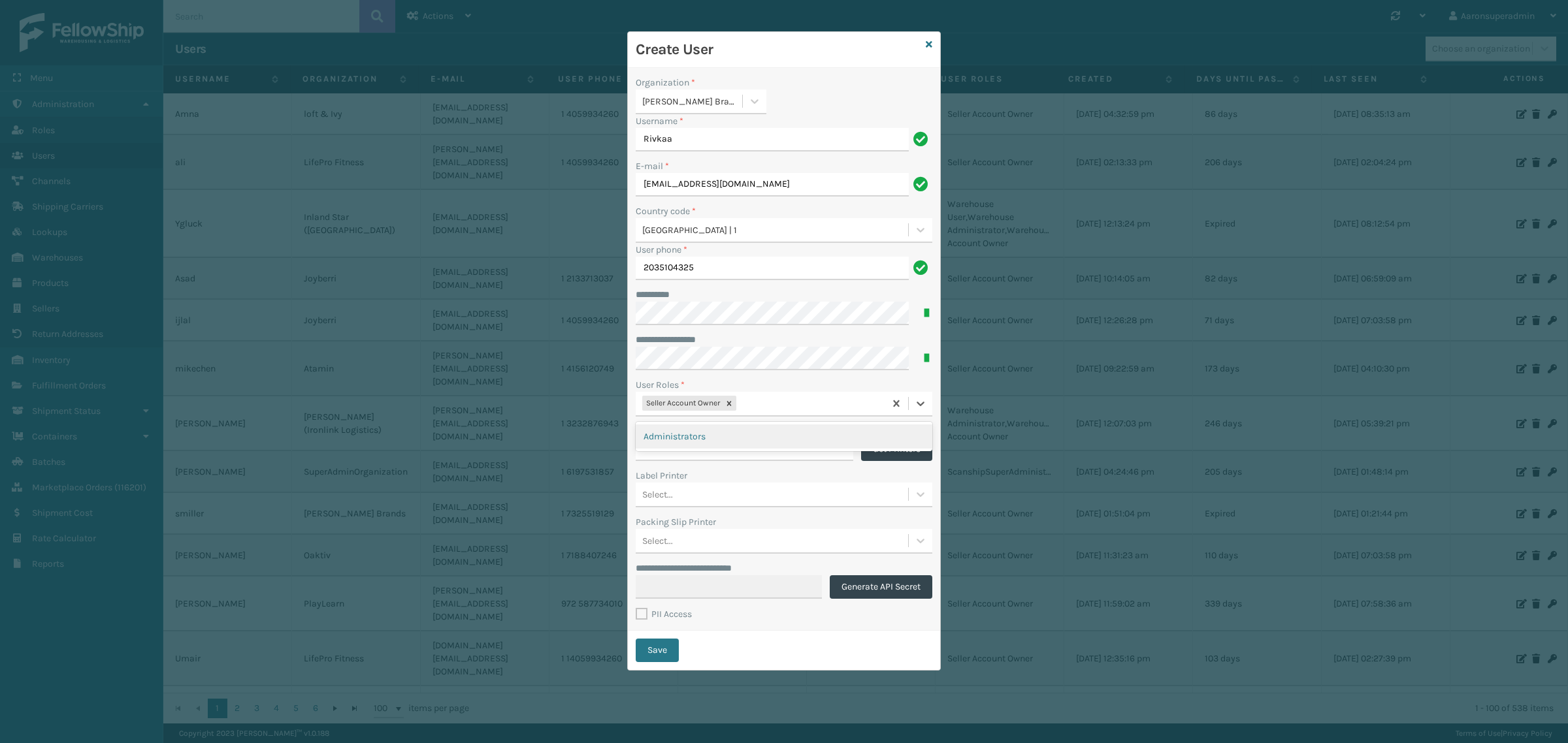
click at [739, 435] on div "Administrators" at bounding box center [784, 436] width 297 height 24
click at [646, 617] on label "PII Access" at bounding box center [663, 614] width 56 height 12
click at [637, 615] on input "PII Access" at bounding box center [636, 611] width 1 height 9
checkbox input "true"
click at [663, 660] on button "Save" at bounding box center [657, 650] width 44 height 23
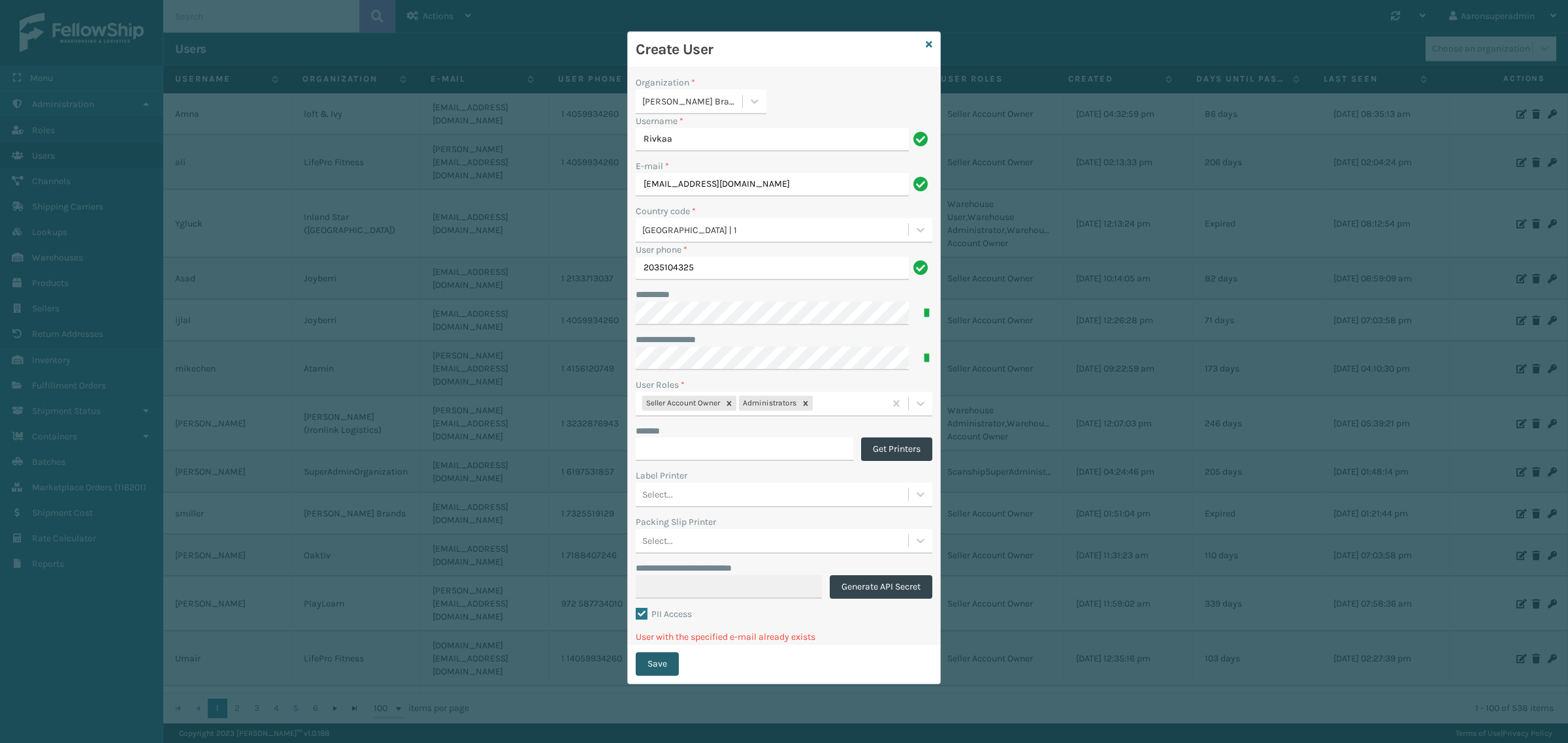
click at [651, 663] on button "Save" at bounding box center [657, 664] width 44 height 23
type input "[PERSON_NAME]"
click at [932, 47] on div "Create User" at bounding box center [784, 50] width 313 height 36
click at [931, 45] on icon at bounding box center [928, 44] width 6 height 9
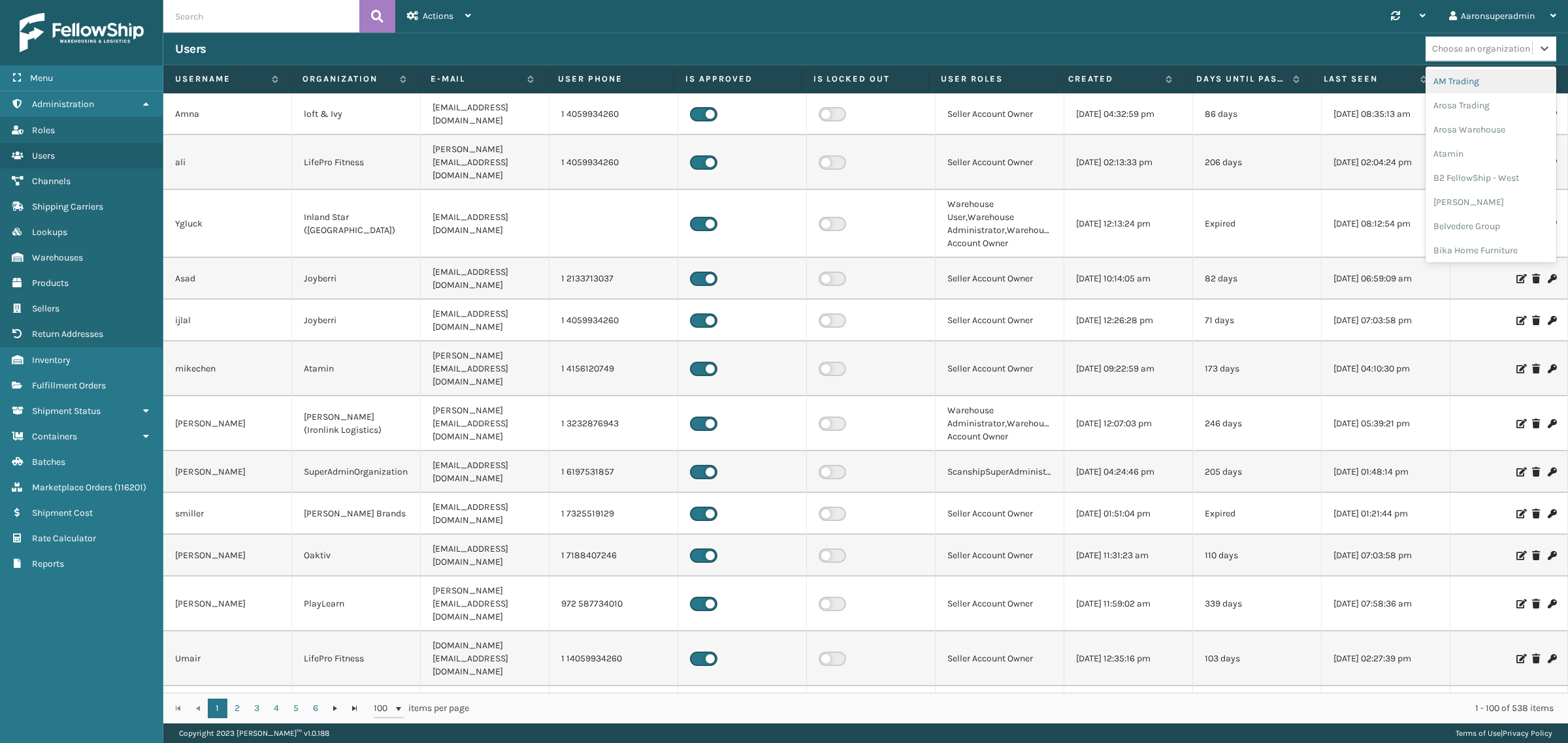
click at [1455, 49] on div "Choose an organization" at bounding box center [1481, 48] width 98 height 13
type input "mill"
drag, startPoint x: 1474, startPoint y: 131, endPoint x: 1477, endPoint y: 102, distance: 29.2
click at [1477, 102] on div "Jacksonville [PERSON_NAME] Brands [PERSON_NAME] [PERSON_NAME] Parts" at bounding box center [1490, 124] width 131 height 115
click at [1477, 107] on div "[PERSON_NAME] Brands" at bounding box center [1490, 119] width 131 height 24
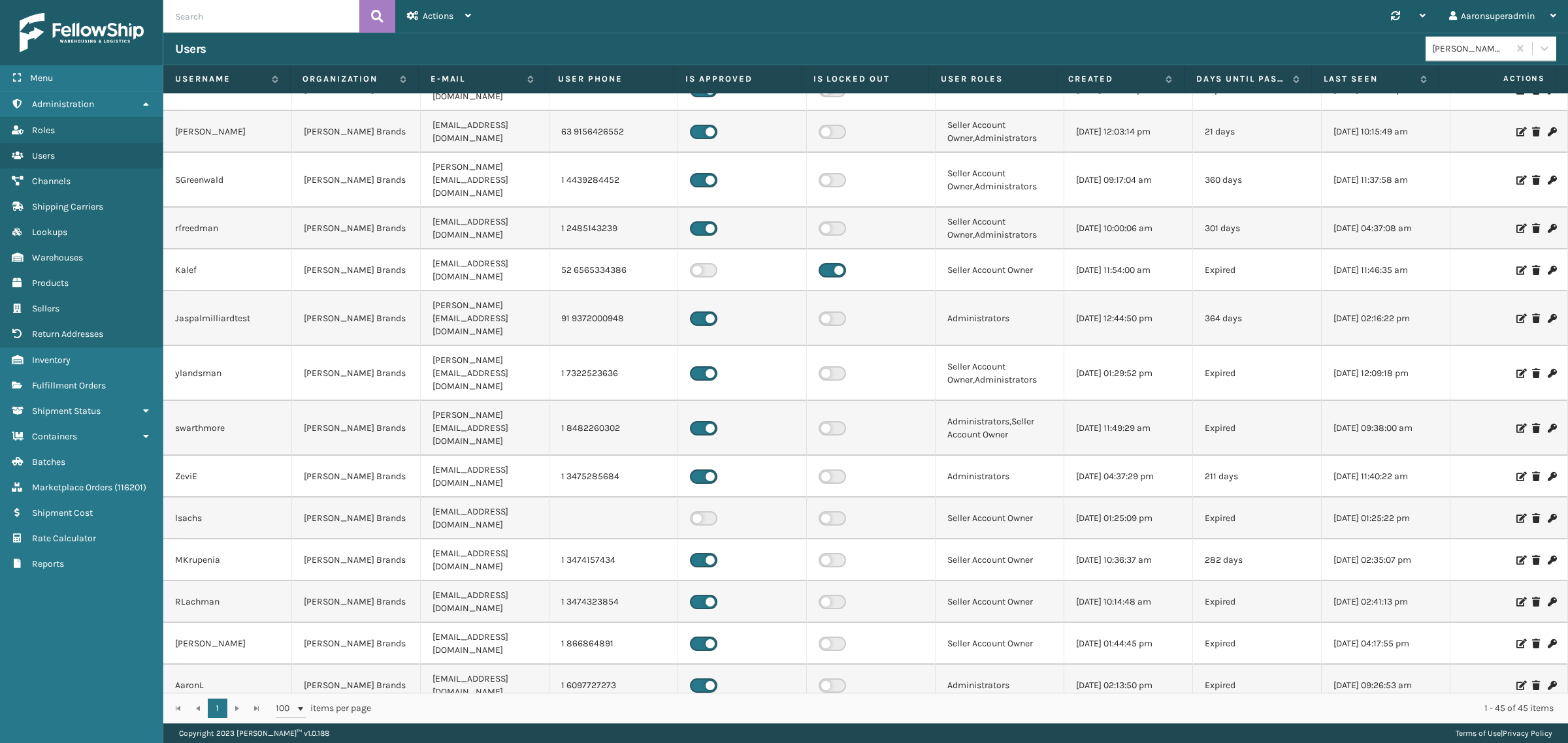
scroll to position [939, 0]
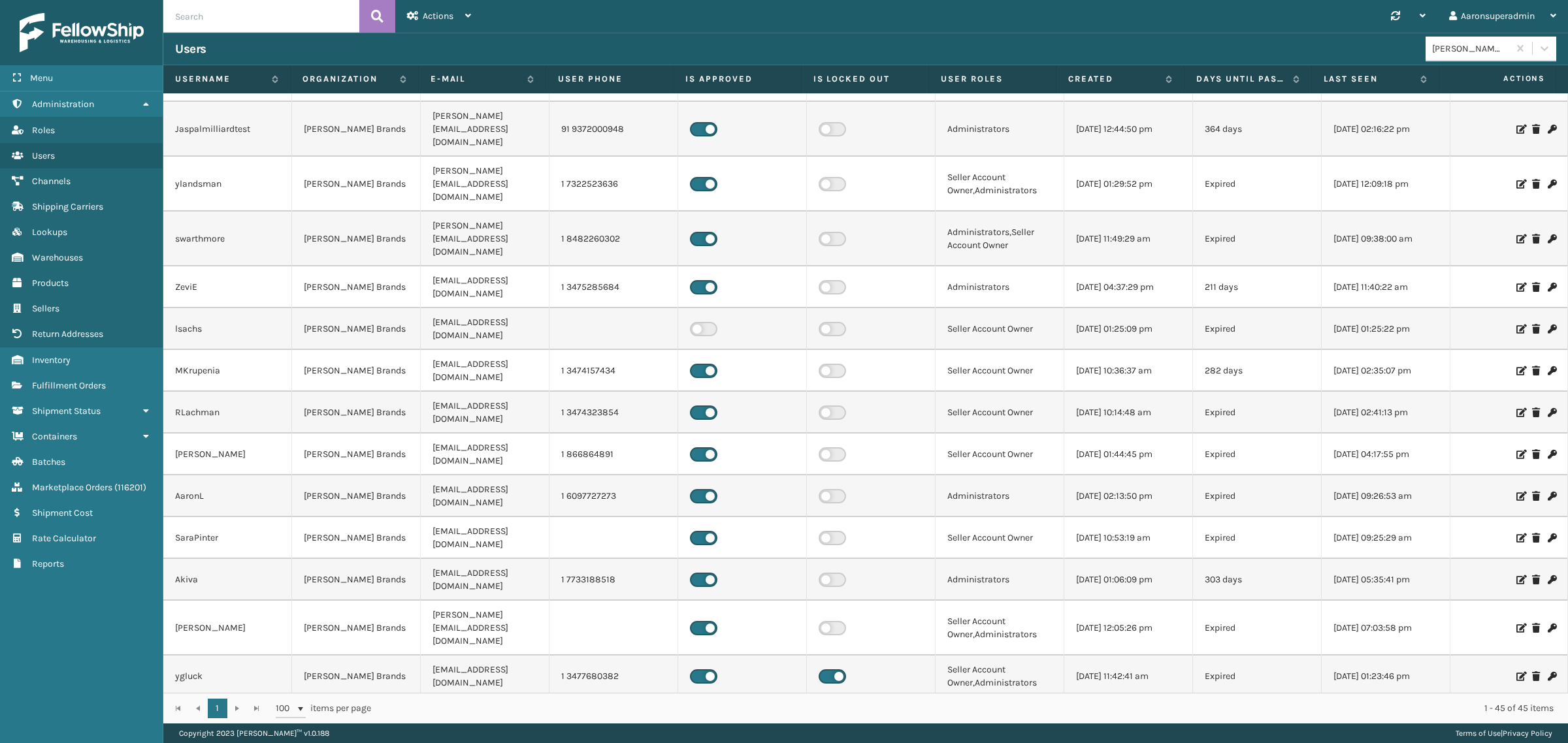
scroll to position [939, 0]
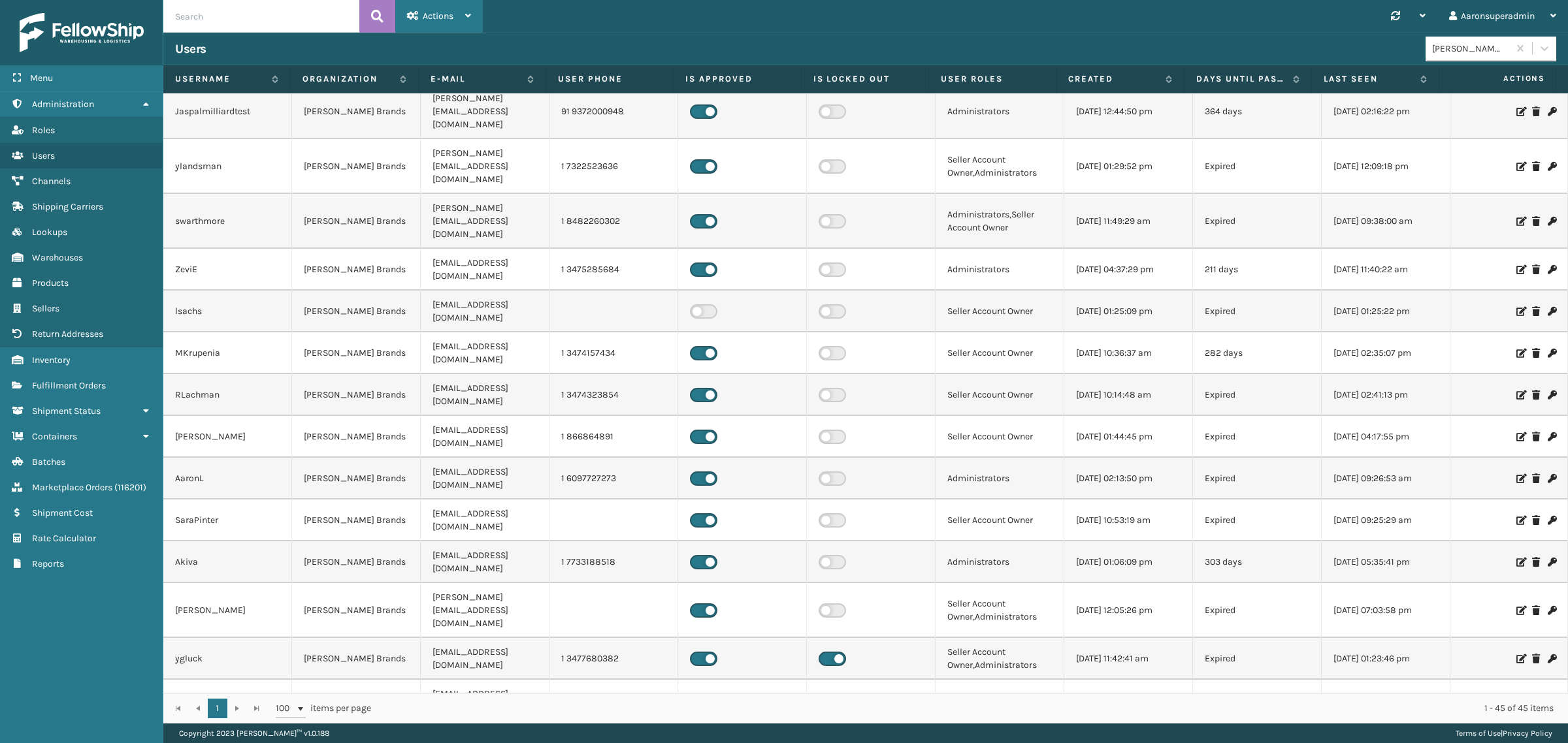
click at [438, 25] on div "Actions" at bounding box center [439, 16] width 64 height 33
click at [441, 63] on button "New User" at bounding box center [483, 51] width 175 height 34
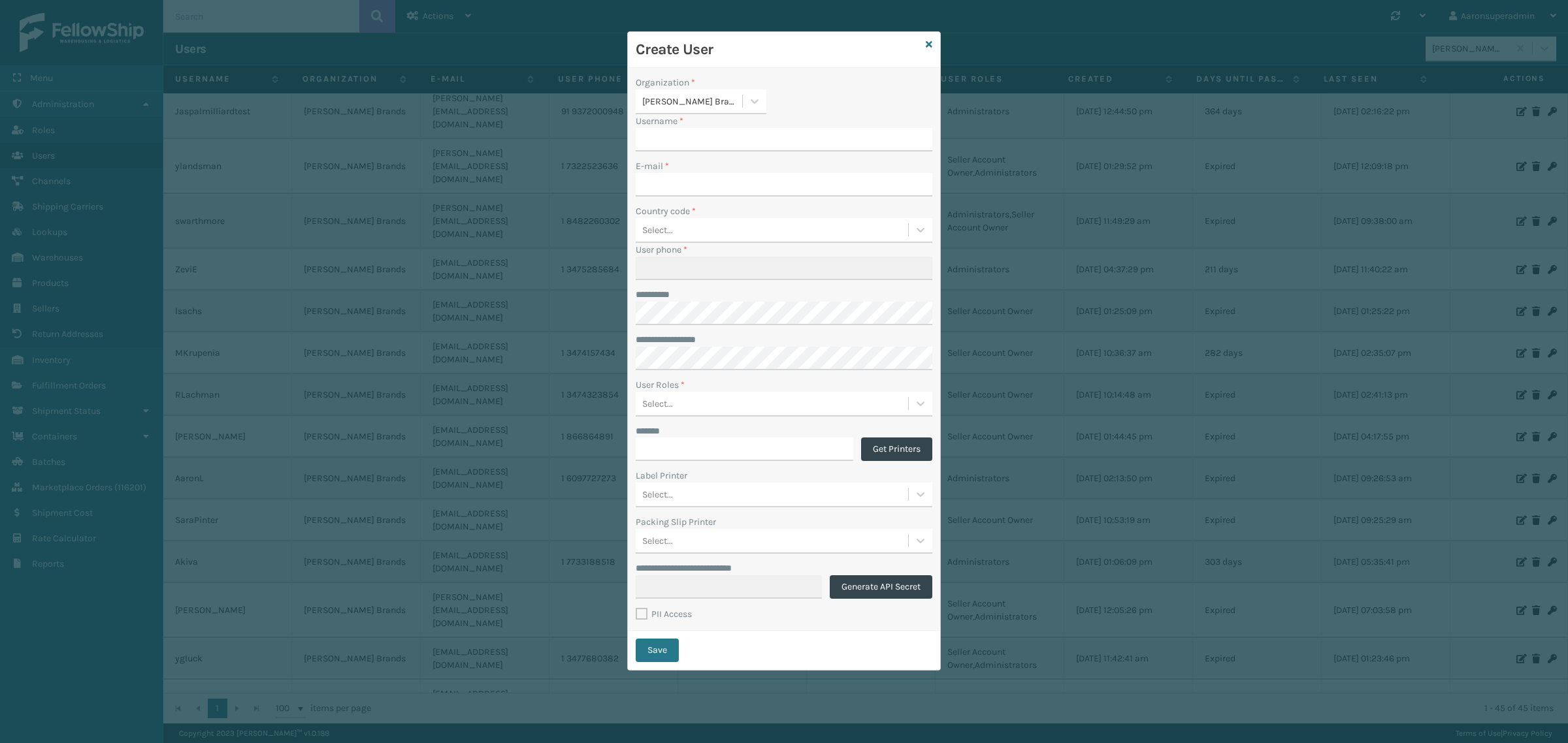
type input "aaronsuperadmin"
click at [725, 149] on input "aaronsuperadmin" at bounding box center [772, 139] width 273 height 23
click at [725, 148] on input "aaronsuperadmin" at bounding box center [772, 139] width 273 height 23
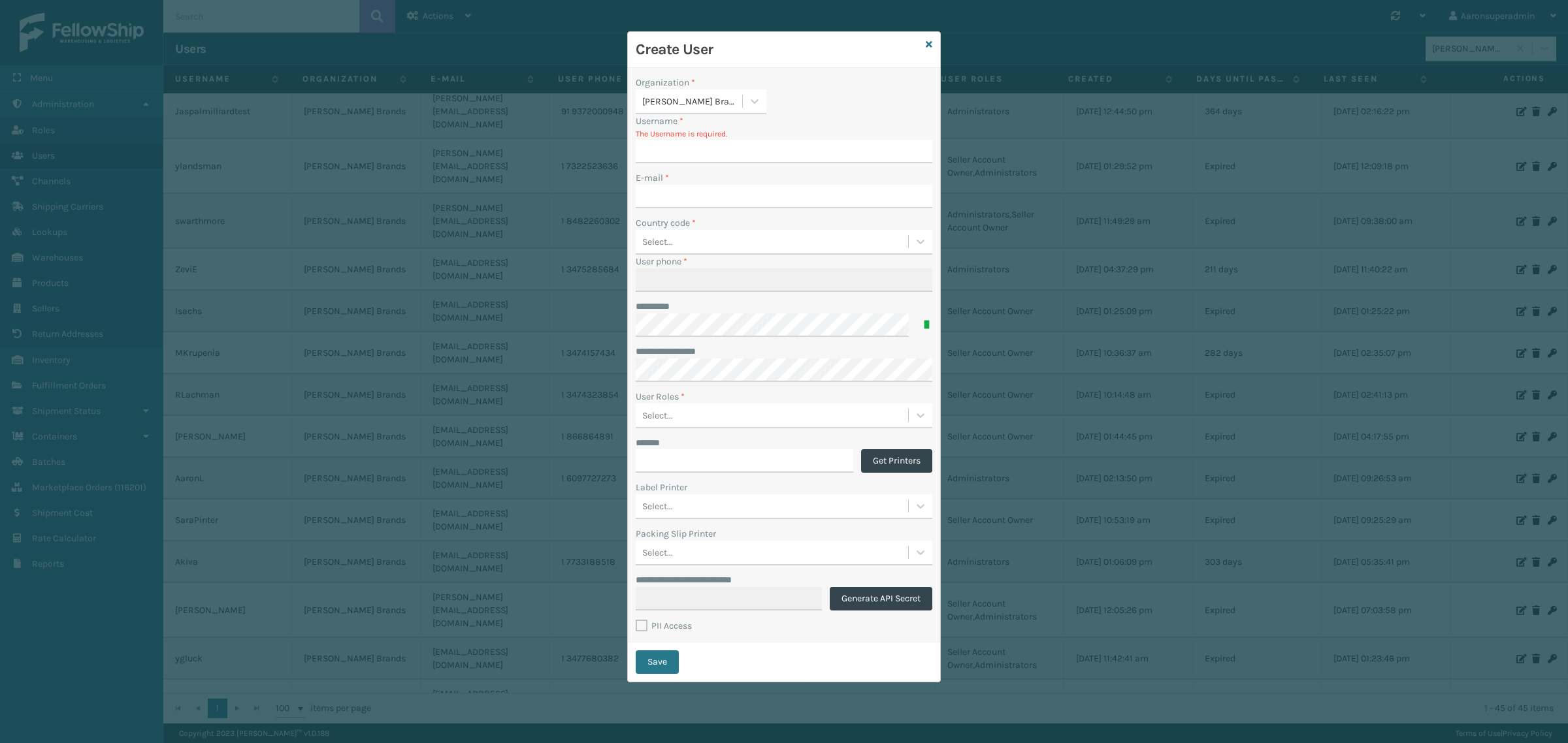
click at [701, 149] on input "Username *" at bounding box center [784, 151] width 297 height 23
type input "Rivkaa"
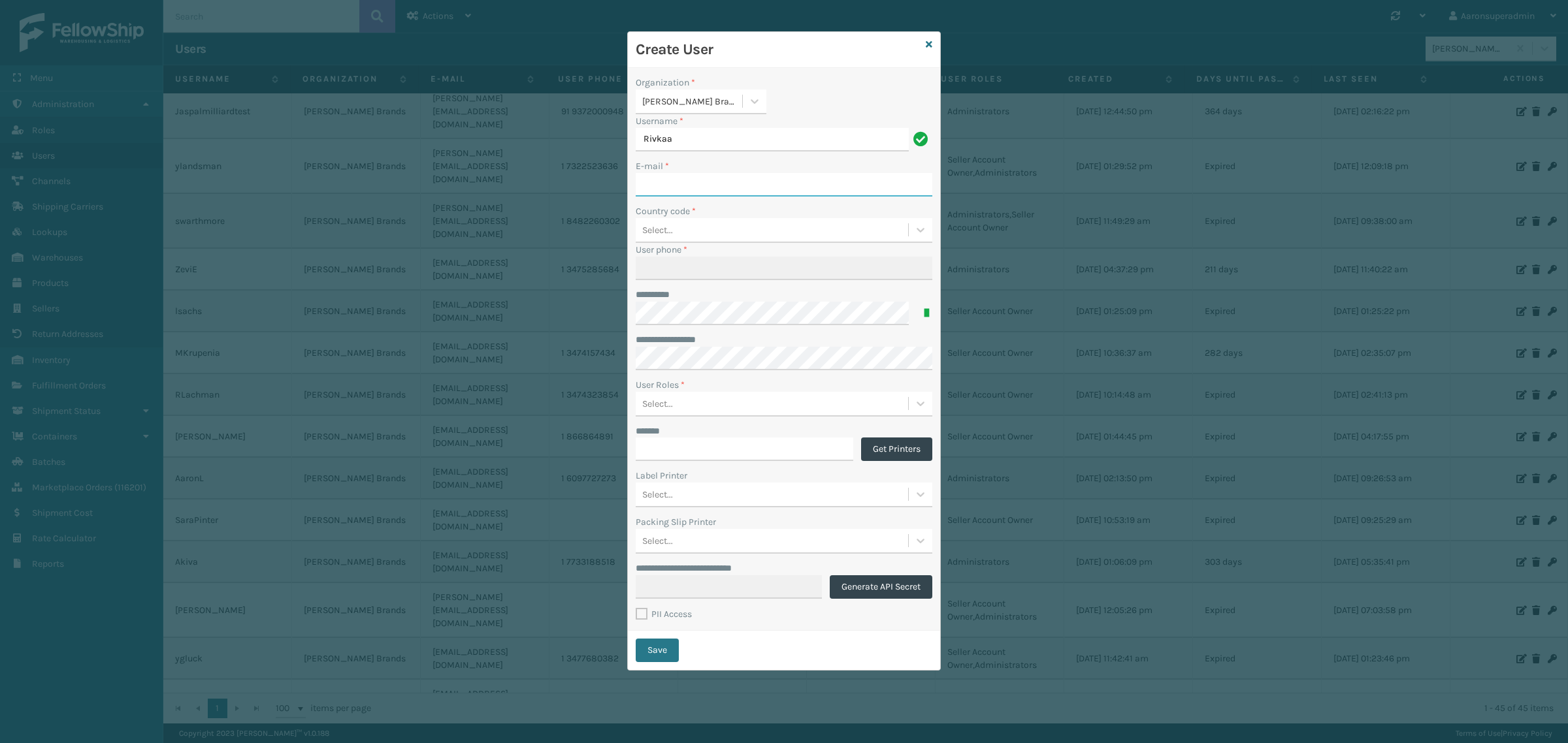
click at [677, 185] on input "E-mail *" at bounding box center [784, 185] width 297 height 23
paste input "rakerib@csgexports.com"
type input "rakerib@csgexports.com"
click at [693, 239] on div "Select..." at bounding box center [772, 230] width 273 height 21
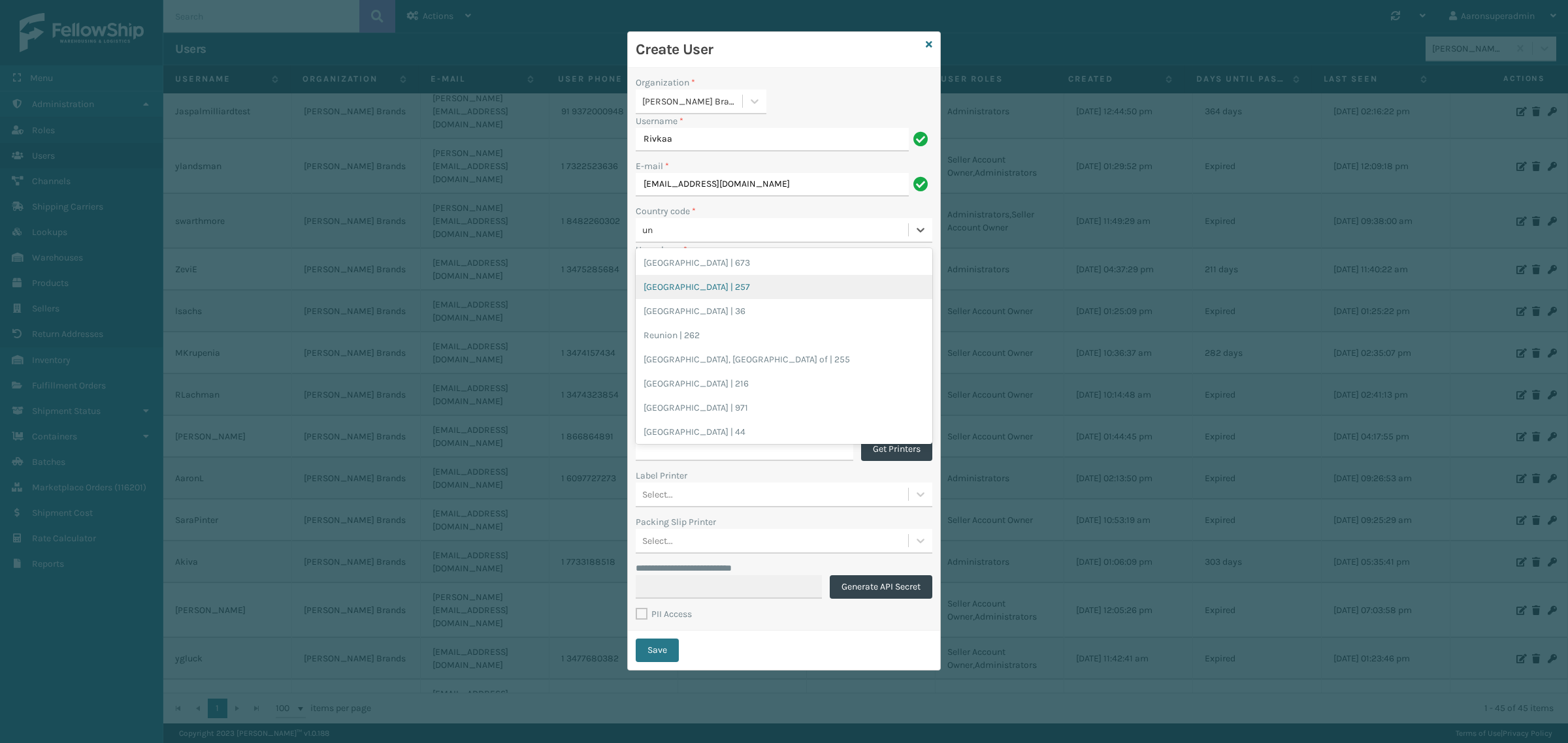
type input "[GEOGRAPHIC_DATA]"
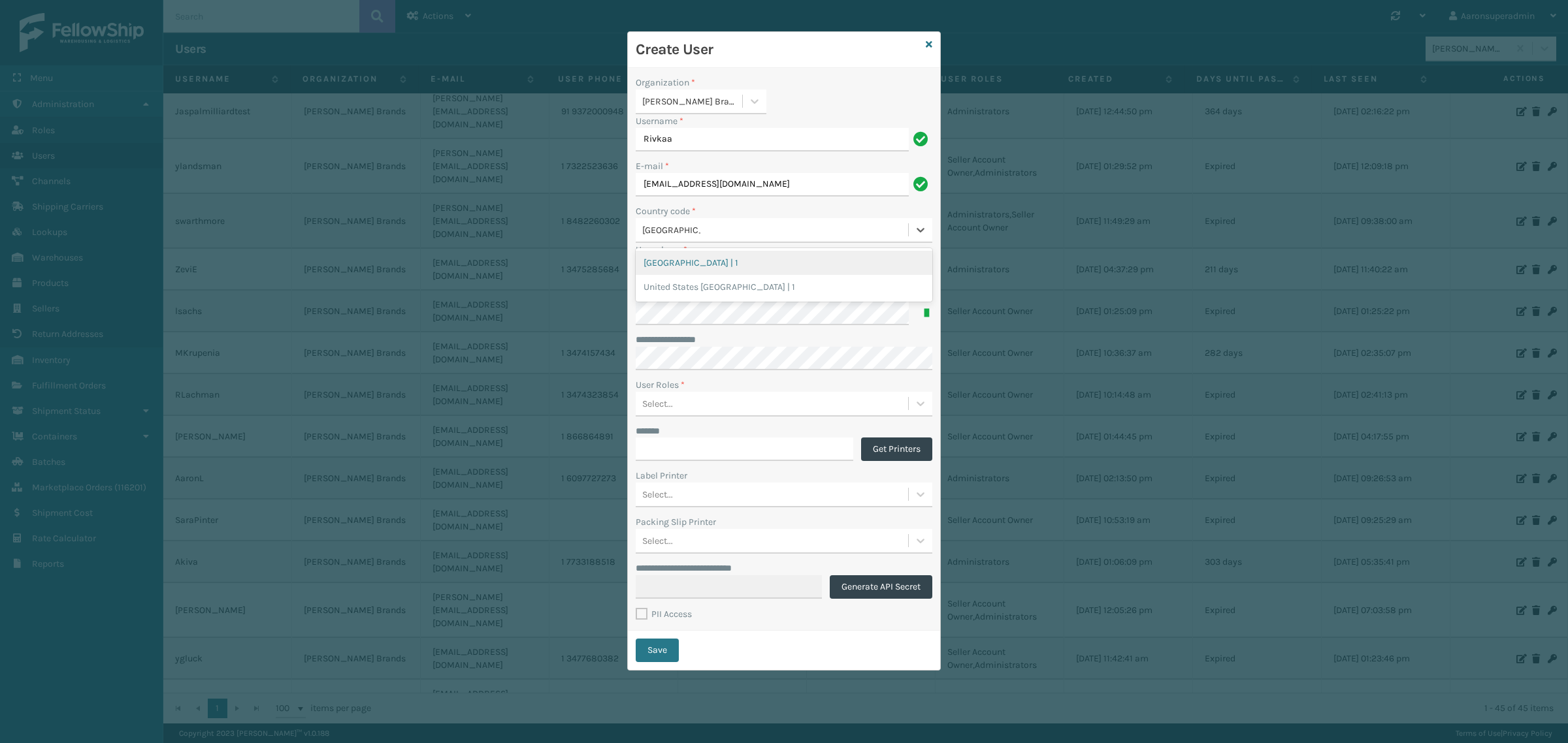
click at [691, 261] on div "[GEOGRAPHIC_DATA] | 1" at bounding box center [784, 262] width 297 height 24
click at [684, 271] on input "User phone *" at bounding box center [784, 268] width 297 height 23
click at [678, 271] on input "User phone *" at bounding box center [784, 268] width 297 height 23
paste input "[PHONE_NUMBER]"
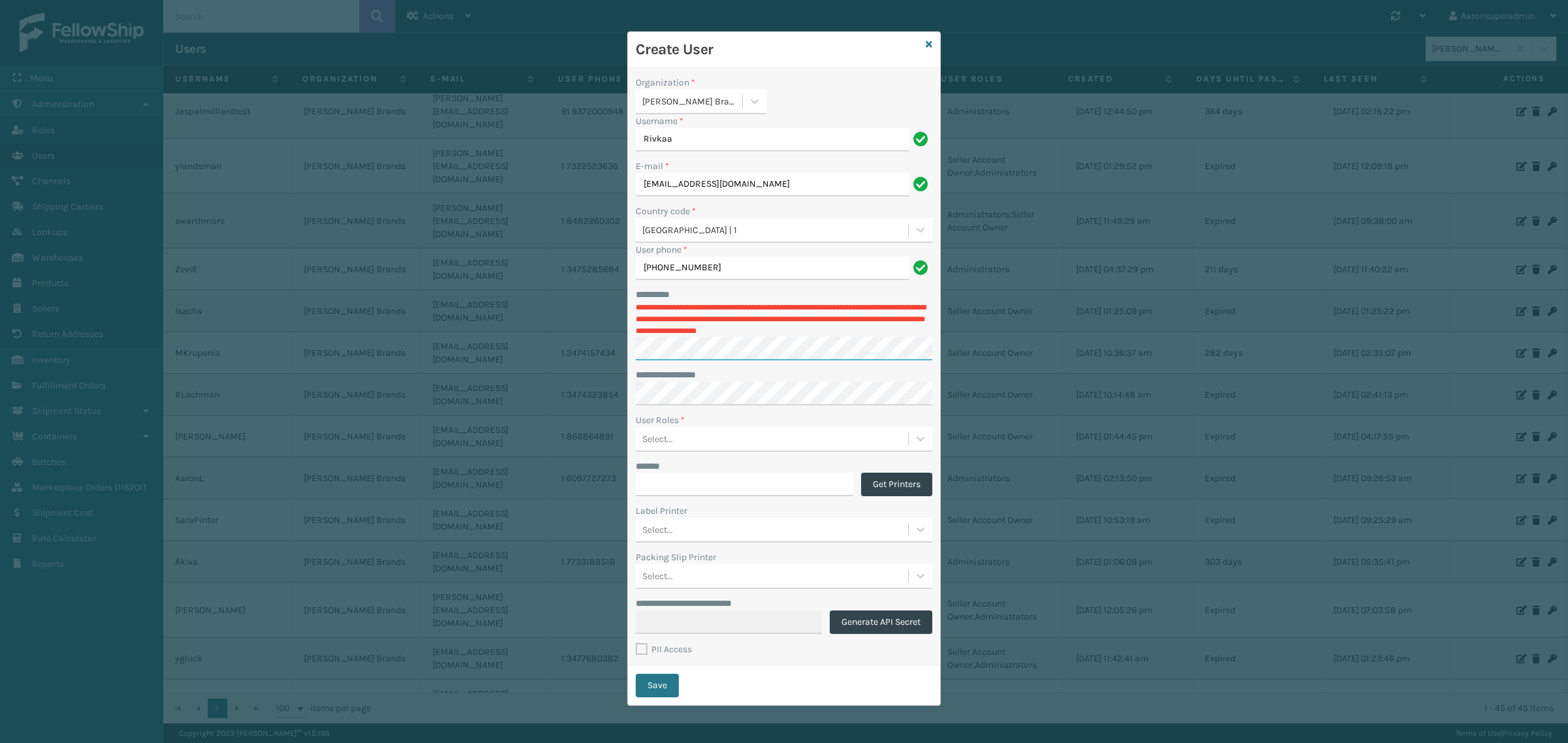
type input "2035104325"
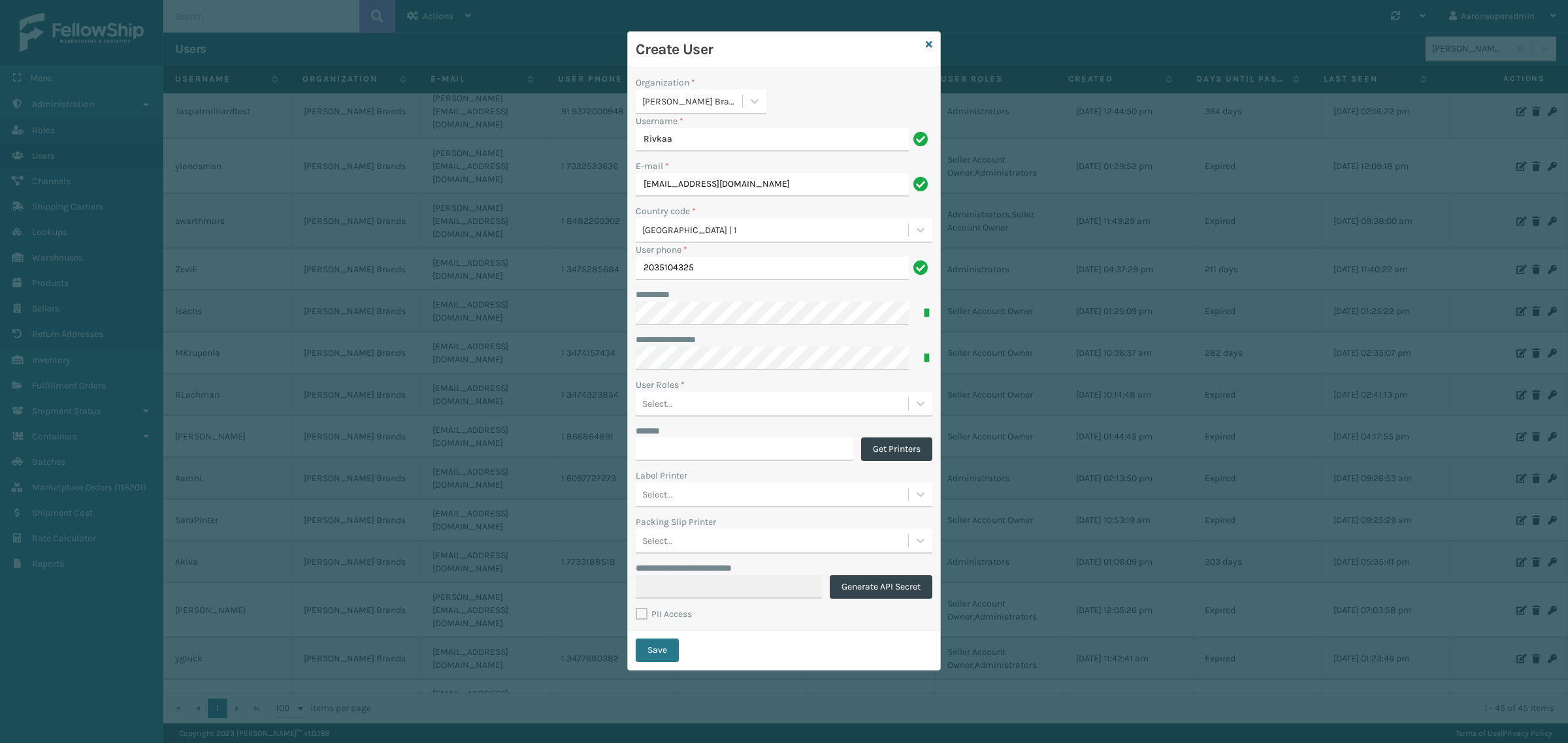
click at [669, 411] on div "Select..." at bounding box center [772, 403] width 273 height 21
click at [671, 435] on div "Seller Account Owner" at bounding box center [784, 436] width 297 height 24
click at [772, 407] on div "Seller Account Owner" at bounding box center [760, 403] width 249 height 21
click at [736, 438] on div "Administrators" at bounding box center [784, 436] width 297 height 24
click at [644, 613] on label "PII Access" at bounding box center [663, 614] width 56 height 12
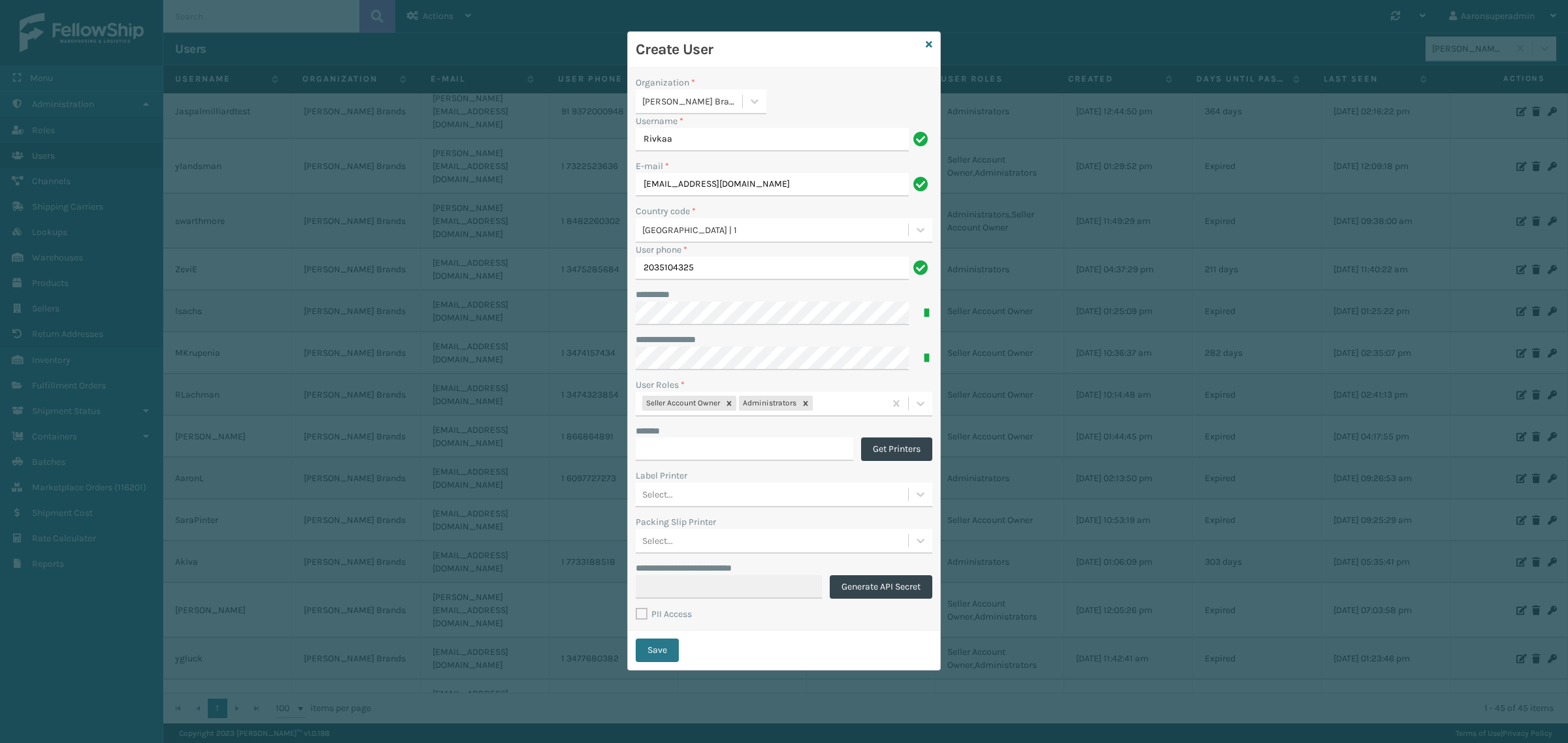
click at [637, 613] on input "PII Access" at bounding box center [636, 611] width 1 height 9
checkbox input "true"
click at [653, 655] on button "Save" at bounding box center [657, 650] width 44 height 23
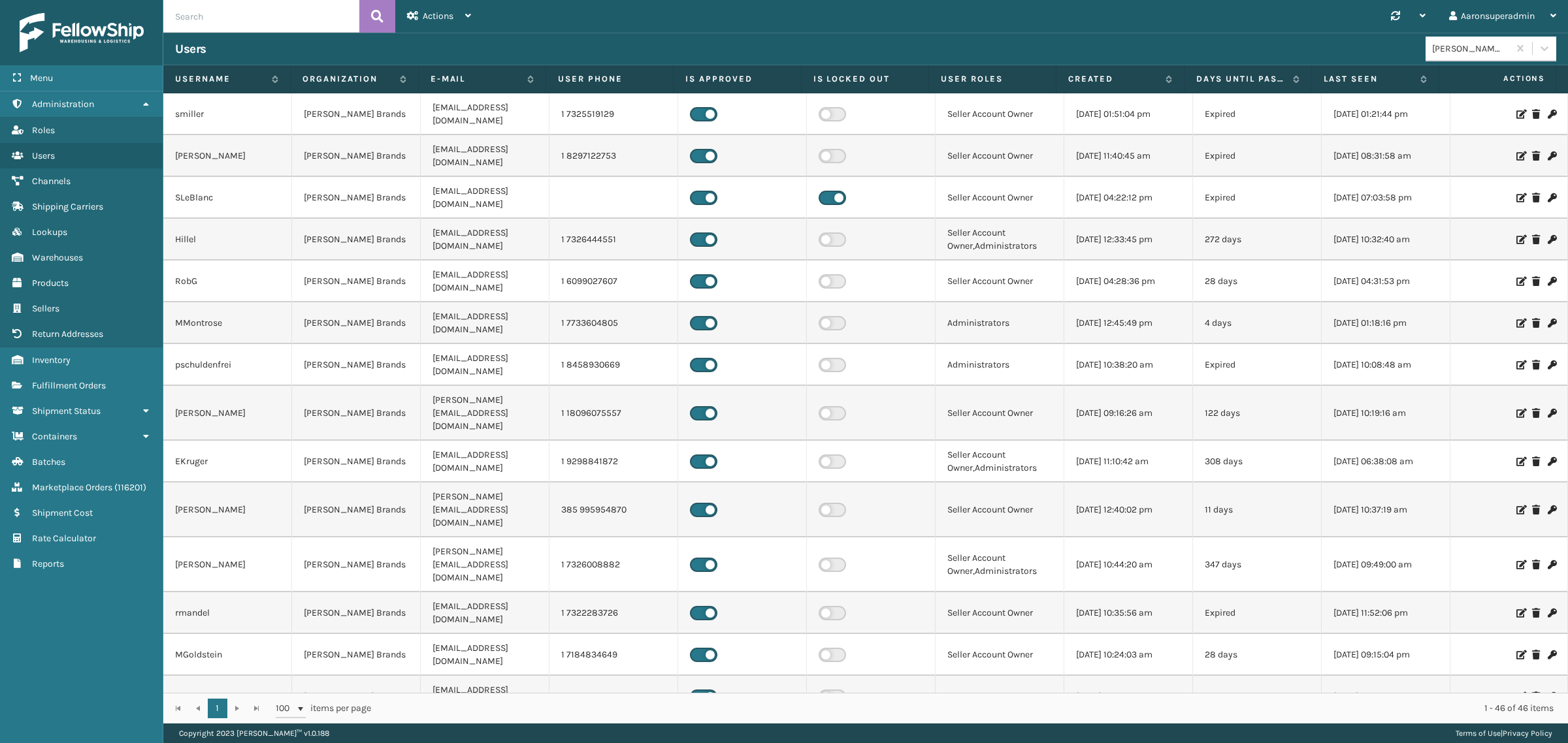
click at [217, 9] on input "text" at bounding box center [261, 16] width 196 height 33
type input "riv"
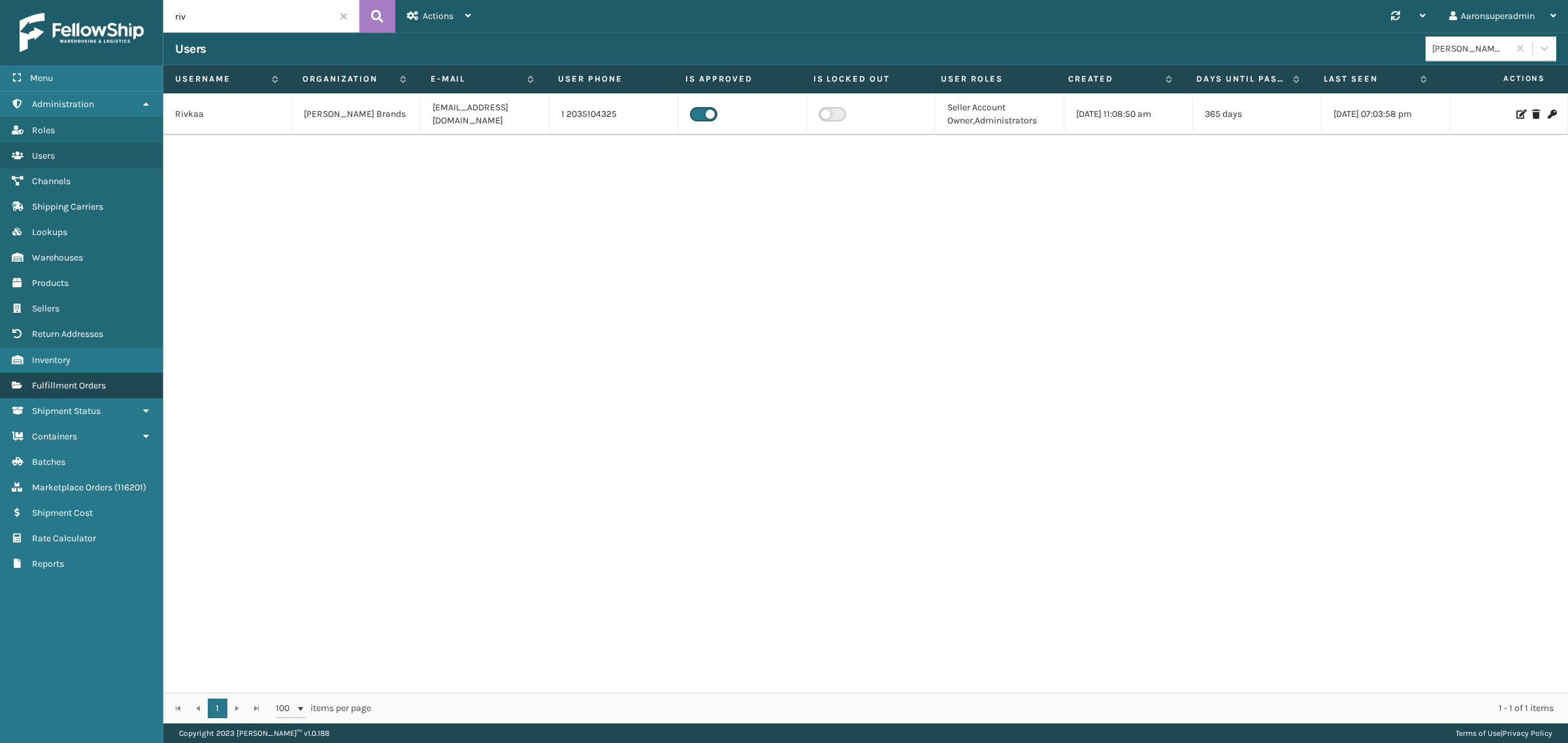
click at [58, 383] on span "Fulfillment Orders" at bounding box center [68, 385] width 74 height 12
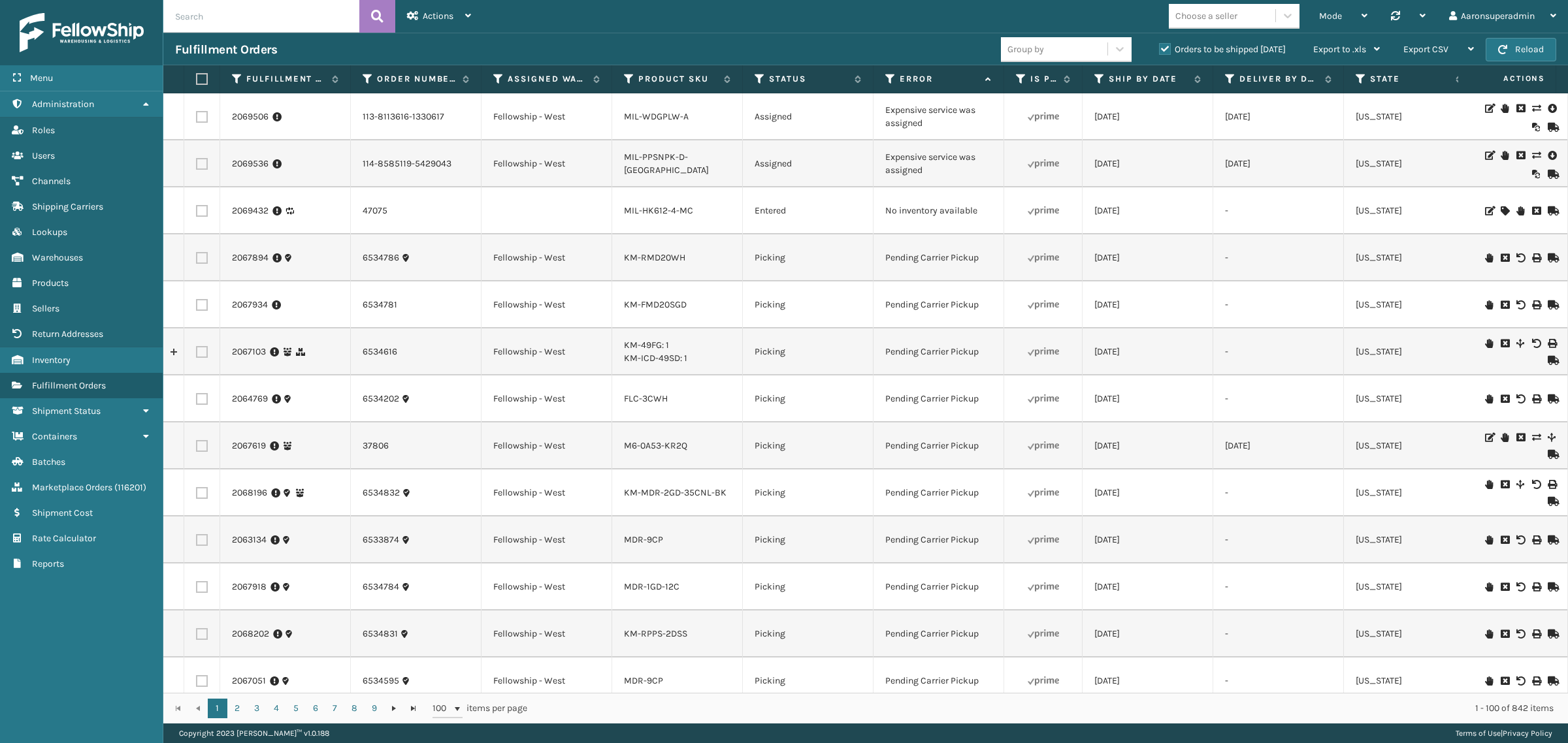
click at [200, 171] on td at bounding box center [202, 163] width 36 height 47
click at [199, 158] on label at bounding box center [202, 163] width 12 height 12
click at [196, 158] on input "checkbox" at bounding box center [196, 162] width 1 height 9
checkbox input "true"
click at [196, 122] on label at bounding box center [202, 116] width 12 height 12
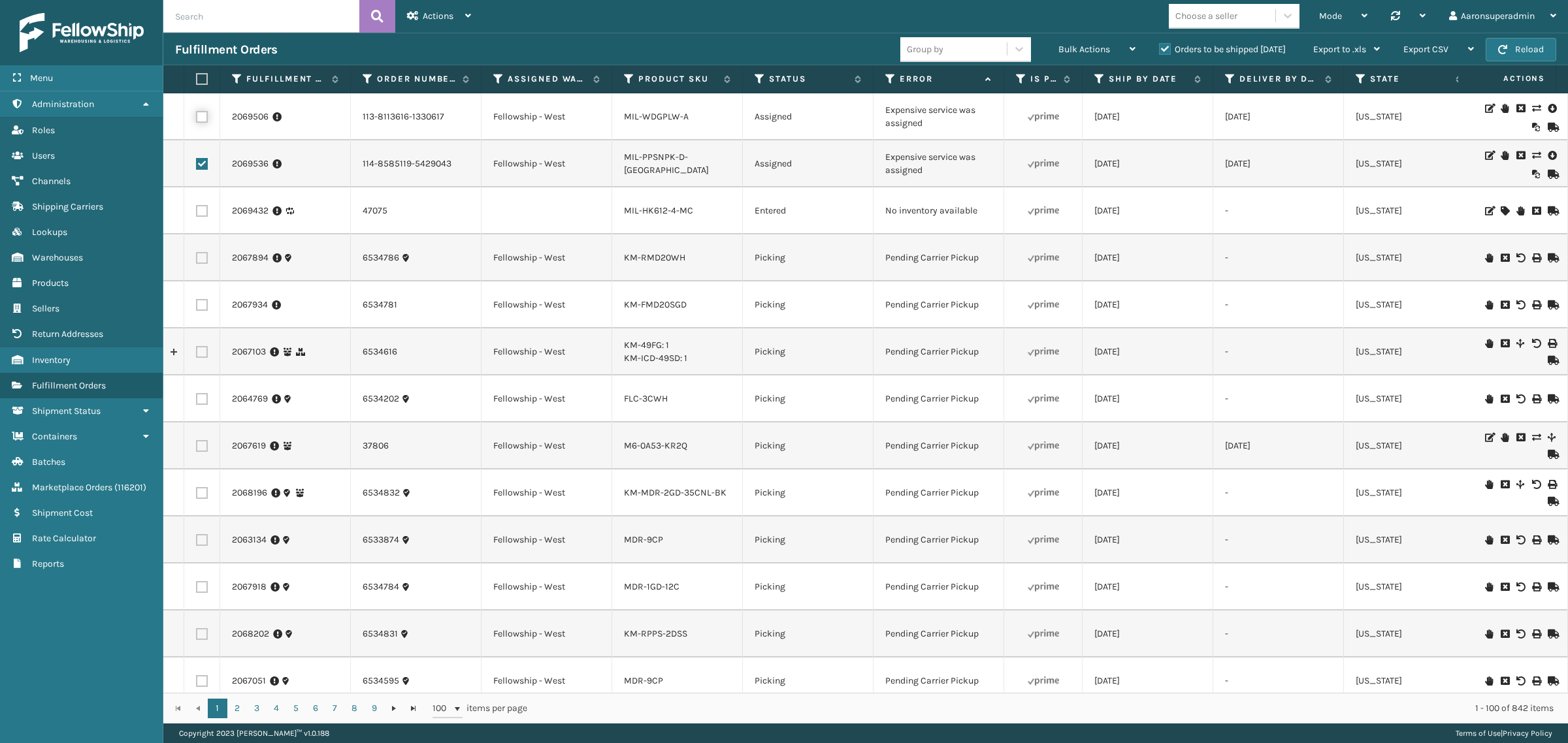
click at [196, 120] on input "checkbox" at bounding box center [196, 115] width 1 height 9
click at [1061, 51] on span "Bulk Actions" at bounding box center [1084, 49] width 51 height 12
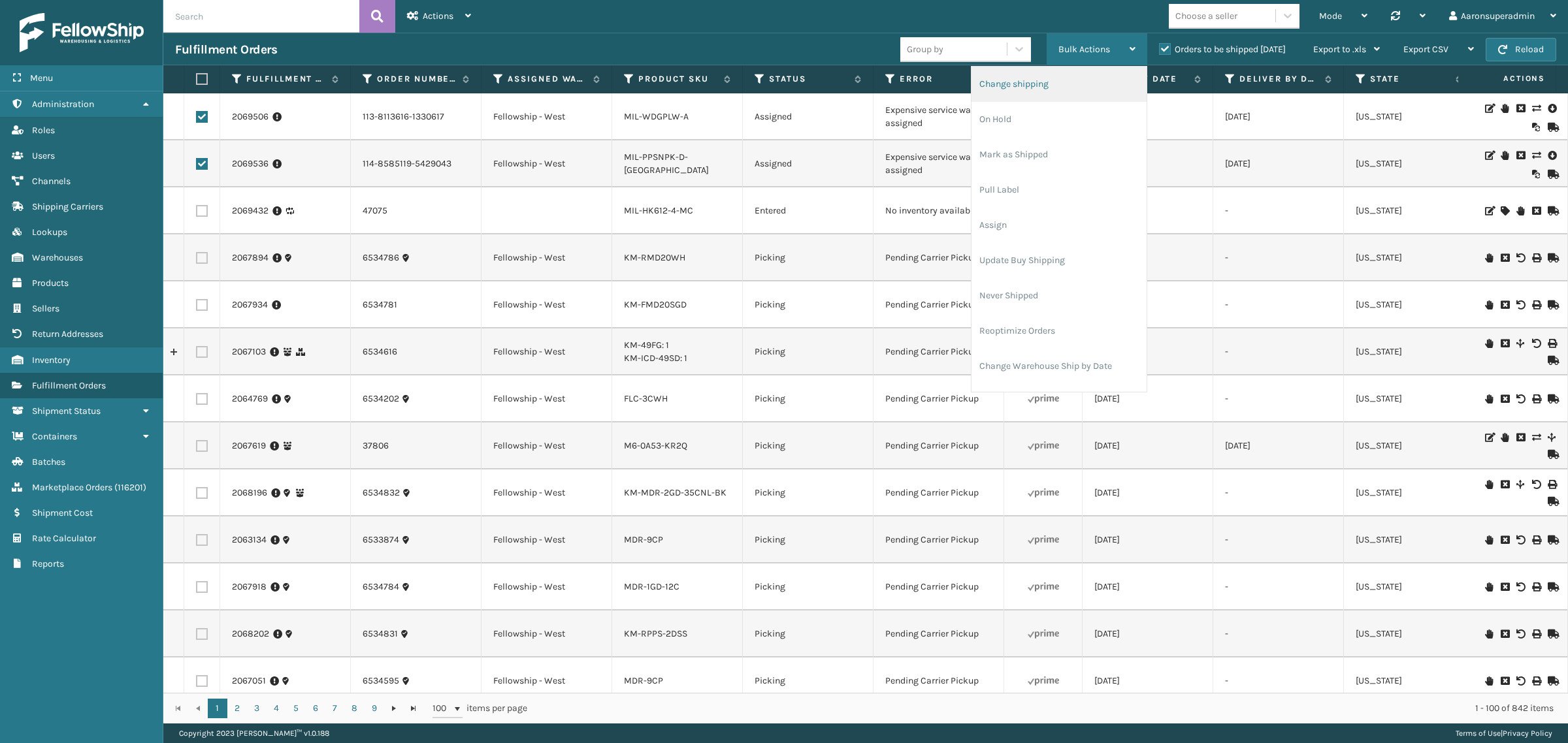
click at [1026, 85] on li "Change shipping" at bounding box center [1058, 84] width 175 height 36
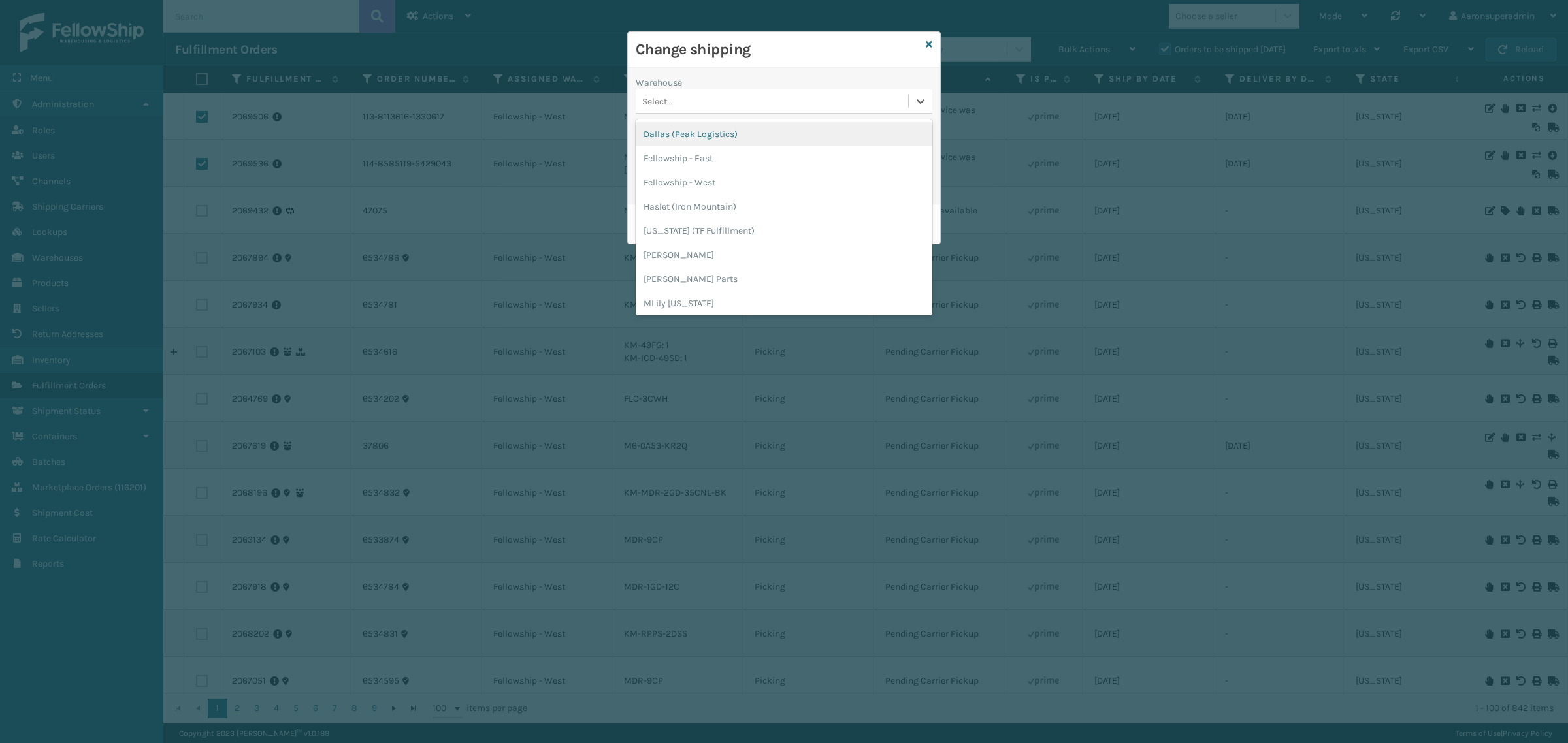
click at [735, 96] on div "Select..." at bounding box center [772, 101] width 273 height 21
click at [697, 183] on div "Fellowship - West" at bounding box center [784, 182] width 297 height 24
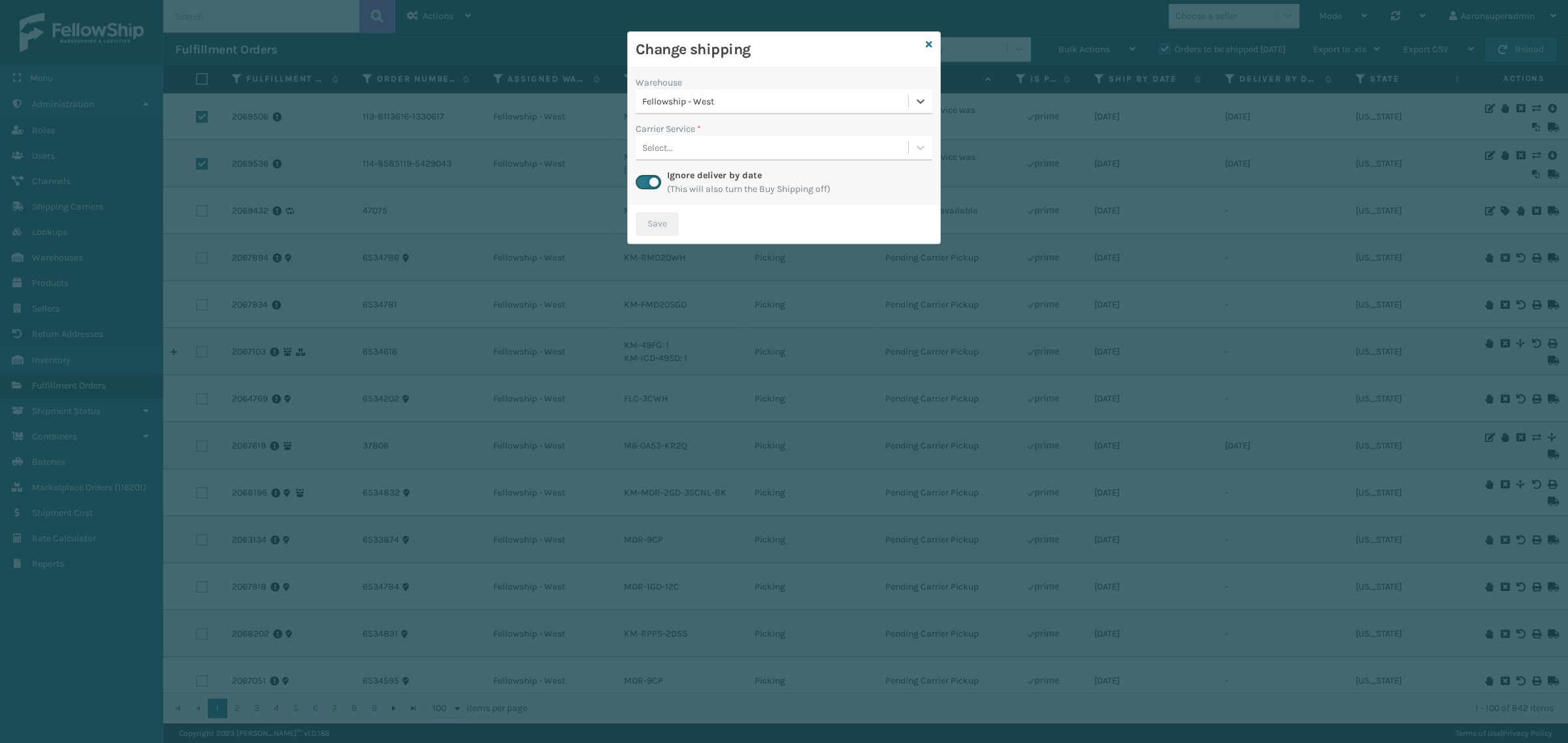
click at [684, 142] on div "Select..." at bounding box center [772, 147] width 273 height 21
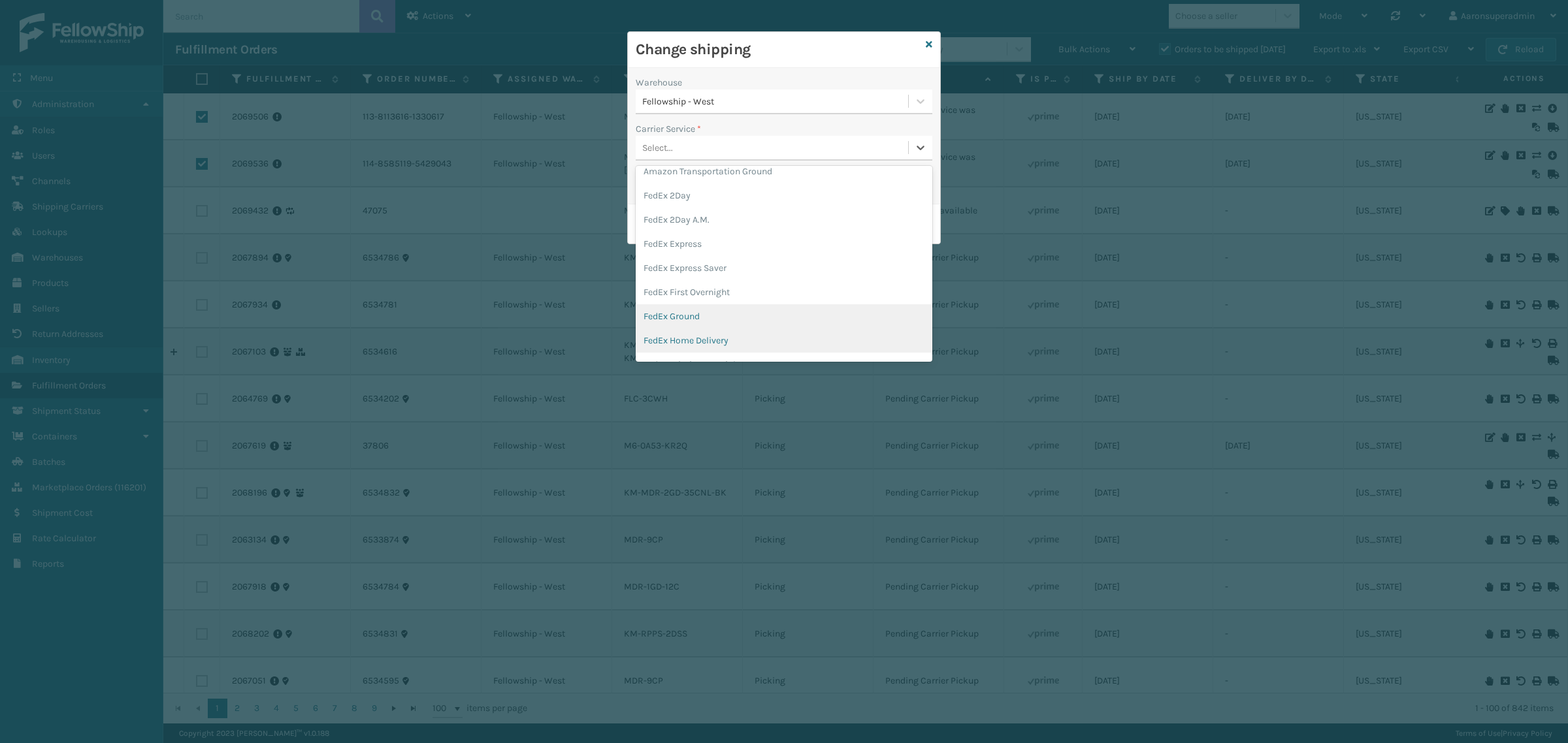
scroll to position [54, 0]
click at [716, 325] on div "FedEx Home Delivery" at bounding box center [784, 319] width 297 height 24
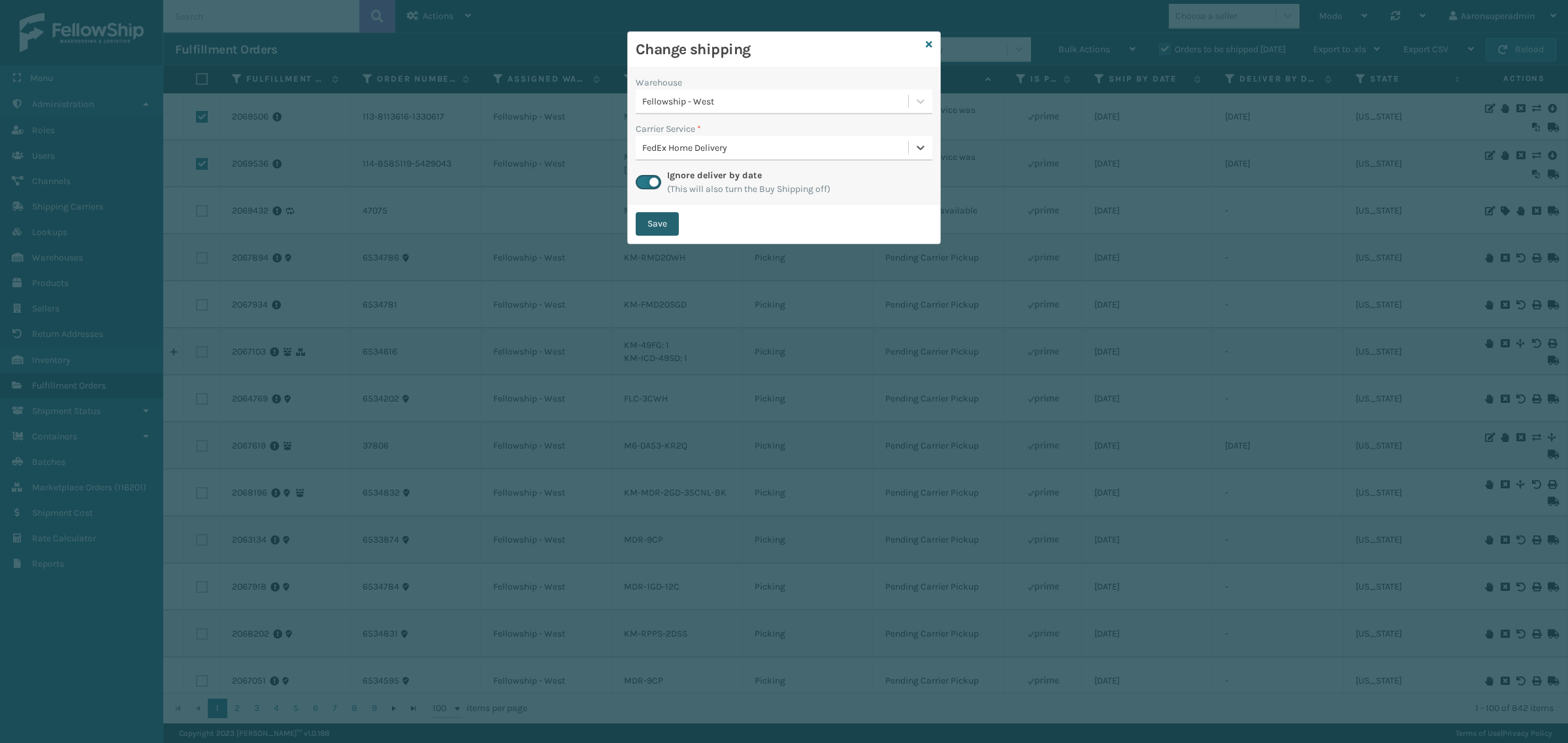
click at [653, 220] on button "Save" at bounding box center [657, 224] width 44 height 23
checkbox input "false"
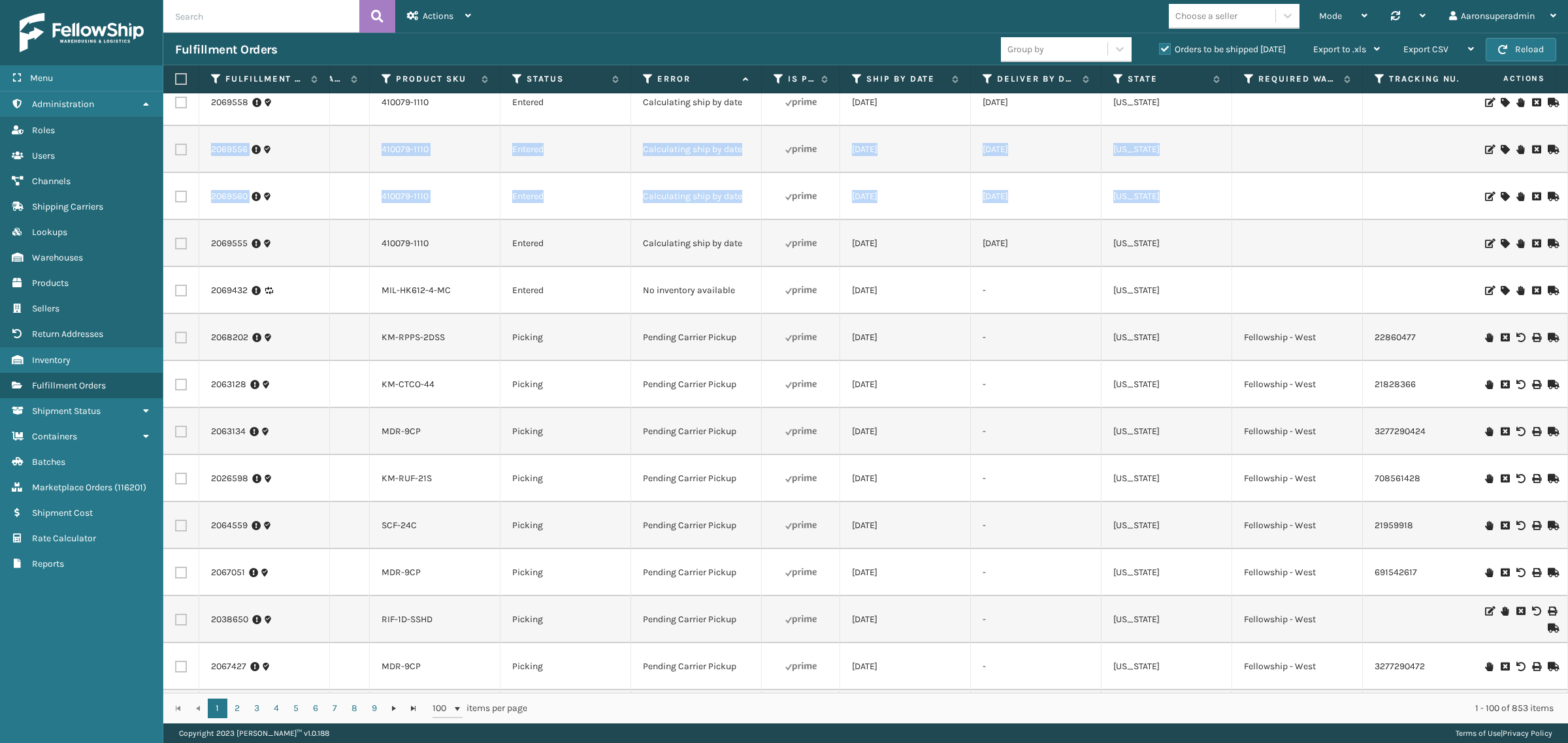
scroll to position [0, 425]
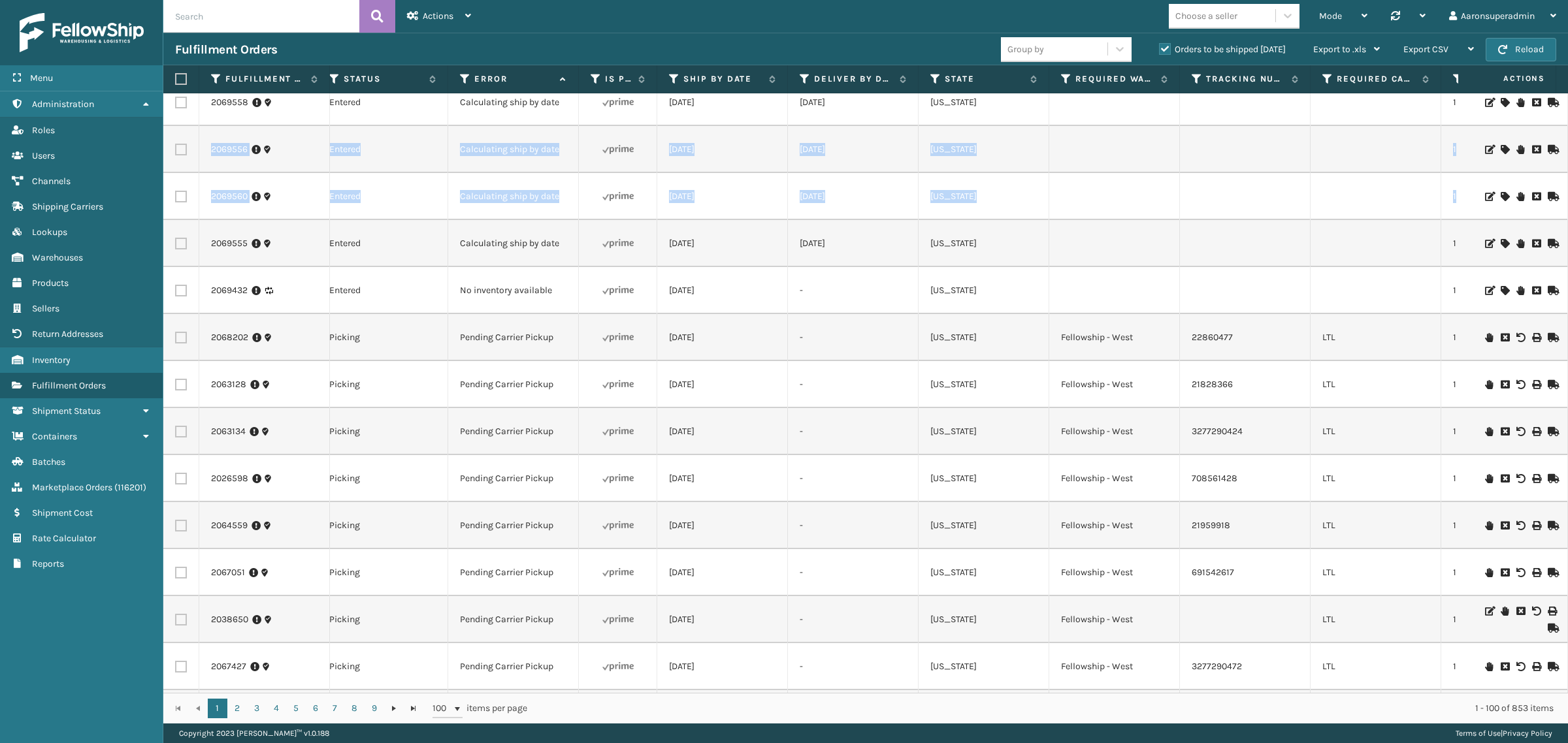
drag, startPoint x: 1555, startPoint y: 177, endPoint x: 1564, endPoint y: 113, distance: 64.6
click at [1564, 113] on div "2069557 3737 410079-1110 Entered Calculating ship by date 09/09/2025 09/12/2025…" at bounding box center [866, 392] width 1405 height 599
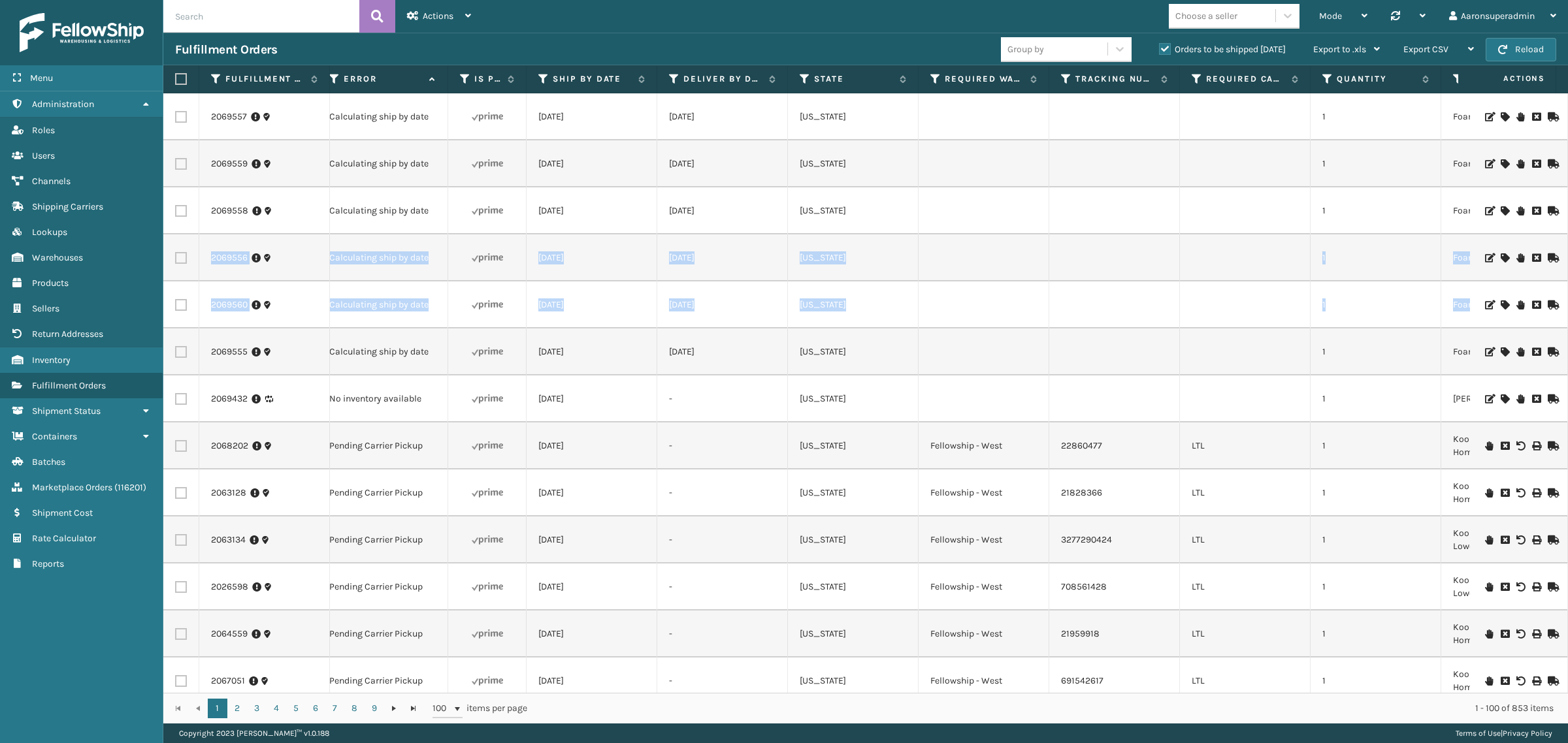
scroll to position [0, 0]
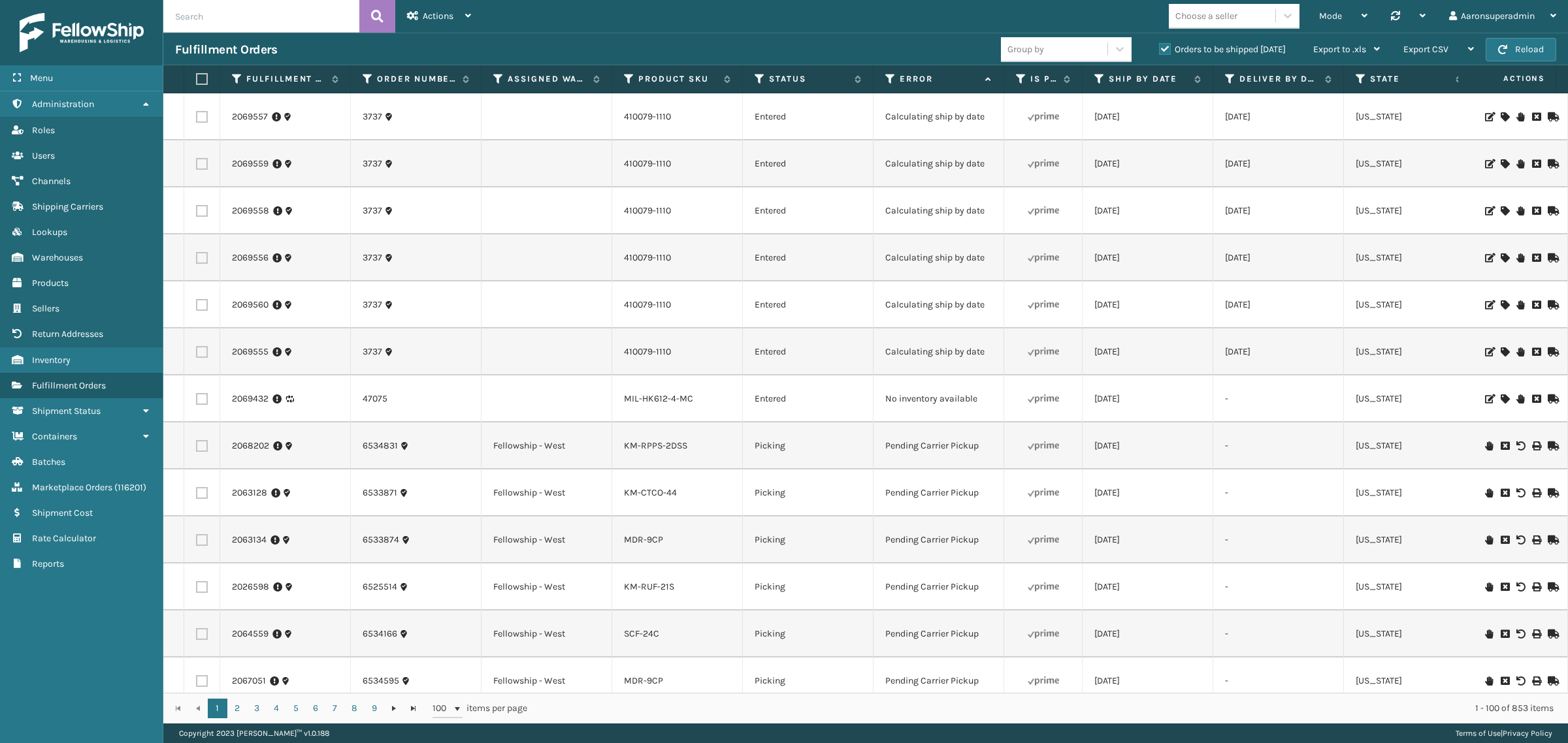
click at [1040, 354] on icon at bounding box center [1042, 352] width 31 height 31
click at [1518, 43] on button "Reload" at bounding box center [1520, 50] width 70 height 23
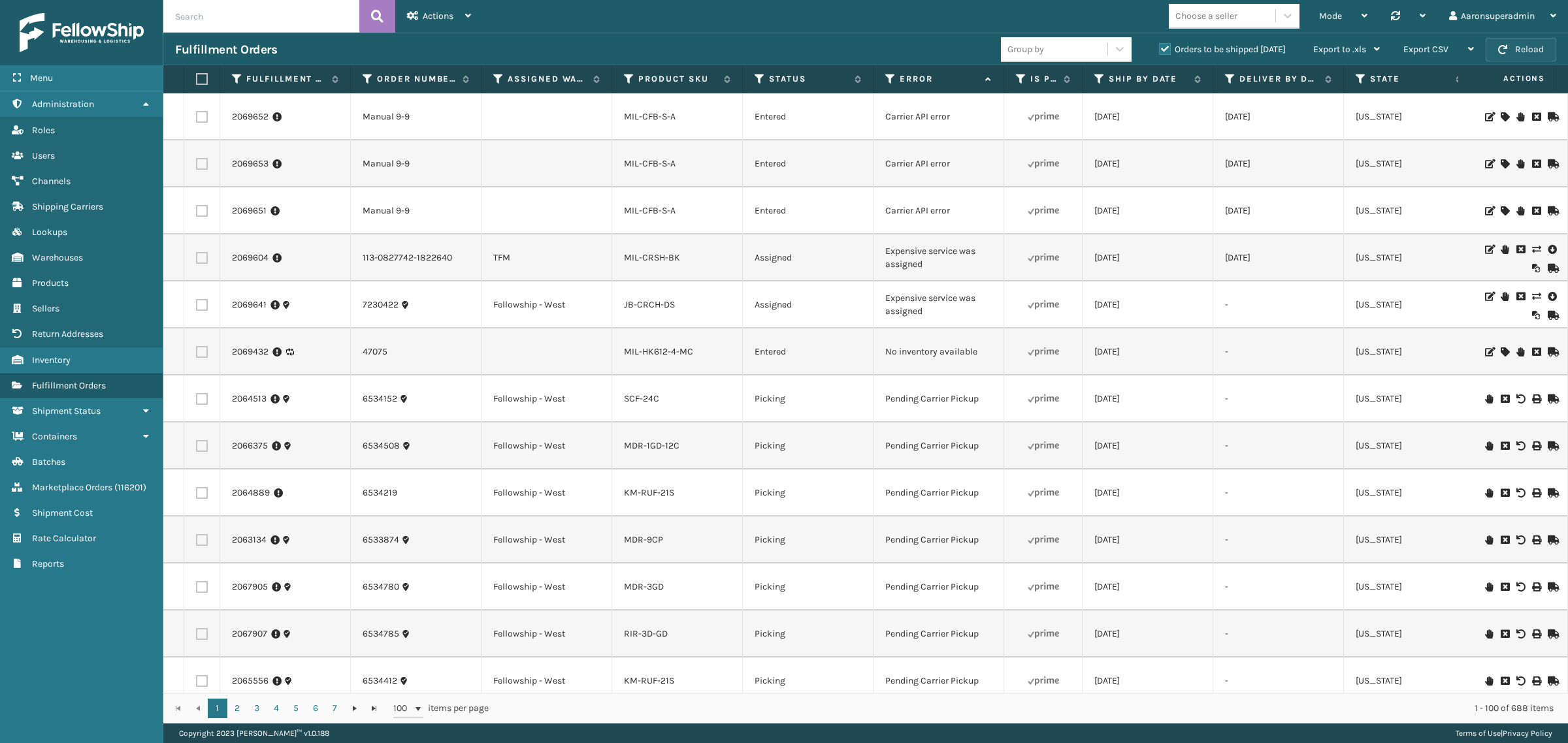
click at [1514, 50] on button "Reload" at bounding box center [1520, 50] width 70 height 23
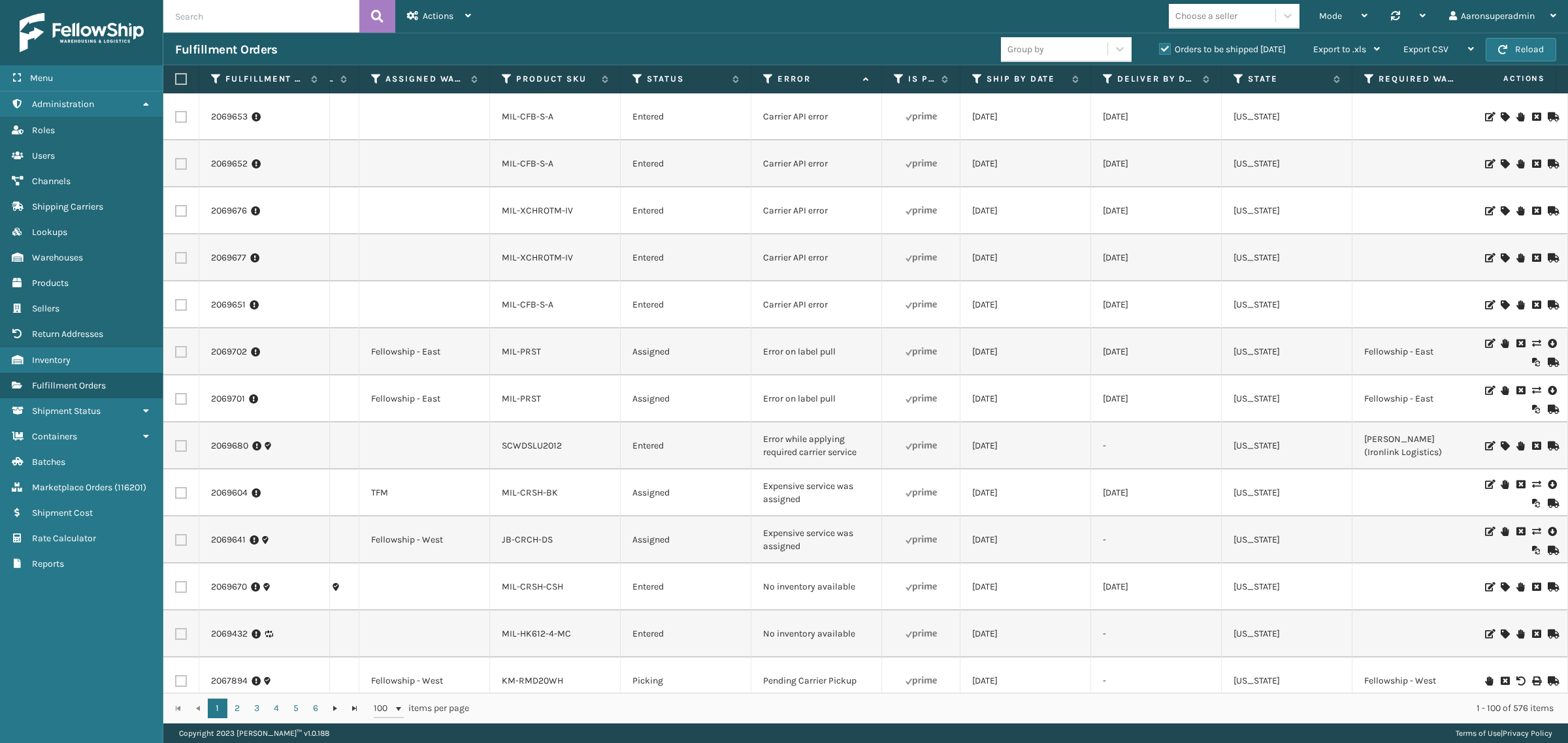
scroll to position [0, 480]
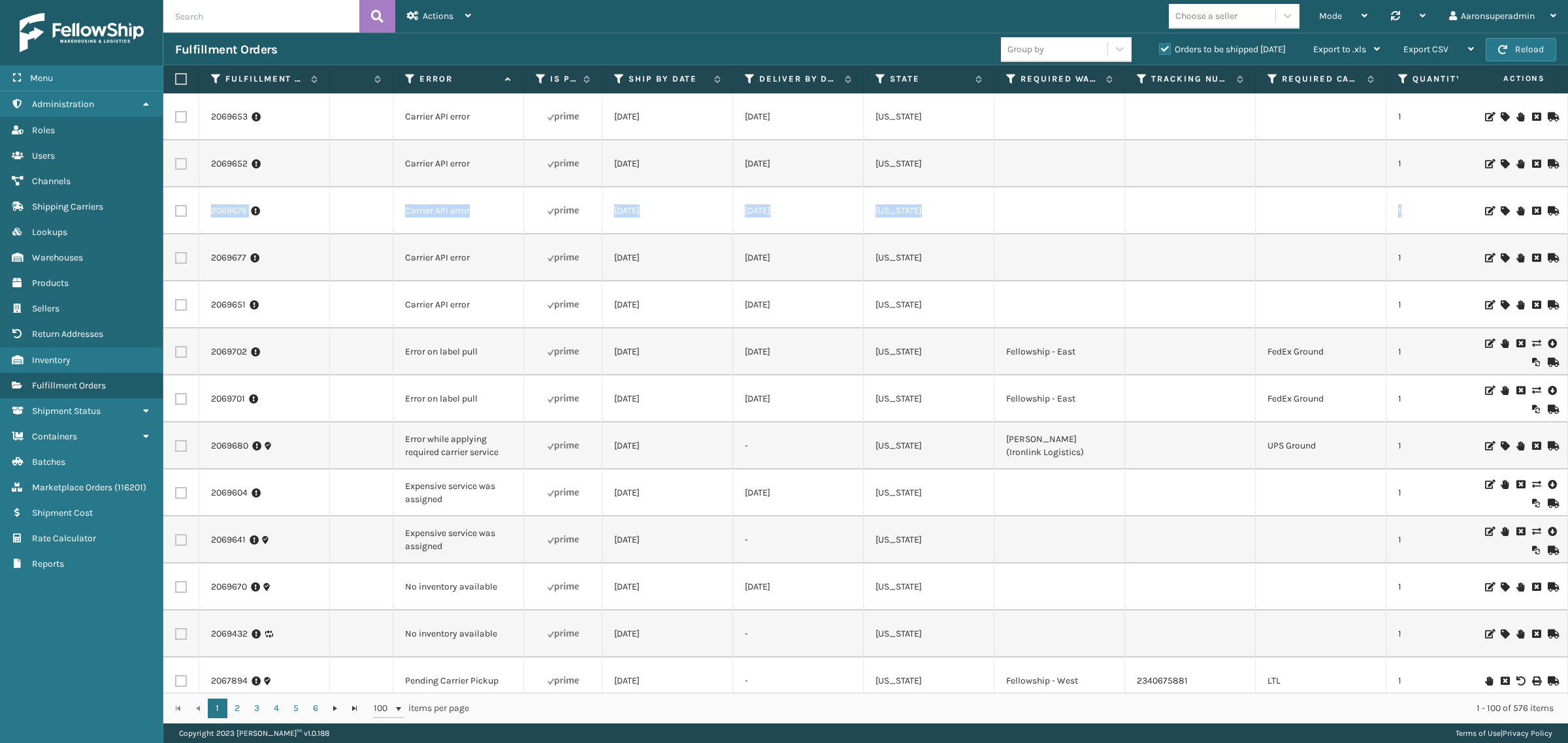
drag, startPoint x: 1553, startPoint y: 158, endPoint x: 1568, endPoint y: 196, distance: 40.9
click at [1567, 196] on html "Menu Batches Administration Batches Roles Batches Users Batches Channels Batche…" at bounding box center [784, 371] width 1568 height 743
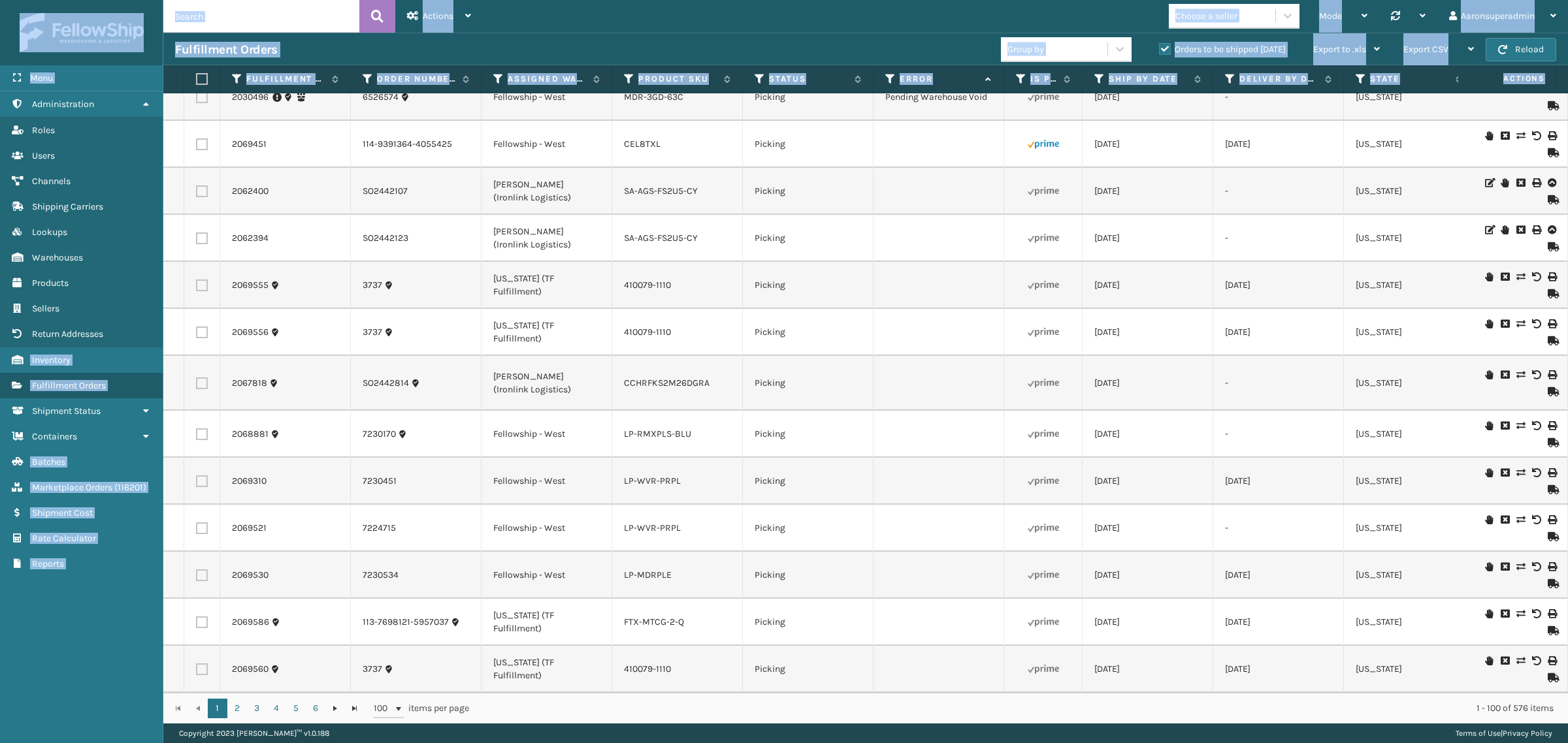
scroll to position [0, 0]
